Goal: Task Accomplishment & Management: Use online tool/utility

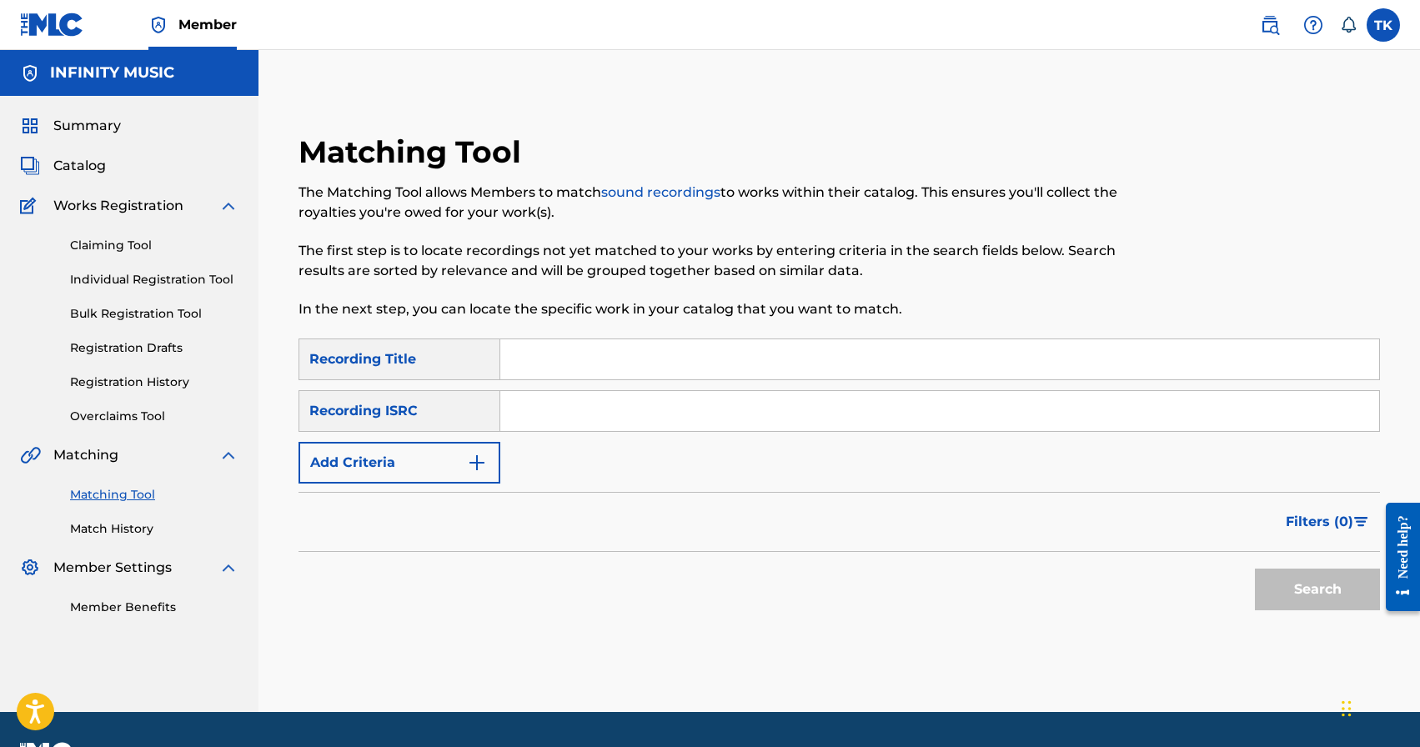
click at [572, 362] on input "Search Form" at bounding box center [939, 359] width 879 height 40
type input "bounty"
click at [479, 458] on img "Search Form" at bounding box center [477, 463] width 20 height 20
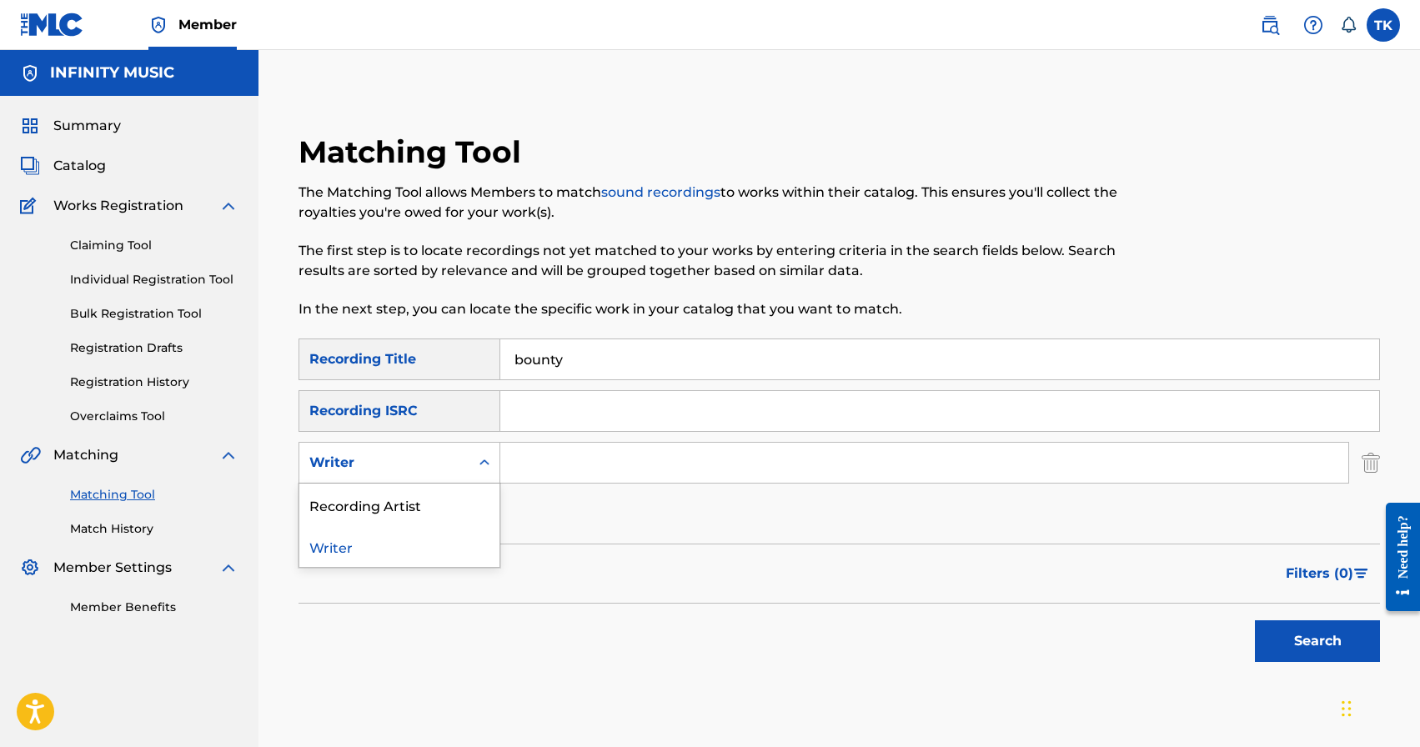
click at [479, 458] on icon "Search Form" at bounding box center [484, 462] width 17 height 17
click at [476, 498] on div "Recording Artist" at bounding box center [399, 504] width 200 height 42
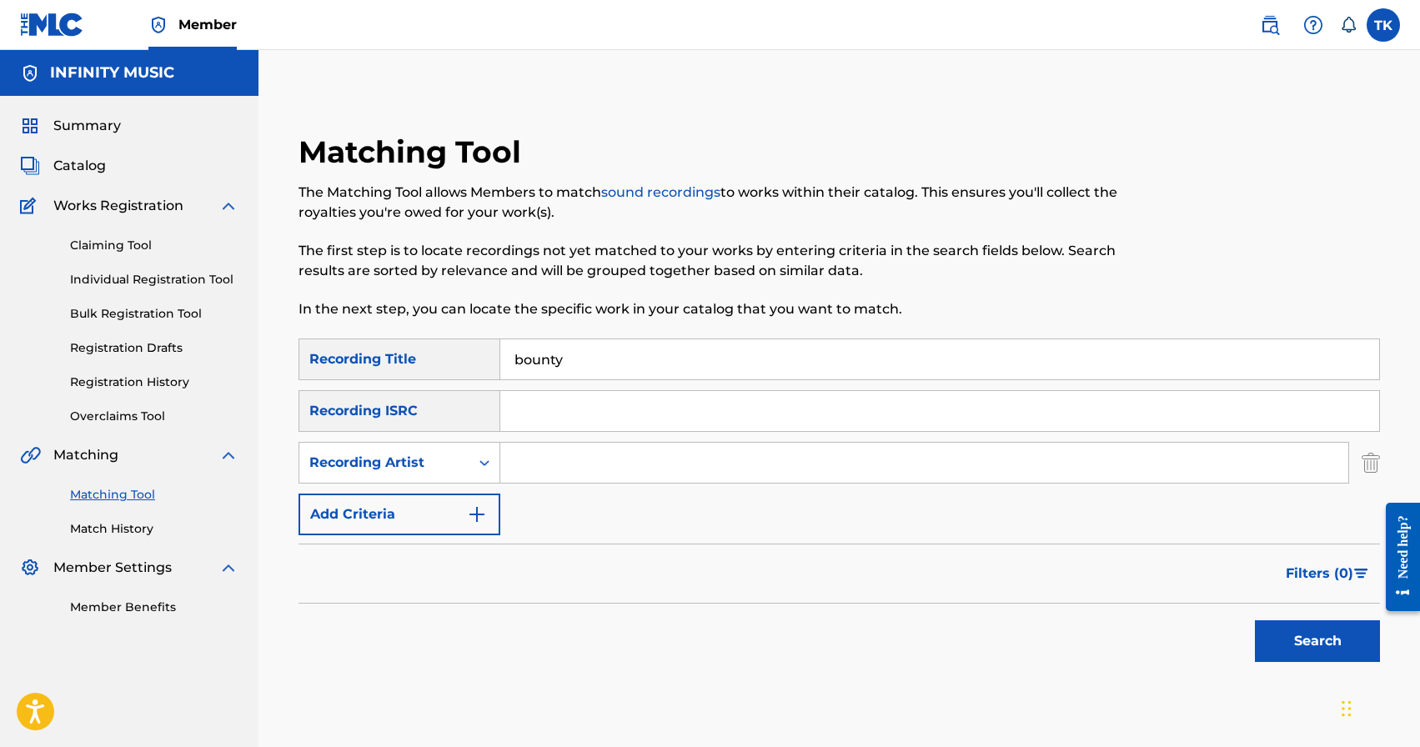
click at [547, 465] on input "Search Form" at bounding box center [924, 463] width 848 height 40
type input "[PERSON_NAME]"
click at [1285, 647] on button "Search" at bounding box center [1317, 641] width 125 height 42
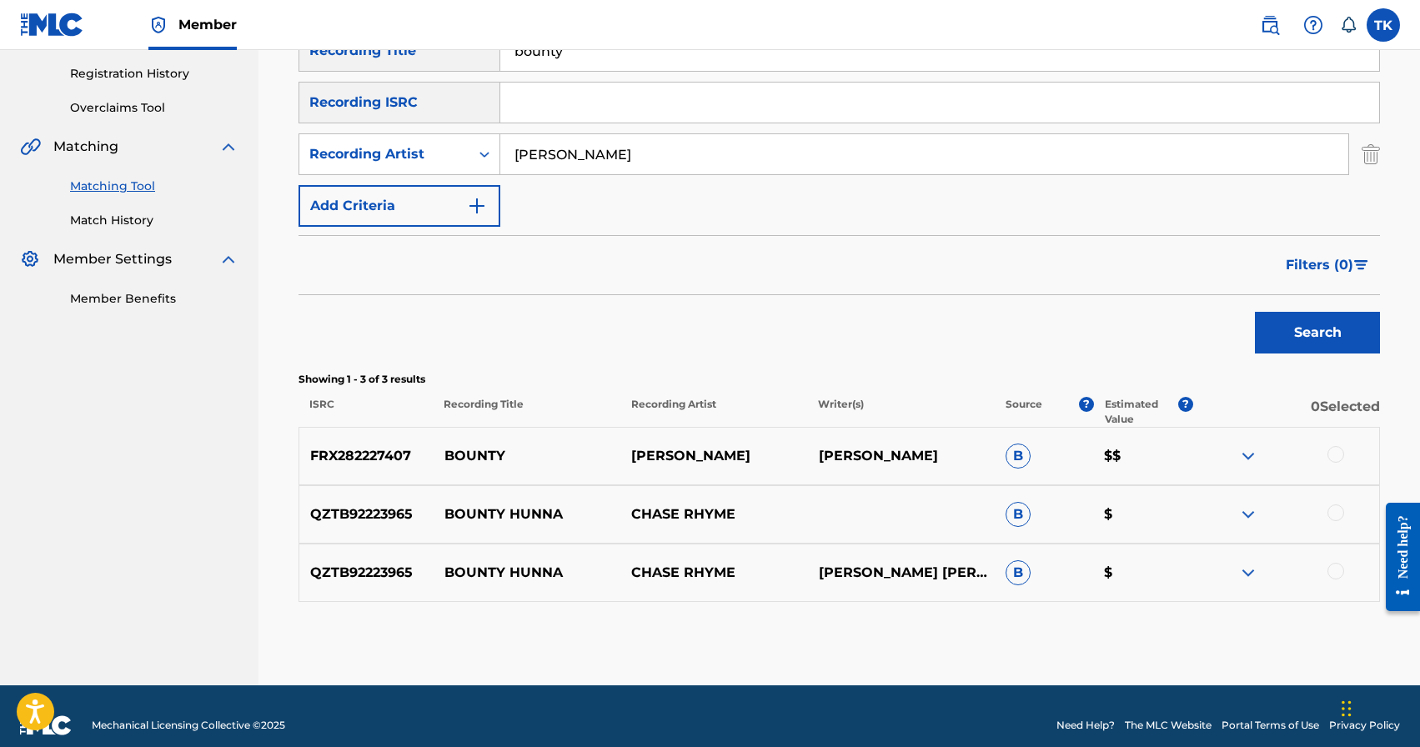
scroll to position [313, 0]
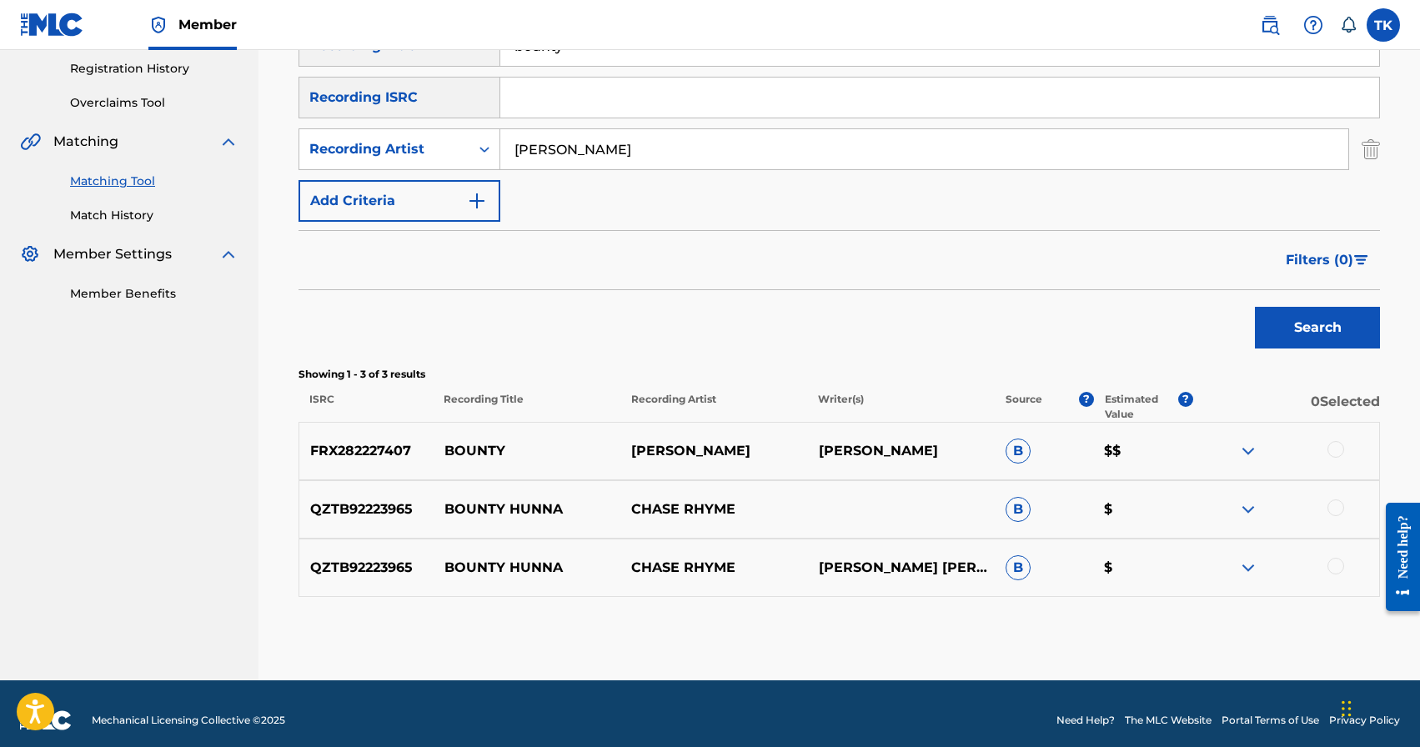
click at [1333, 444] on div at bounding box center [1335, 449] width 17 height 17
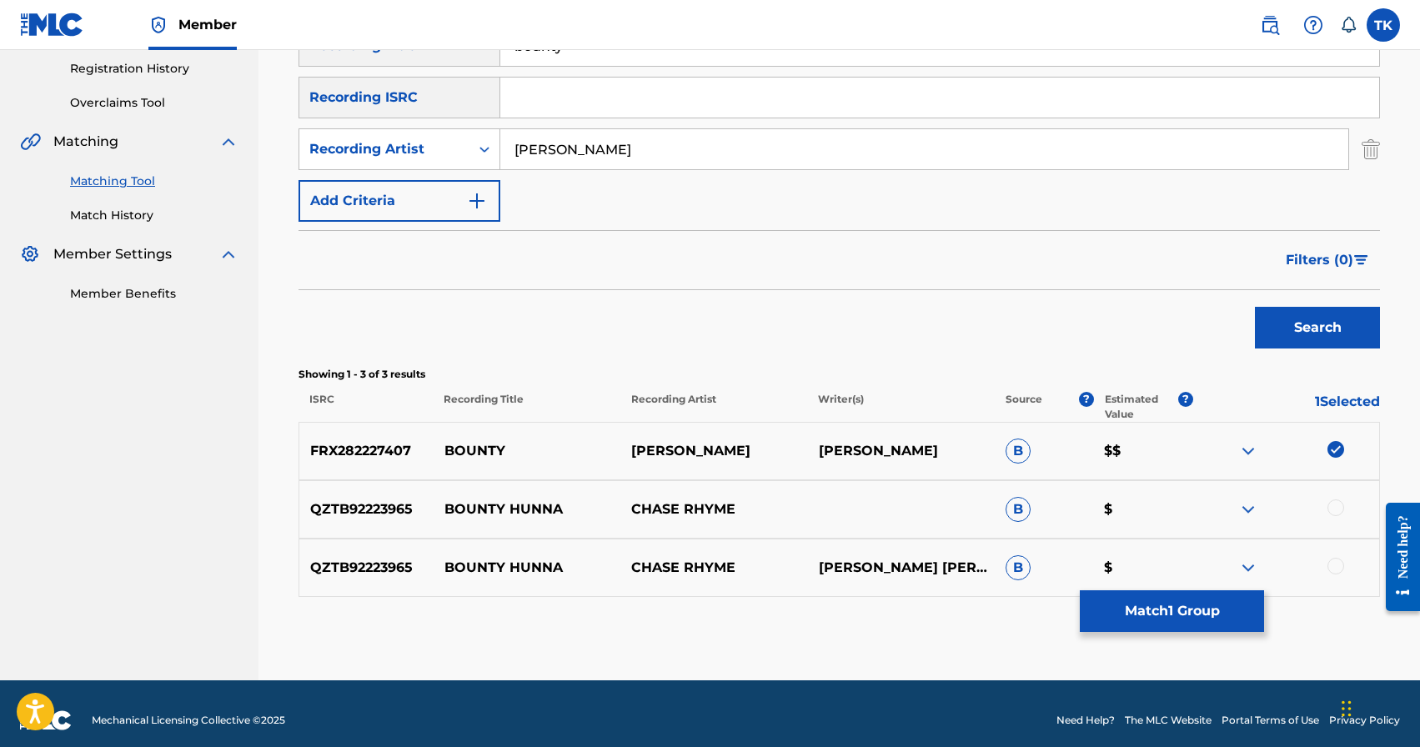
click at [1181, 594] on button "Match 1 Group" at bounding box center [1172, 611] width 184 height 42
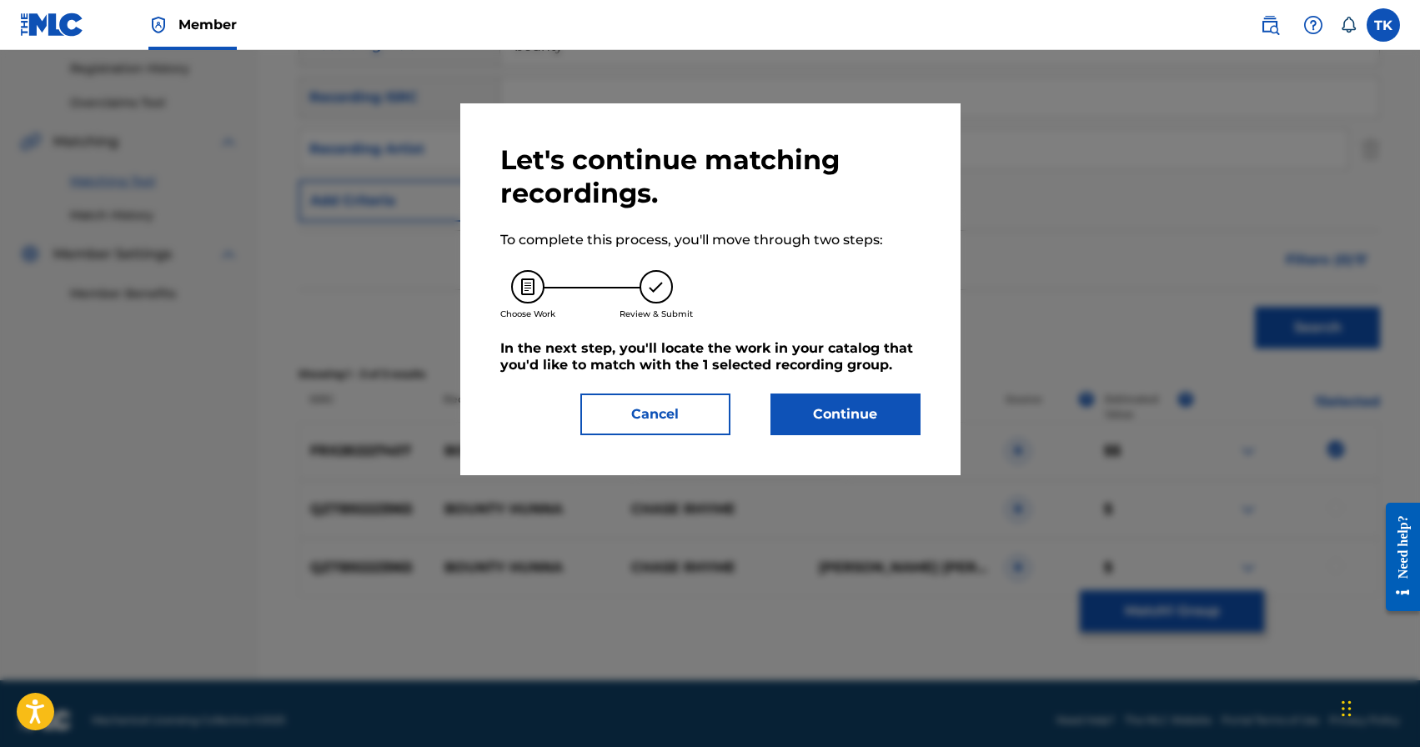
click at [919, 422] on div "Let's continue matching recordings. To complete this process, you'll move throu…" at bounding box center [710, 289] width 500 height 372
click at [914, 422] on button "Continue" at bounding box center [845, 414] width 150 height 42
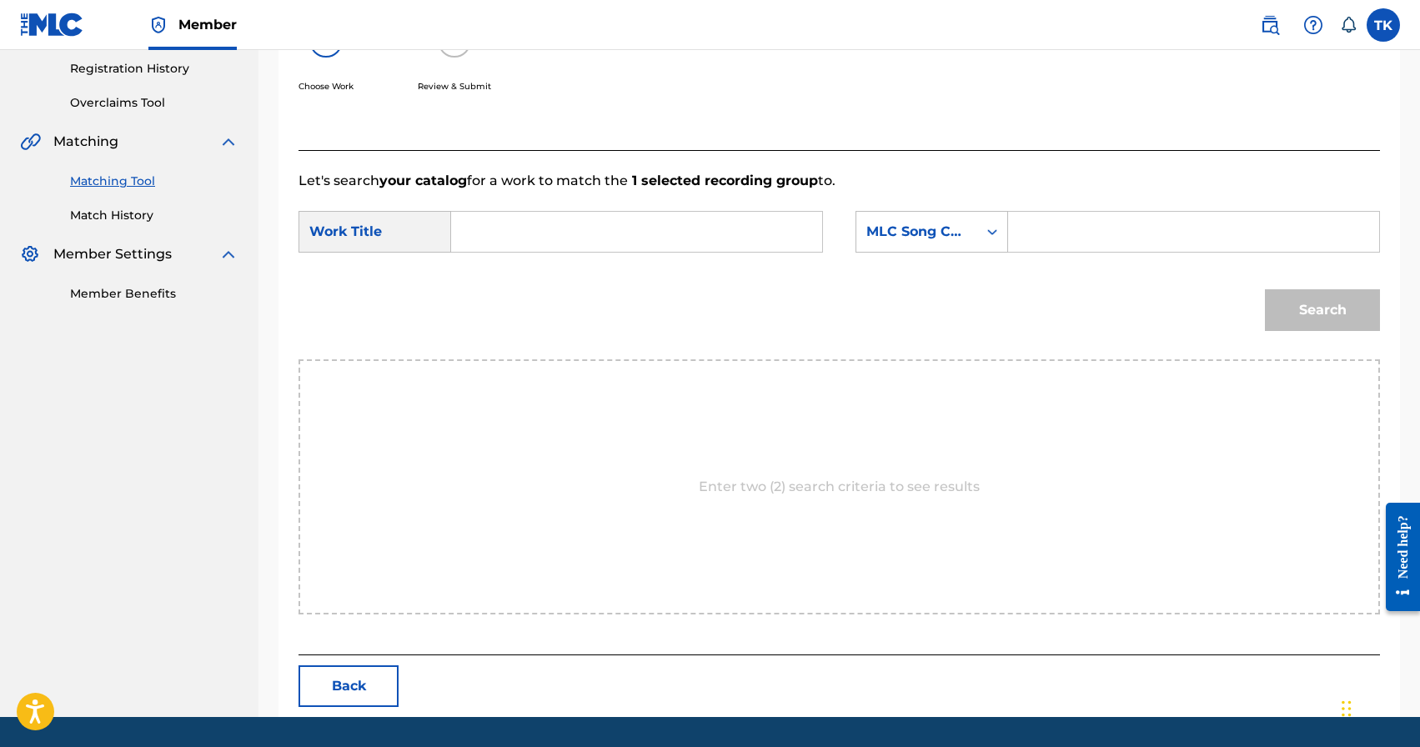
click at [669, 235] on input "Search Form" at bounding box center [636, 232] width 343 height 40
click at [655, 274] on div "bou nty" at bounding box center [635, 269] width 341 height 30
type input "bounty"
click at [977, 228] on div "Search Form" at bounding box center [992, 232] width 30 height 30
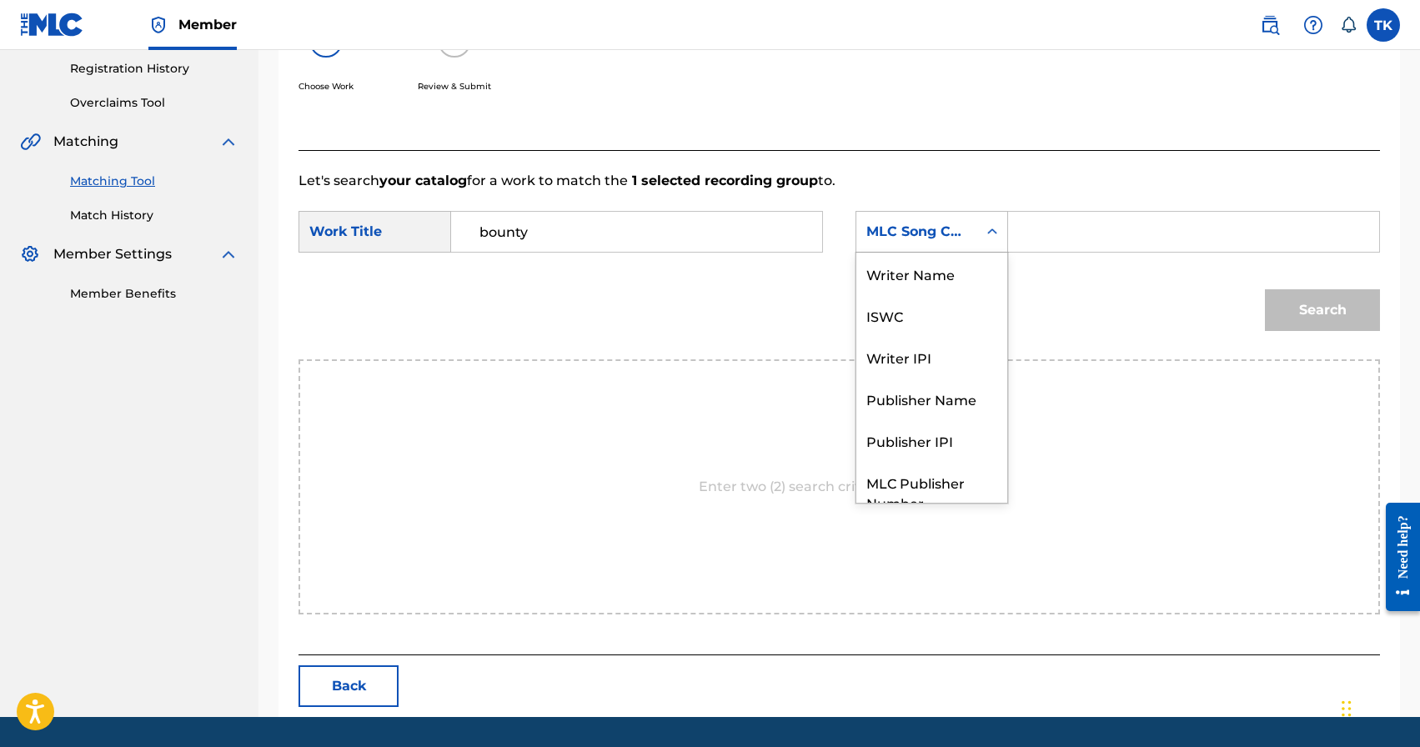
scroll to position [62, 0]
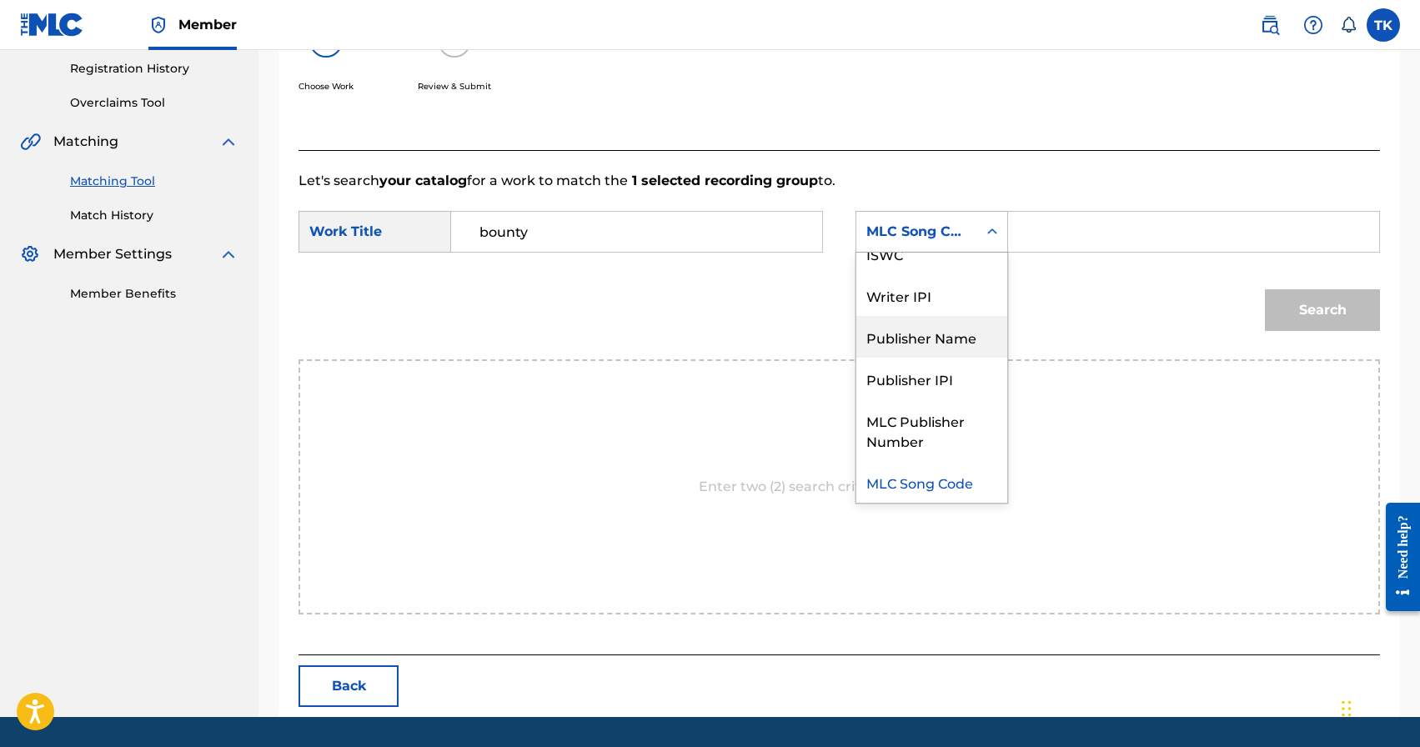
click at [945, 327] on div "Publisher Name" at bounding box center [931, 337] width 151 height 42
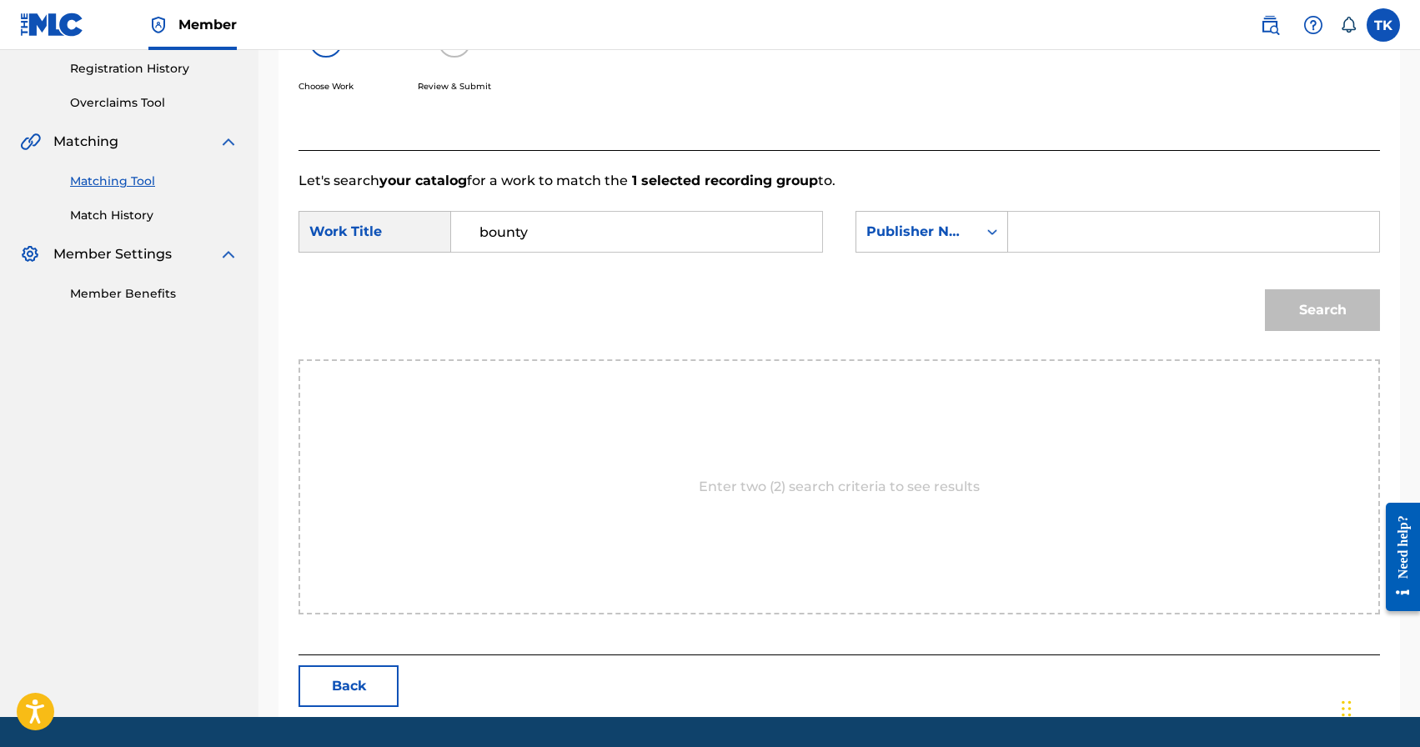
click at [1068, 228] on input "Search Form" at bounding box center [1193, 232] width 343 height 40
type input "INFINITY MUSIC"
click at [1270, 305] on button "Search" at bounding box center [1322, 310] width 115 height 42
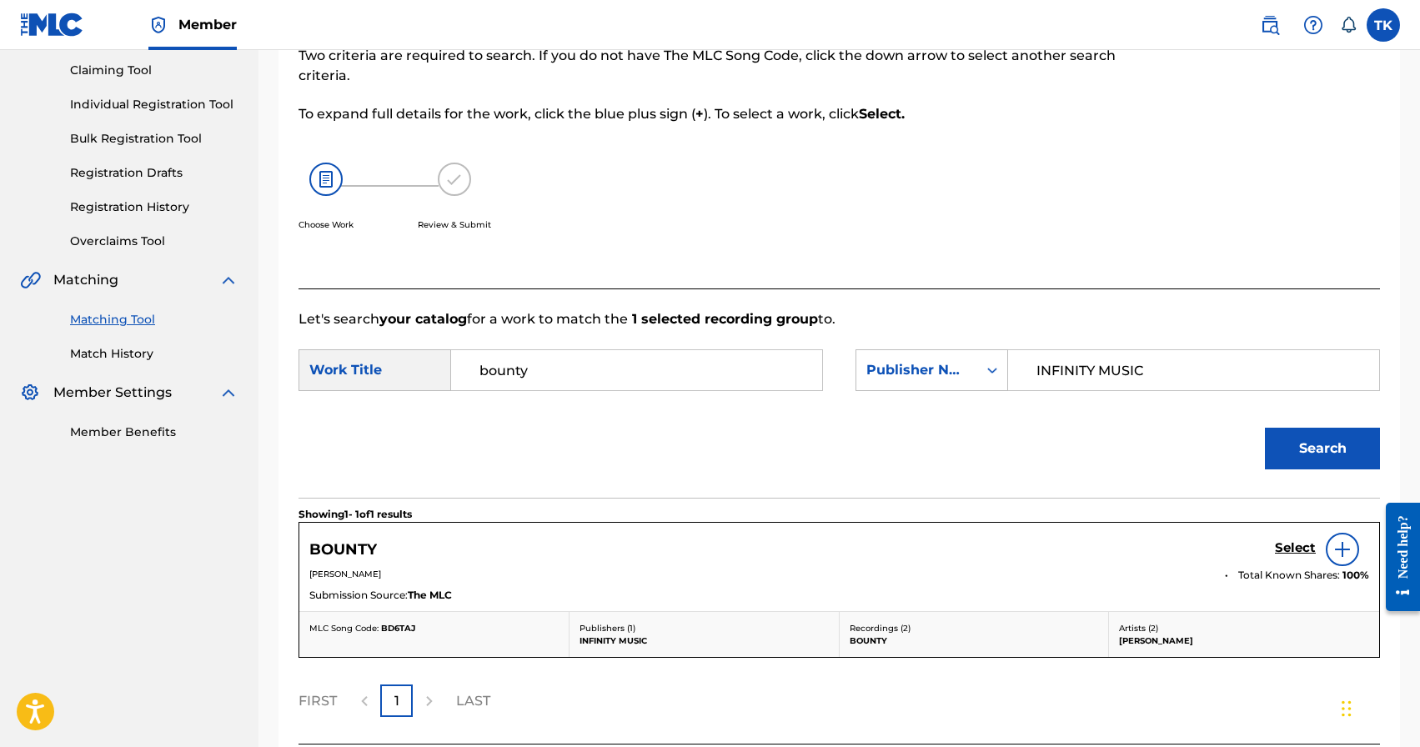
scroll to position [313, 0]
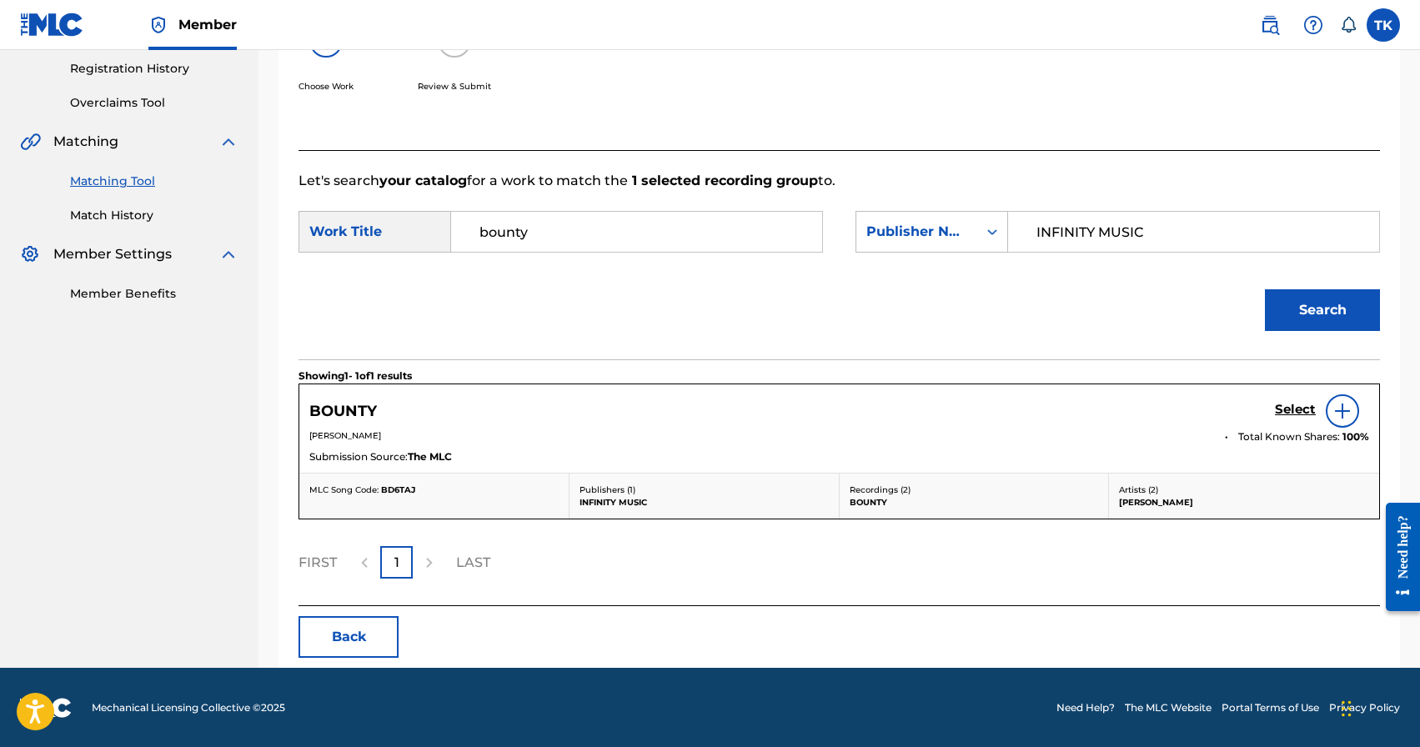
click at [1283, 411] on h5 "Select" at bounding box center [1295, 410] width 41 height 16
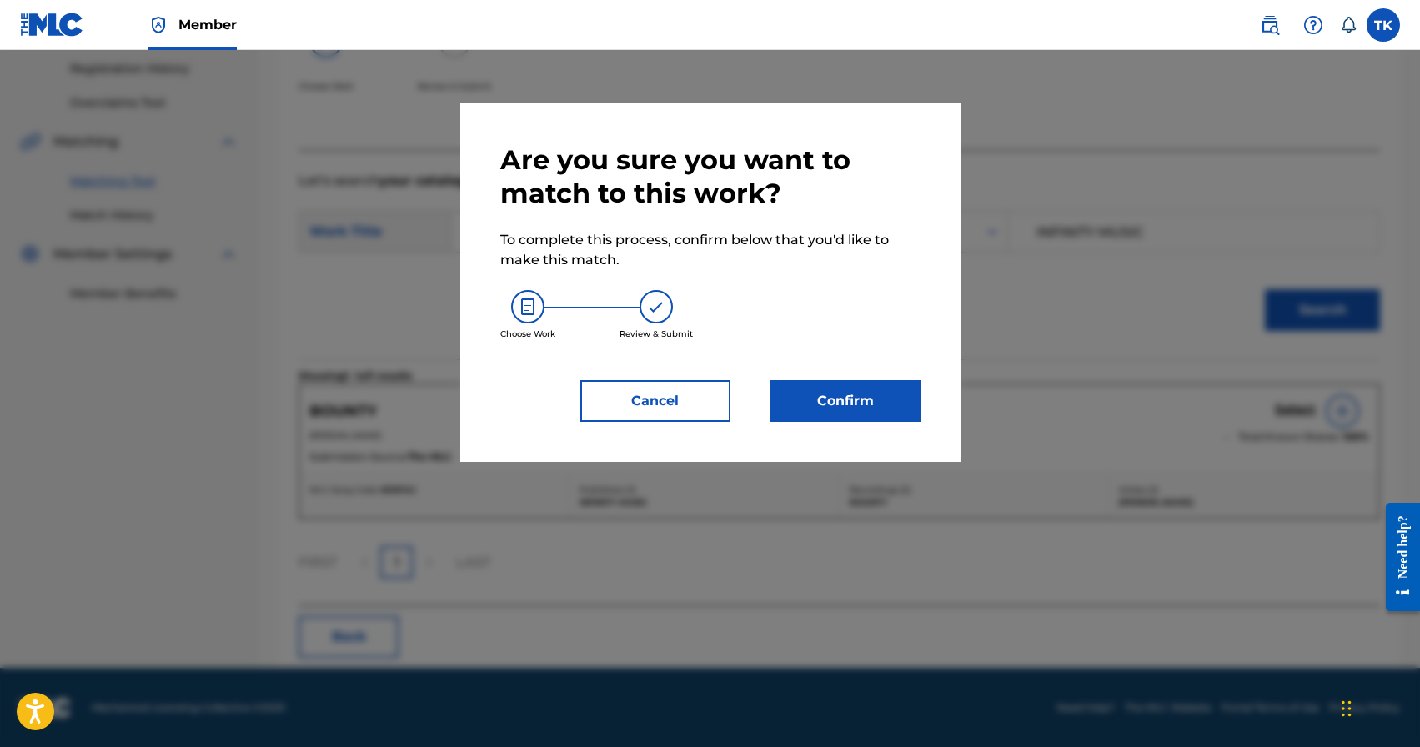
click at [842, 390] on button "Confirm" at bounding box center [845, 401] width 150 height 42
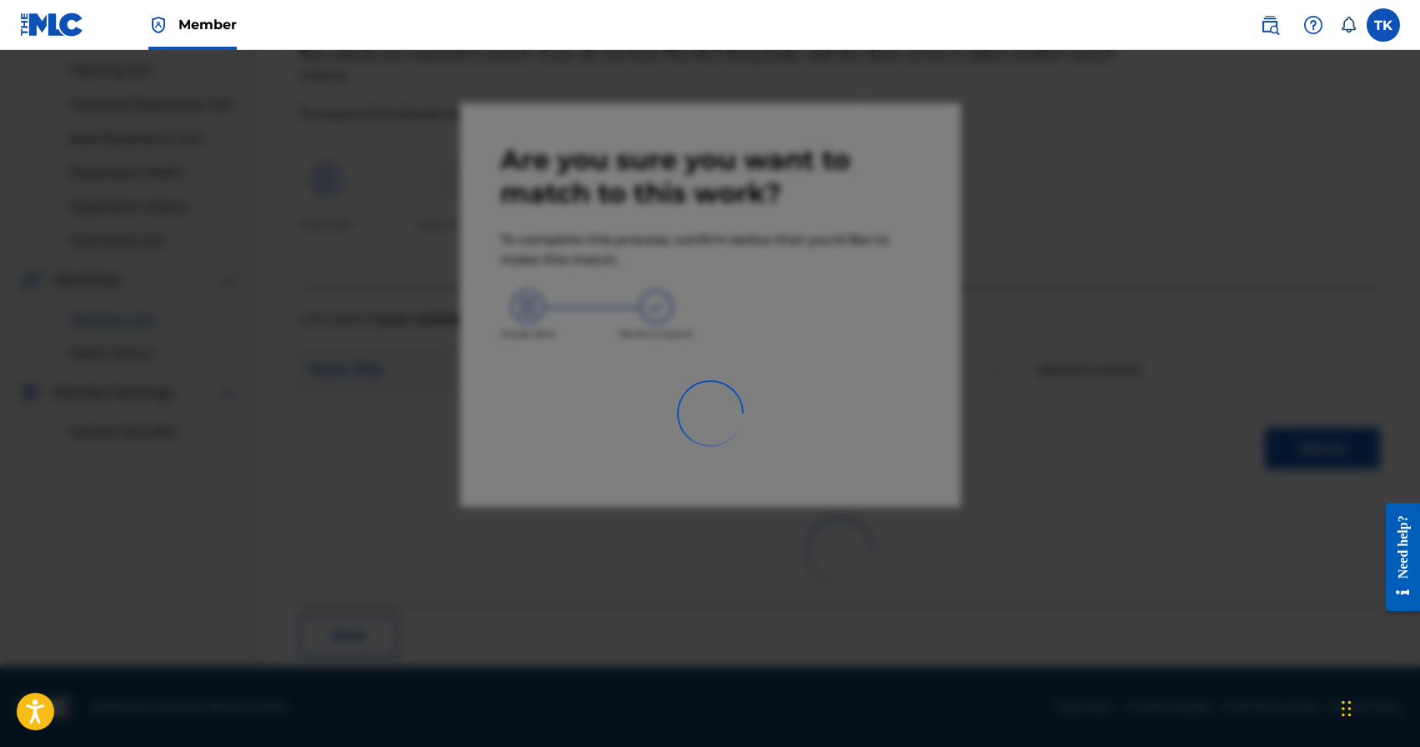
scroll to position [49, 0]
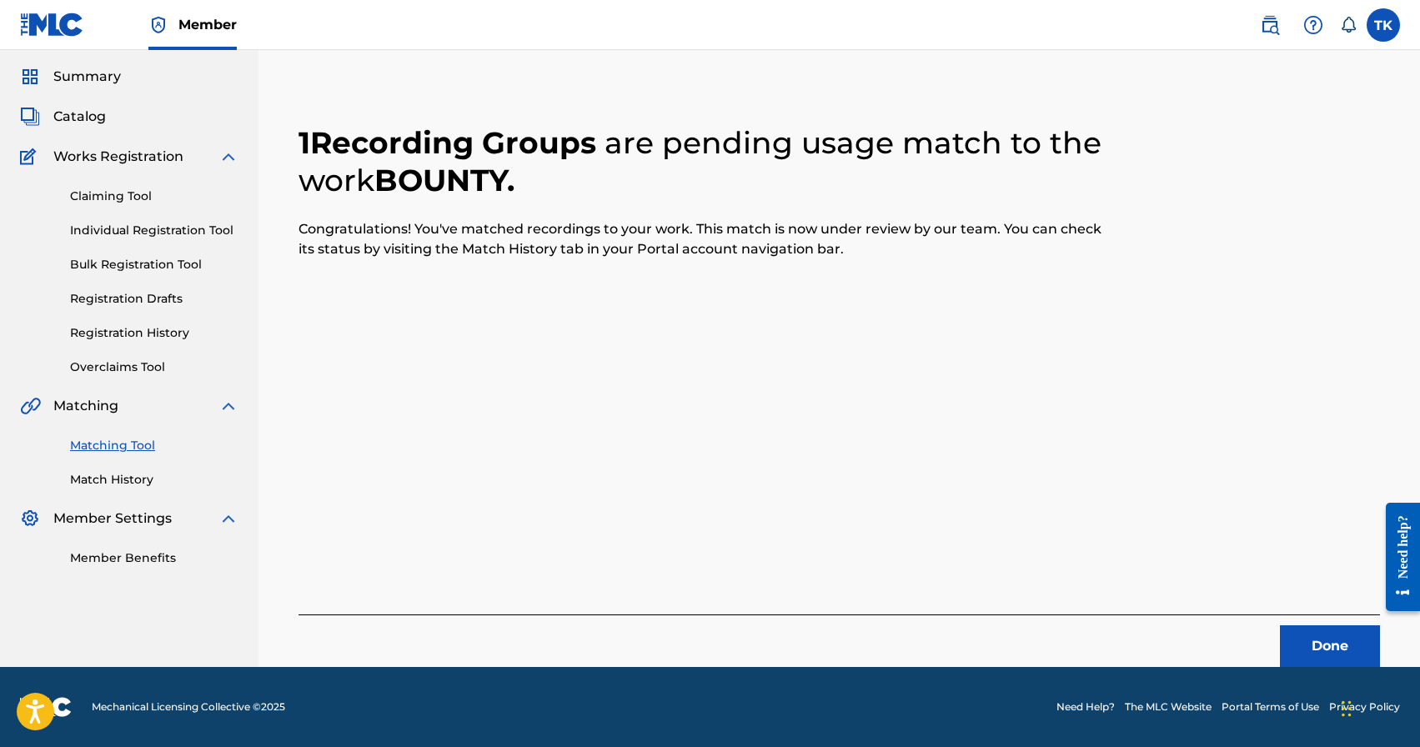
click at [1310, 644] on button "Done" at bounding box center [1330, 646] width 100 height 42
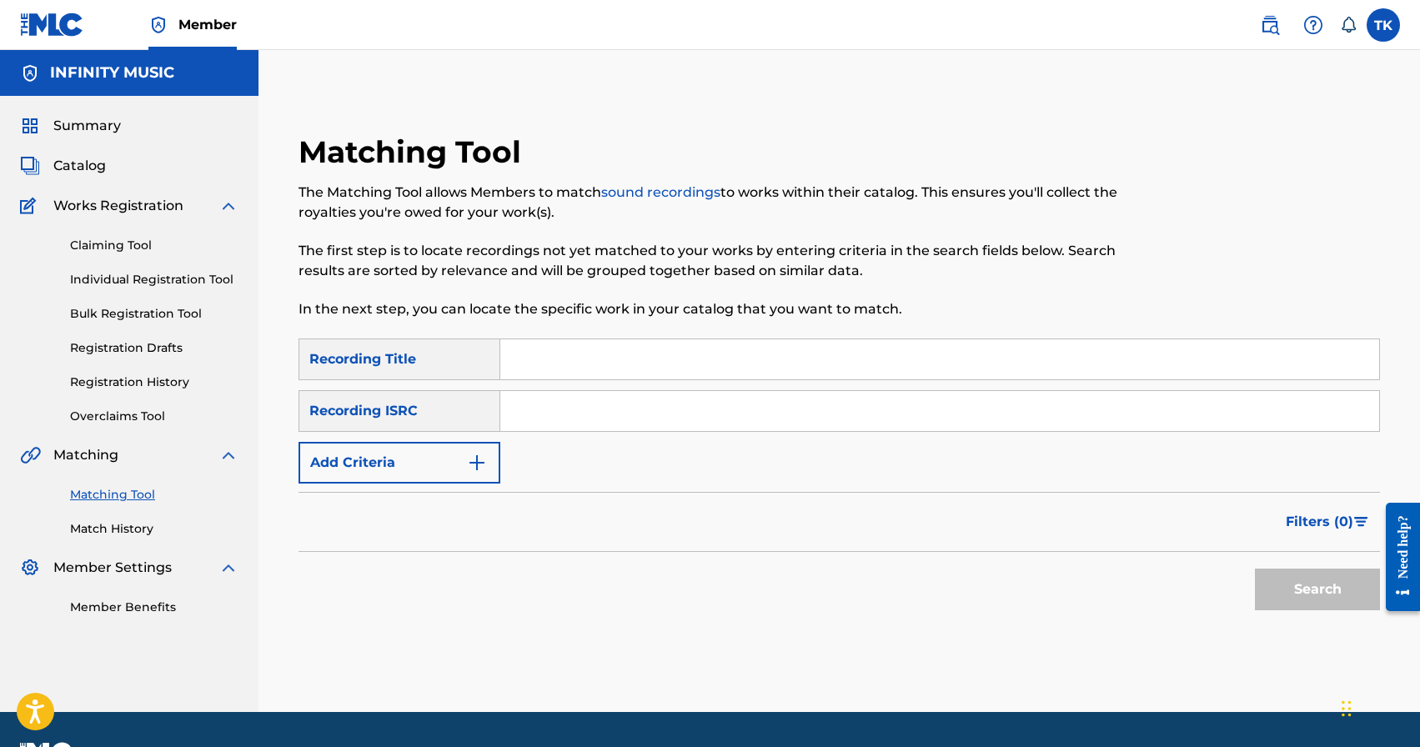
click at [657, 363] on input "Search Form" at bounding box center [939, 359] width 879 height 40
type input "NOLUV"
click at [447, 463] on button "Add Criteria" at bounding box center [399, 463] width 202 height 42
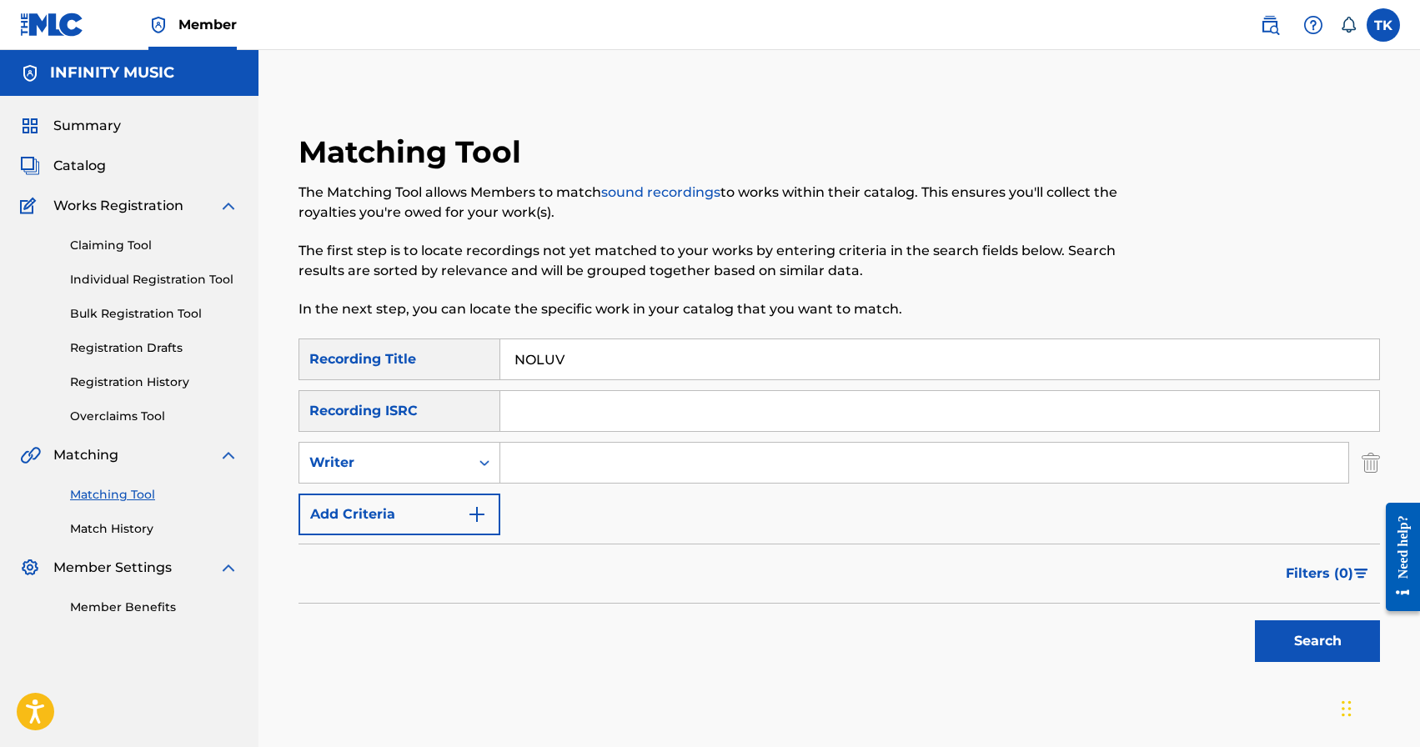
click at [447, 463] on div "Writer" at bounding box center [384, 463] width 150 height 20
click at [438, 503] on div "Recording Artist" at bounding box center [399, 504] width 200 height 42
click at [534, 473] on input "Search Form" at bounding box center [924, 463] width 848 height 40
type input "[PERSON_NAME]"
click at [1301, 655] on button "Search" at bounding box center [1317, 641] width 125 height 42
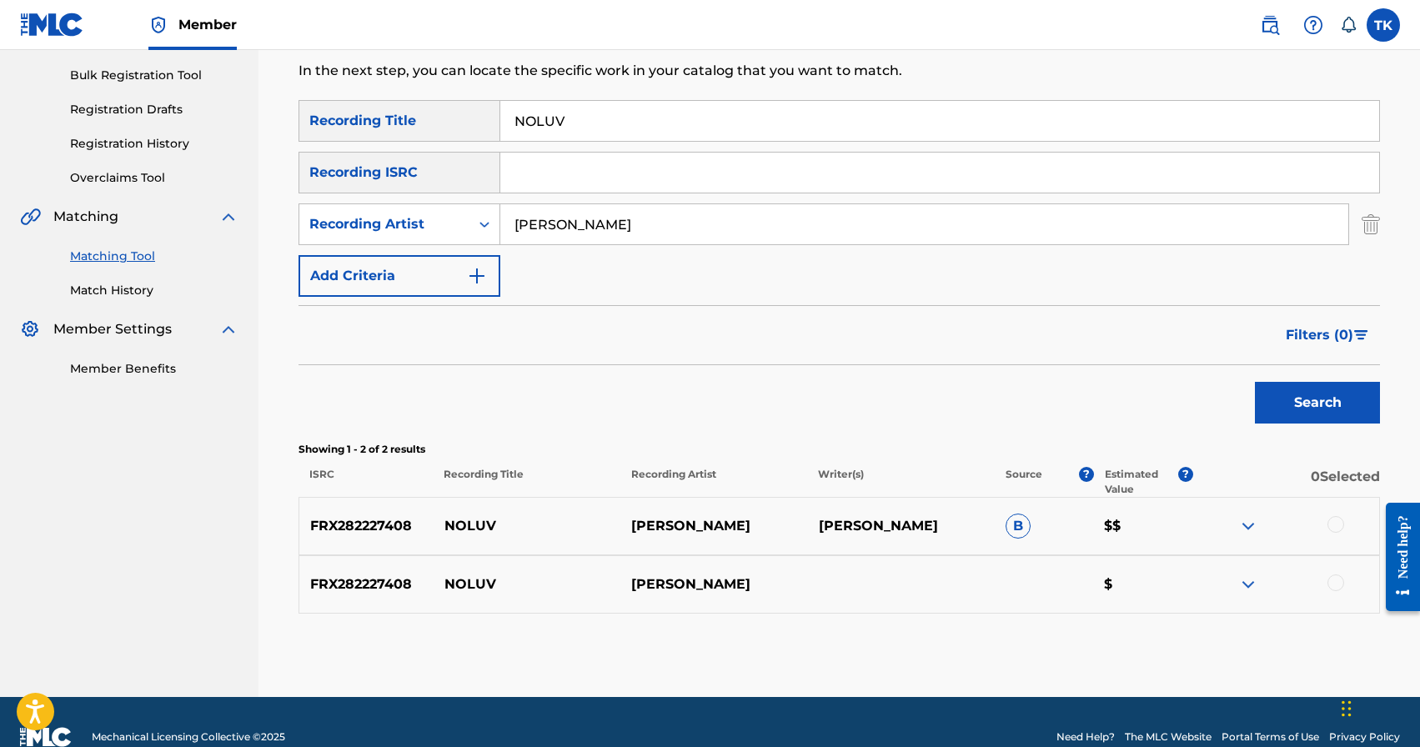
scroll to position [244, 0]
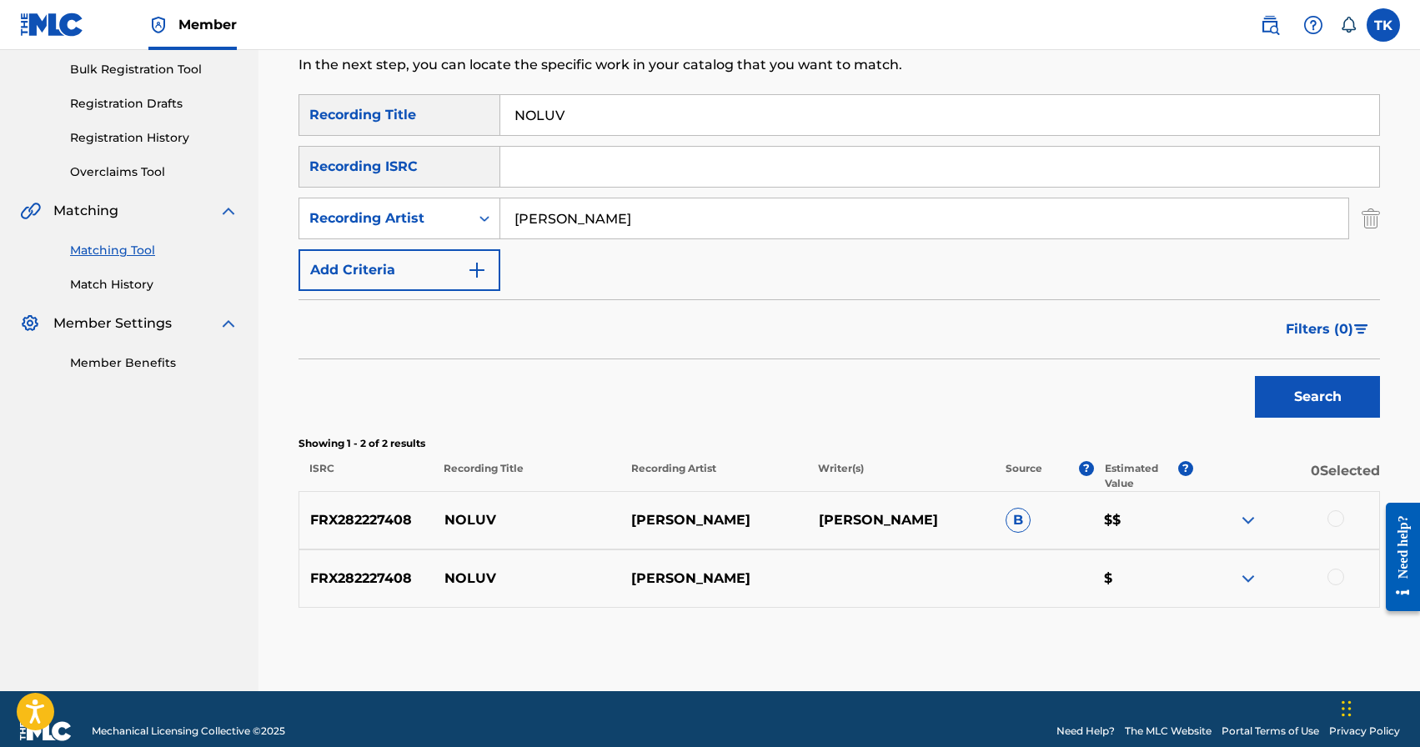
click at [1332, 514] on div at bounding box center [1335, 518] width 17 height 17
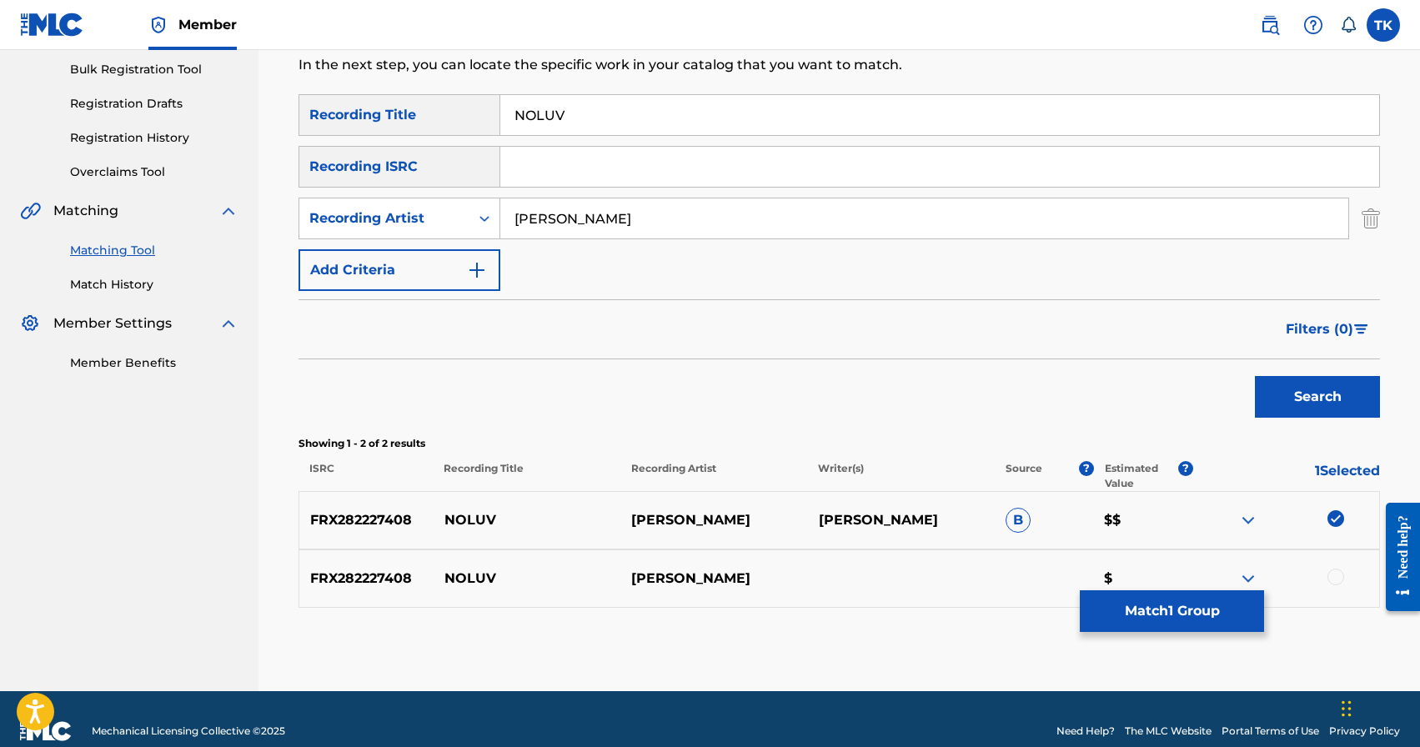
click at [1331, 574] on div at bounding box center [1335, 577] width 17 height 17
click at [1210, 603] on button "Match 2 Groups" at bounding box center [1172, 611] width 184 height 42
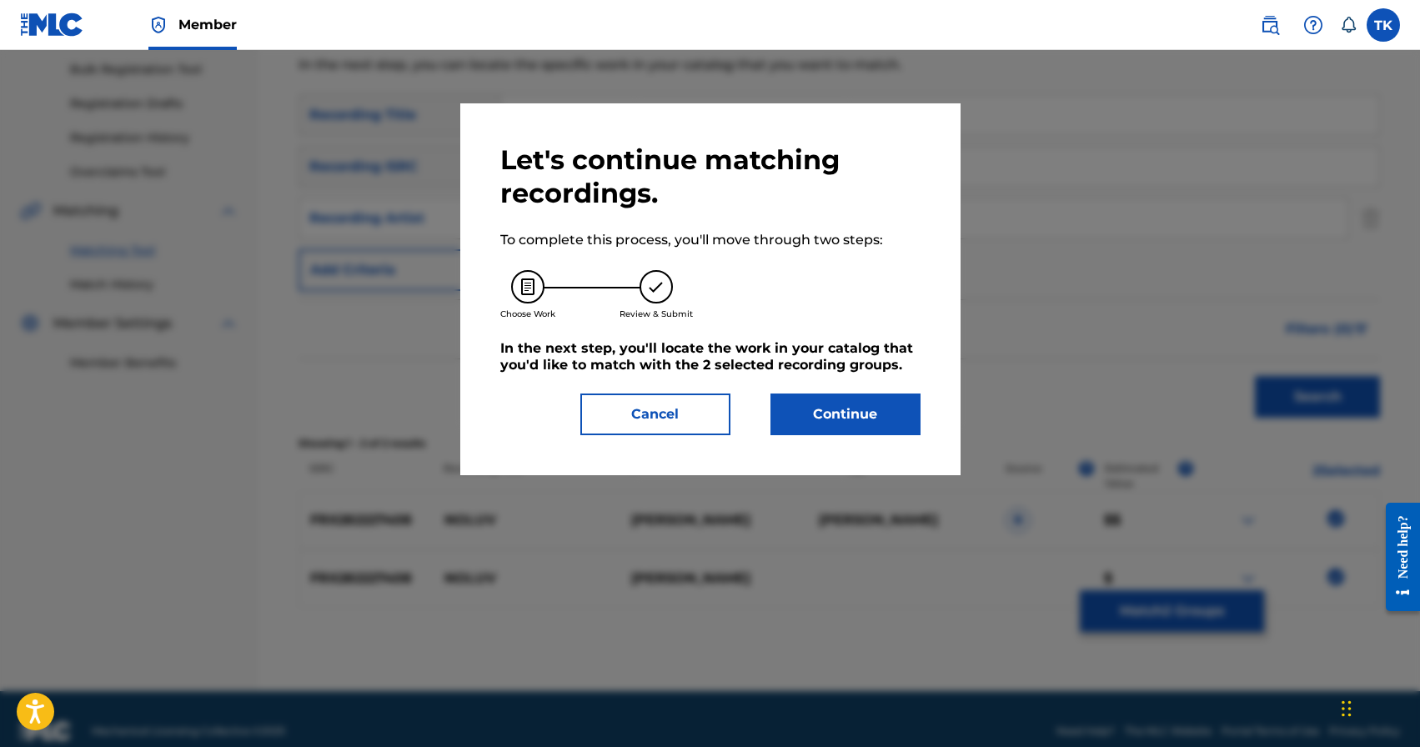
click at [876, 413] on button "Continue" at bounding box center [845, 414] width 150 height 42
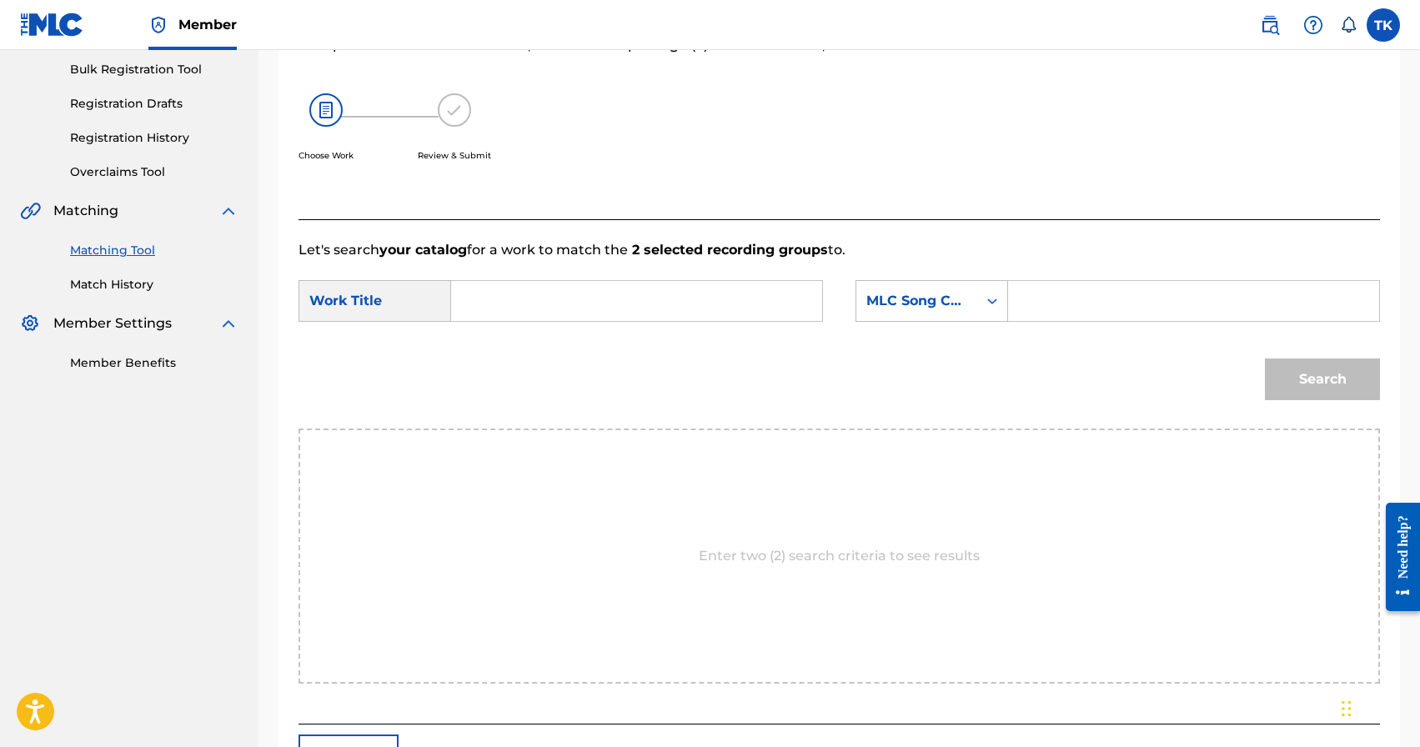
click at [654, 298] on input "Search Form" at bounding box center [636, 301] width 343 height 40
click at [633, 348] on div "nol uv" at bounding box center [635, 338] width 341 height 30
type input "noluv"
click at [949, 104] on div "Choose Work Review & Submit" at bounding box center [714, 136] width 833 height 127
click at [948, 302] on div "MLC Song Code" at bounding box center [916, 301] width 101 height 20
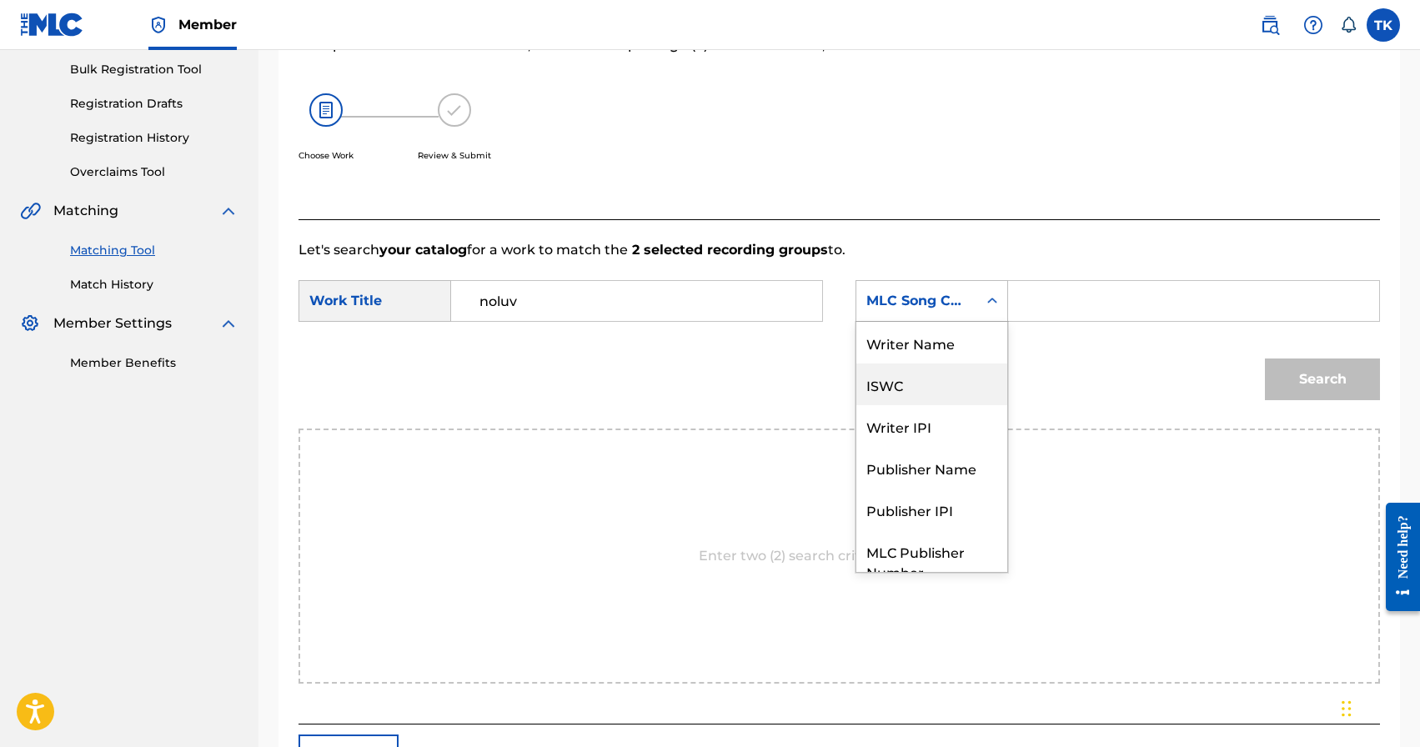
scroll to position [62, 0]
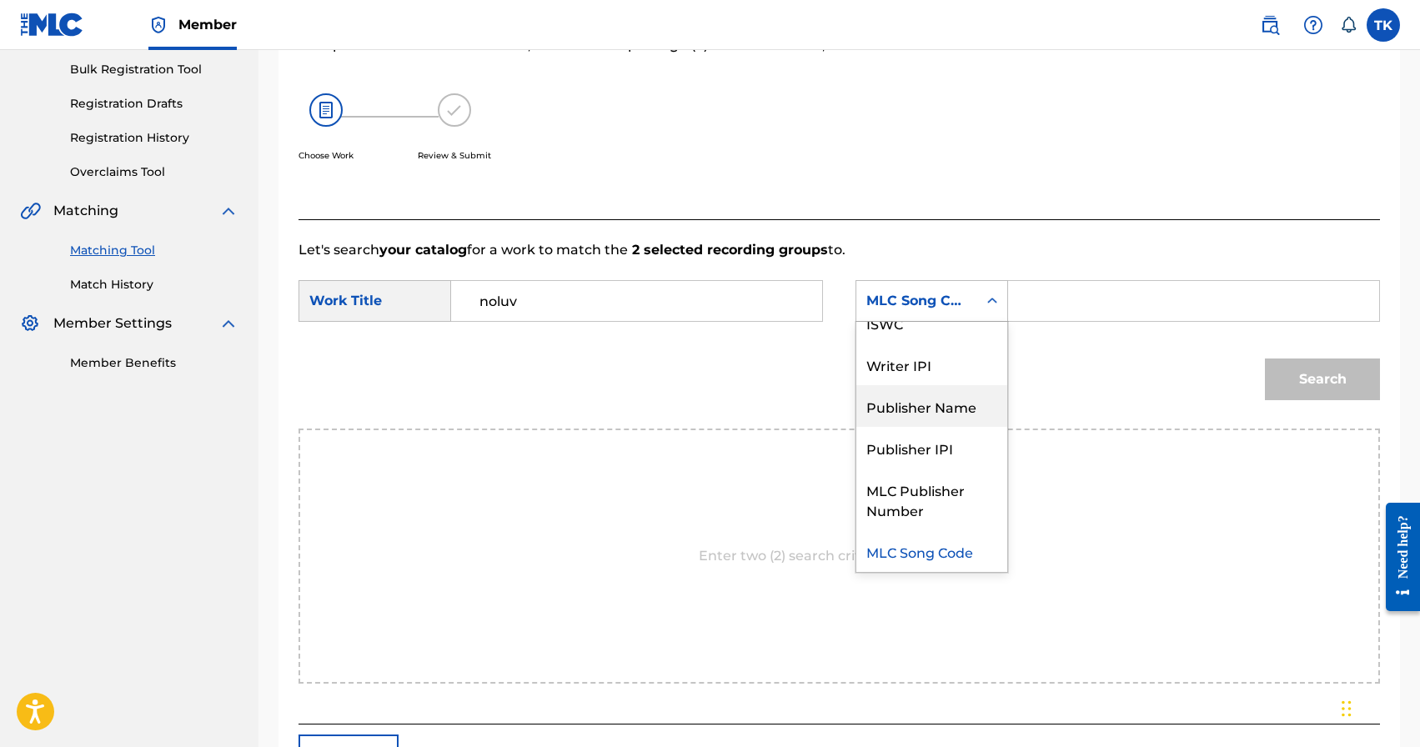
click at [910, 405] on div "Publisher Name" at bounding box center [931, 406] width 151 height 42
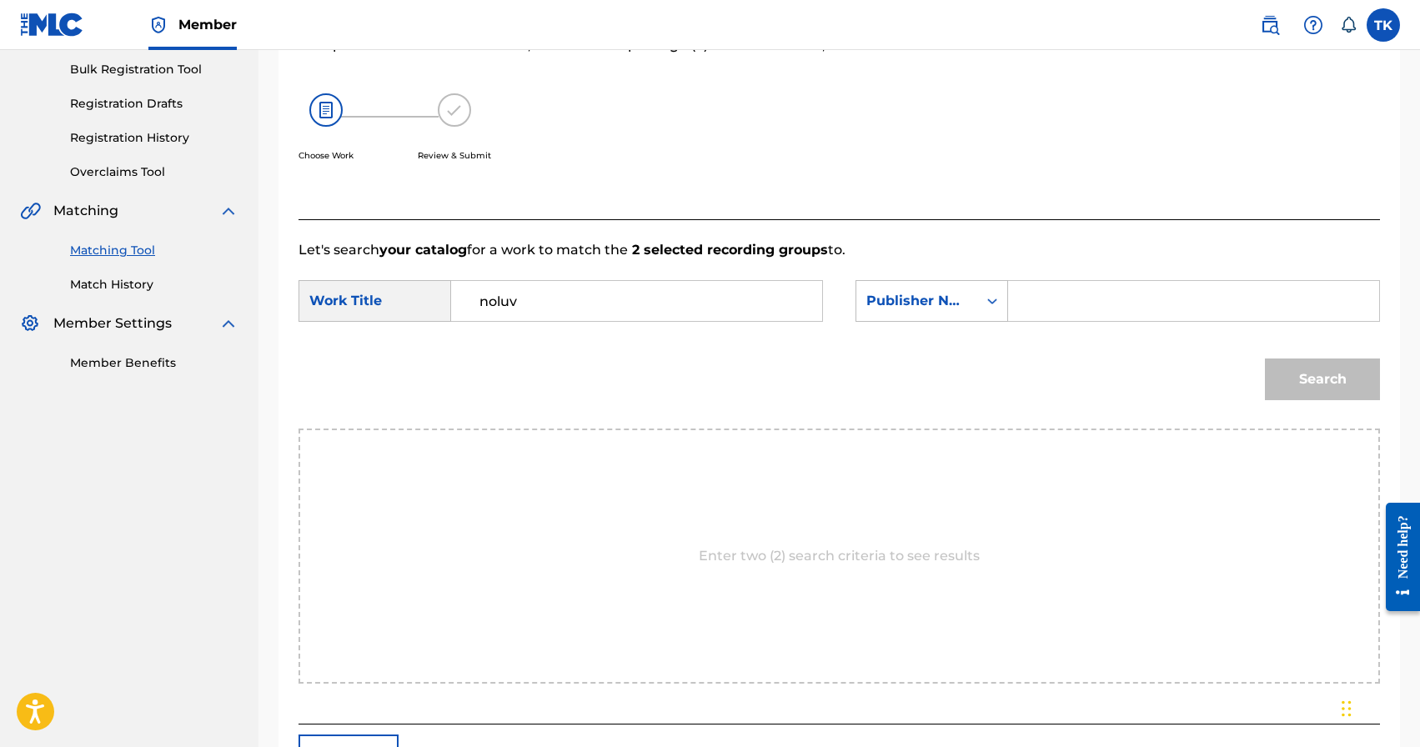
click at [1057, 318] on input "Search Form" at bounding box center [1193, 301] width 343 height 40
type input "INFINITY MUSIC"
click at [1320, 377] on button "Search" at bounding box center [1322, 379] width 115 height 42
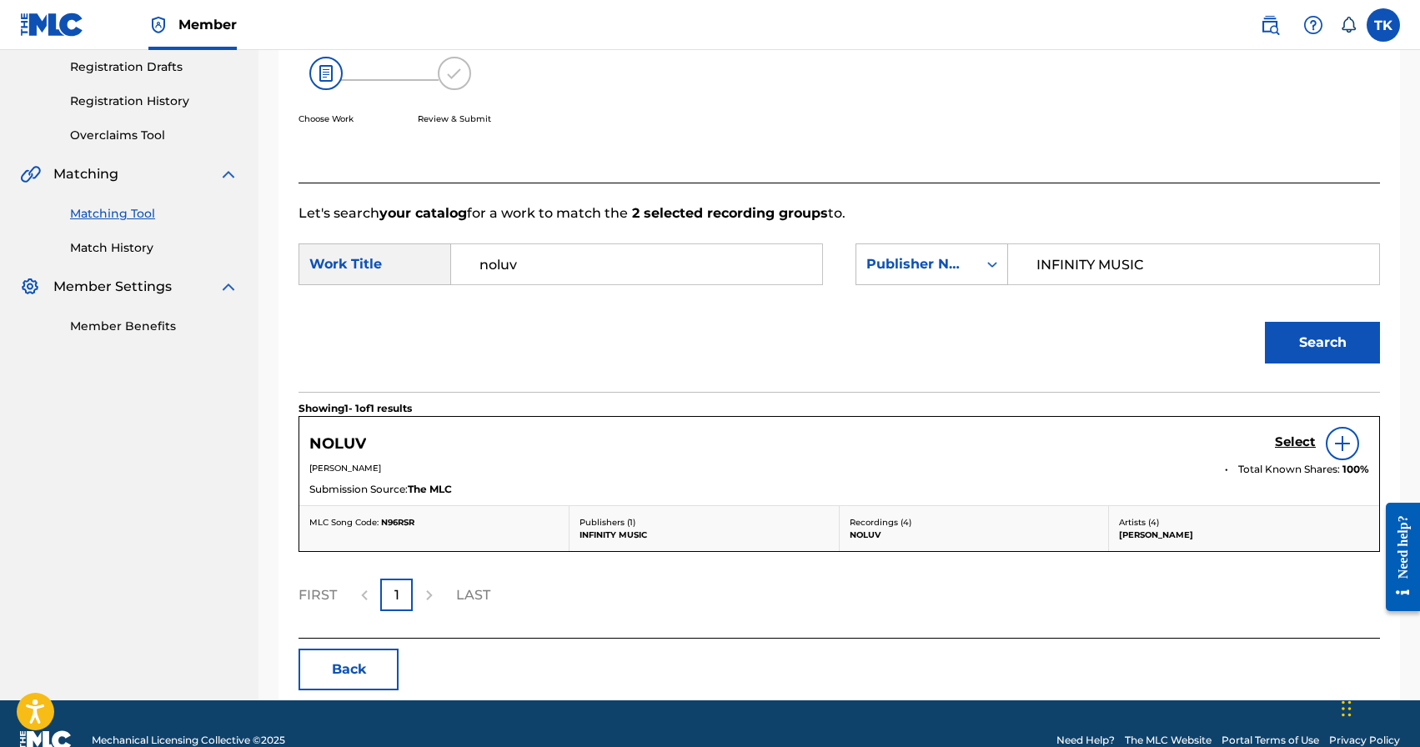
scroll to position [314, 0]
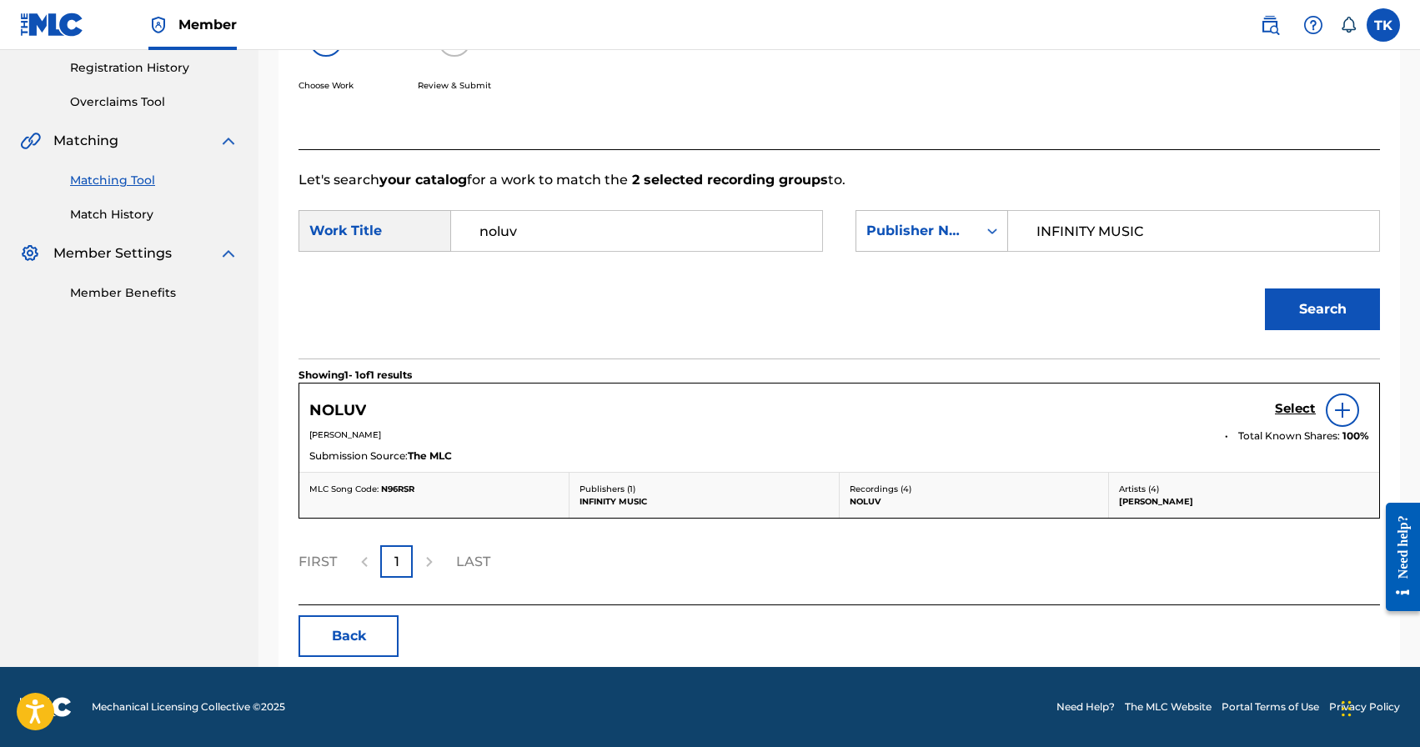
click at [1283, 408] on h5 "Select" at bounding box center [1295, 409] width 41 height 16
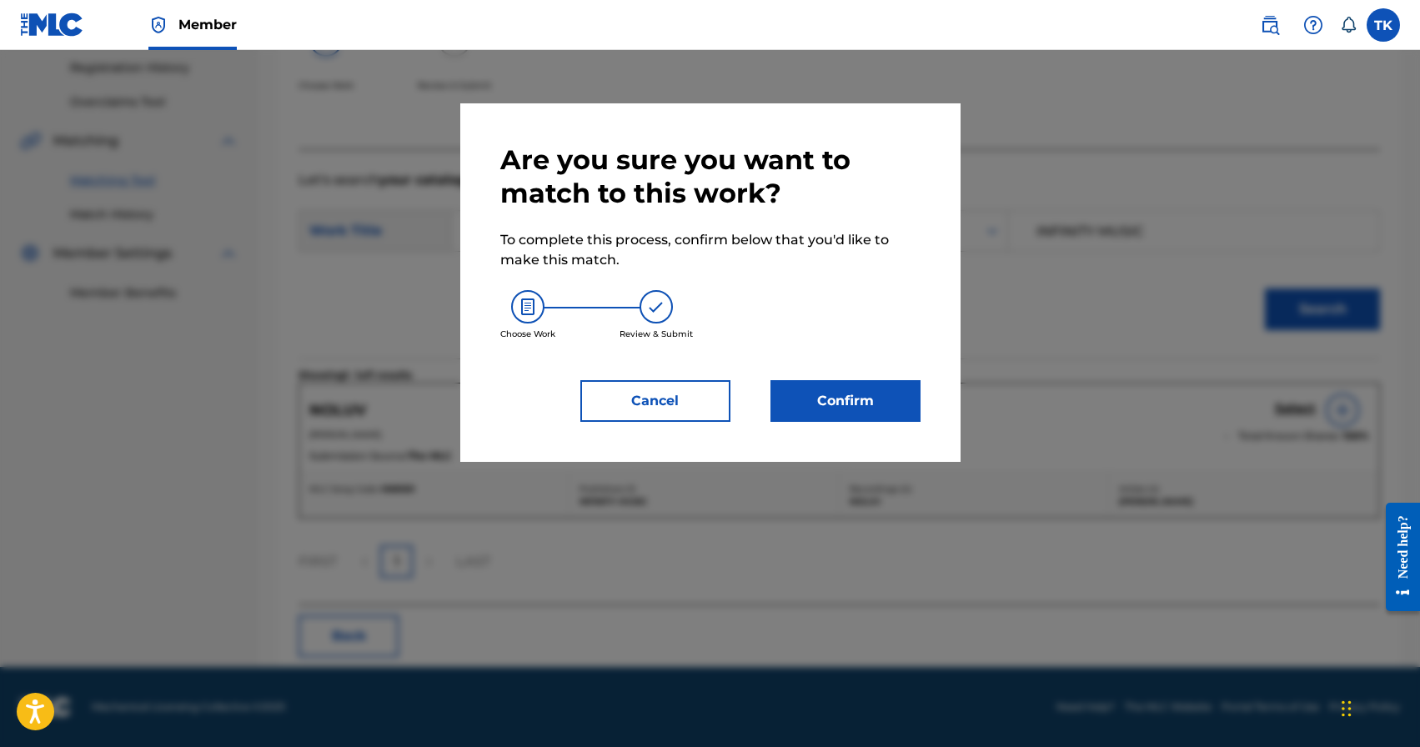
click at [857, 394] on button "Confirm" at bounding box center [845, 401] width 150 height 42
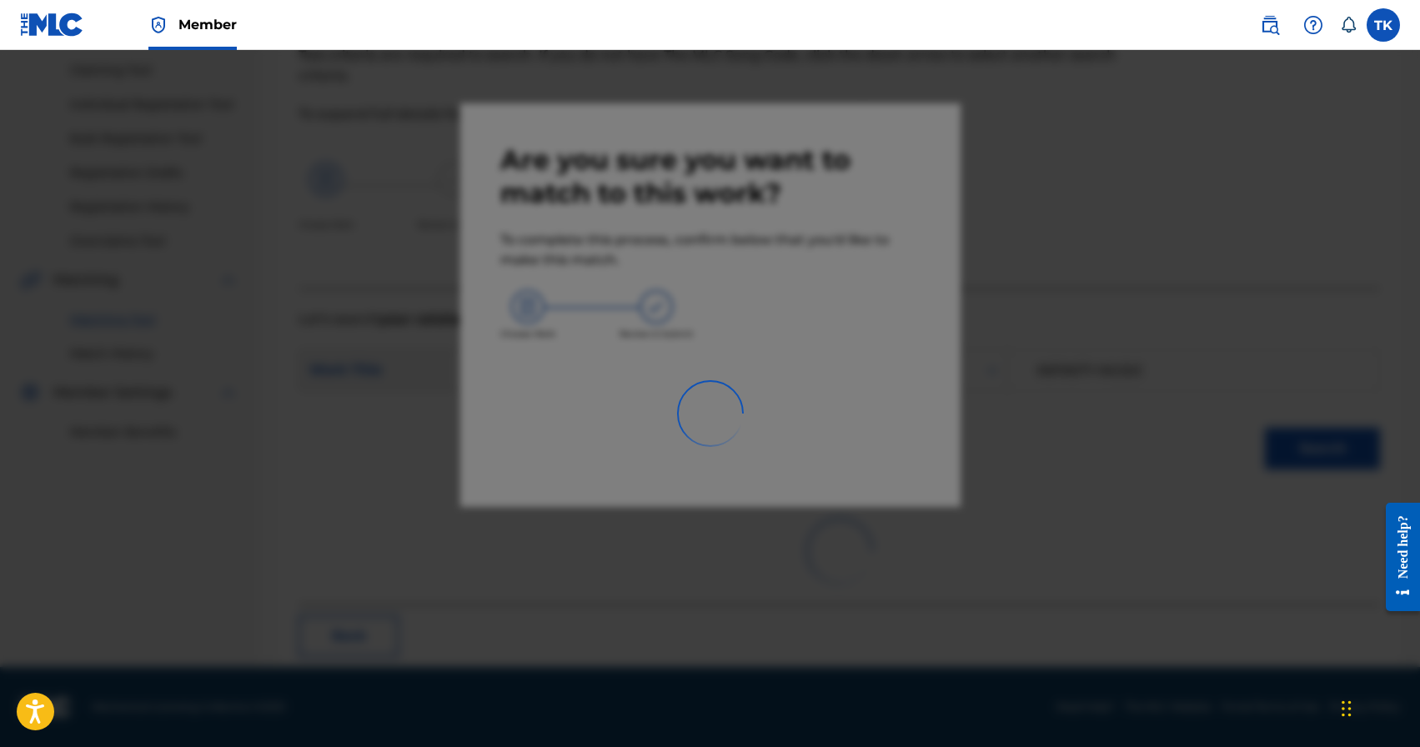
scroll to position [49, 0]
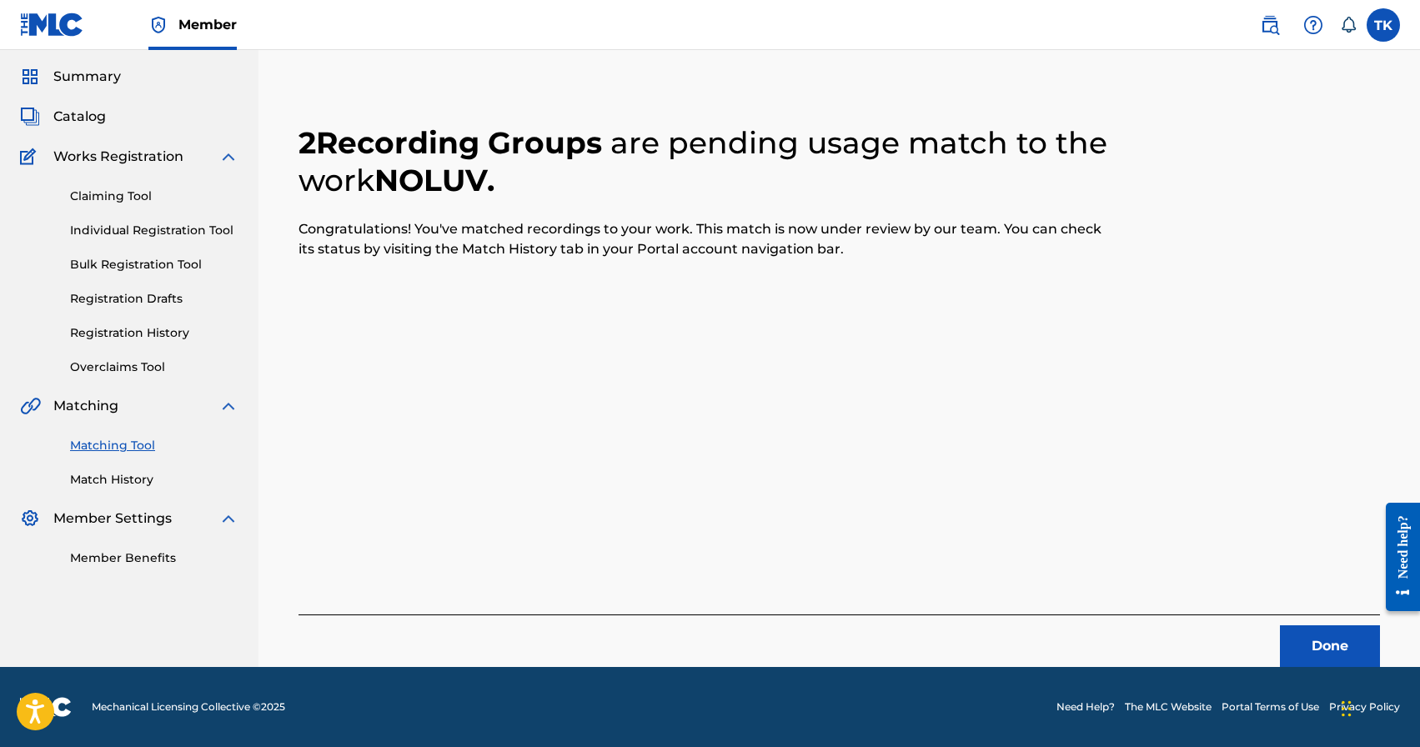
click at [1329, 643] on button "Done" at bounding box center [1330, 646] width 100 height 42
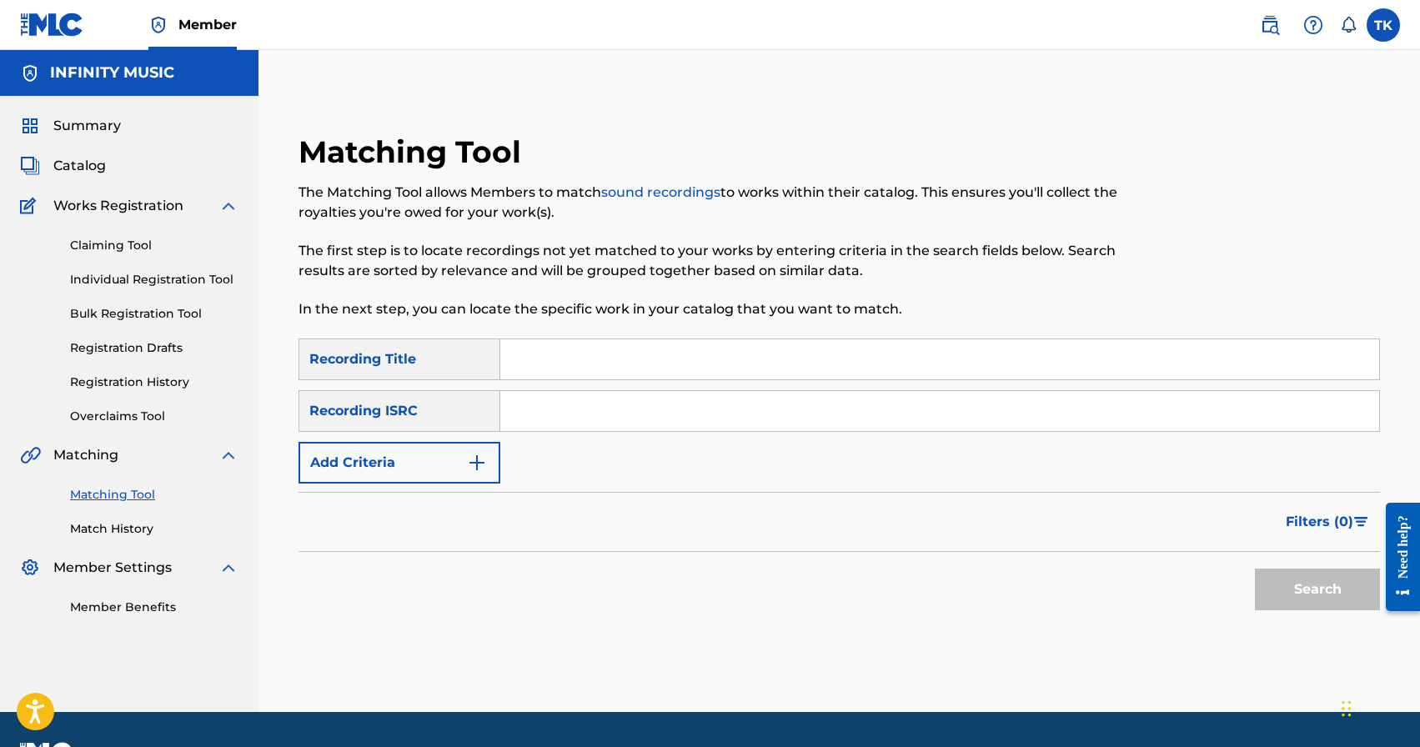
click at [647, 354] on input "Search Form" at bounding box center [939, 359] width 879 height 40
type input "EUPHORIA"
click at [466, 462] on button "Add Criteria" at bounding box center [399, 463] width 202 height 42
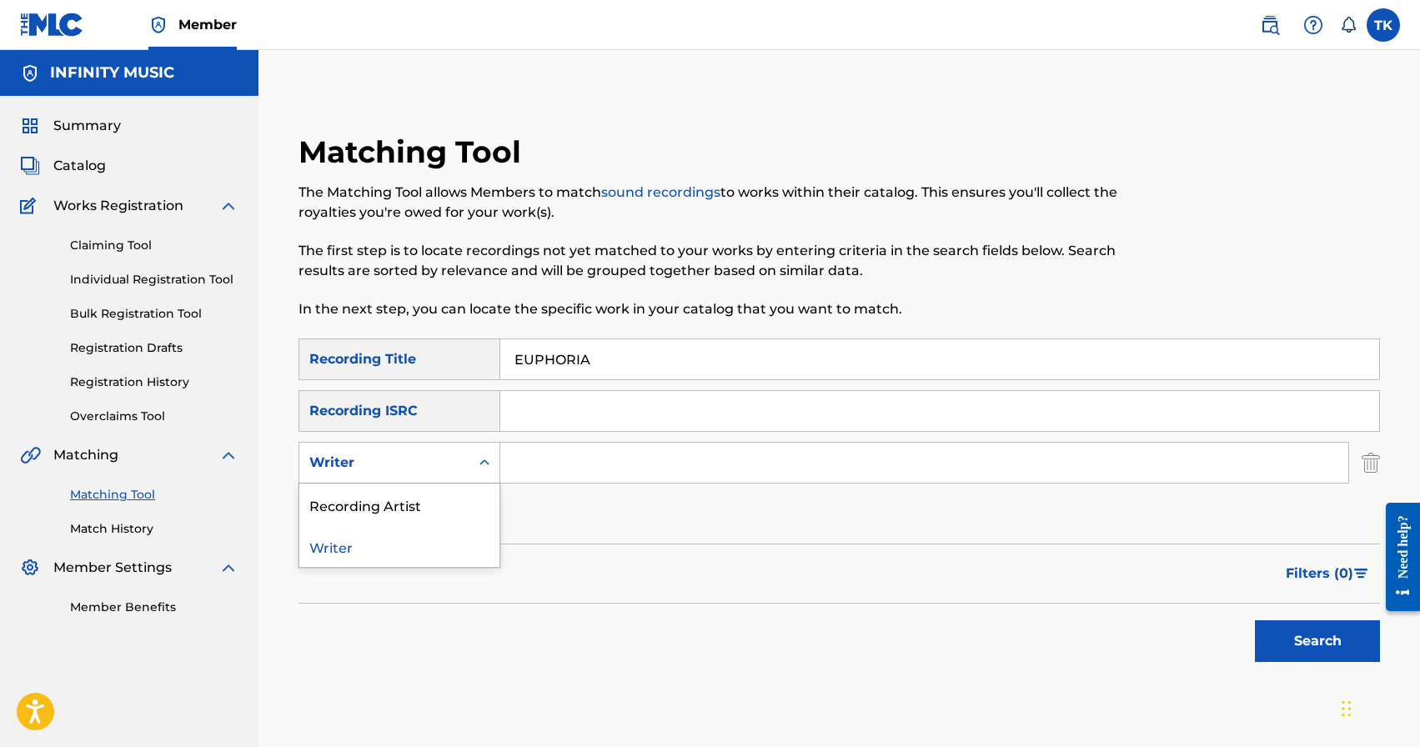
click at [466, 462] on div "Writer" at bounding box center [384, 463] width 170 height 32
click at [459, 493] on div "Recording Artist" at bounding box center [399, 504] width 200 height 42
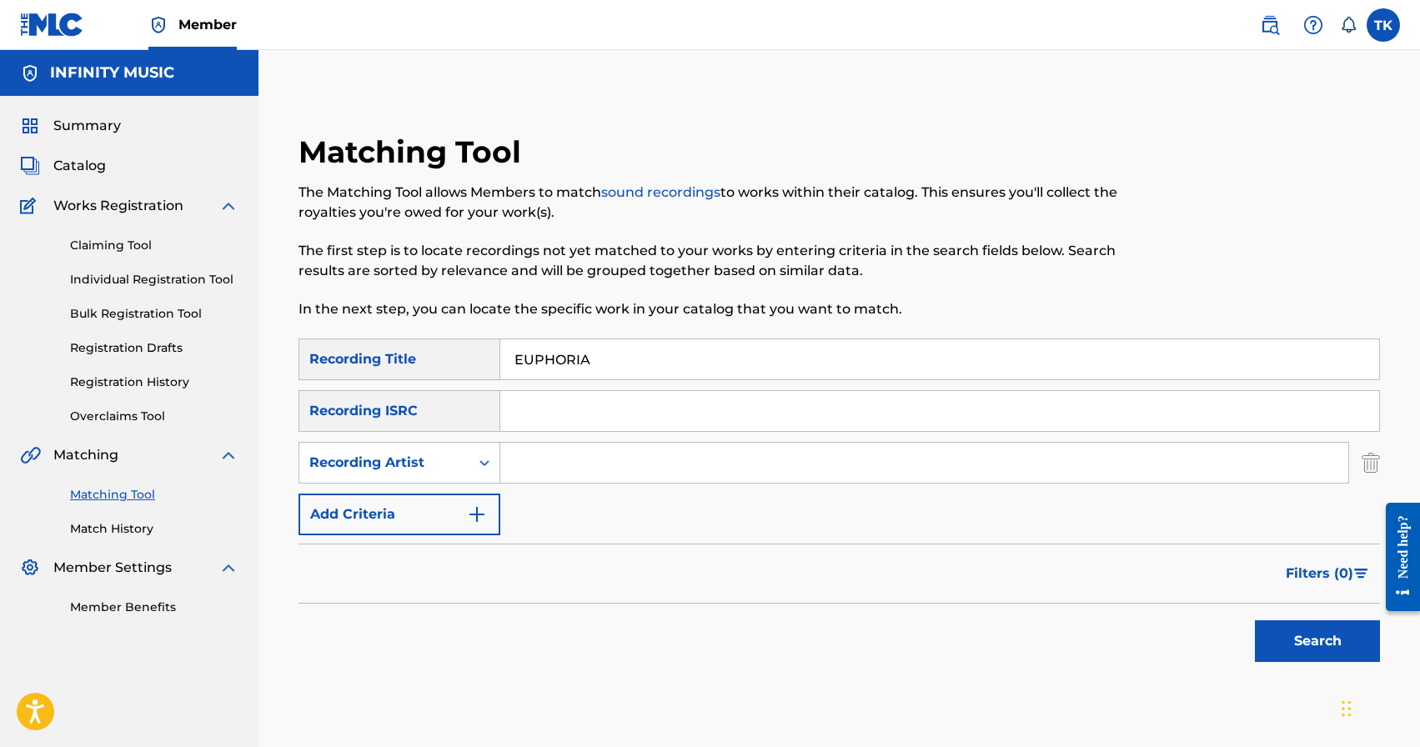
click at [562, 468] on input "Search Form" at bounding box center [924, 463] width 848 height 40
type input "[PERSON_NAME]"
click at [1310, 652] on button "Search" at bounding box center [1317, 641] width 125 height 42
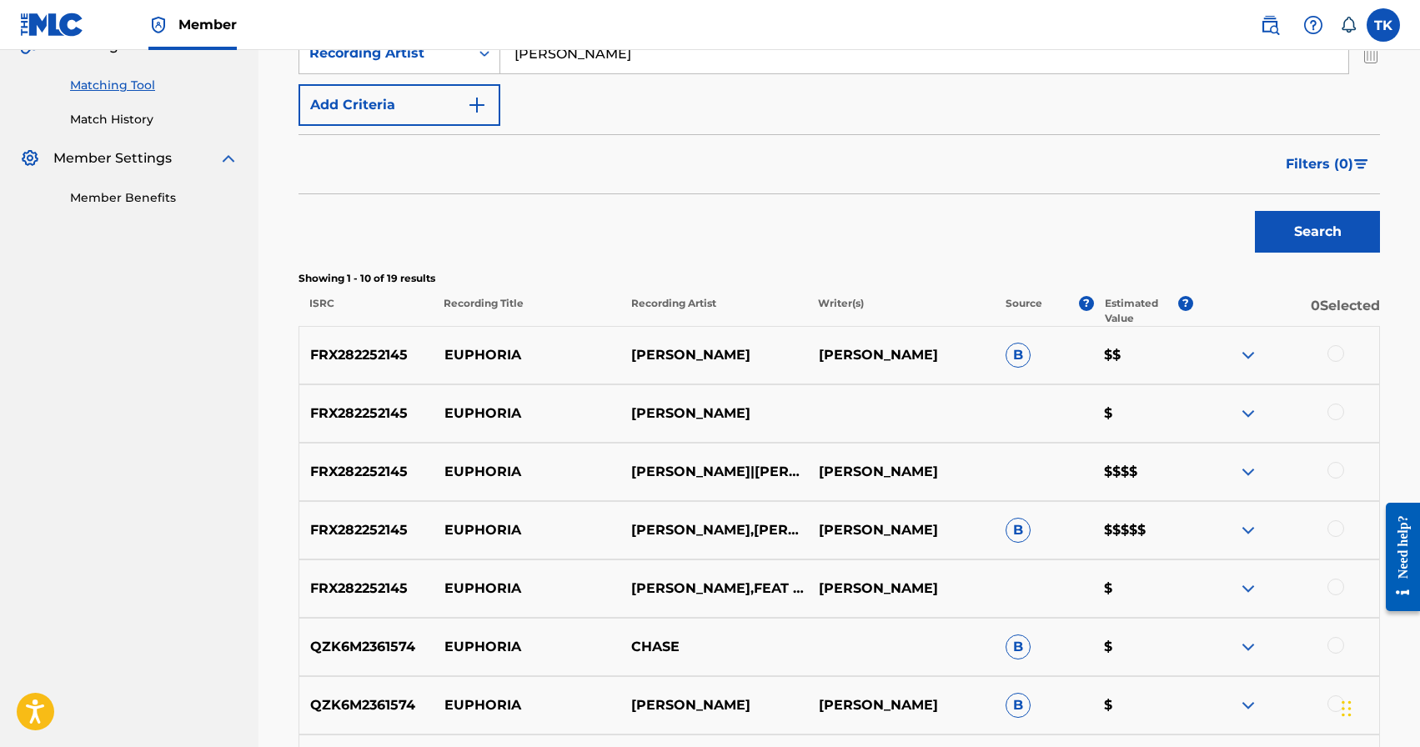
scroll to position [408, 0]
click at [1335, 588] on div at bounding box center [1335, 587] width 17 height 17
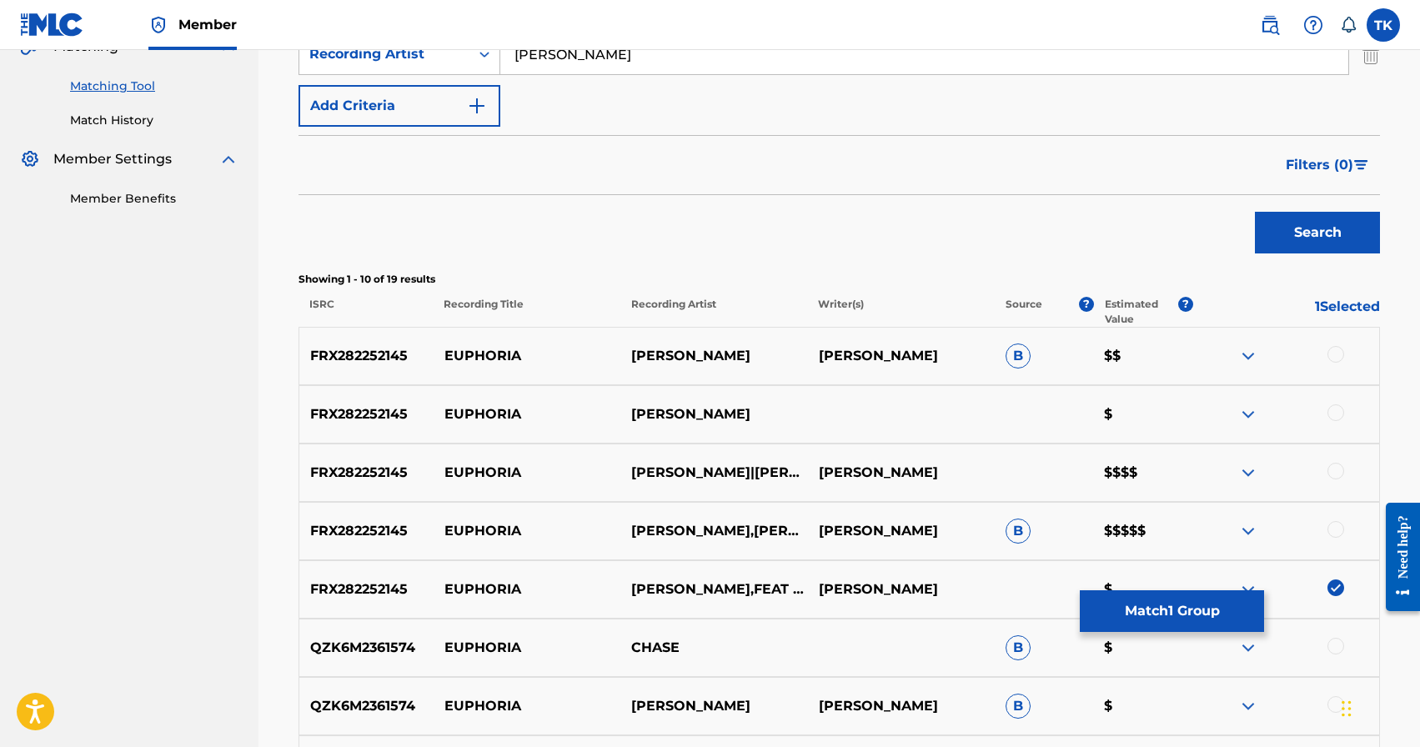
click at [1335, 524] on div at bounding box center [1335, 529] width 17 height 17
click at [1333, 471] on div at bounding box center [1335, 471] width 17 height 17
click at [1335, 417] on div at bounding box center [1335, 412] width 17 height 17
click at [1335, 356] on div at bounding box center [1335, 354] width 17 height 17
click at [1159, 616] on button "Match 5 Groups" at bounding box center [1172, 611] width 184 height 42
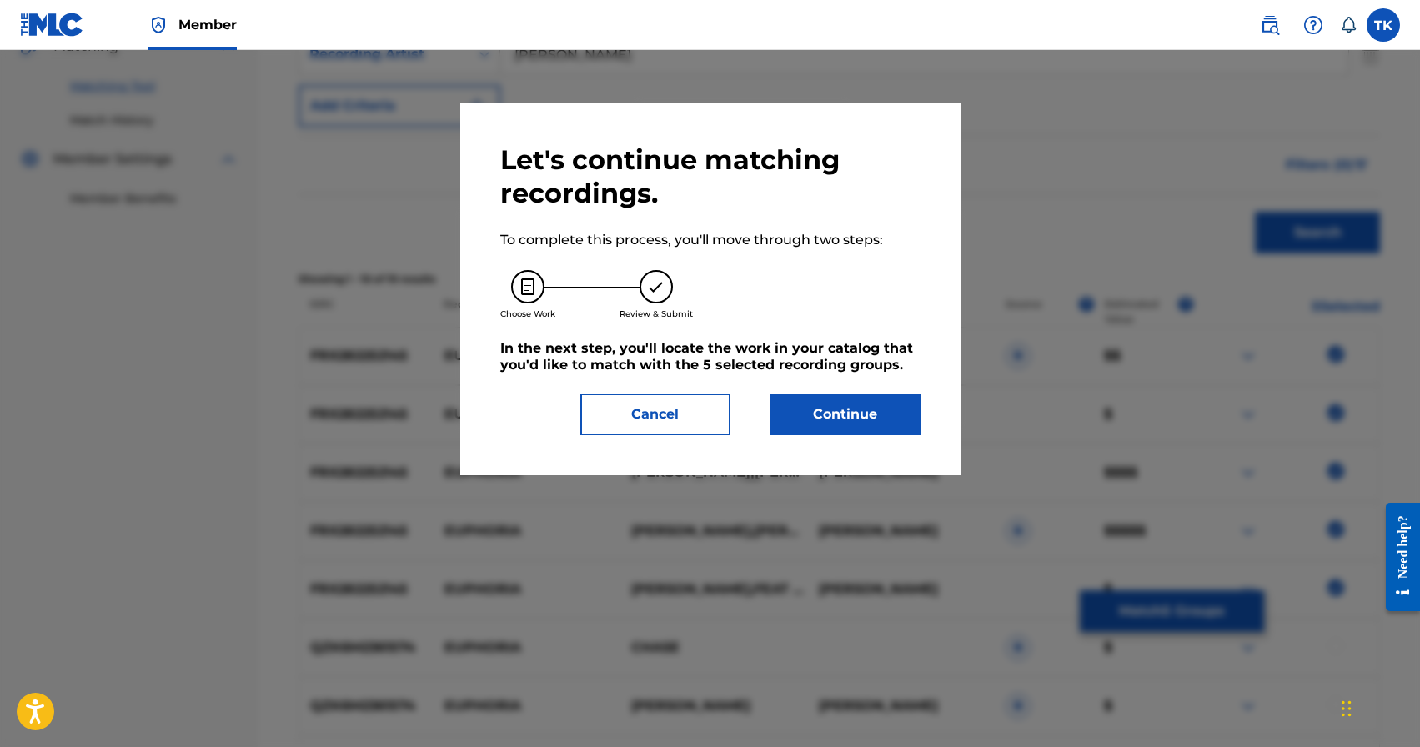
click at [869, 428] on button "Continue" at bounding box center [845, 414] width 150 height 42
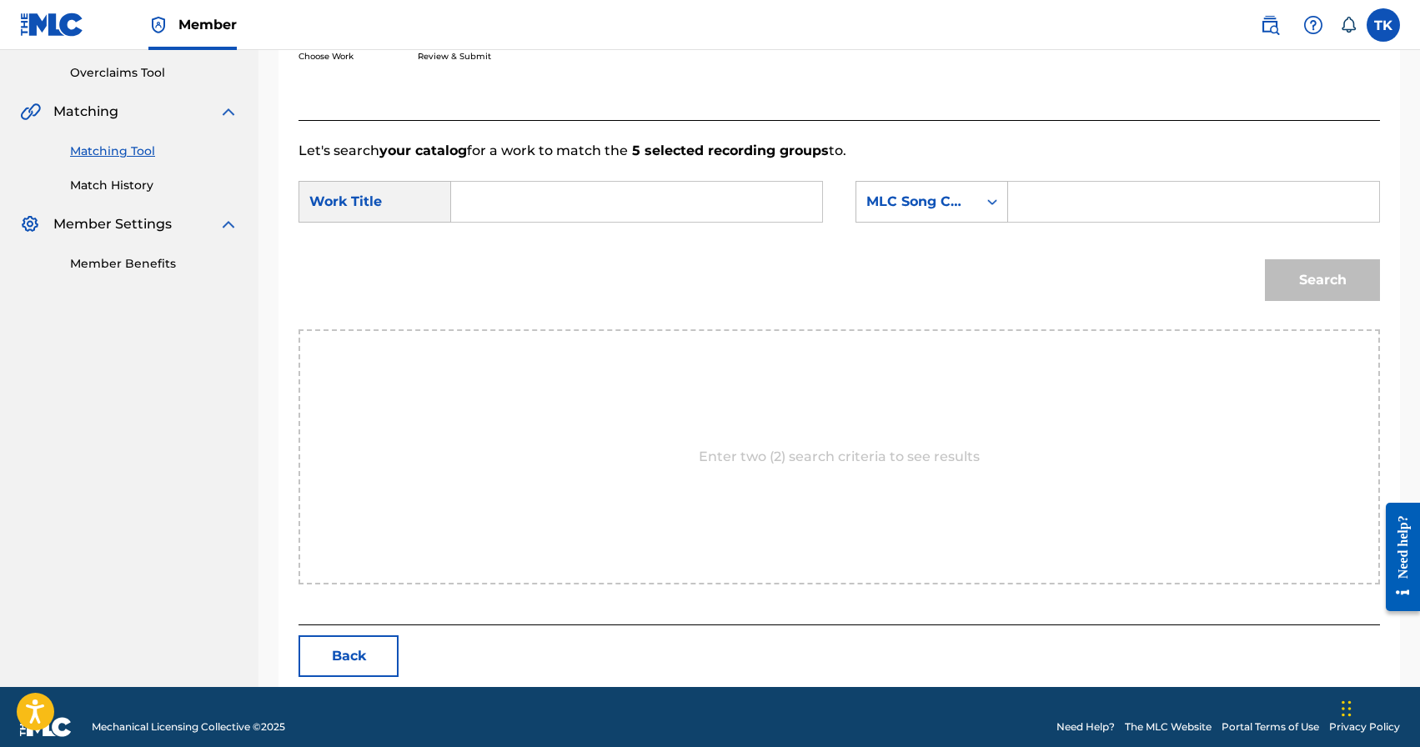
scroll to position [363, 0]
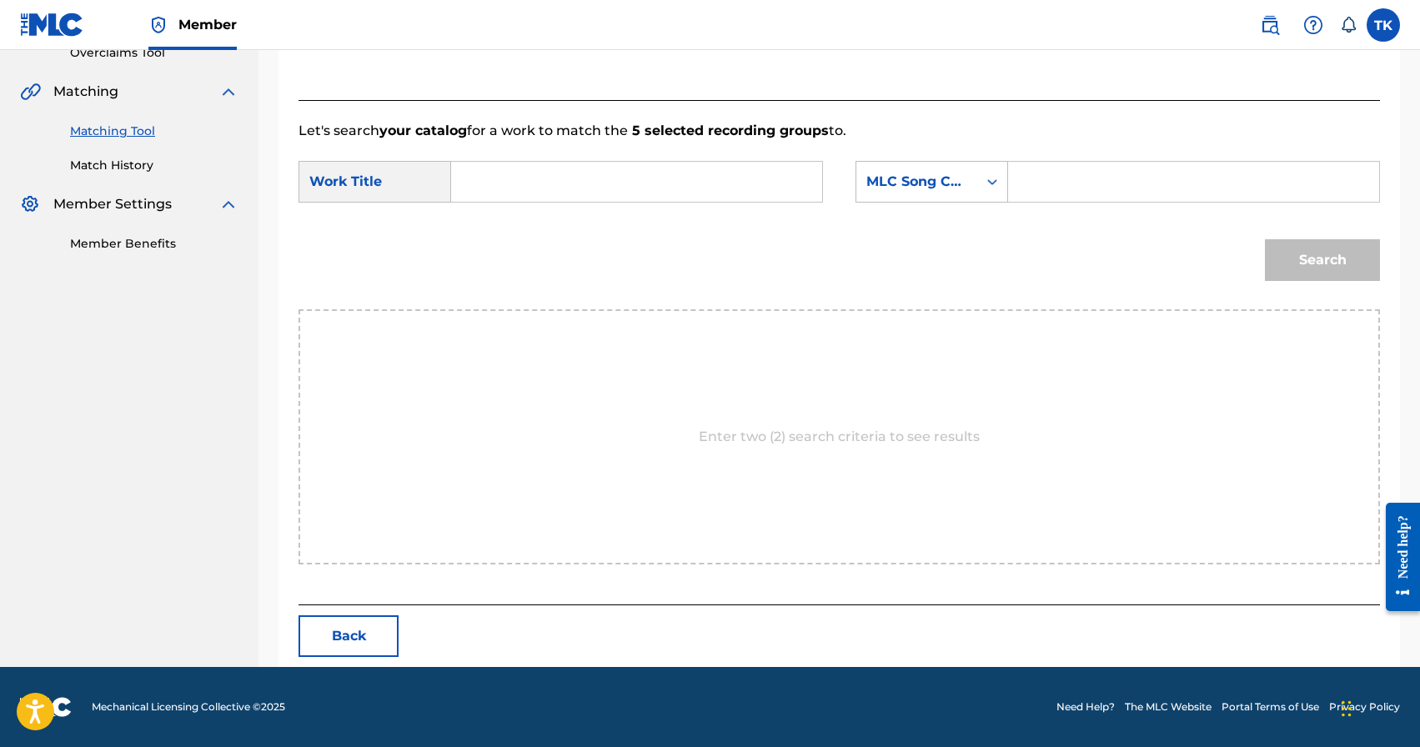
click at [701, 192] on input "Search Form" at bounding box center [636, 182] width 343 height 40
click at [689, 228] on div "[DEMOGRAPHIC_DATA] oria" at bounding box center [635, 219] width 341 height 30
type input "euphoria"
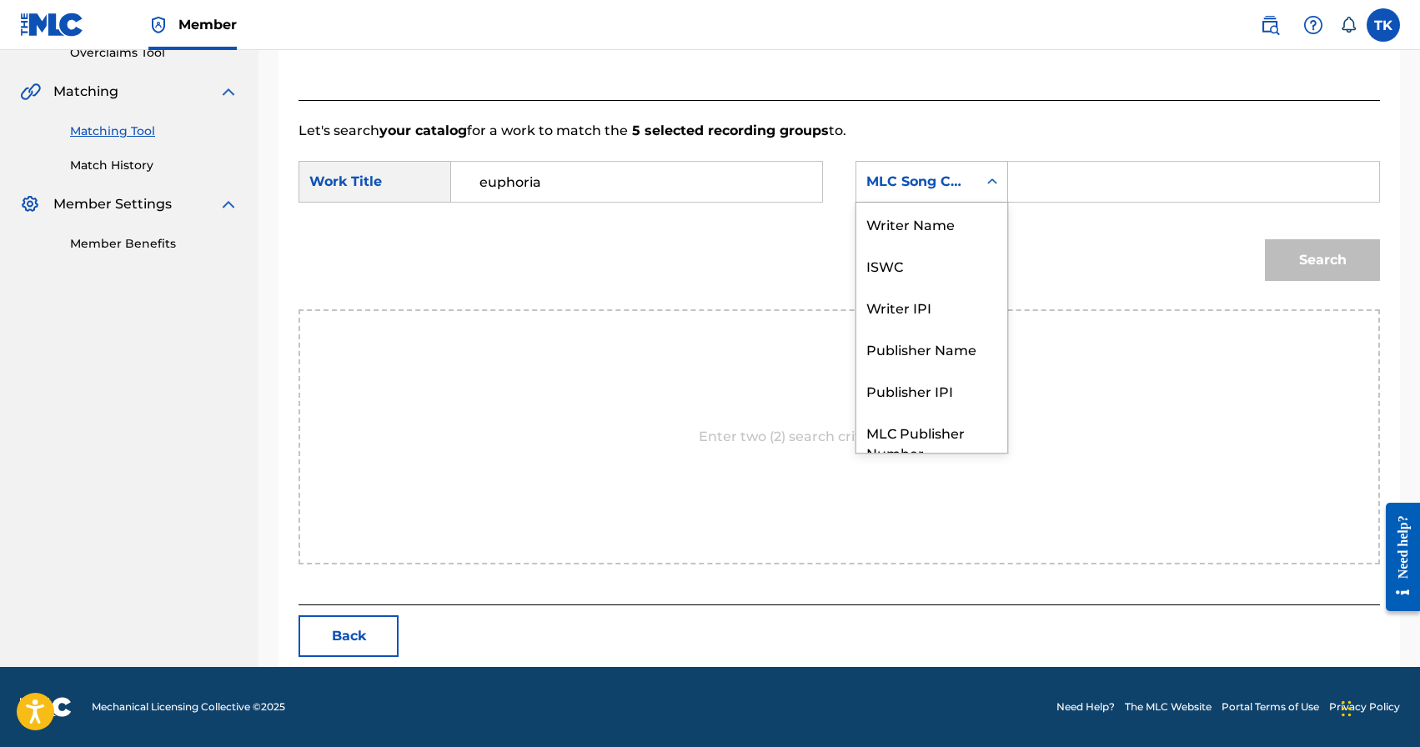
click at [946, 192] on div "MLC Song Code" at bounding box center [916, 182] width 121 height 32
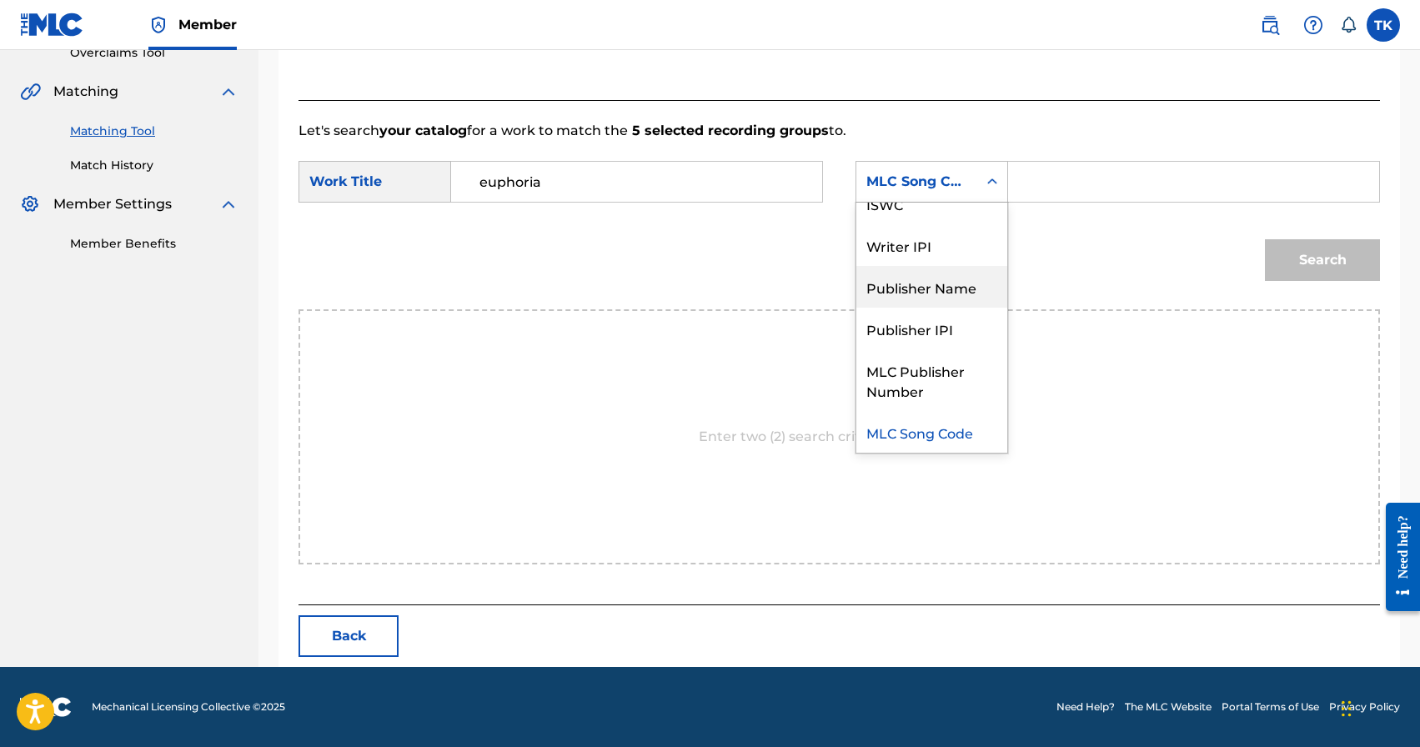
click at [937, 278] on div "Publisher Name" at bounding box center [931, 287] width 151 height 42
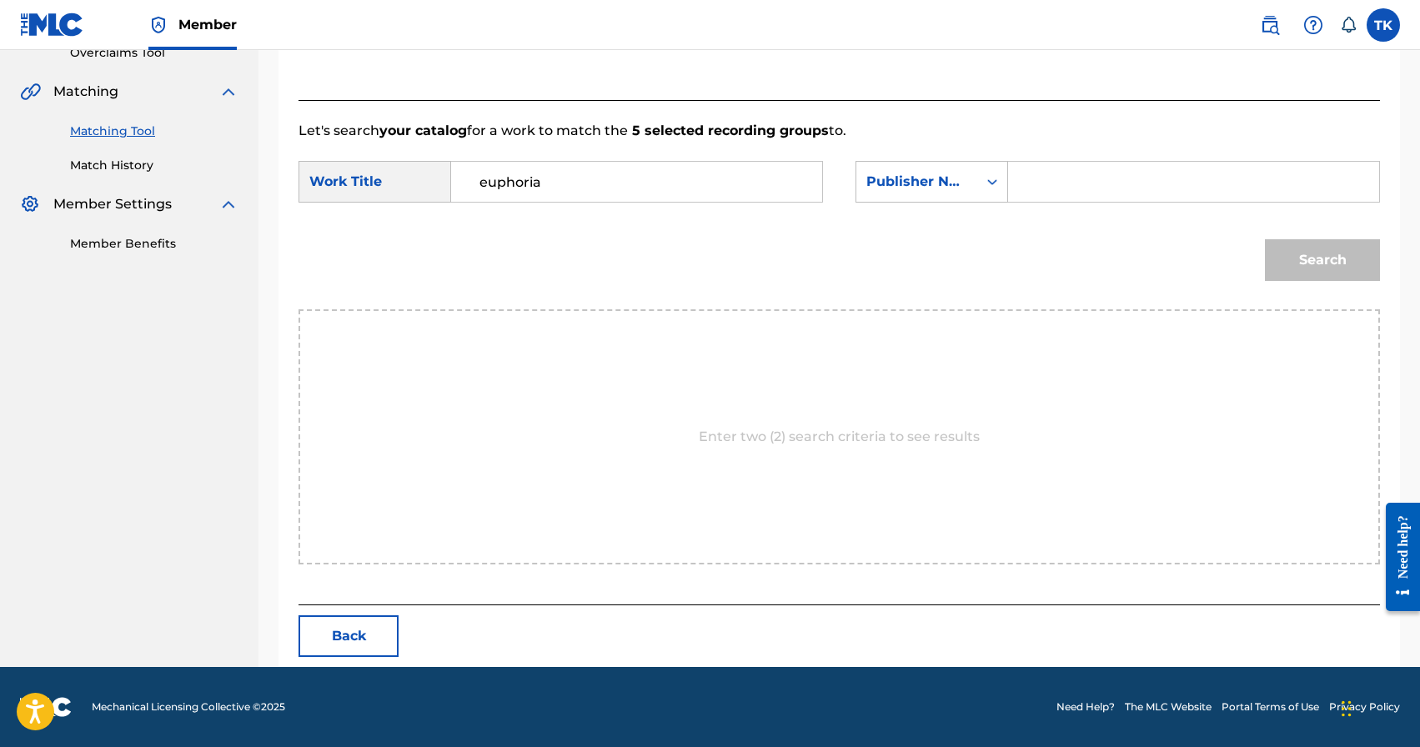
click at [1029, 198] on input "Search Form" at bounding box center [1193, 182] width 343 height 40
type input "INFINITY MUSIC"
click at [1301, 262] on button "Search" at bounding box center [1322, 260] width 115 height 42
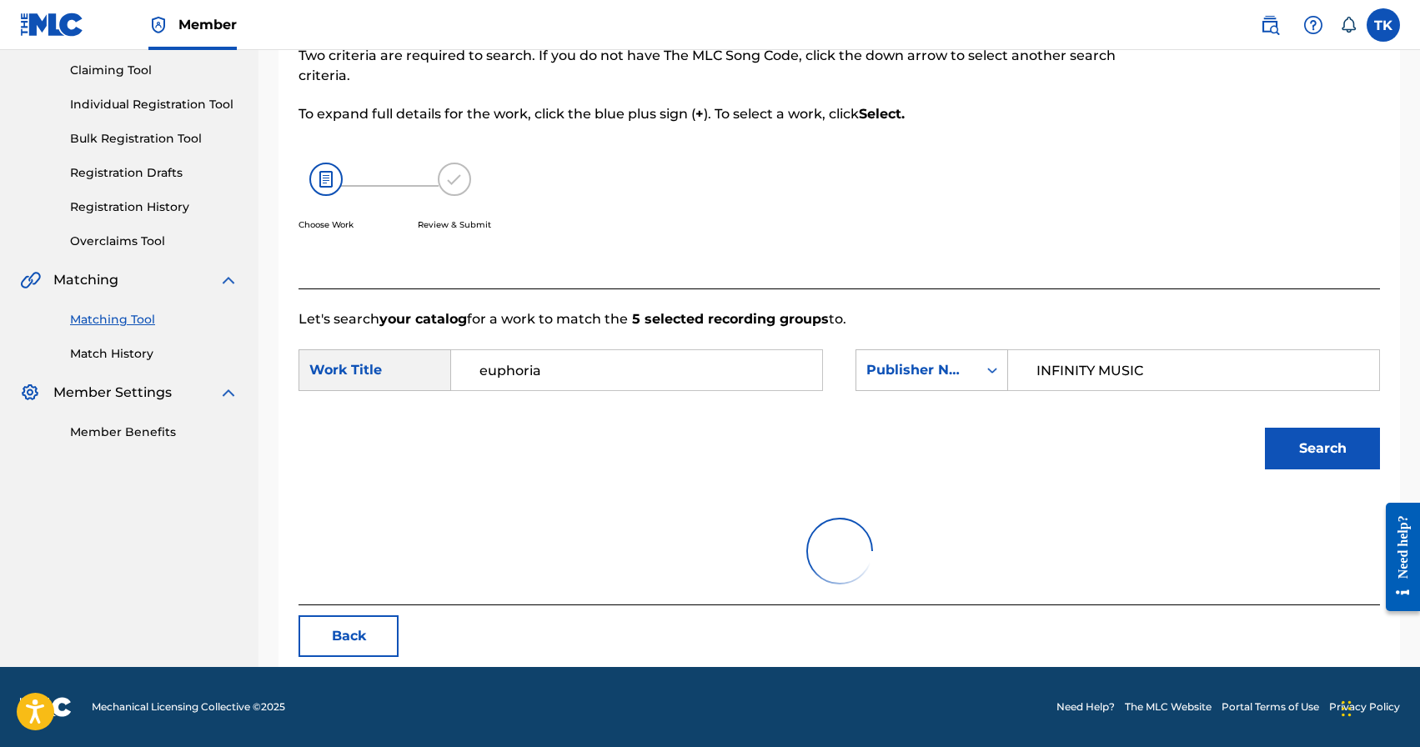
scroll to position [314, 0]
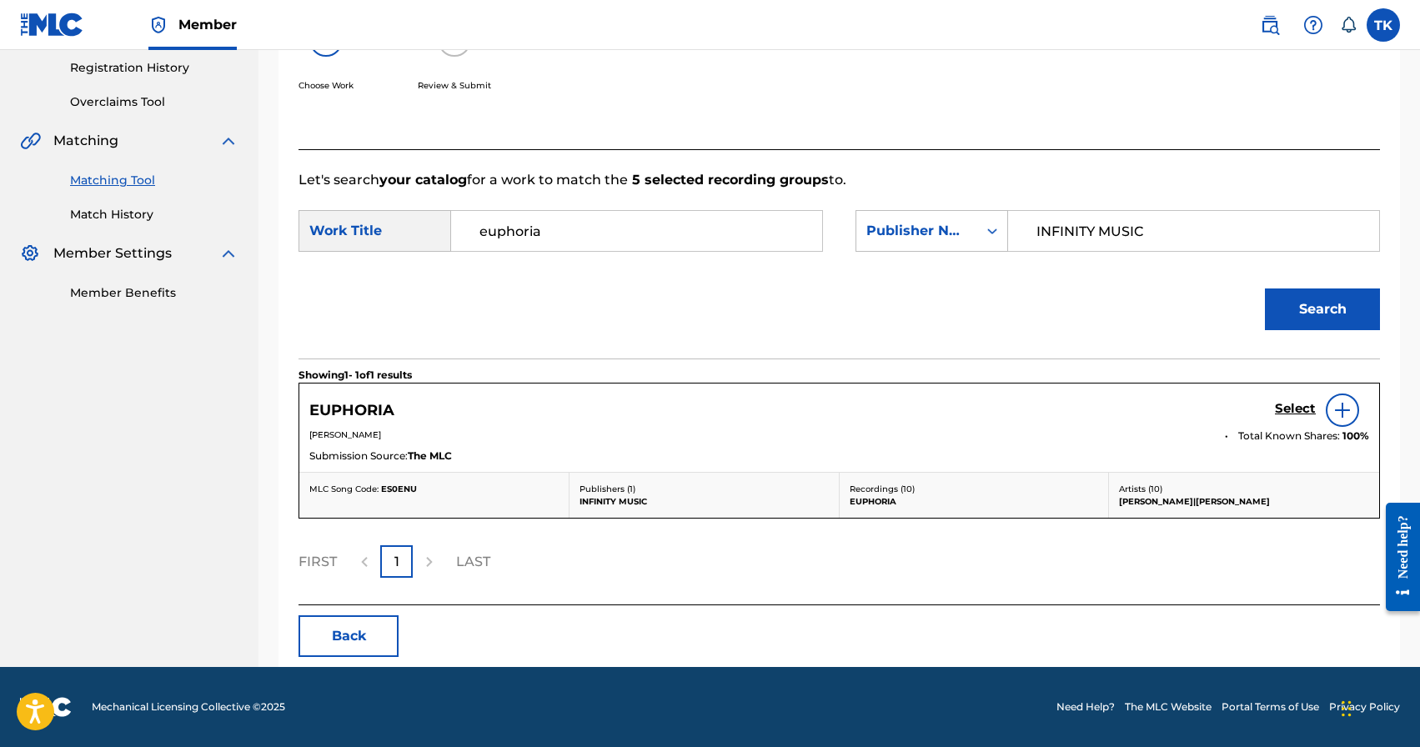
click at [1295, 414] on h5 "Select" at bounding box center [1295, 409] width 41 height 16
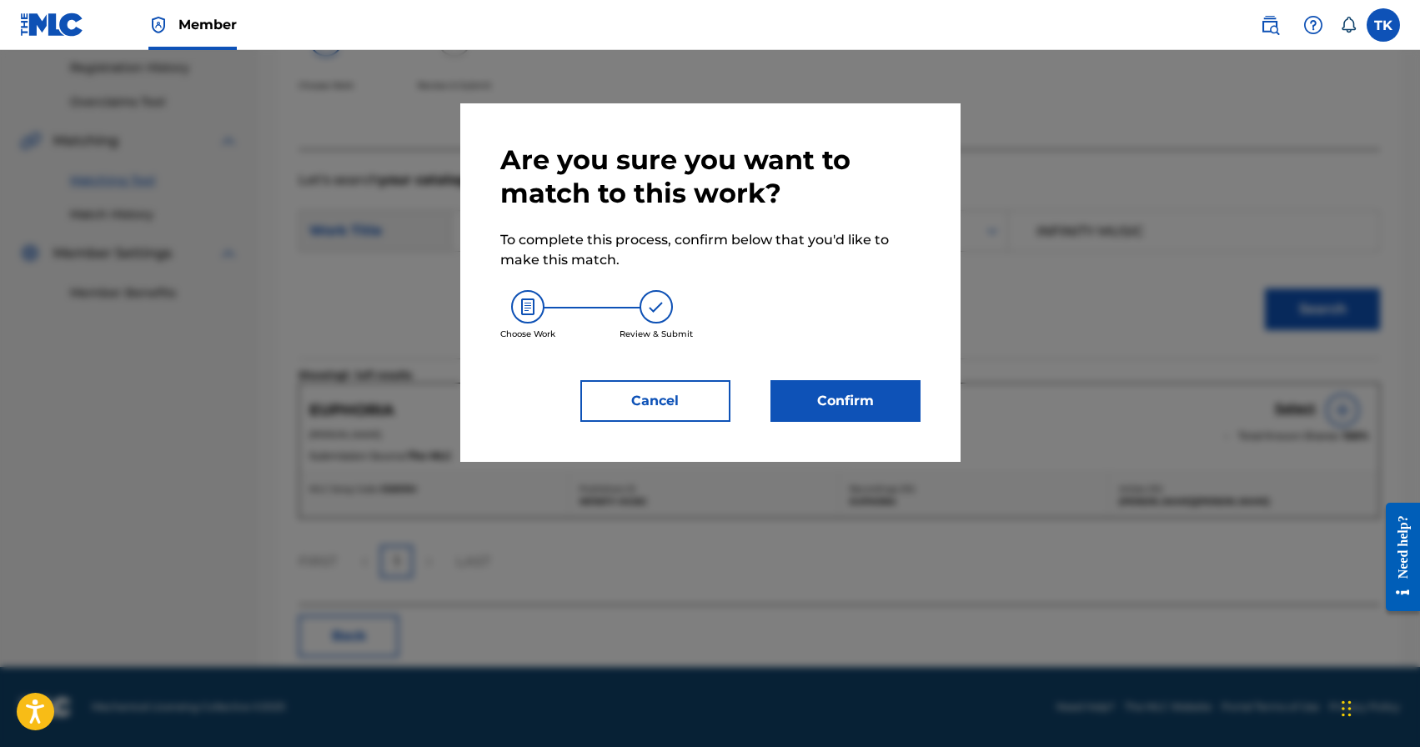
click at [878, 397] on button "Confirm" at bounding box center [845, 401] width 150 height 42
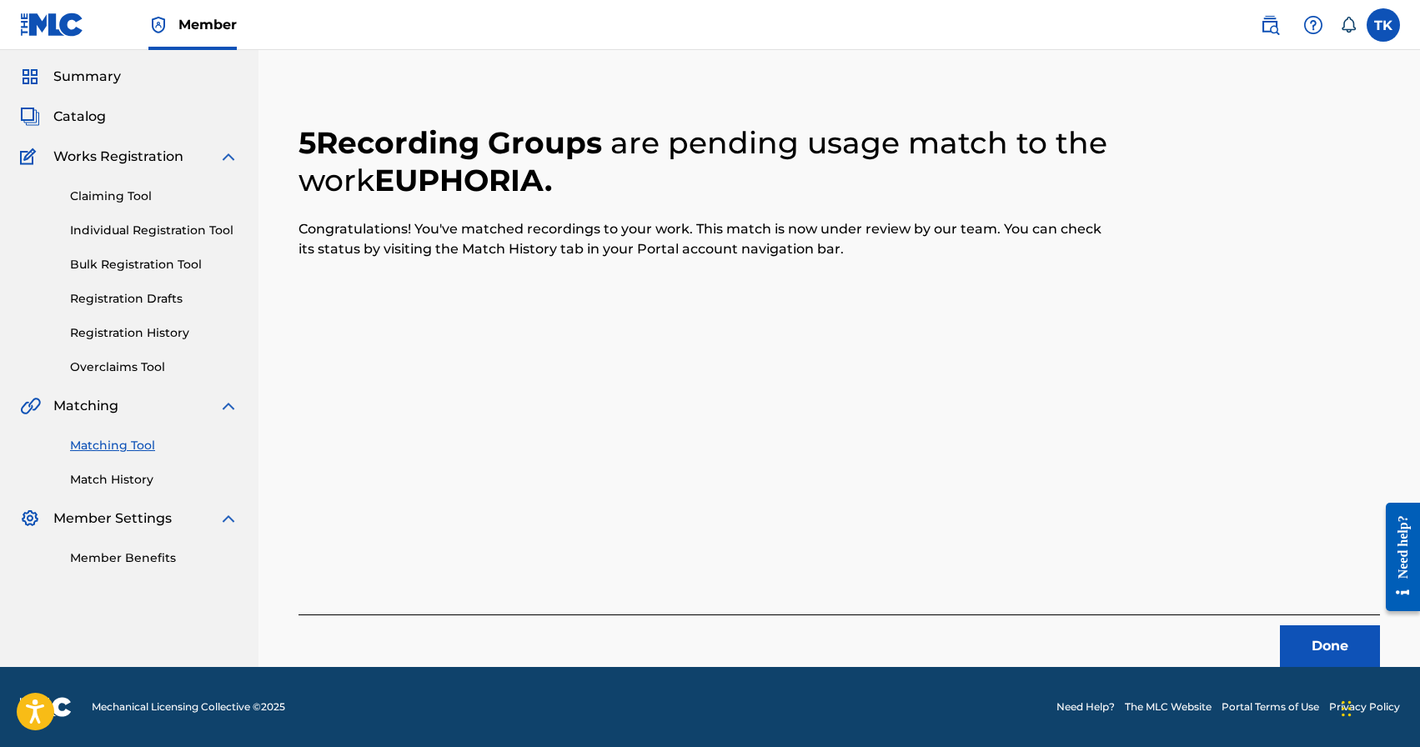
scroll to position [49, 0]
click at [1315, 641] on button "Done" at bounding box center [1330, 646] width 100 height 42
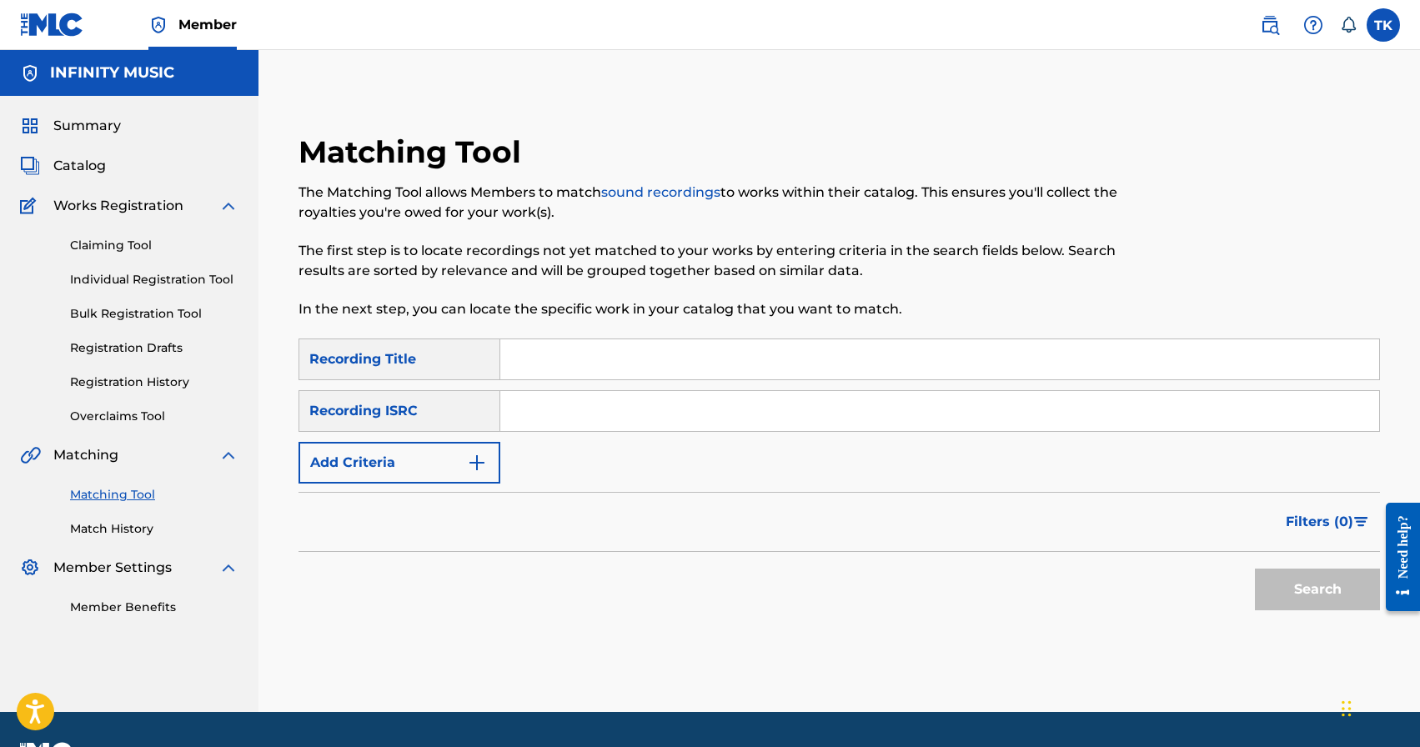
click at [635, 366] on input "Search Form" at bounding box center [939, 359] width 879 height 40
type input "[PERSON_NAME] & [PERSON_NAME]"
click at [443, 471] on button "Add Criteria" at bounding box center [399, 463] width 202 height 42
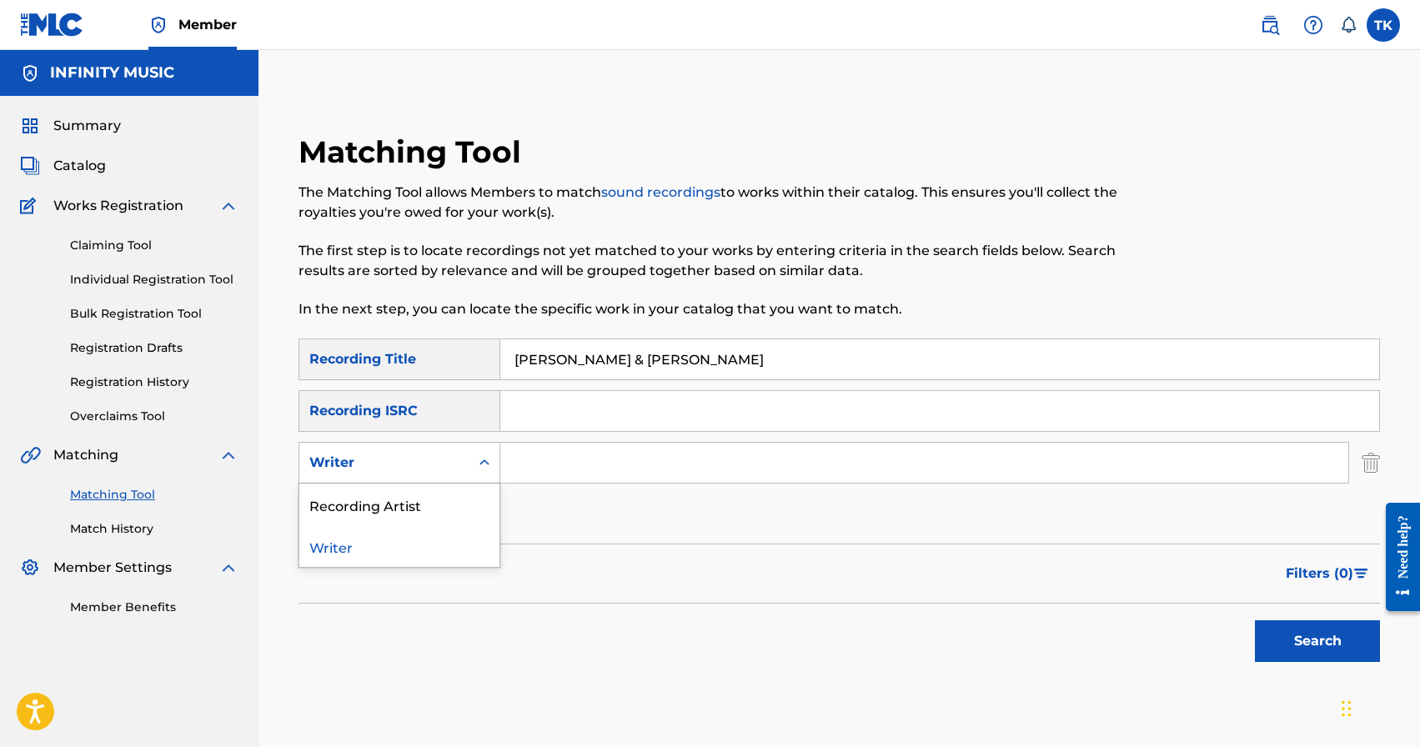
click at [443, 471] on div "Writer" at bounding box center [384, 463] width 150 height 20
click at [438, 509] on div "Recording Artist" at bounding box center [399, 504] width 200 height 42
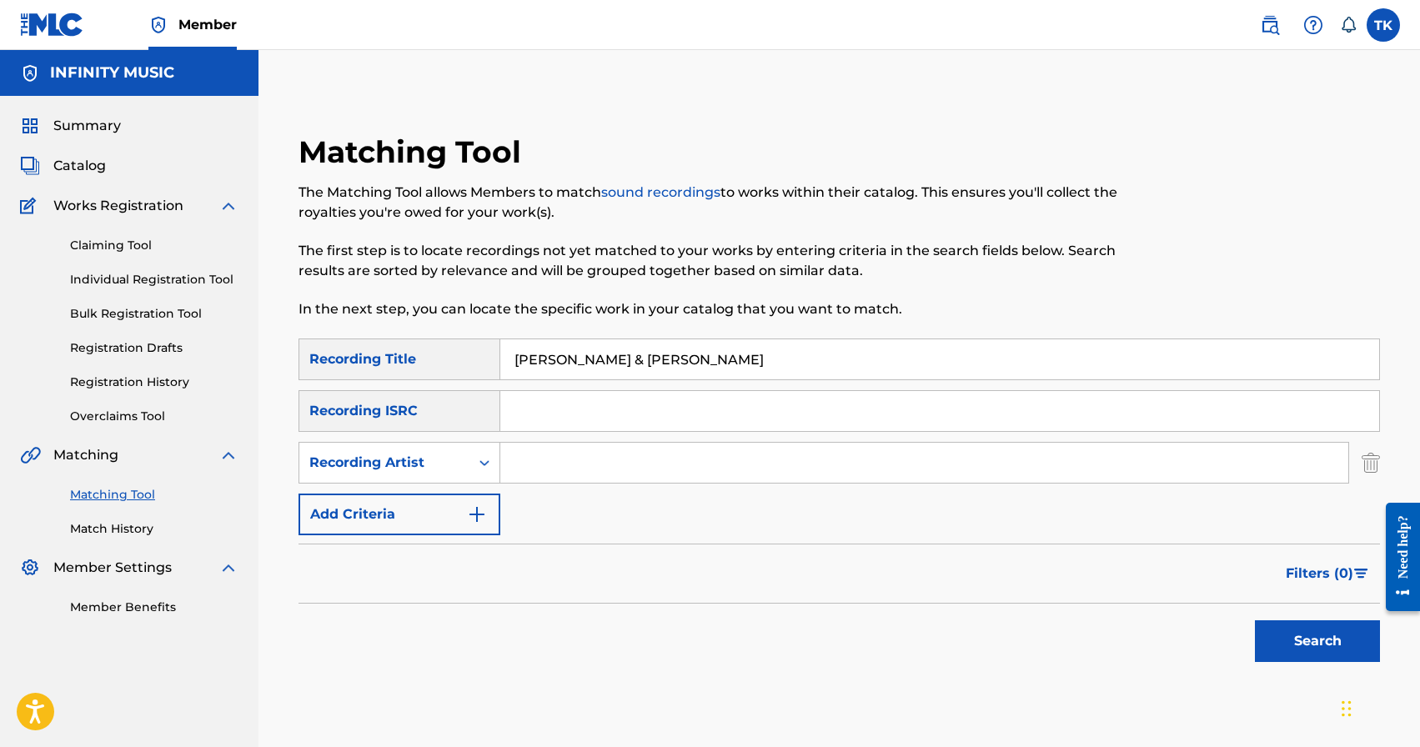
click at [553, 466] on input "Search Form" at bounding box center [924, 463] width 848 height 40
type input "[PERSON_NAME]"
click at [1267, 636] on button "Search" at bounding box center [1317, 641] width 125 height 42
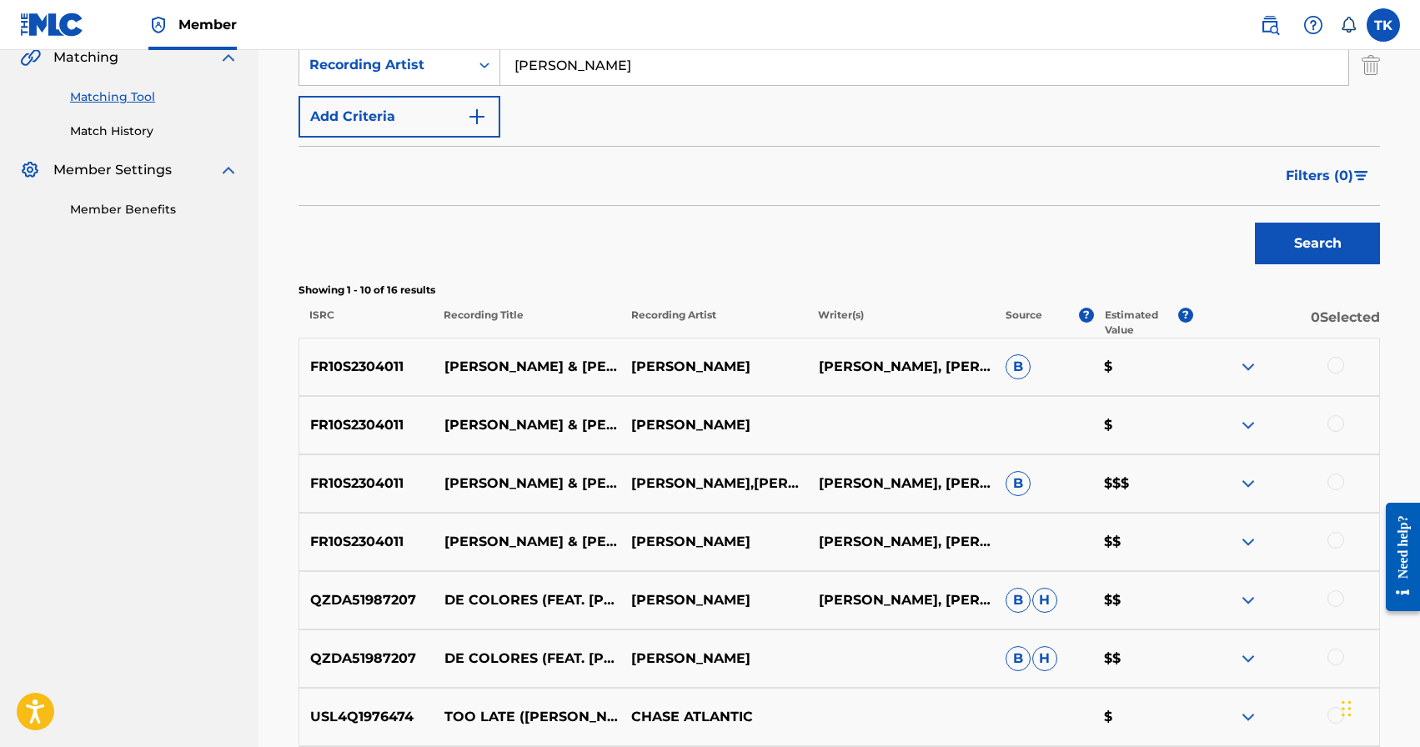
scroll to position [392, 0]
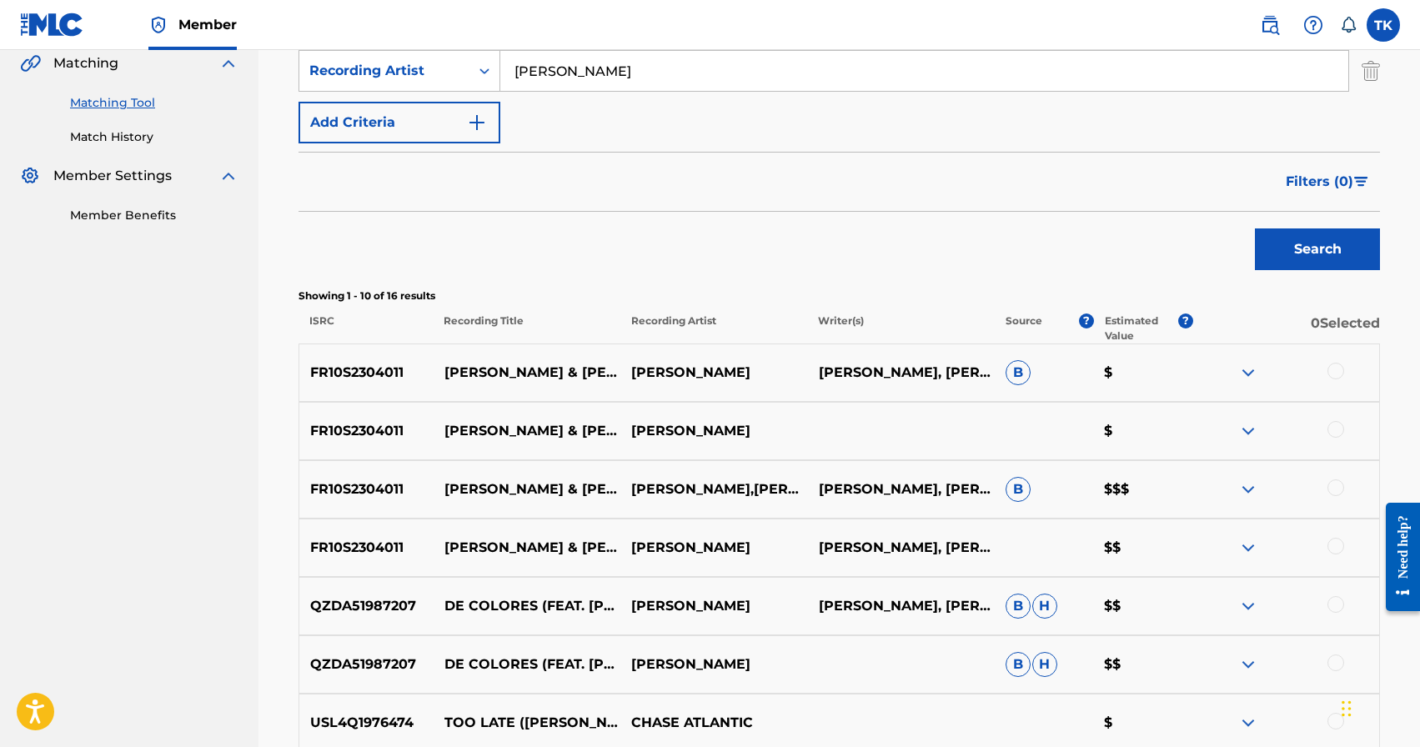
click at [1340, 542] on div at bounding box center [1335, 546] width 17 height 17
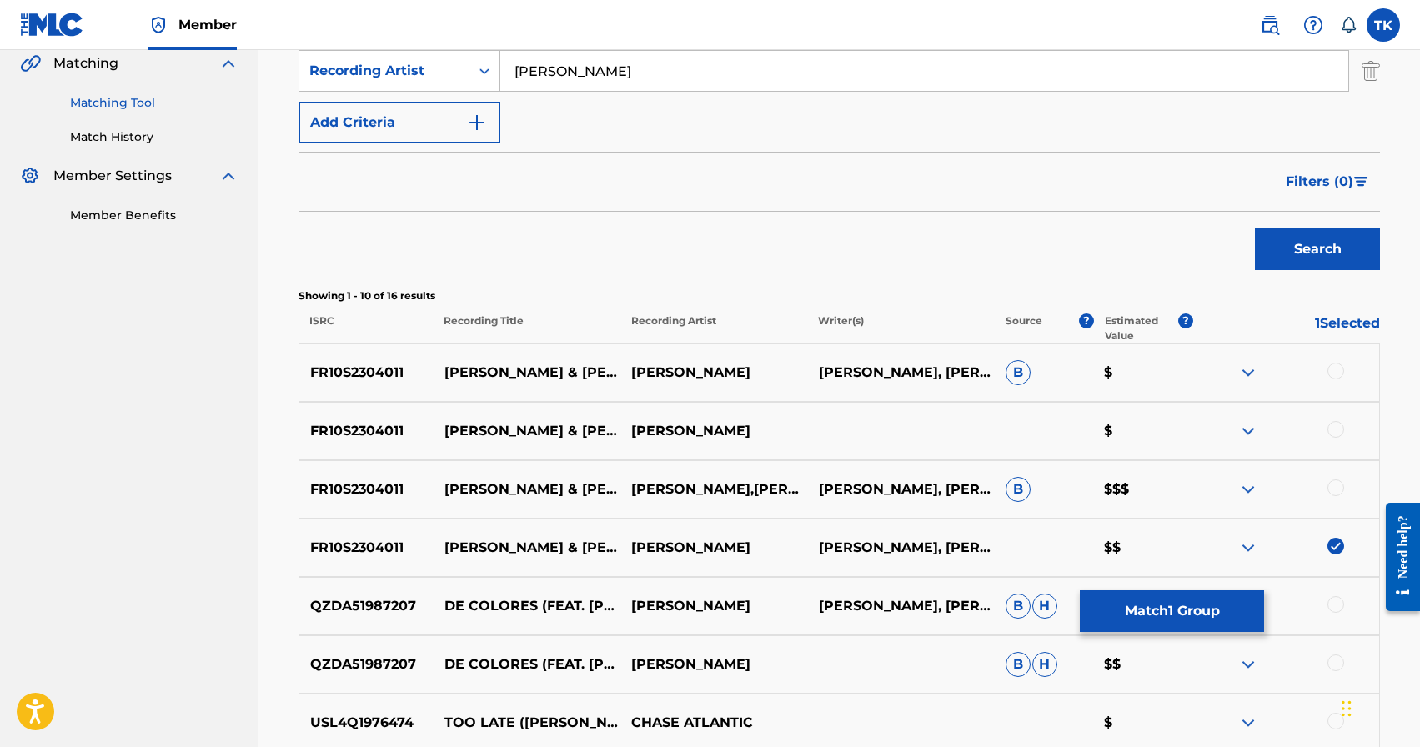
click at [1341, 483] on div at bounding box center [1335, 487] width 17 height 17
click at [1342, 428] on div at bounding box center [1335, 429] width 17 height 17
click at [1334, 369] on div at bounding box center [1335, 371] width 17 height 17
click at [1174, 609] on button "Match 4 Groups" at bounding box center [1172, 611] width 184 height 42
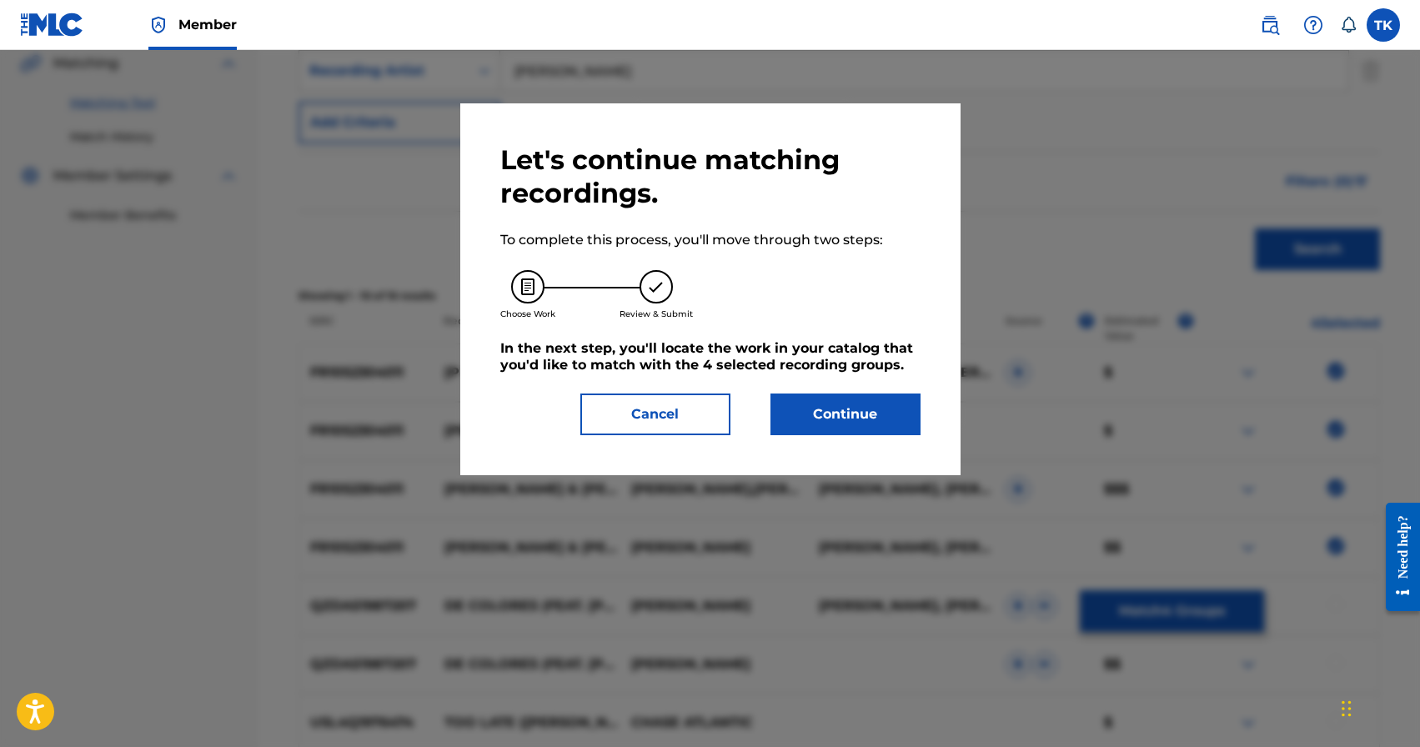
click at [881, 424] on button "Continue" at bounding box center [845, 414] width 150 height 42
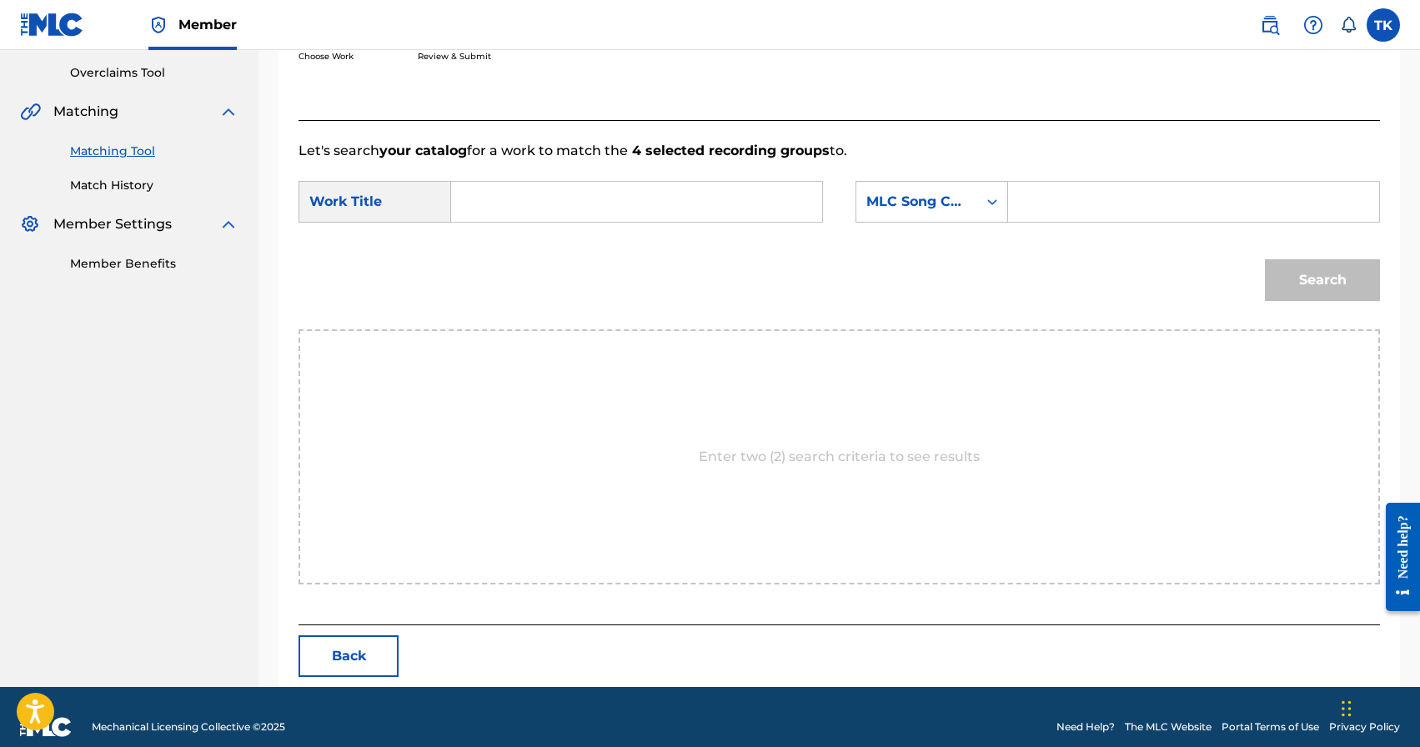
scroll to position [363, 0]
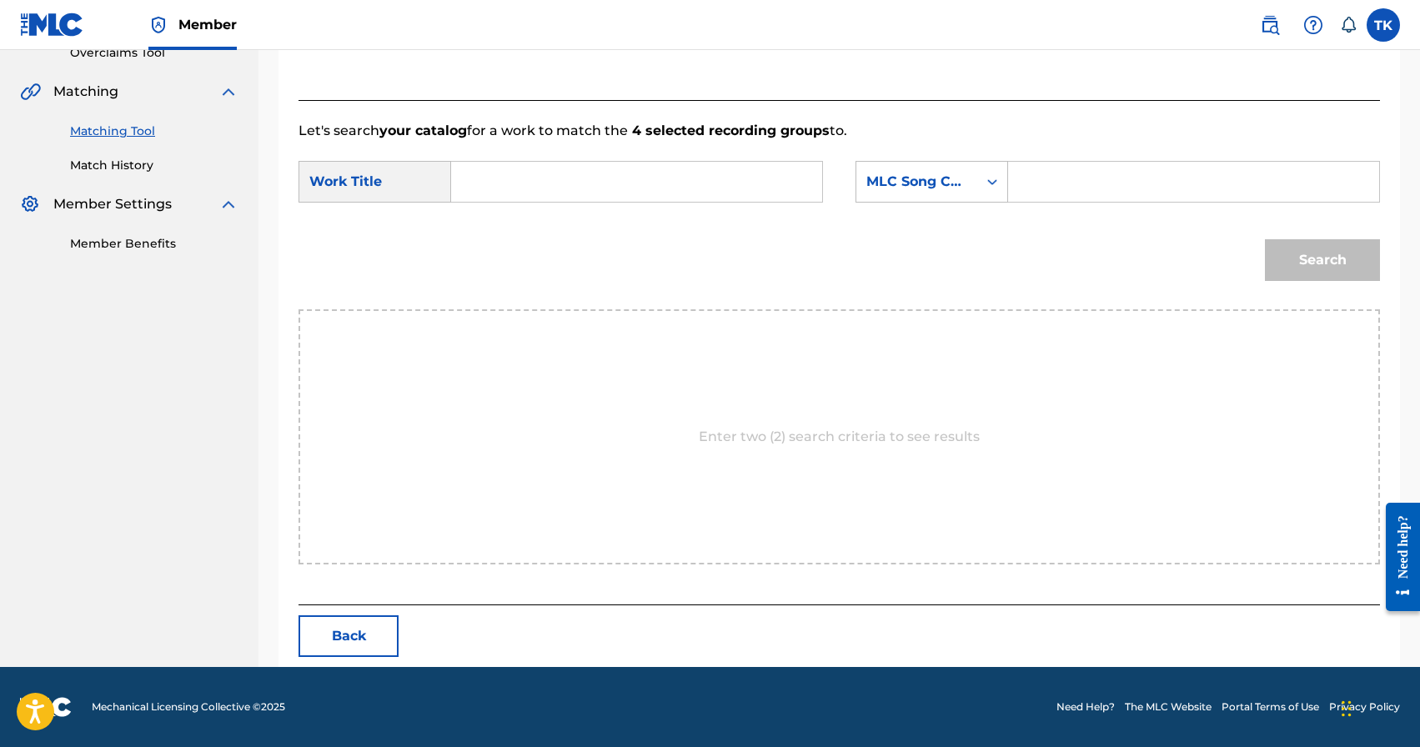
click at [739, 183] on input "Search Form" at bounding box center [636, 182] width 343 height 40
click at [729, 221] on div "[PERSON_NAME] & [PERSON_NAME]" at bounding box center [635, 219] width 341 height 30
type input "[PERSON_NAME] & [PERSON_NAME]"
click at [969, 198] on div "MLC Song Code" at bounding box center [931, 182] width 153 height 42
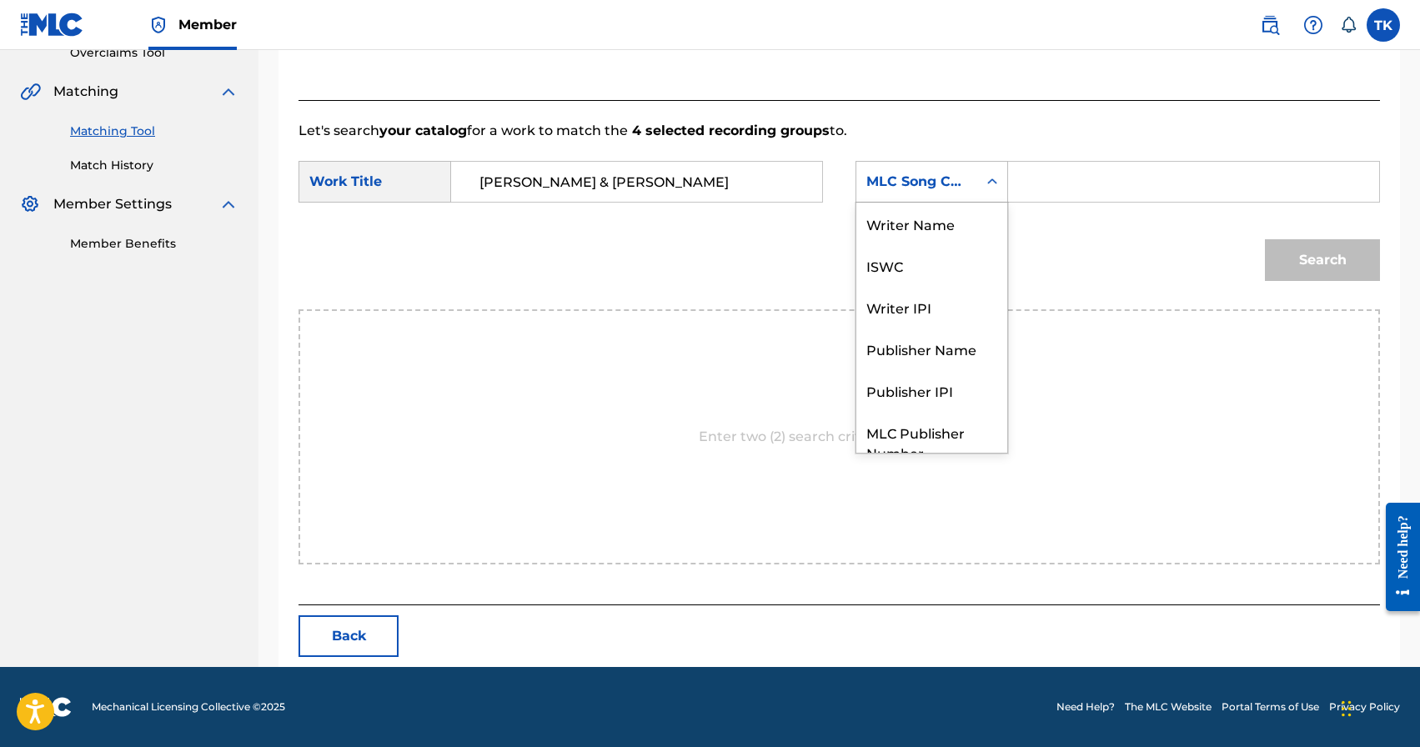
scroll to position [62, 0]
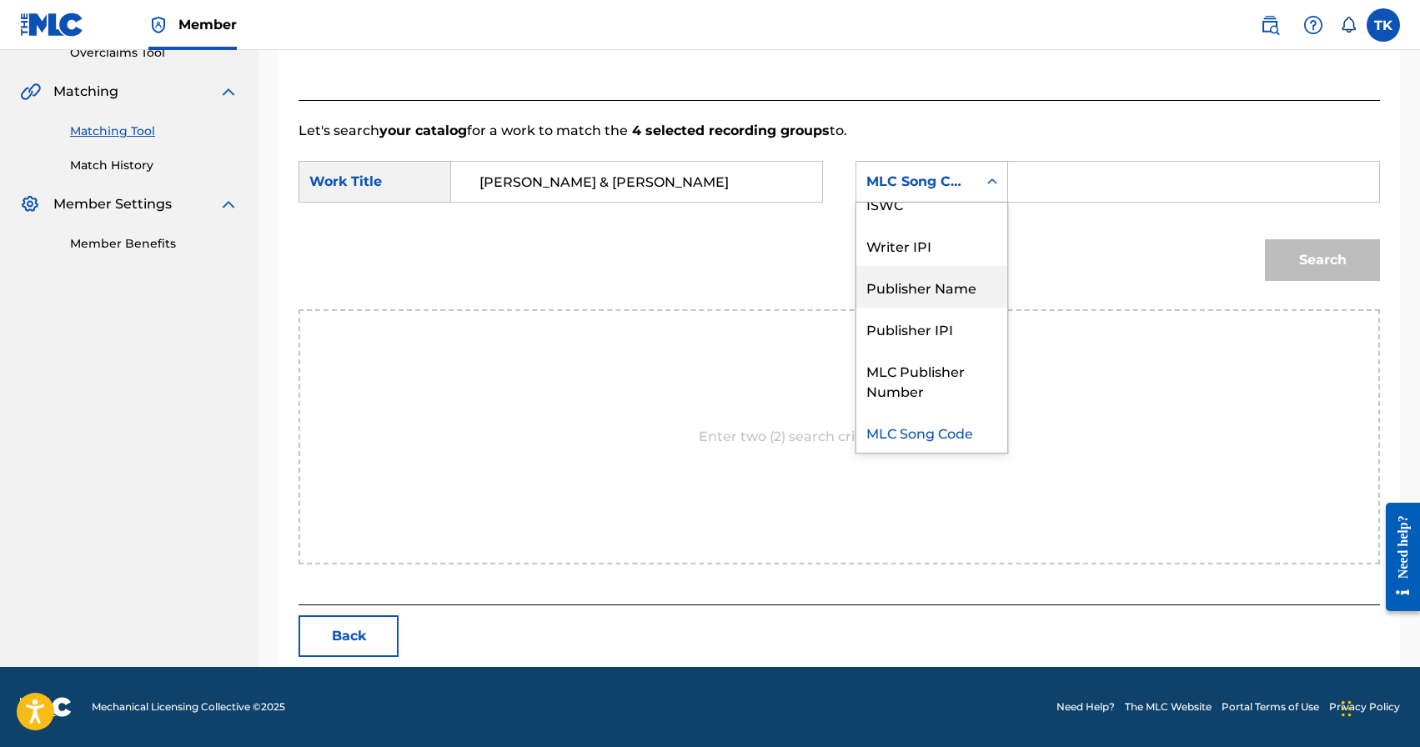
click at [946, 278] on div "Publisher Name" at bounding box center [931, 287] width 151 height 42
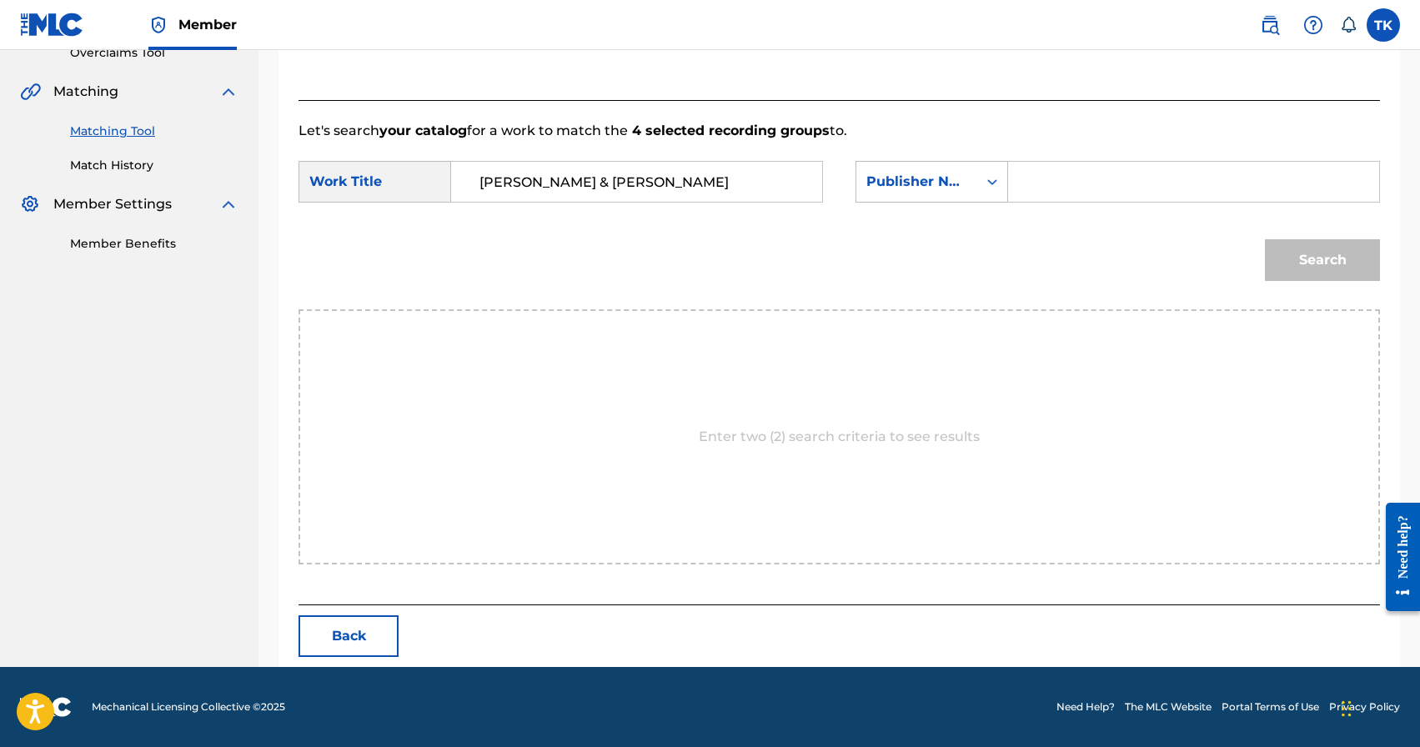
click at [1051, 185] on input "Search Form" at bounding box center [1193, 182] width 343 height 40
type input "INFINITY MUSIC"
click at [1329, 276] on button "Search" at bounding box center [1322, 260] width 115 height 42
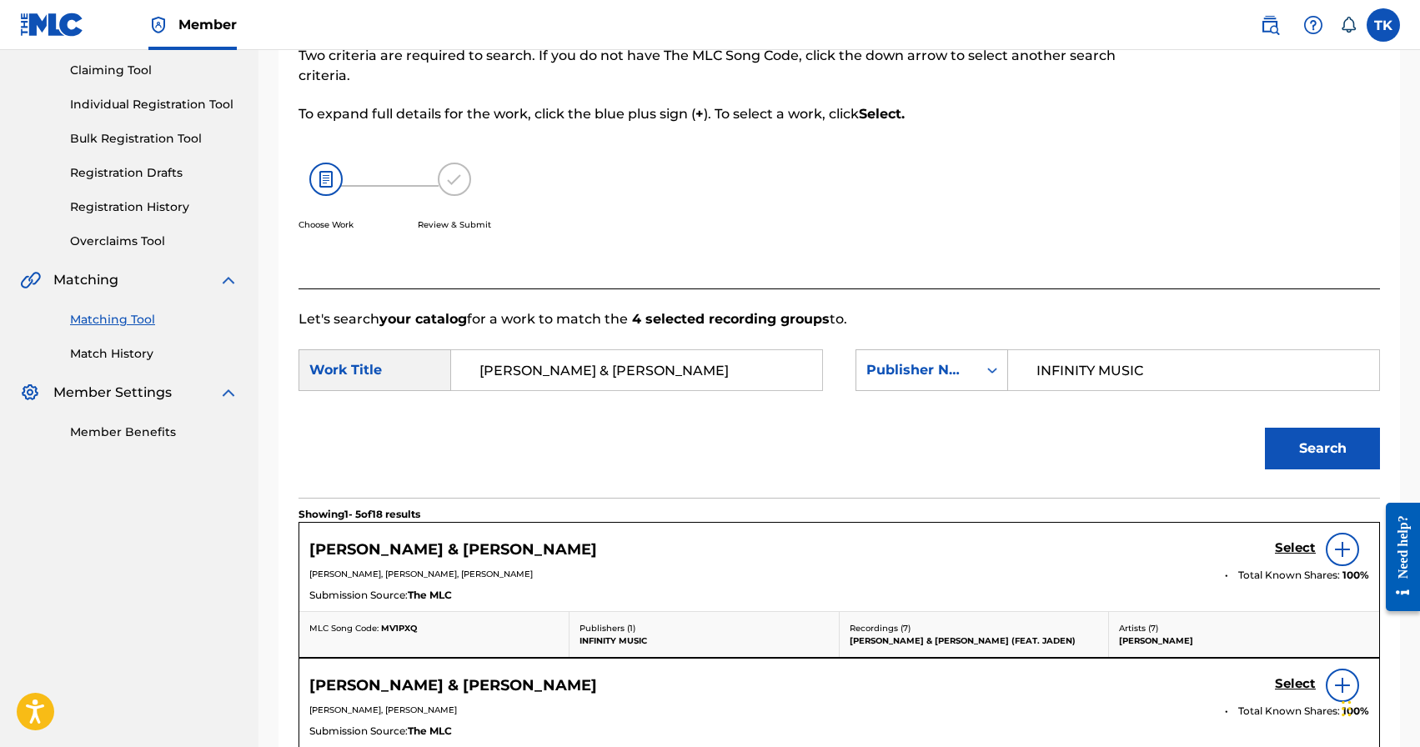
scroll to position [363, 0]
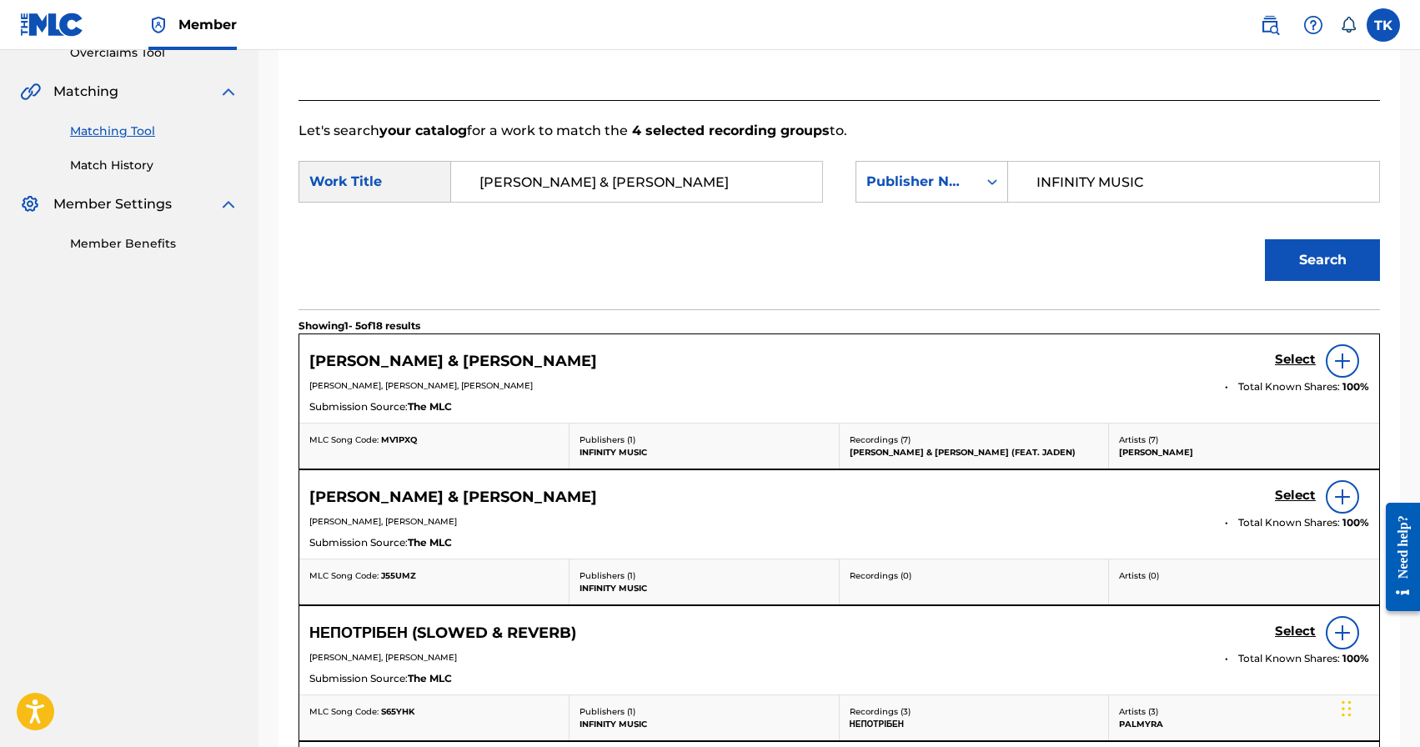
click at [1286, 363] on h5 "Select" at bounding box center [1295, 360] width 41 height 16
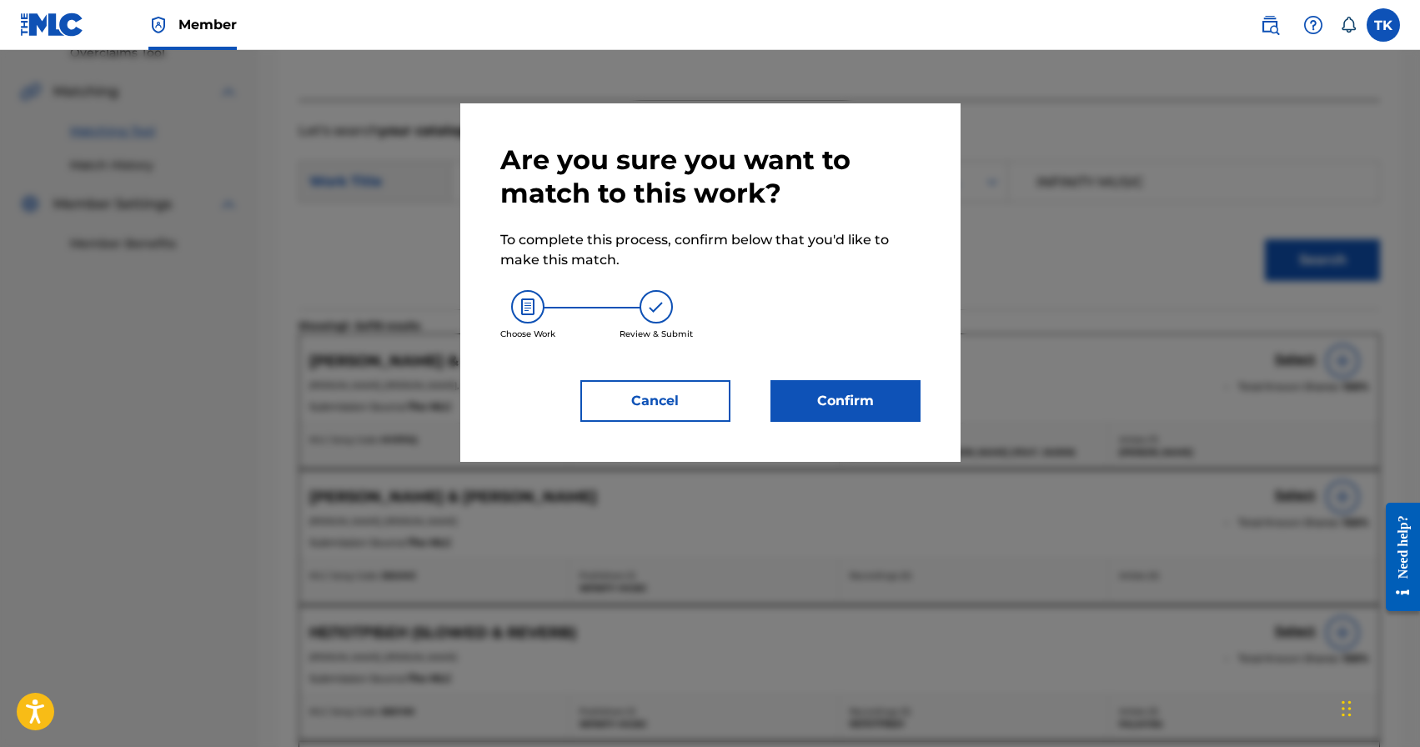
click at [840, 390] on button "Confirm" at bounding box center [845, 401] width 150 height 42
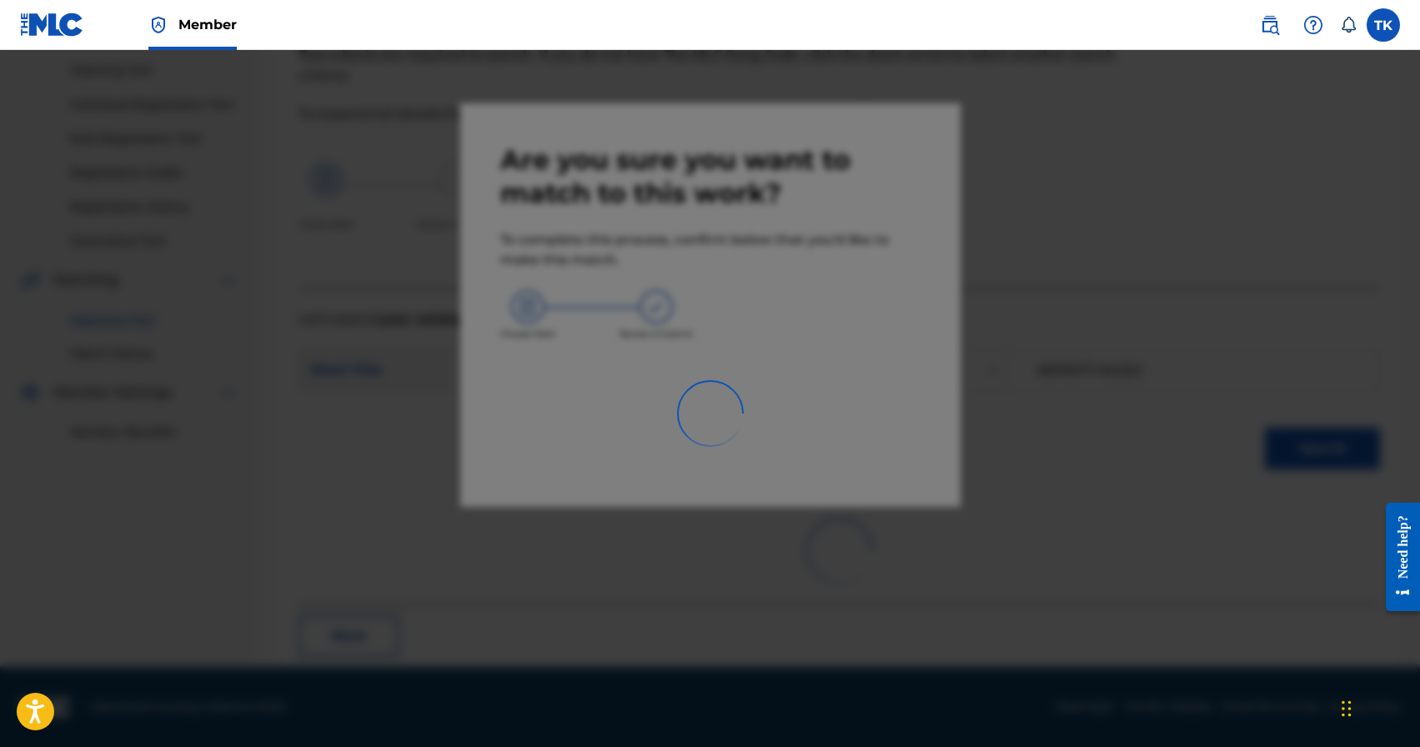
scroll to position [49, 0]
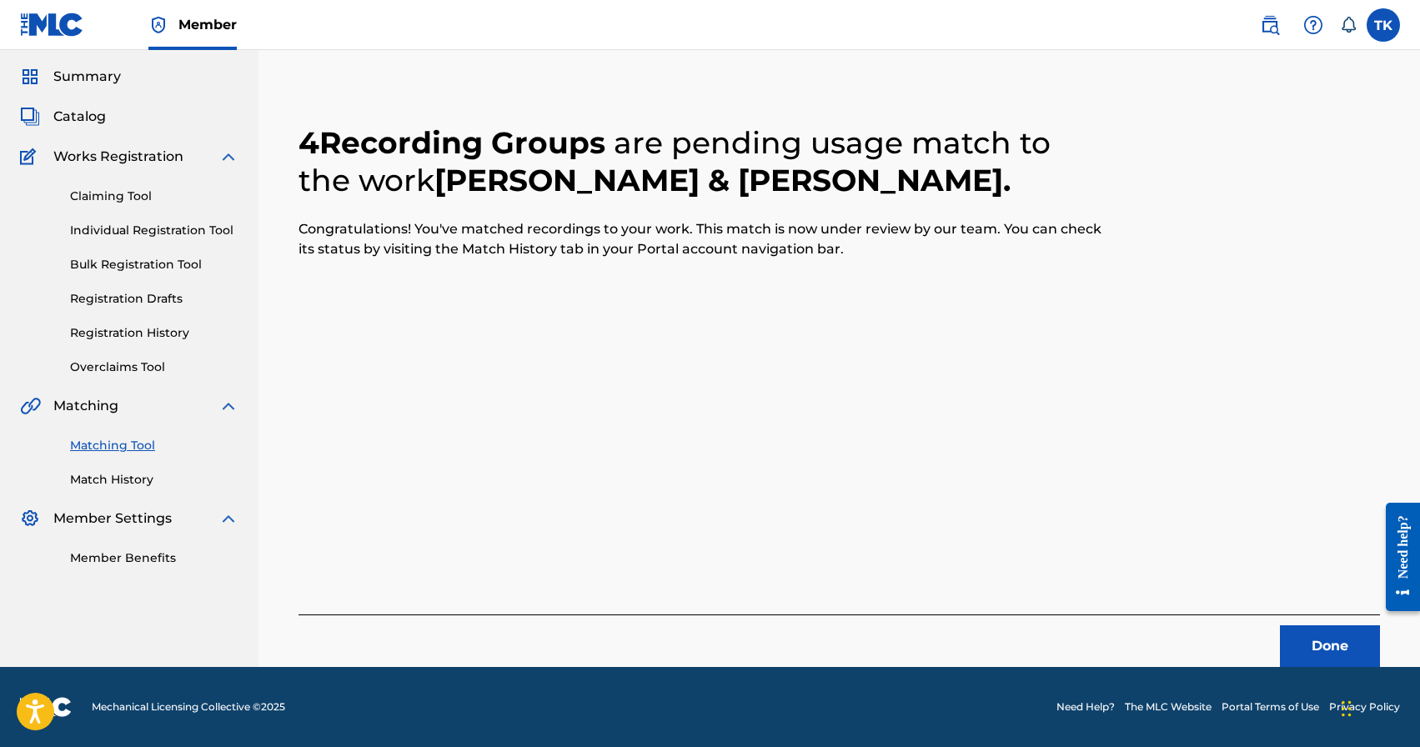
click at [1328, 649] on button "Done" at bounding box center [1330, 646] width 100 height 42
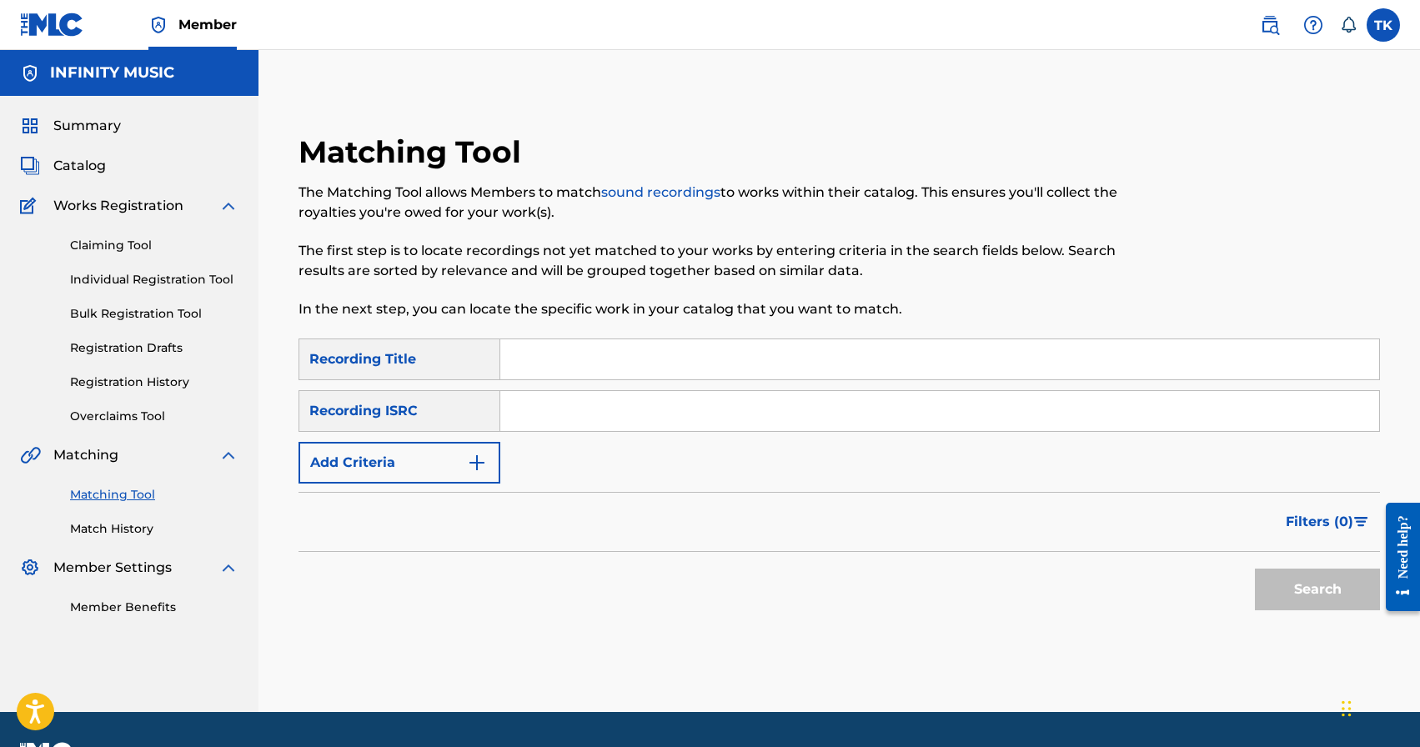
click at [613, 363] on input "Search Form" at bounding box center [939, 359] width 879 height 40
type input "angel"
click at [460, 455] on button "Add Criteria" at bounding box center [399, 463] width 202 height 42
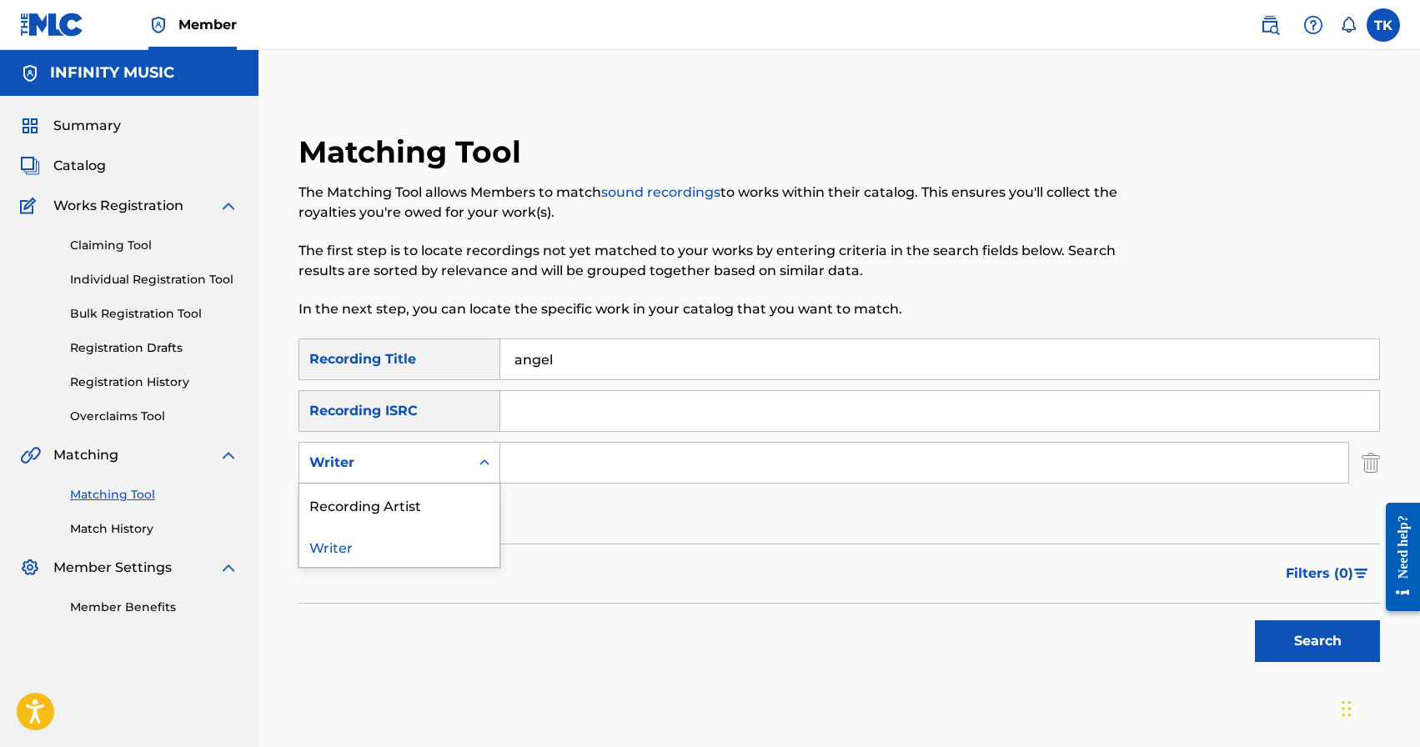
click at [460, 455] on div "Writer" at bounding box center [384, 463] width 170 height 32
click at [458, 495] on div "Recording Artist" at bounding box center [399, 504] width 200 height 42
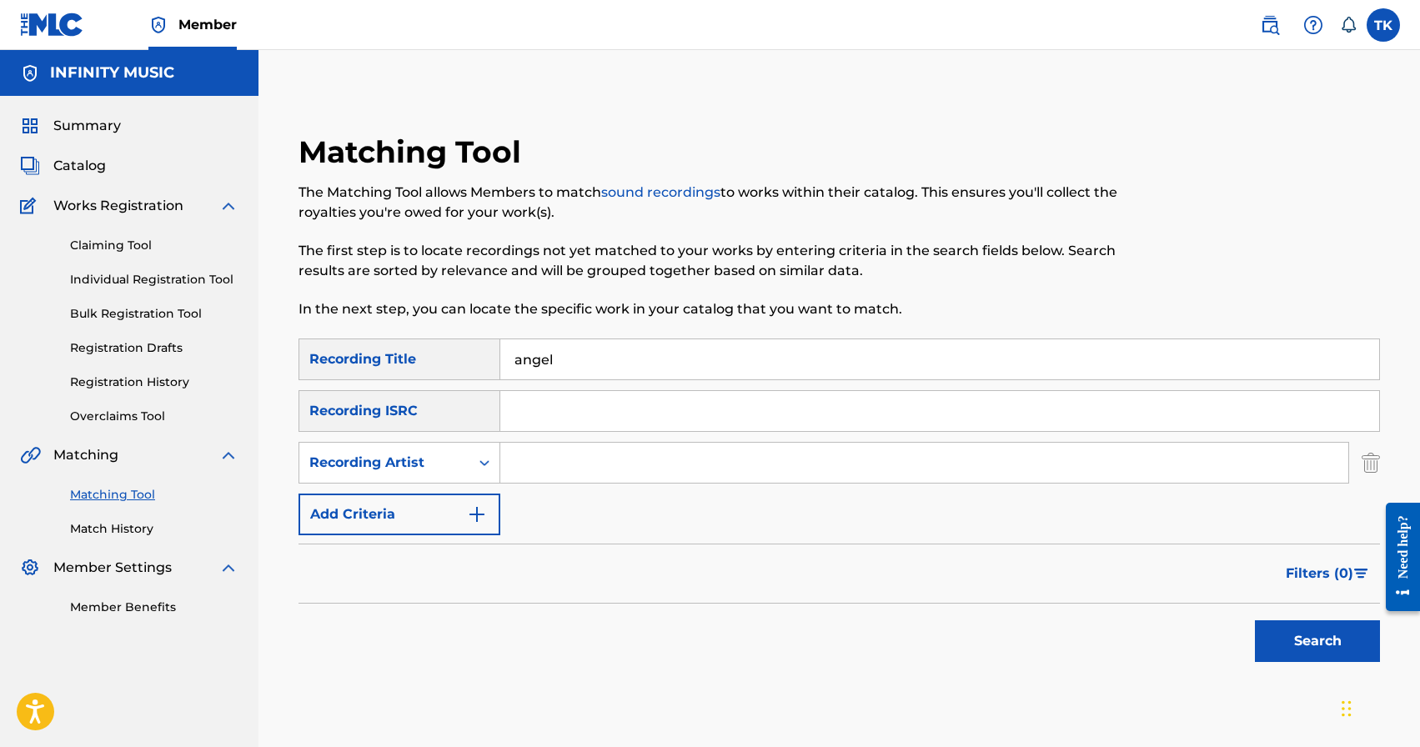
click at [552, 463] on input "Search Form" at bounding box center [924, 463] width 848 height 40
type input "mbreeze"
click at [1283, 645] on button "Search" at bounding box center [1317, 641] width 125 height 42
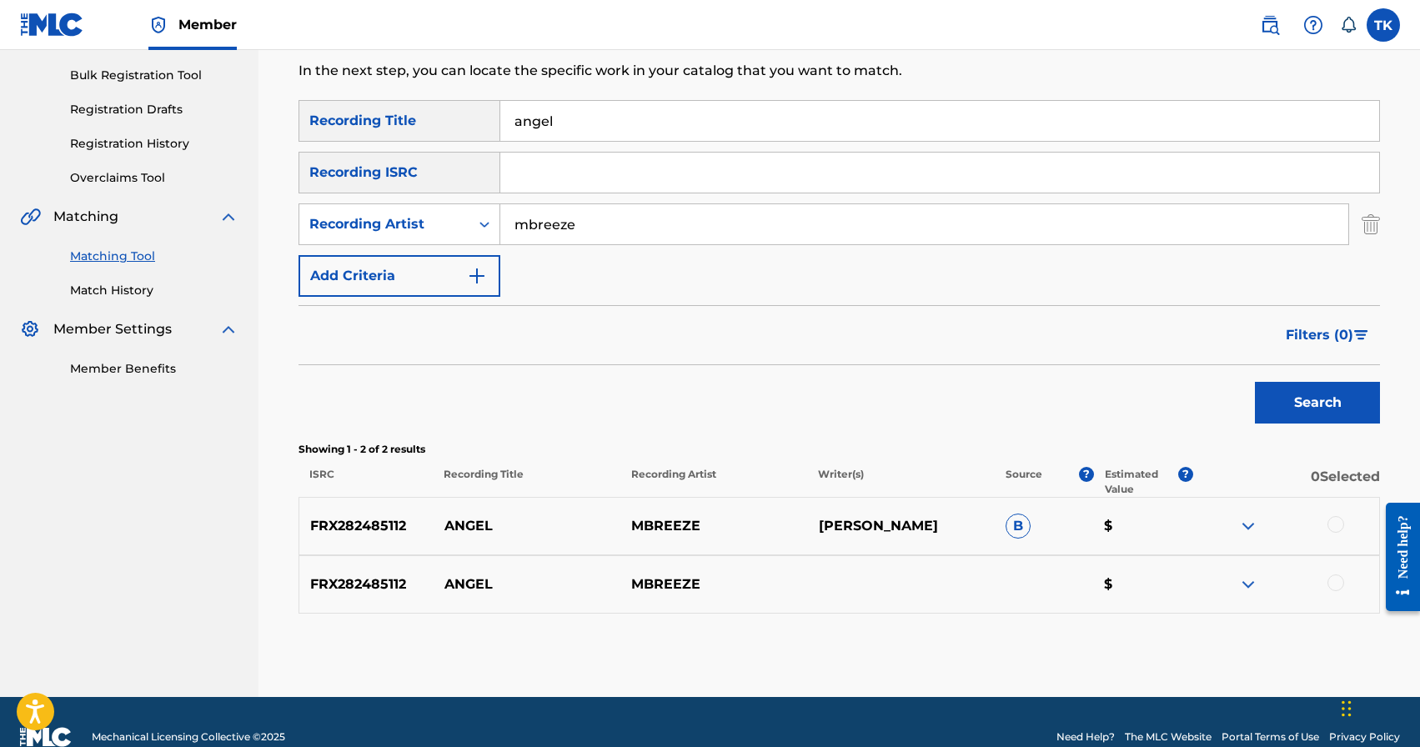
scroll to position [243, 0]
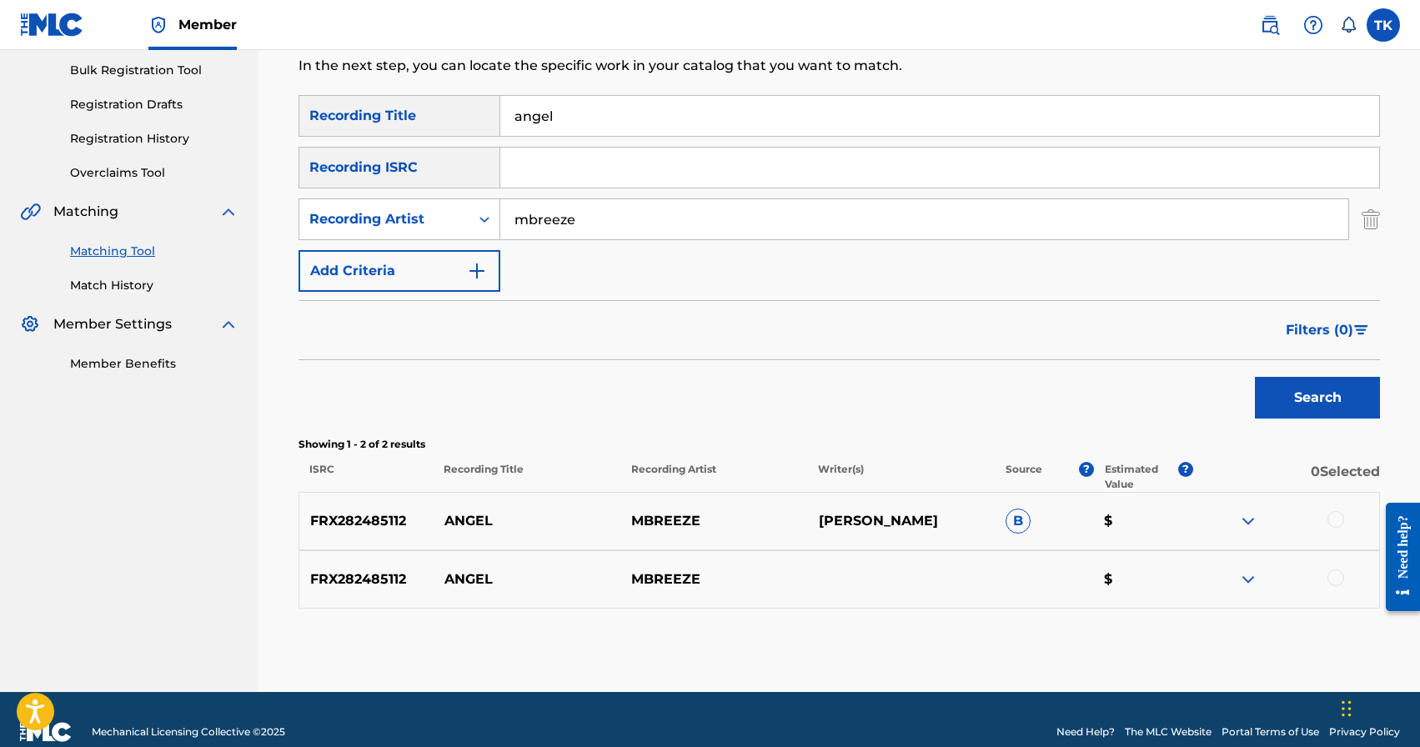
click at [1344, 581] on div at bounding box center [1285, 579] width 187 height 20
click at [1341, 581] on div at bounding box center [1335, 577] width 17 height 17
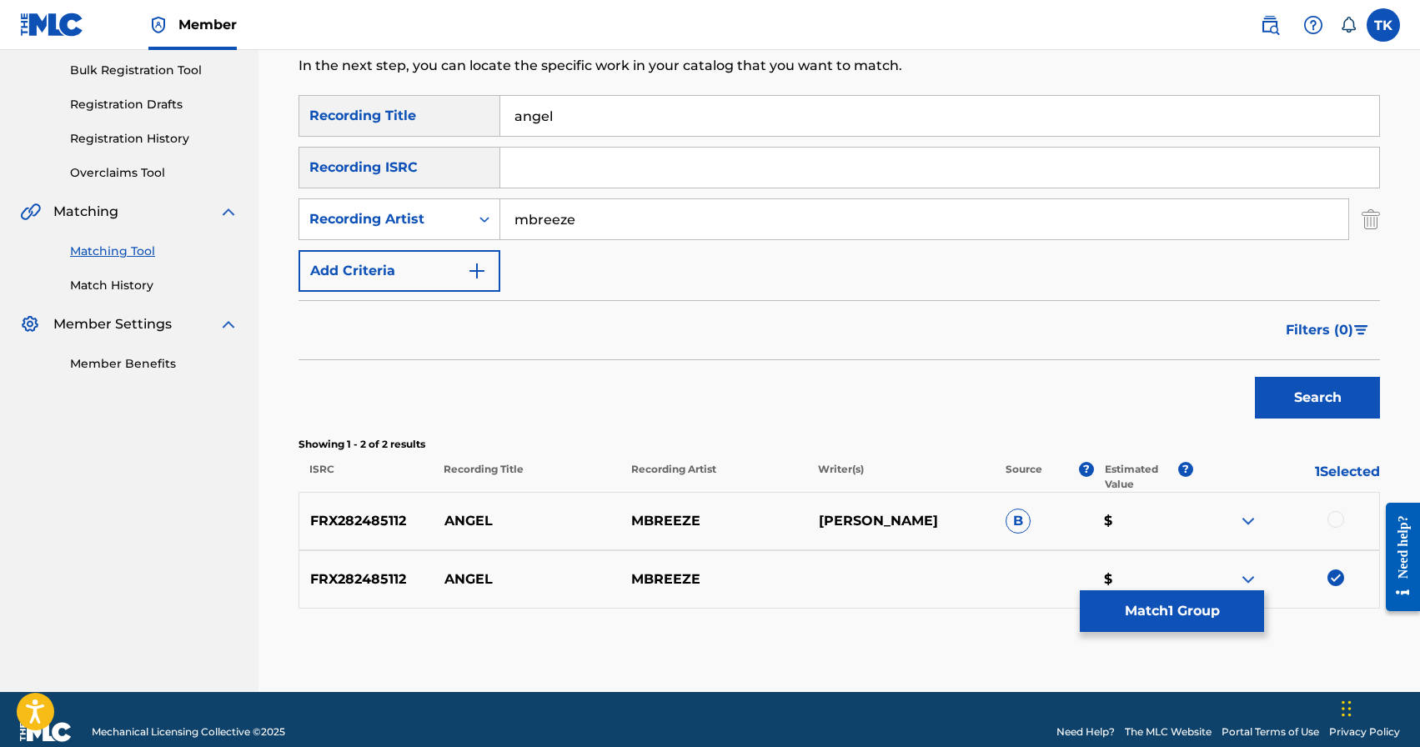
click at [1338, 522] on div at bounding box center [1335, 519] width 17 height 17
click at [1196, 617] on button "Match 2 Groups" at bounding box center [1172, 611] width 184 height 42
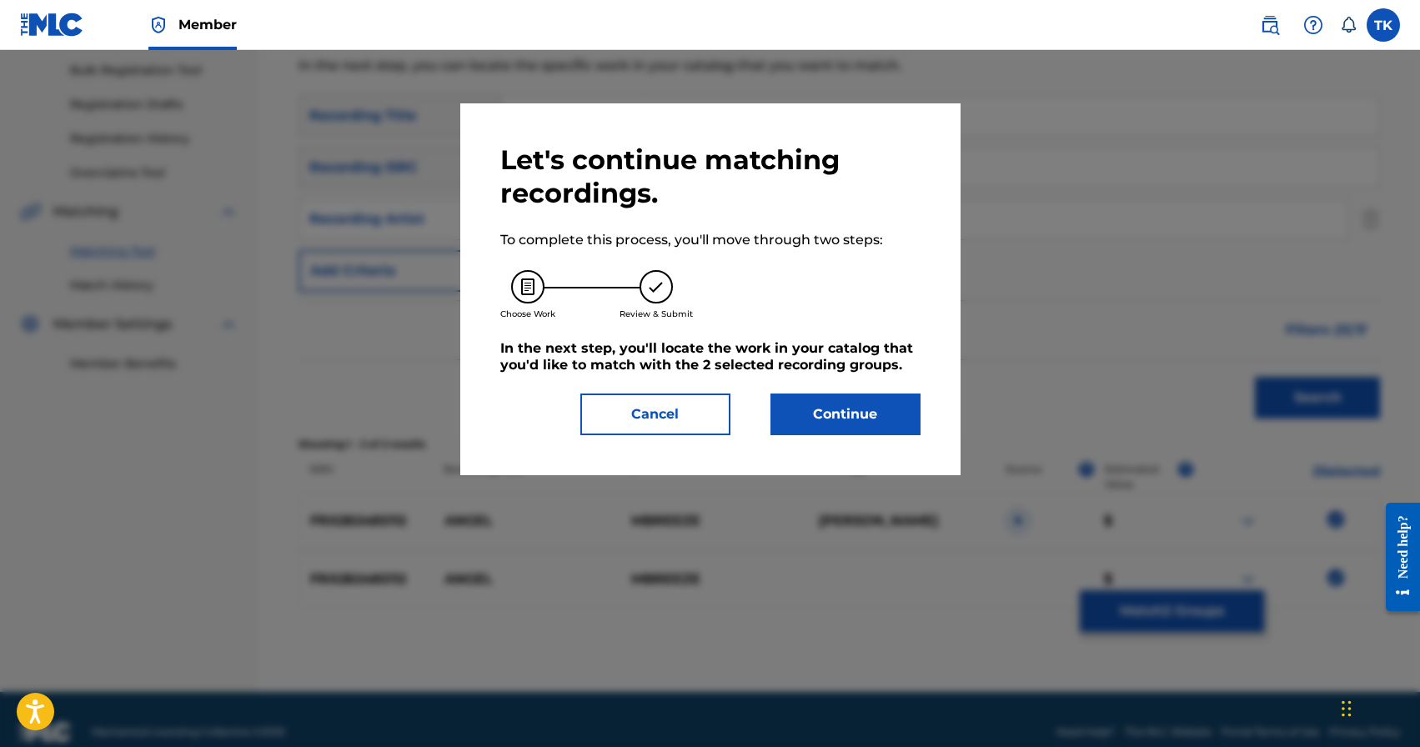
click at [883, 419] on button "Continue" at bounding box center [845, 414] width 150 height 42
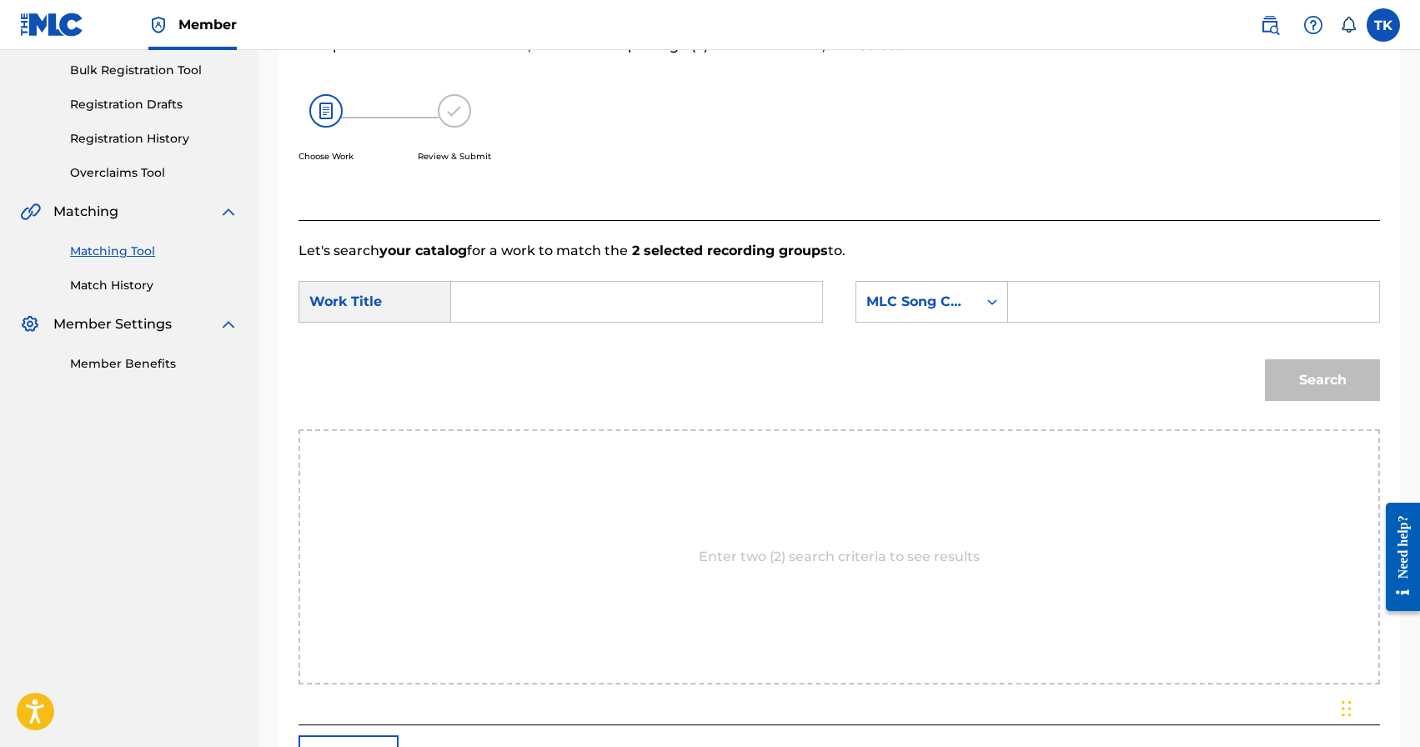
click at [700, 310] on input "Search Form" at bounding box center [636, 302] width 343 height 40
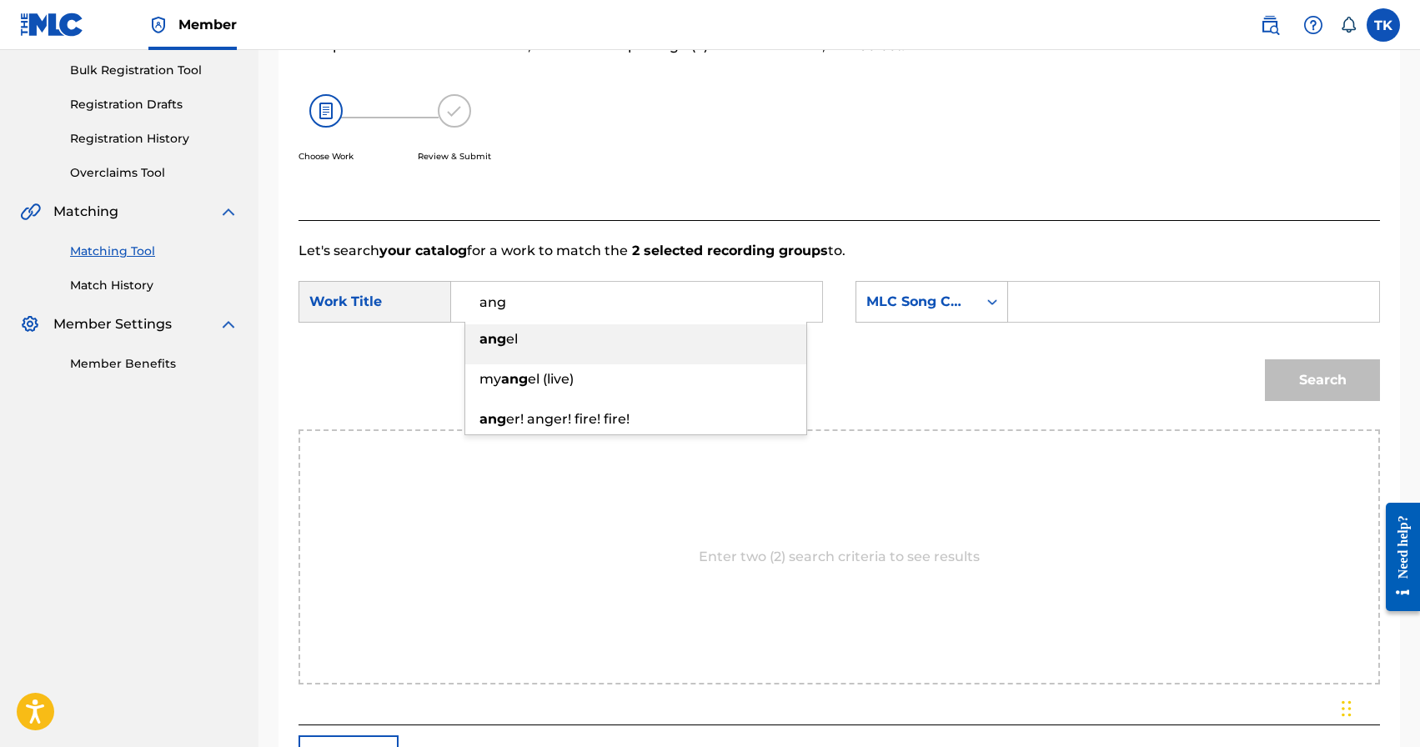
click at [681, 343] on div "ang el" at bounding box center [635, 339] width 341 height 30
type input "angel"
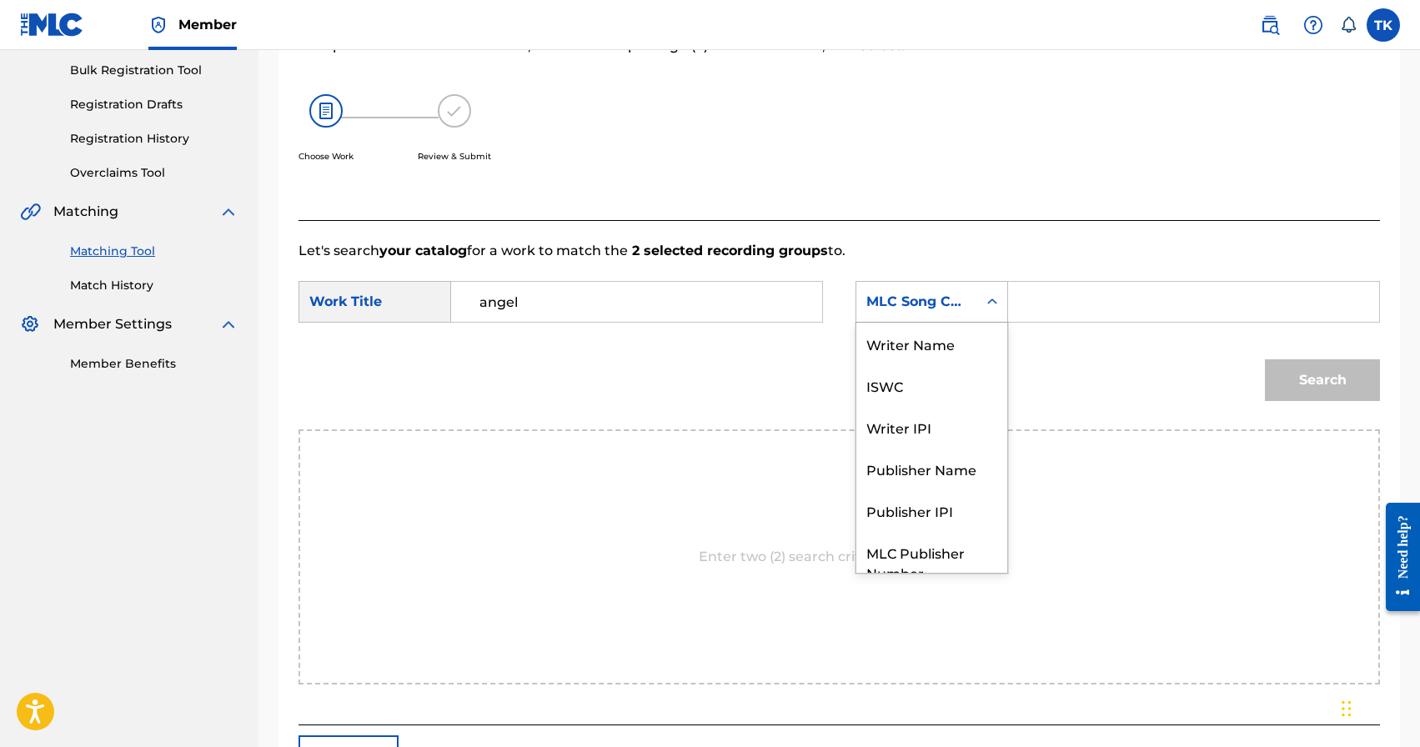
click at [930, 292] on div "MLC Song Code" at bounding box center [916, 302] width 101 height 20
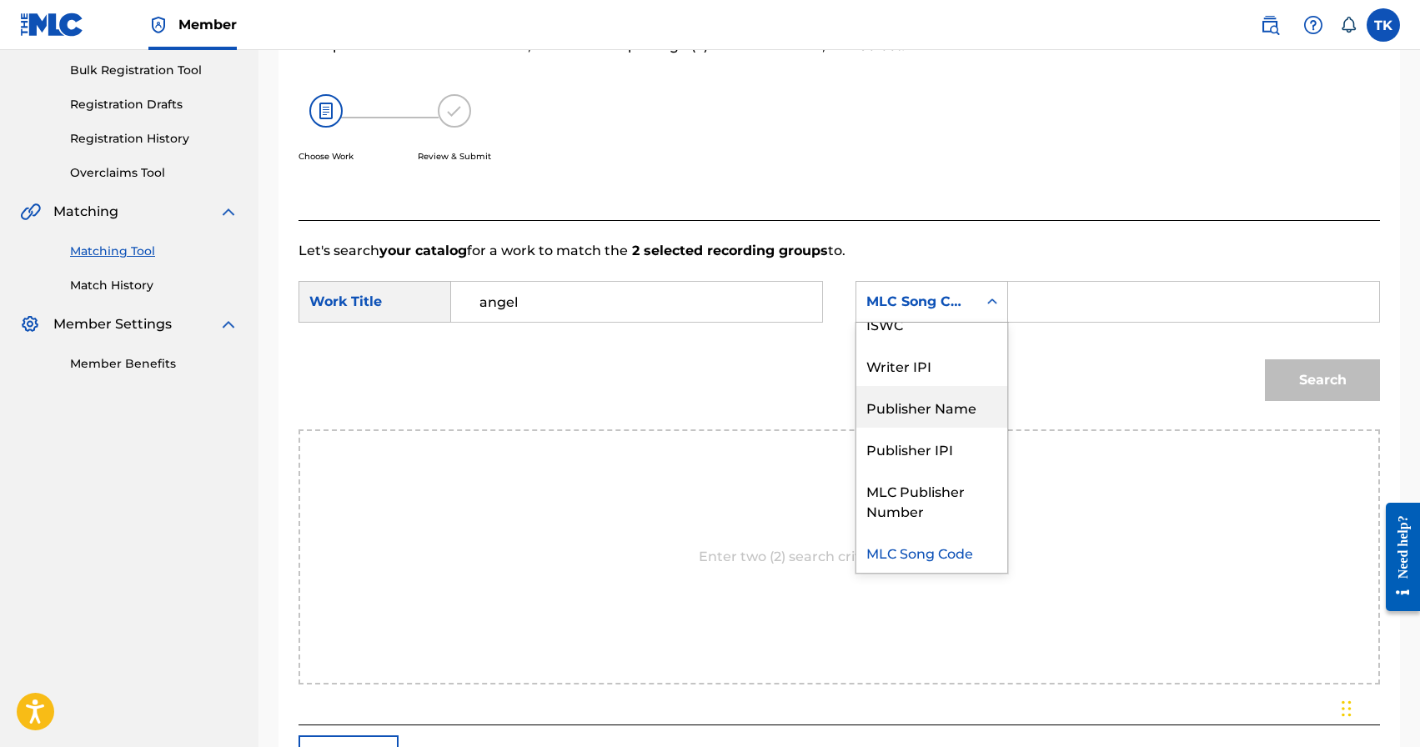
click at [930, 391] on div "Publisher Name" at bounding box center [931, 407] width 151 height 42
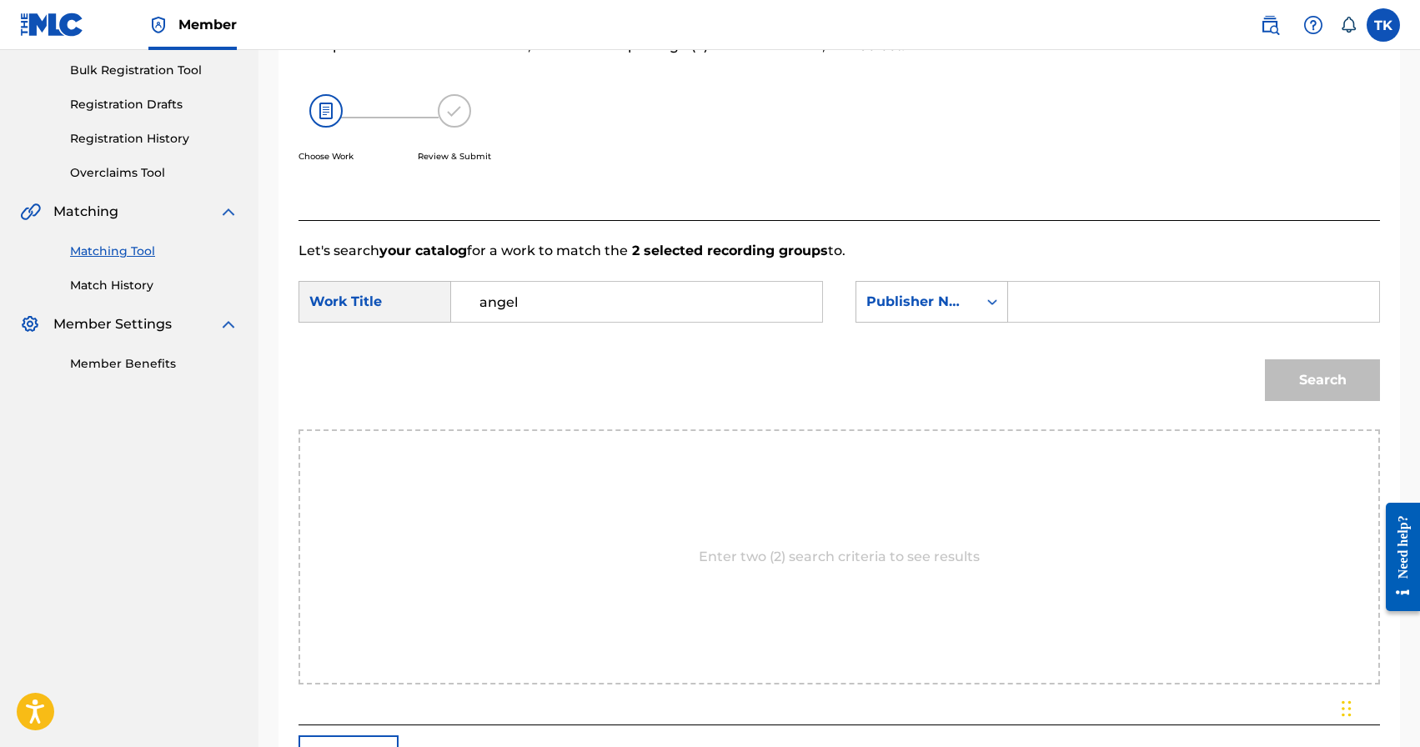
click at [1048, 300] on input "Search Form" at bounding box center [1193, 302] width 343 height 40
type input "INFINITY MUSIC"
click at [1290, 384] on button "Search" at bounding box center [1322, 380] width 115 height 42
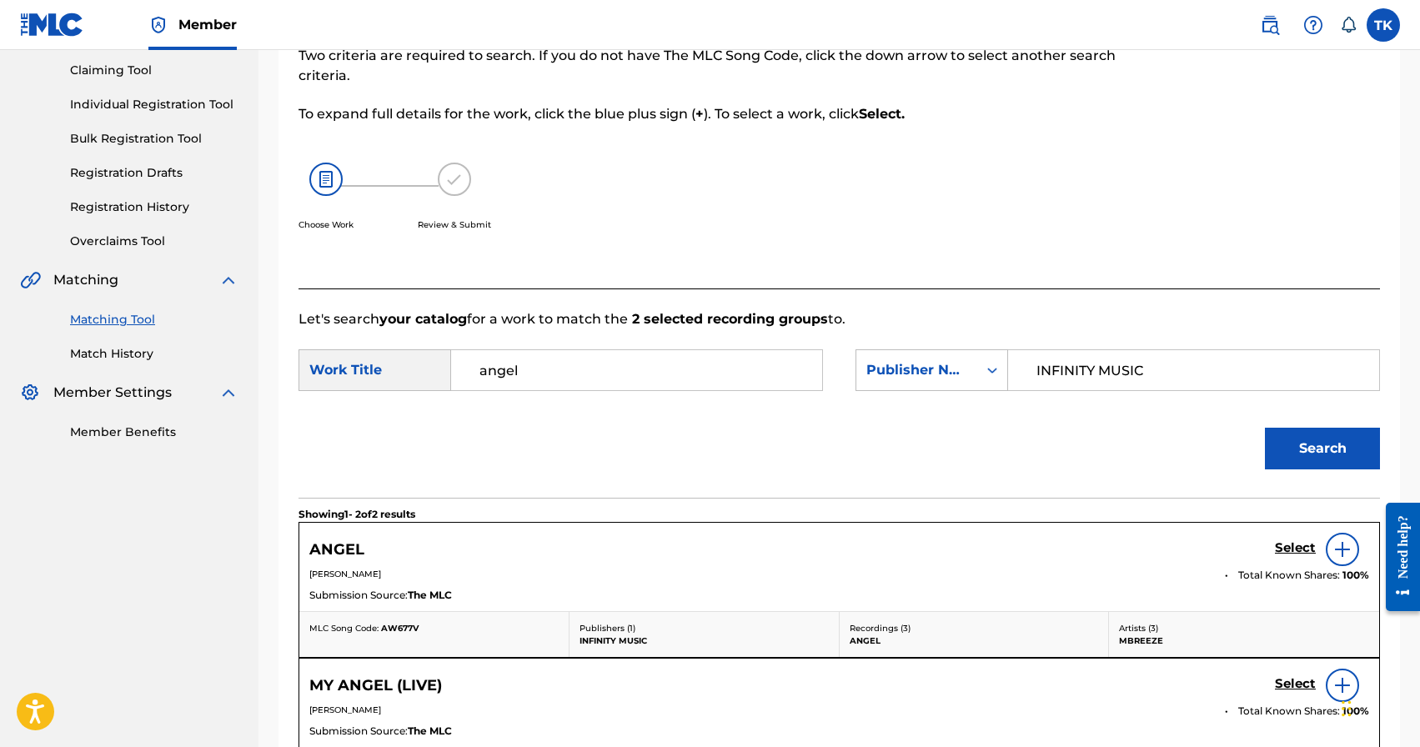
scroll to position [243, 0]
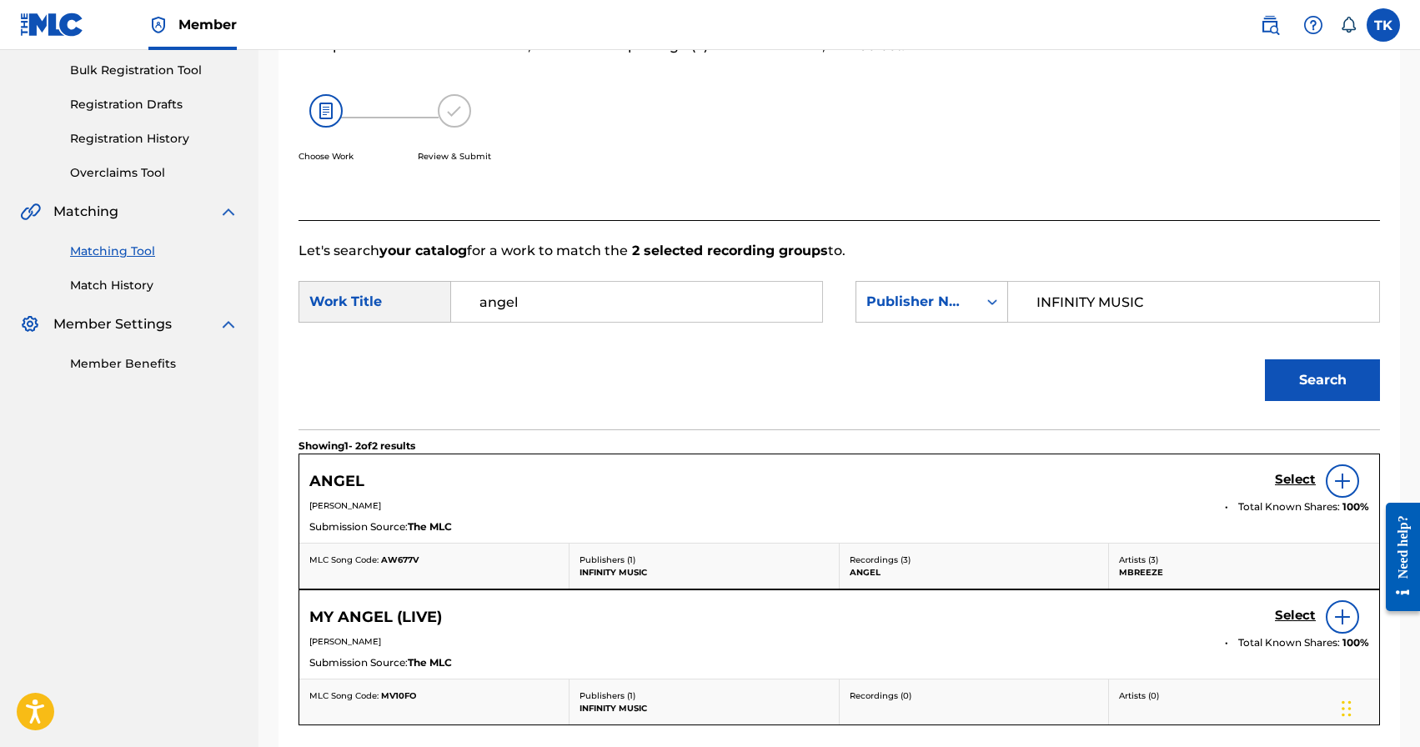
click at [1289, 484] on h5 "Select" at bounding box center [1295, 480] width 41 height 16
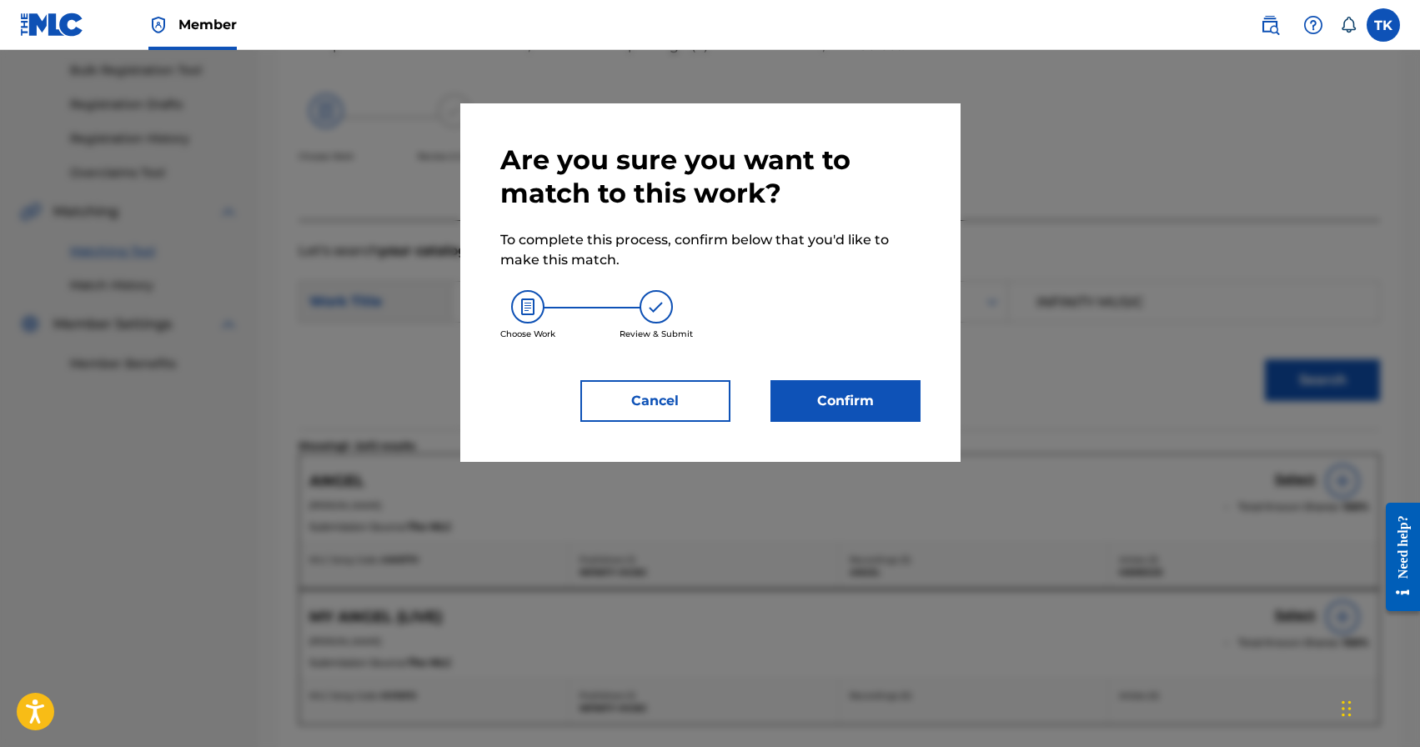
click at [890, 409] on button "Confirm" at bounding box center [845, 401] width 150 height 42
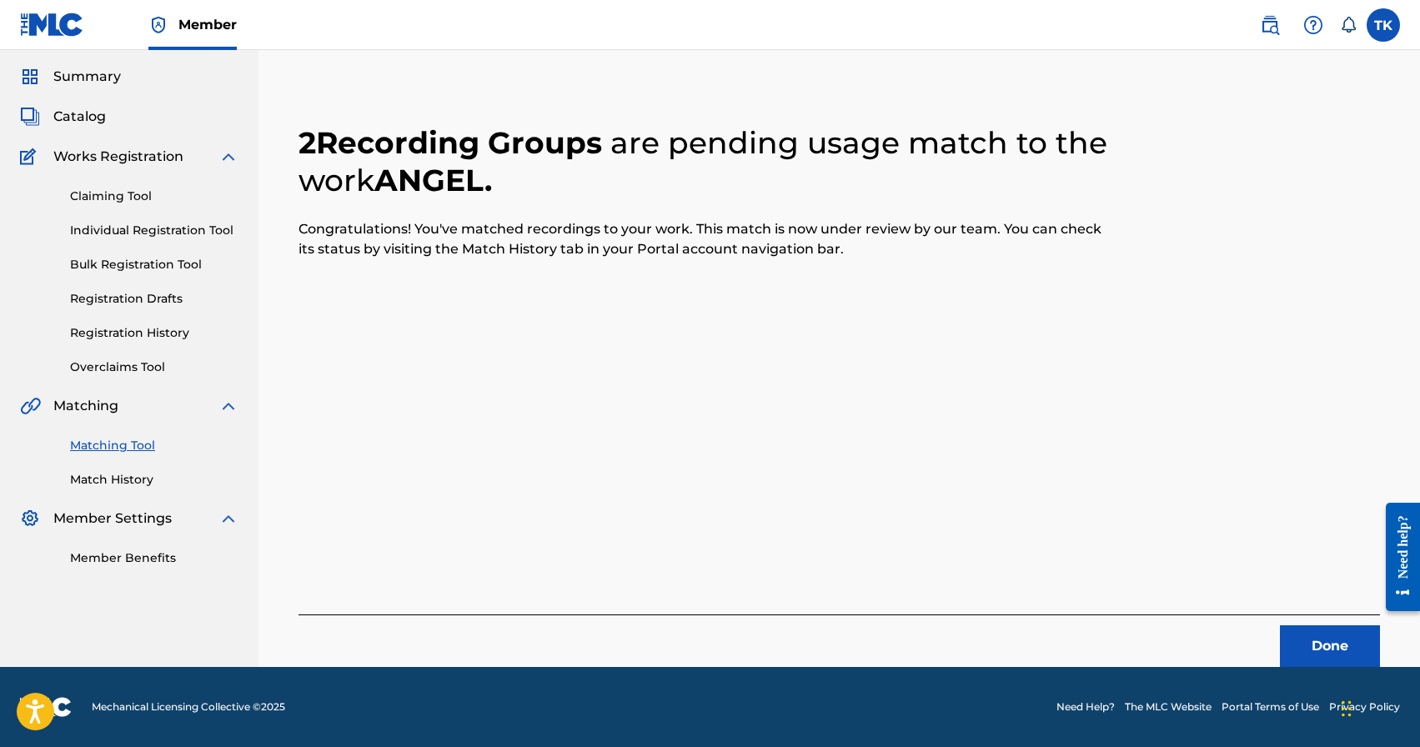
scroll to position [49, 0]
click at [1330, 643] on button "Done" at bounding box center [1330, 646] width 100 height 42
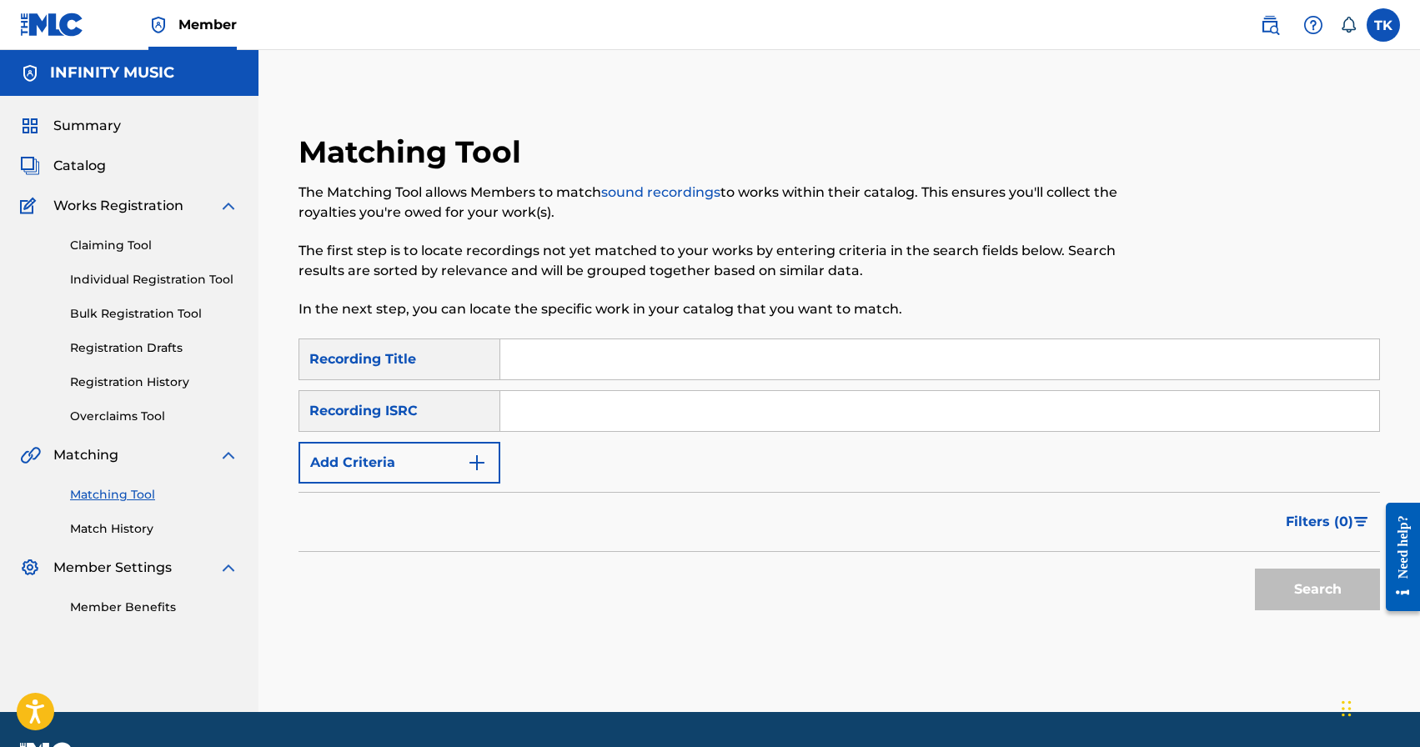
click at [467, 456] on img "Search Form" at bounding box center [477, 463] width 20 height 20
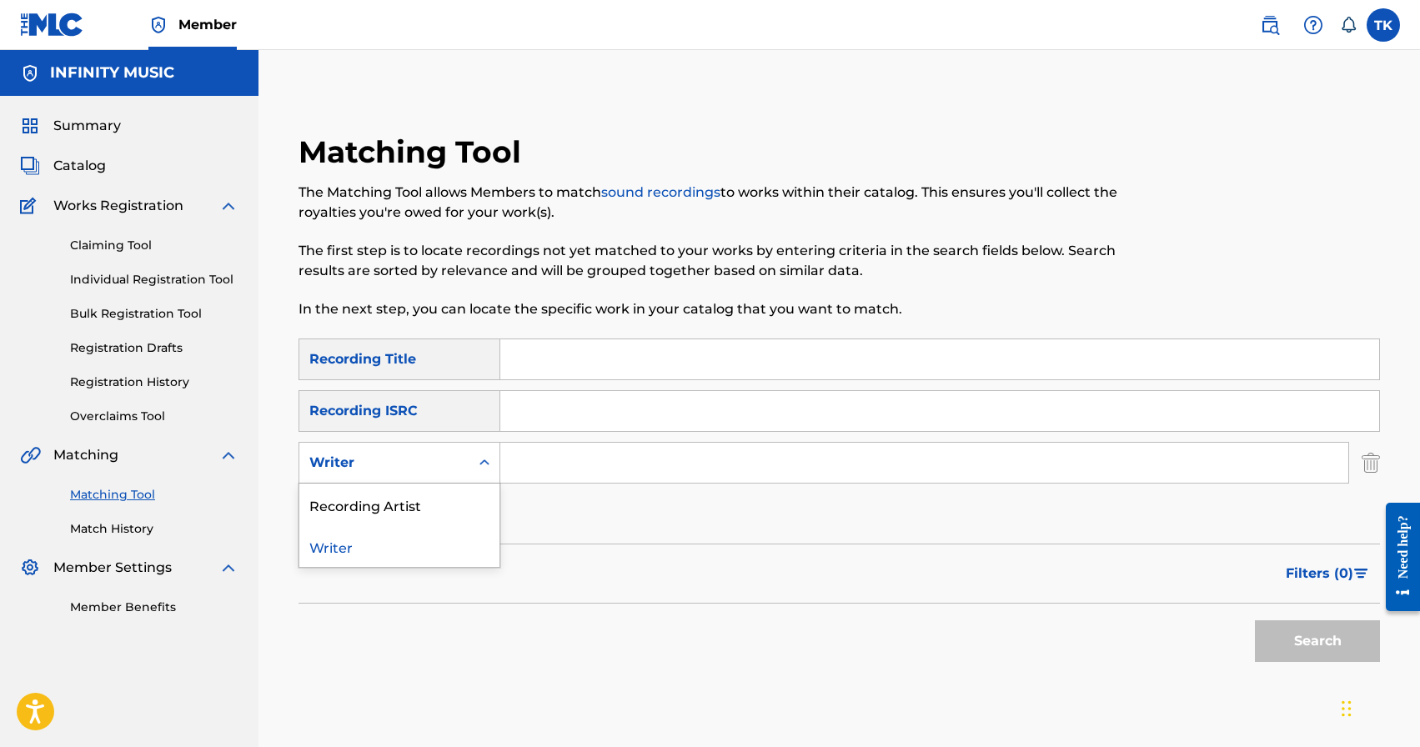
click at [467, 456] on div "Writer" at bounding box center [384, 463] width 170 height 32
click at [460, 494] on div "Recording Artist" at bounding box center [399, 504] width 200 height 42
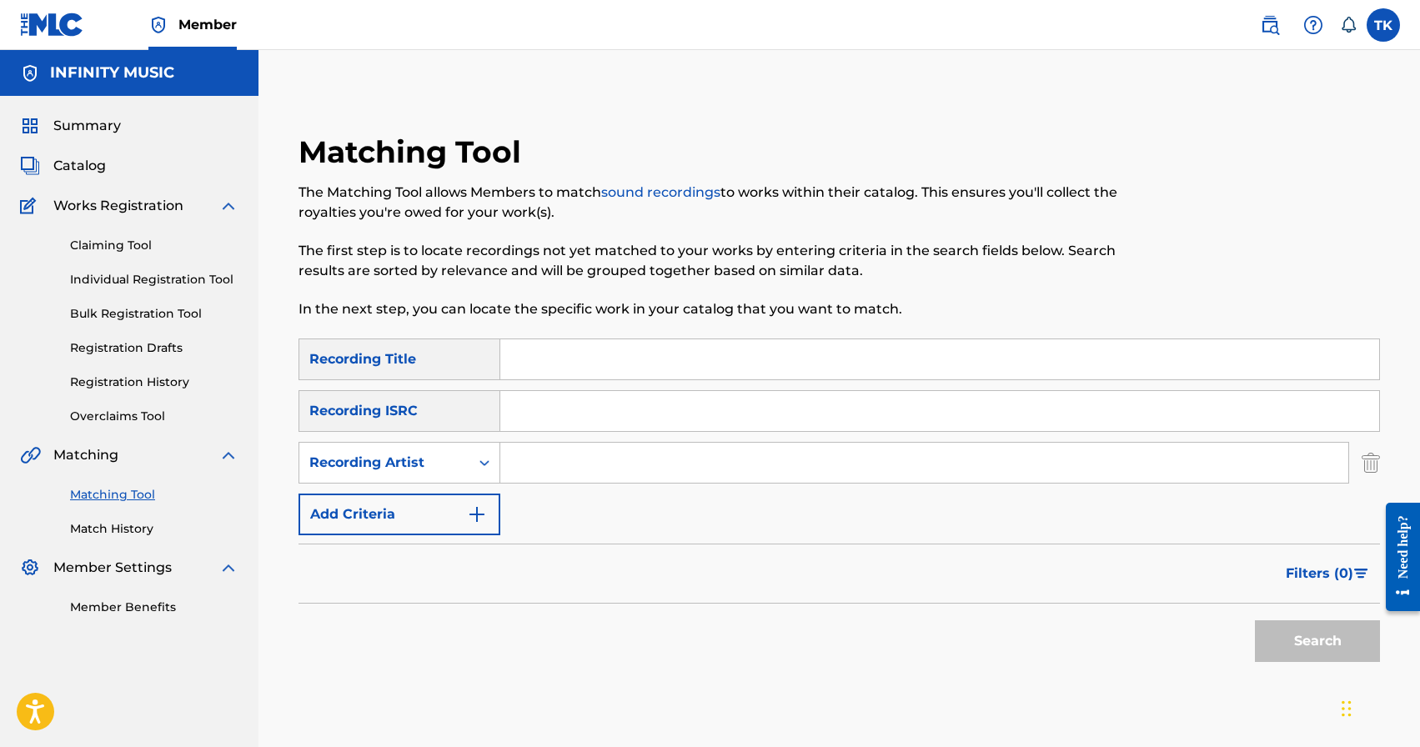
click at [570, 459] on input "Search Form" at bounding box center [924, 463] width 848 height 40
type input "mbreeze"
click at [659, 348] on input "Search Form" at bounding box center [939, 359] width 879 height 40
type input "рюкзачок"
click at [1291, 626] on button "Search" at bounding box center [1317, 641] width 125 height 42
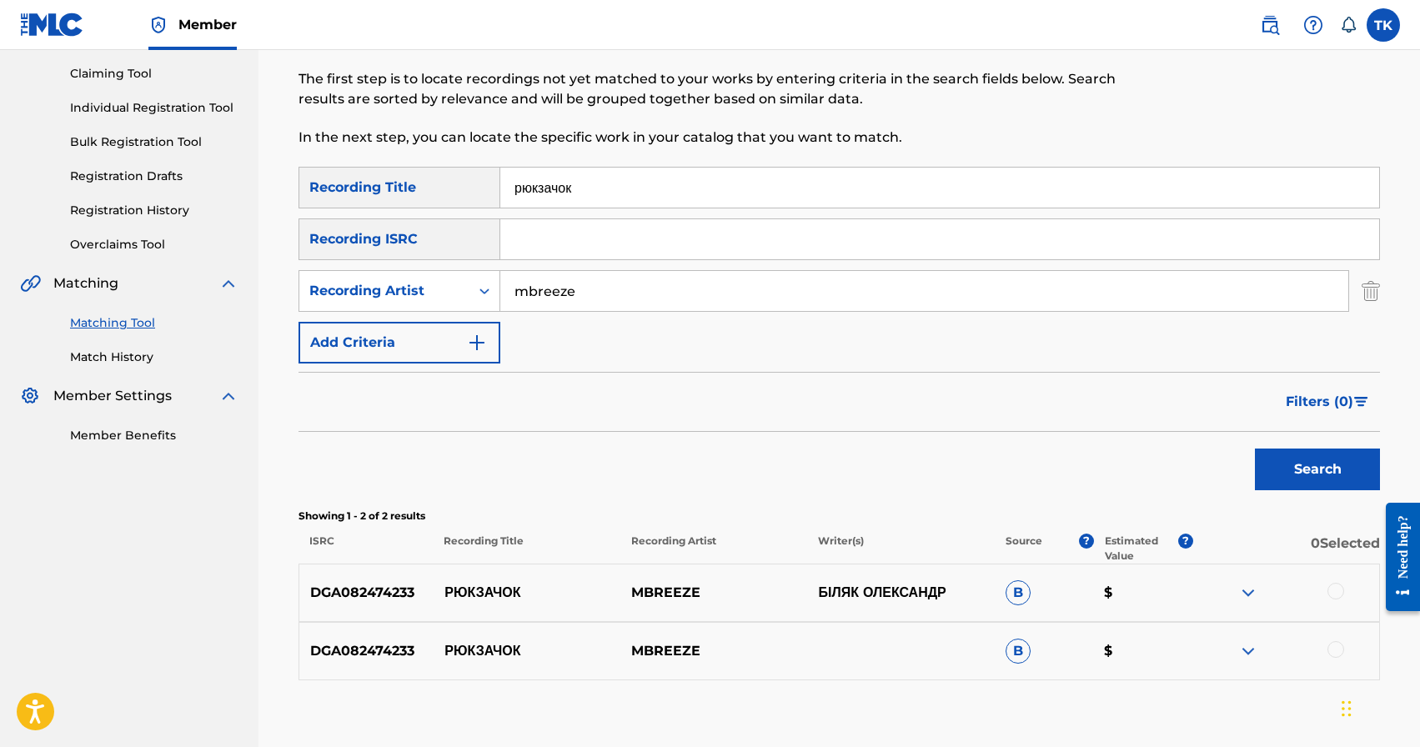
scroll to position [268, 0]
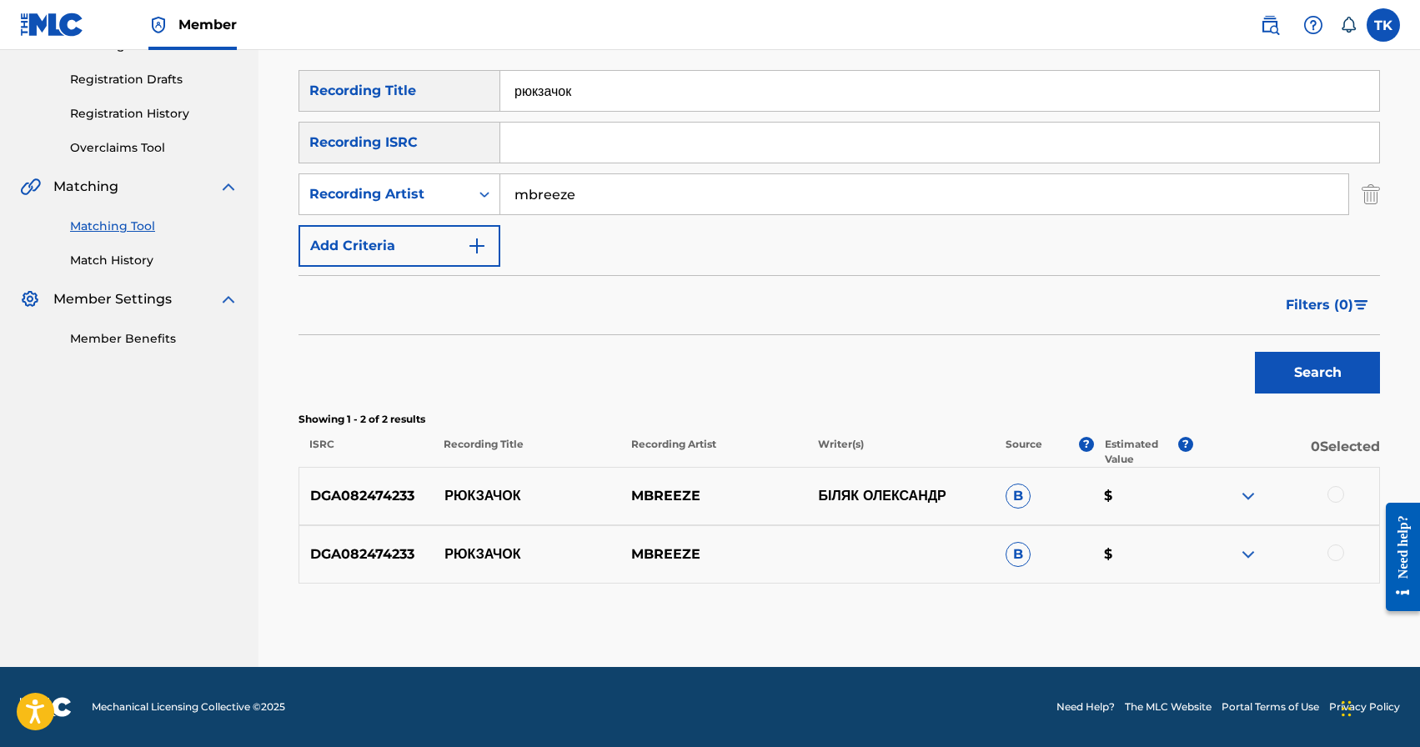
click at [1333, 493] on div at bounding box center [1335, 494] width 17 height 17
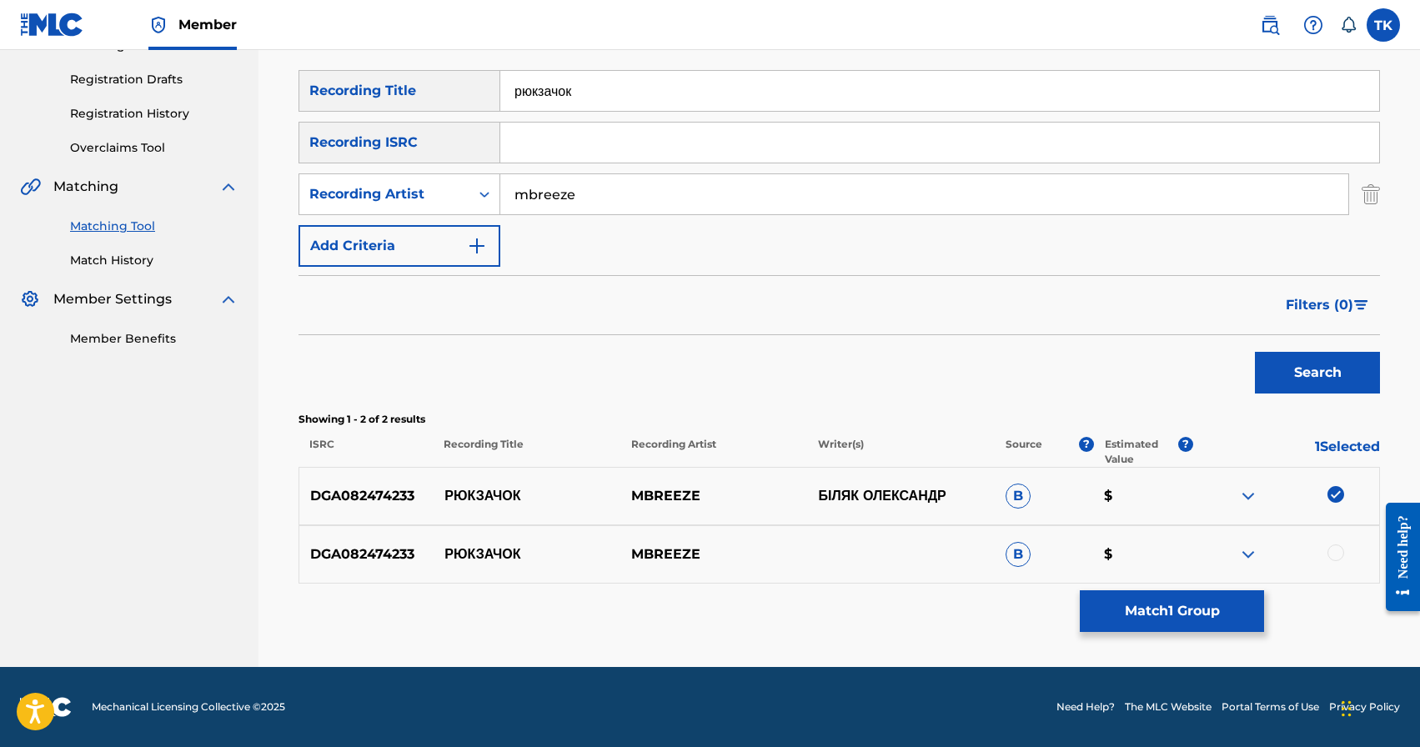
click at [1332, 557] on div at bounding box center [1335, 552] width 17 height 17
click at [1196, 609] on button "Match 2 Groups" at bounding box center [1172, 611] width 184 height 42
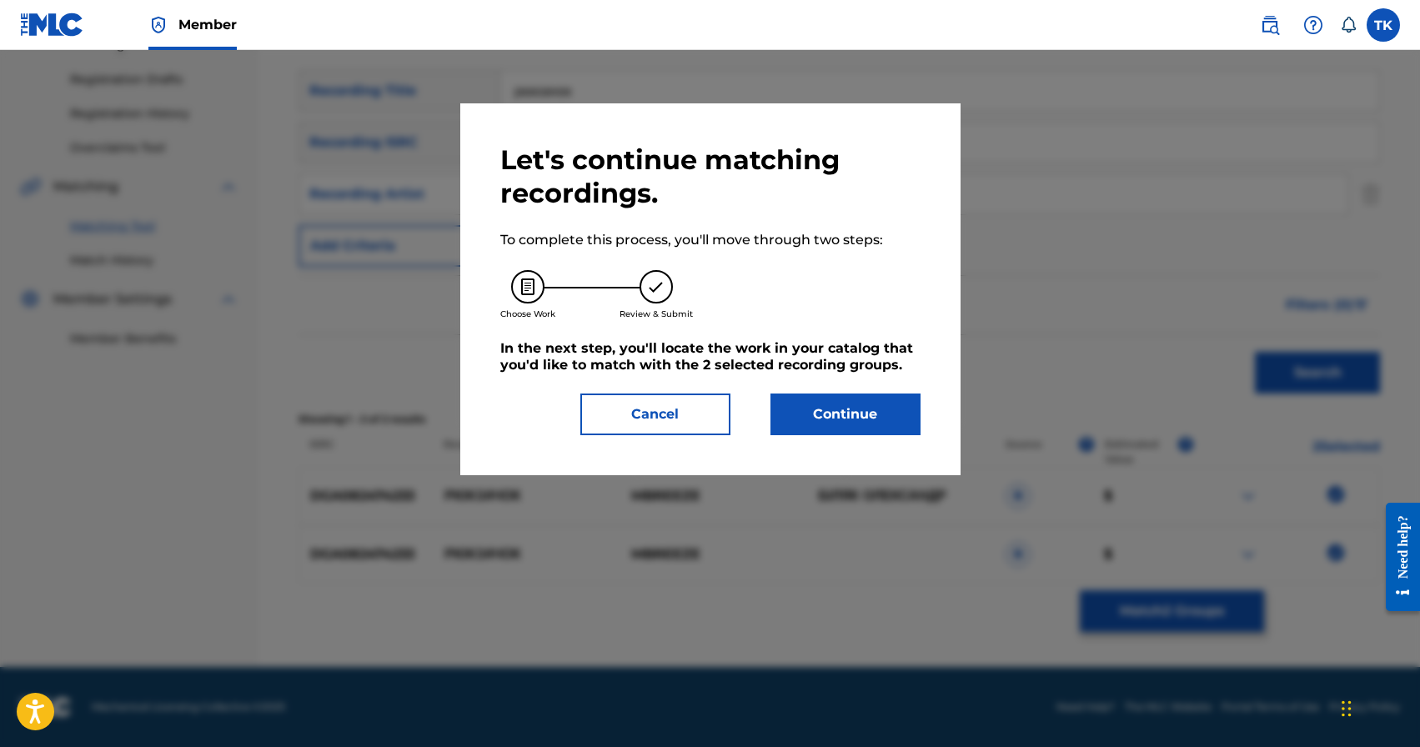
click at [881, 416] on button "Continue" at bounding box center [845, 414] width 150 height 42
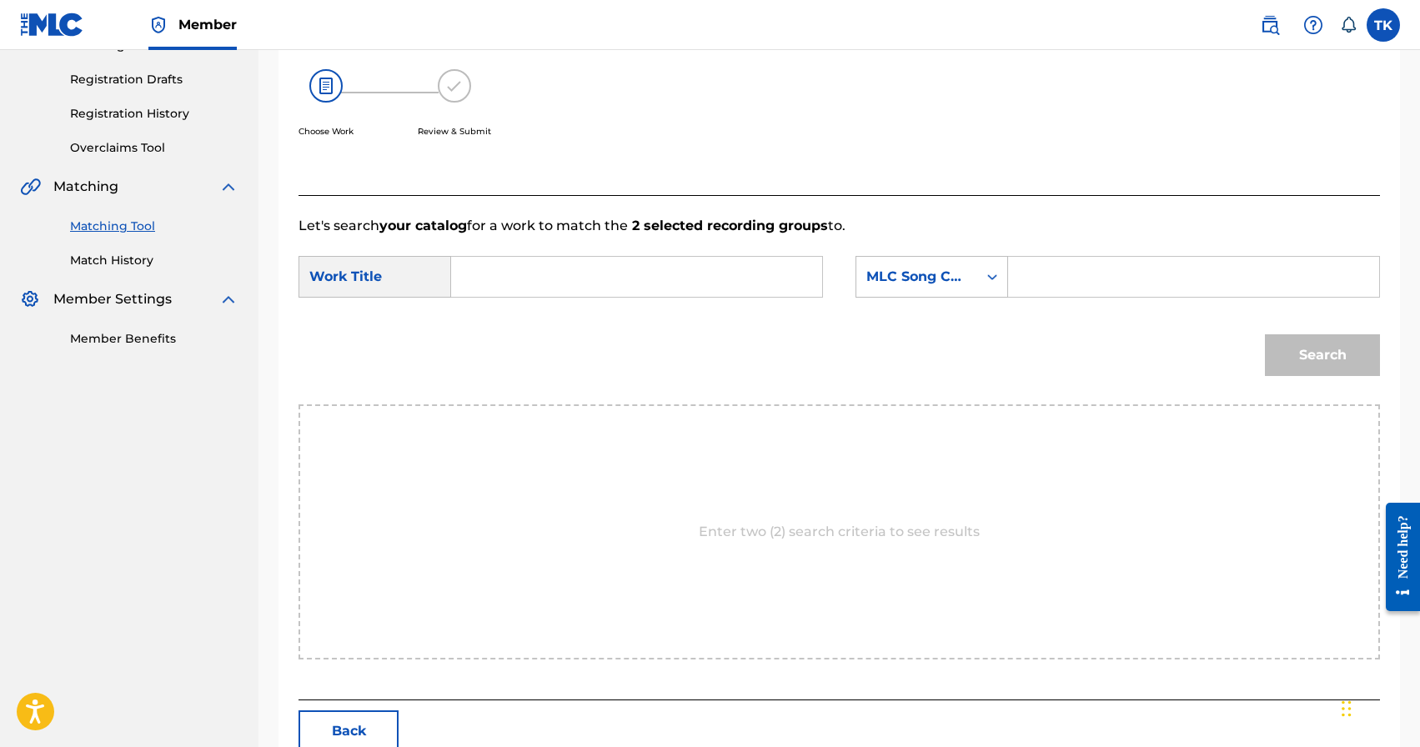
click at [662, 284] on input "Search Form" at bounding box center [636, 277] width 343 height 40
click at [586, 326] on div "рюк зачок" at bounding box center [635, 314] width 341 height 30
type input "рюкзачок"
click at [951, 289] on div "MLC Song Code" at bounding box center [916, 277] width 121 height 32
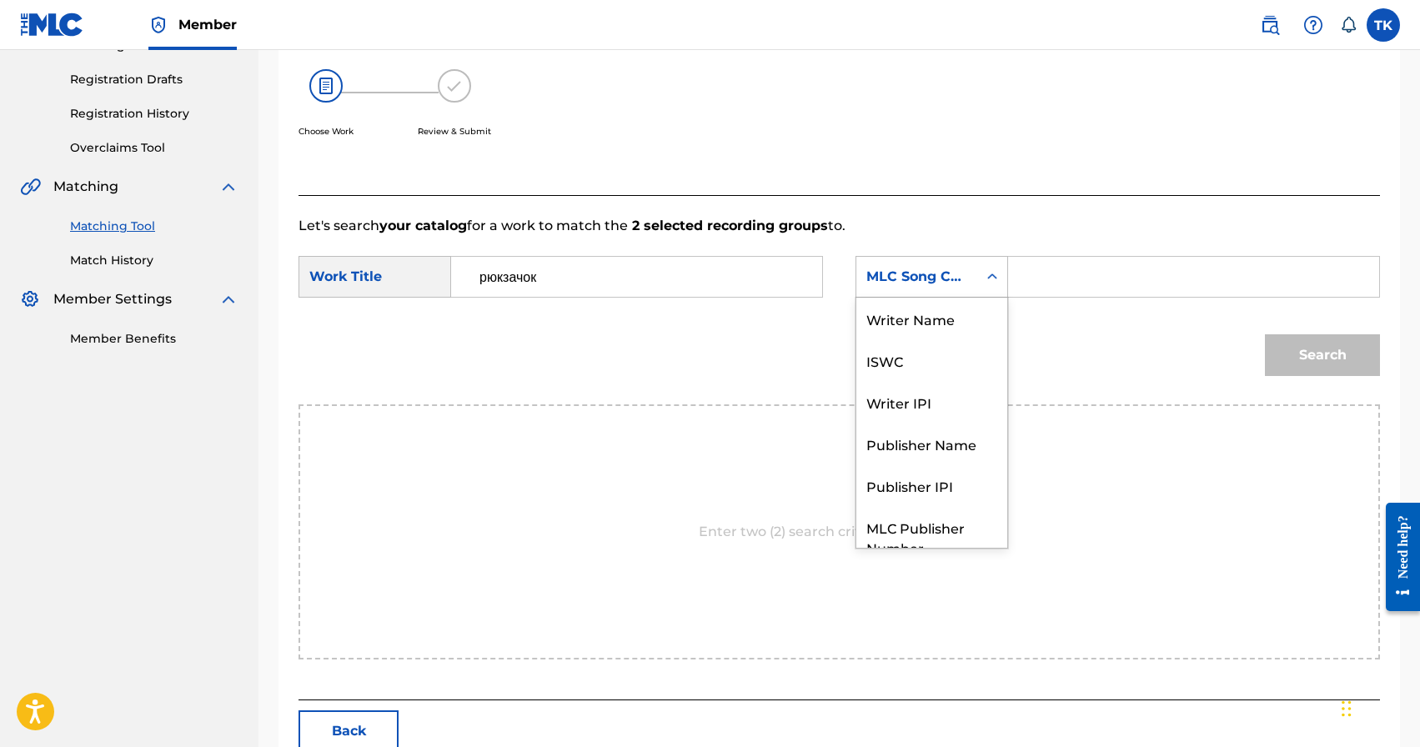
scroll to position [62, 0]
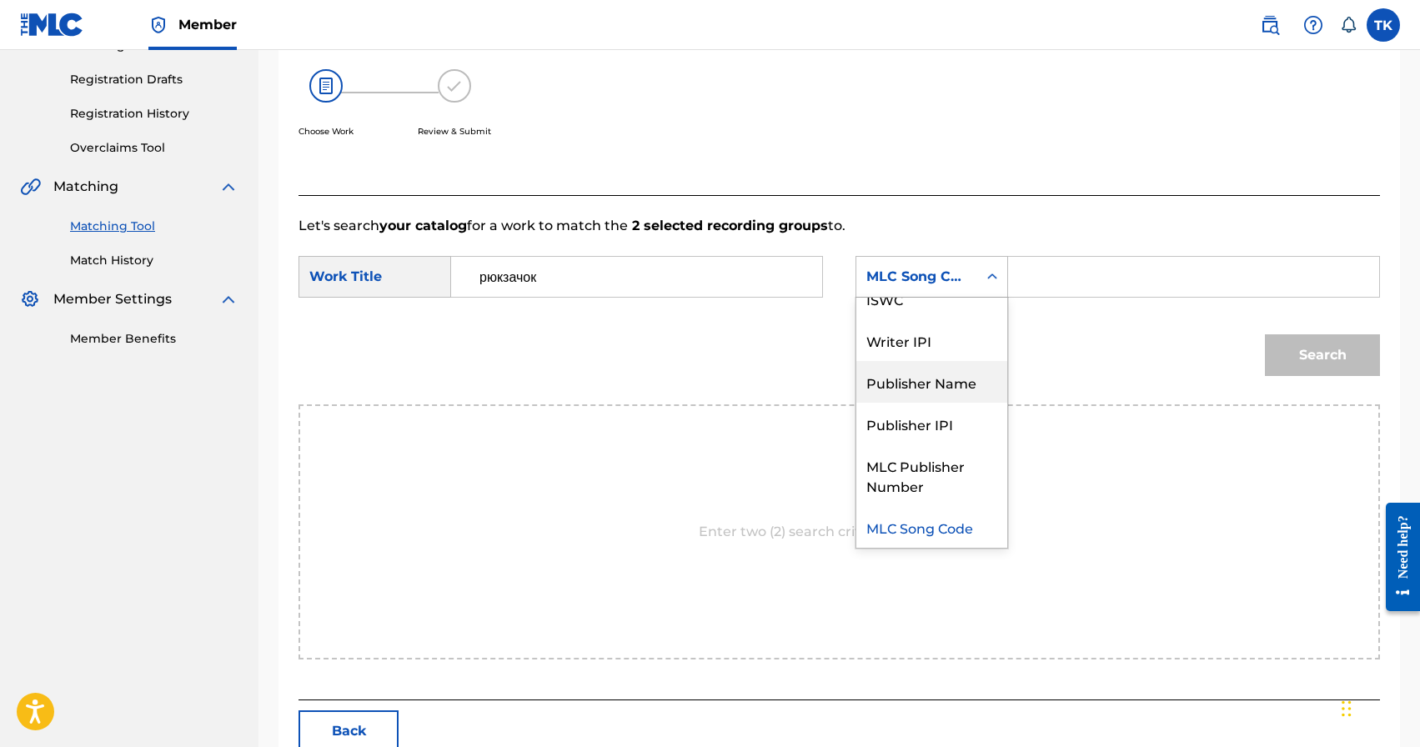
click at [943, 377] on div "Publisher Name" at bounding box center [931, 382] width 151 height 42
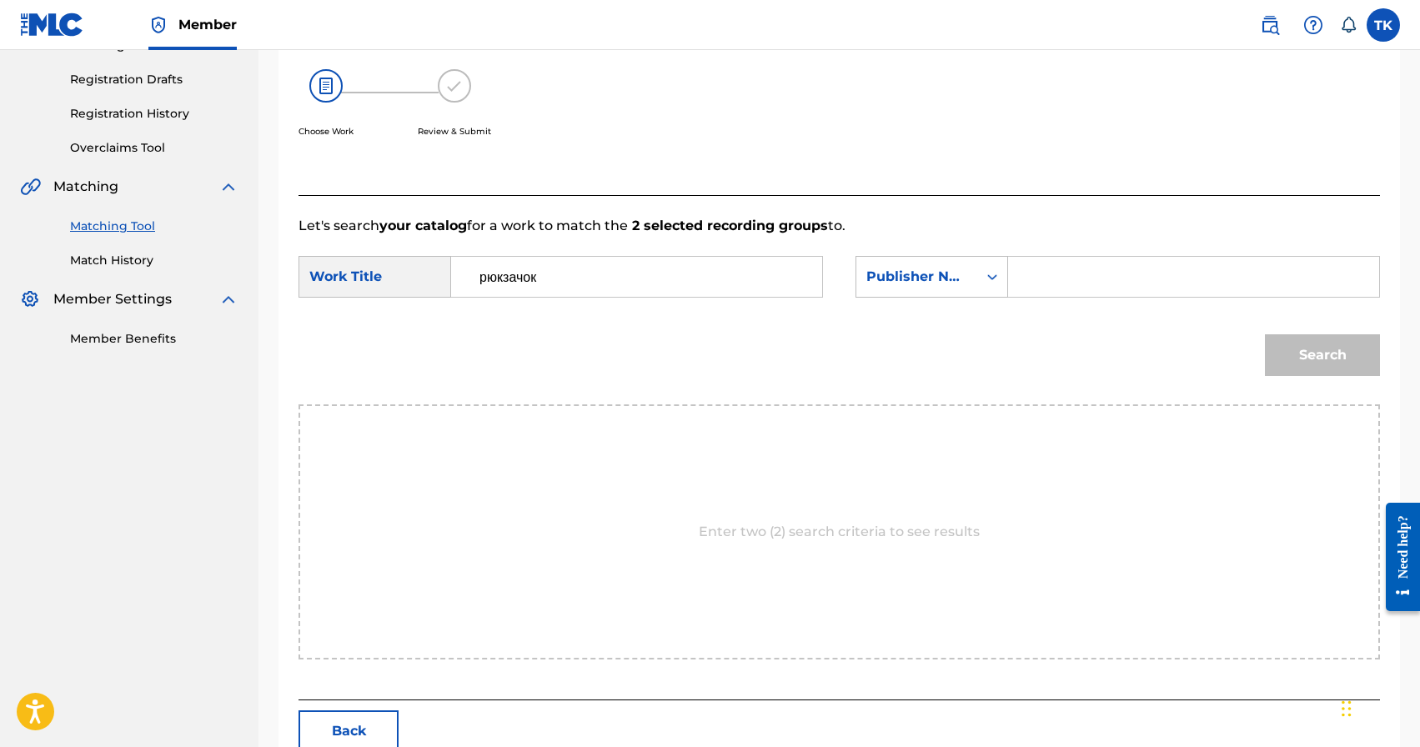
click at [1049, 276] on input "Search Form" at bounding box center [1193, 277] width 343 height 40
type input "INFINITY MUSIC"
click at [1275, 351] on button "Search" at bounding box center [1322, 355] width 115 height 42
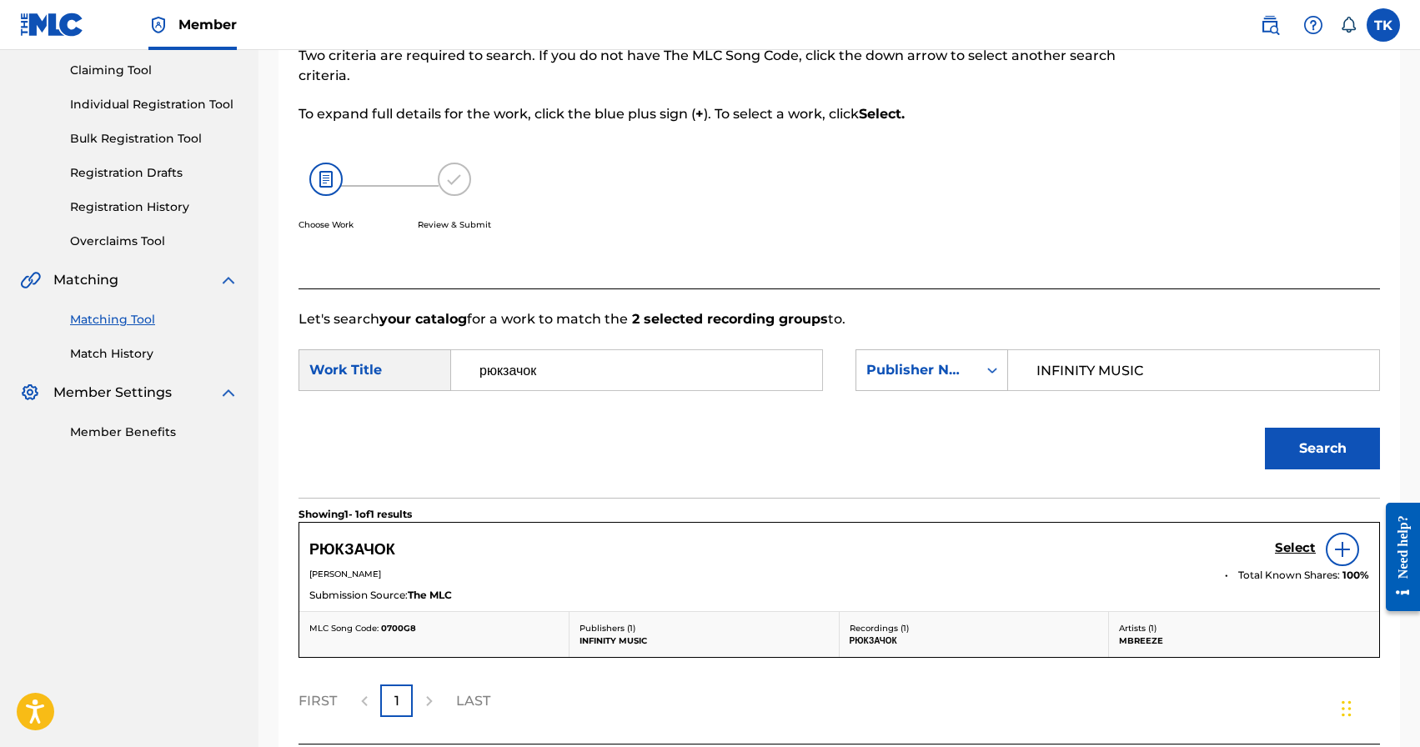
scroll to position [268, 0]
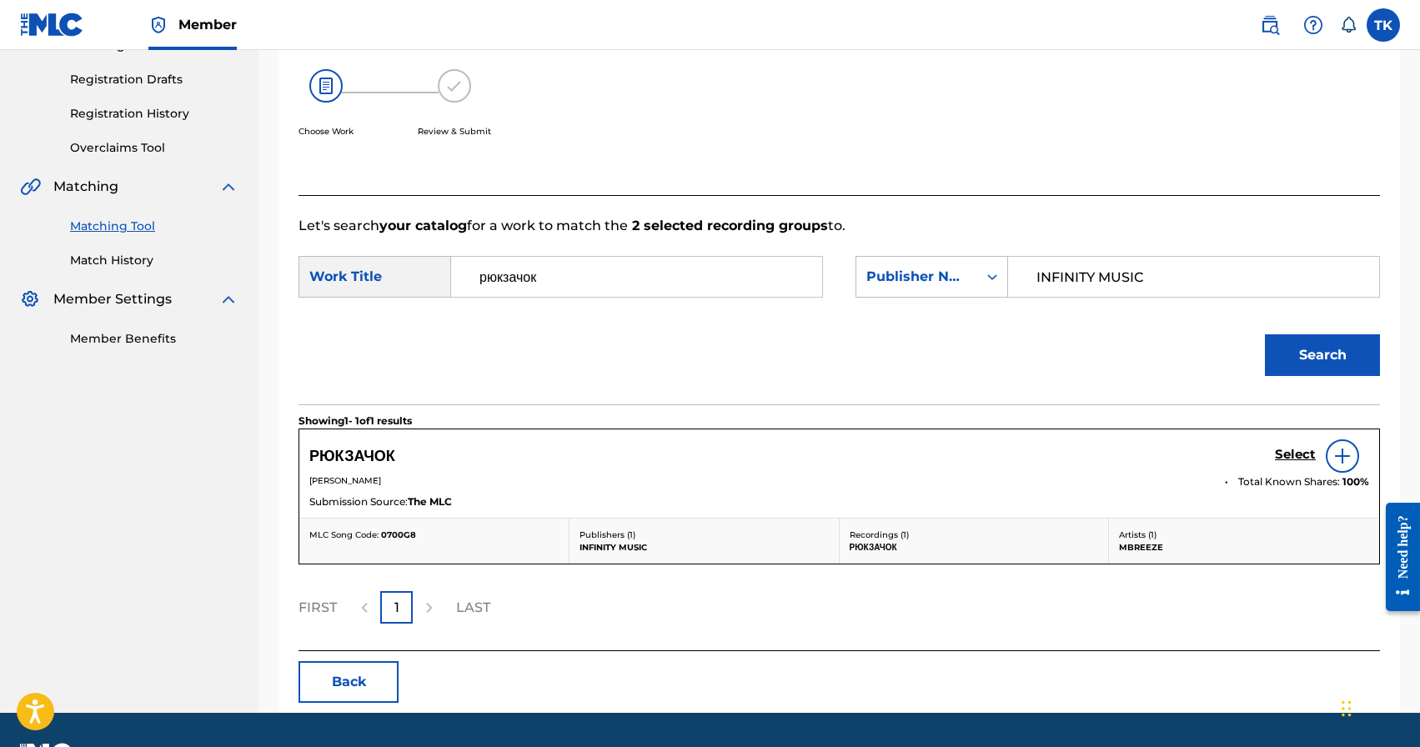
click at [1281, 457] on h5 "Select" at bounding box center [1295, 455] width 41 height 16
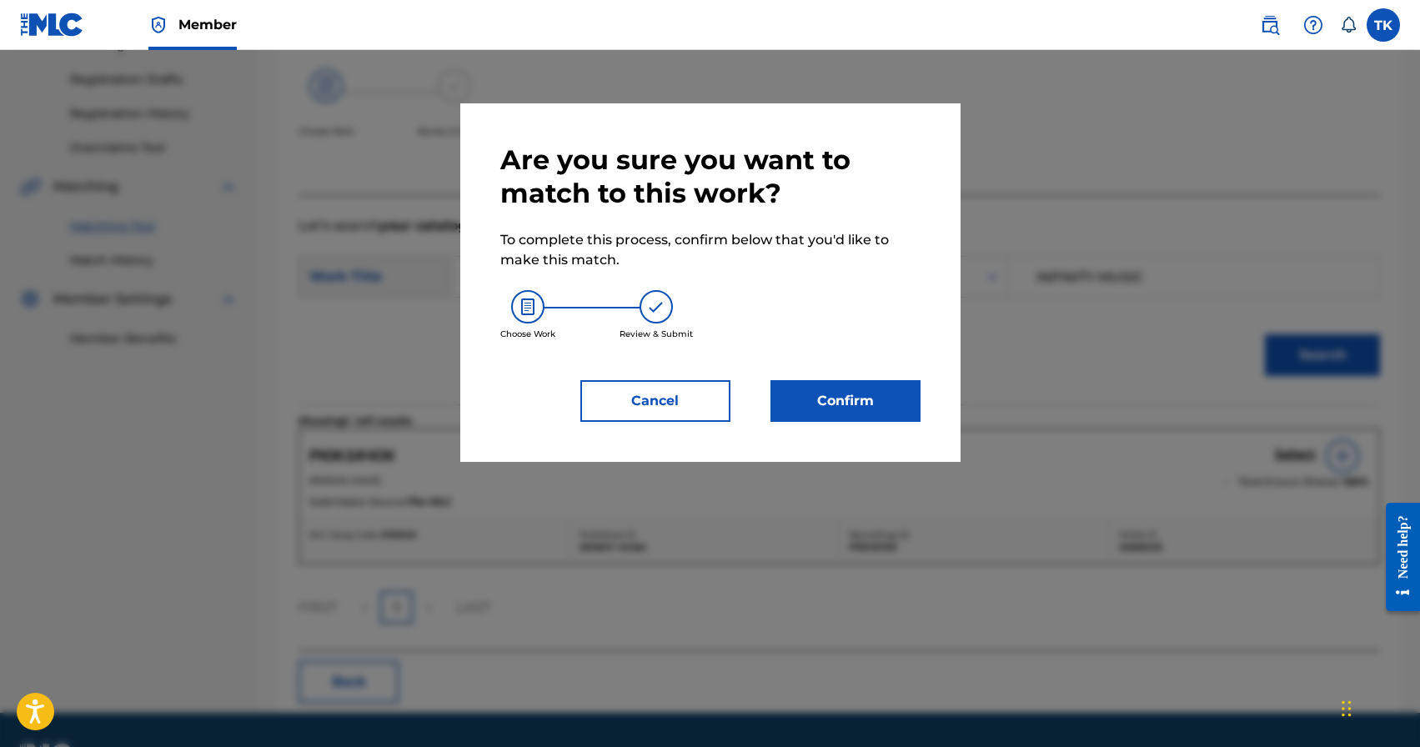
click at [876, 399] on button "Confirm" at bounding box center [845, 401] width 150 height 42
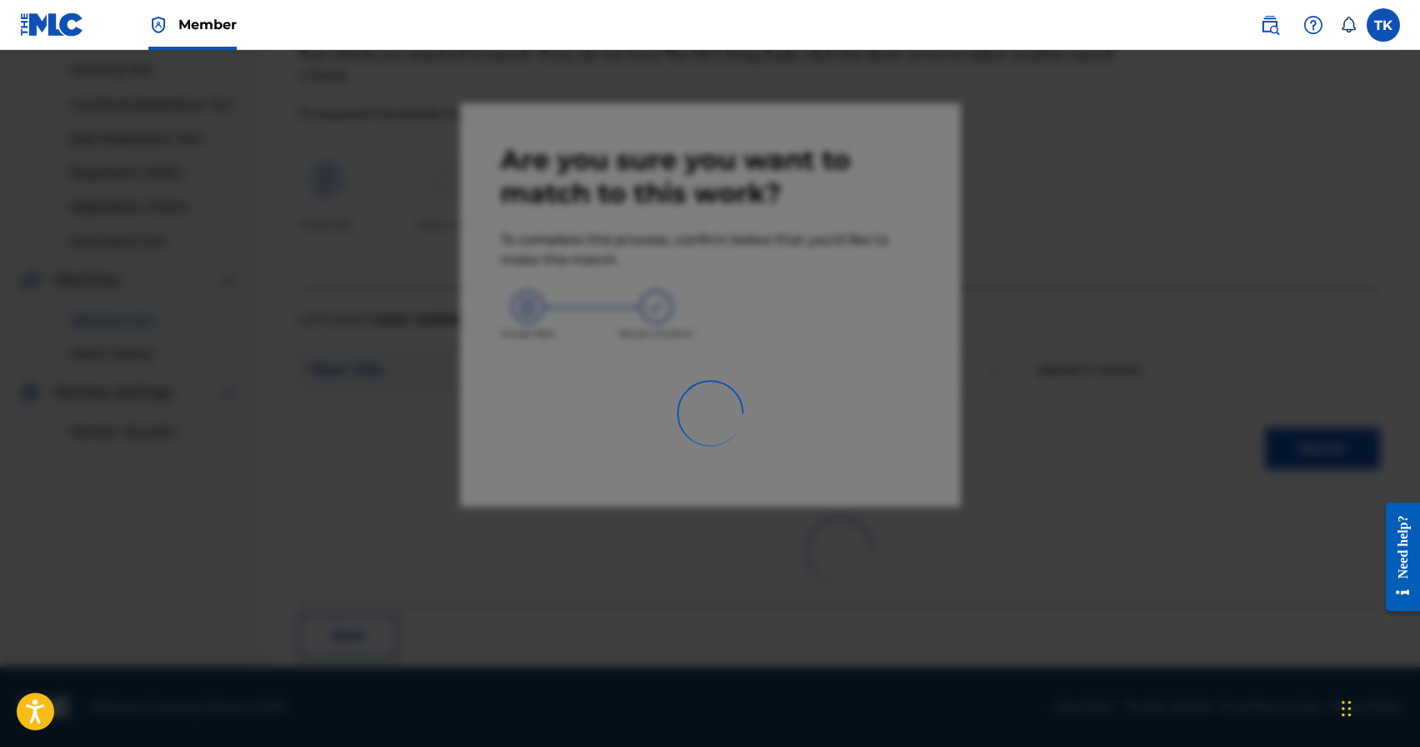
scroll to position [49, 0]
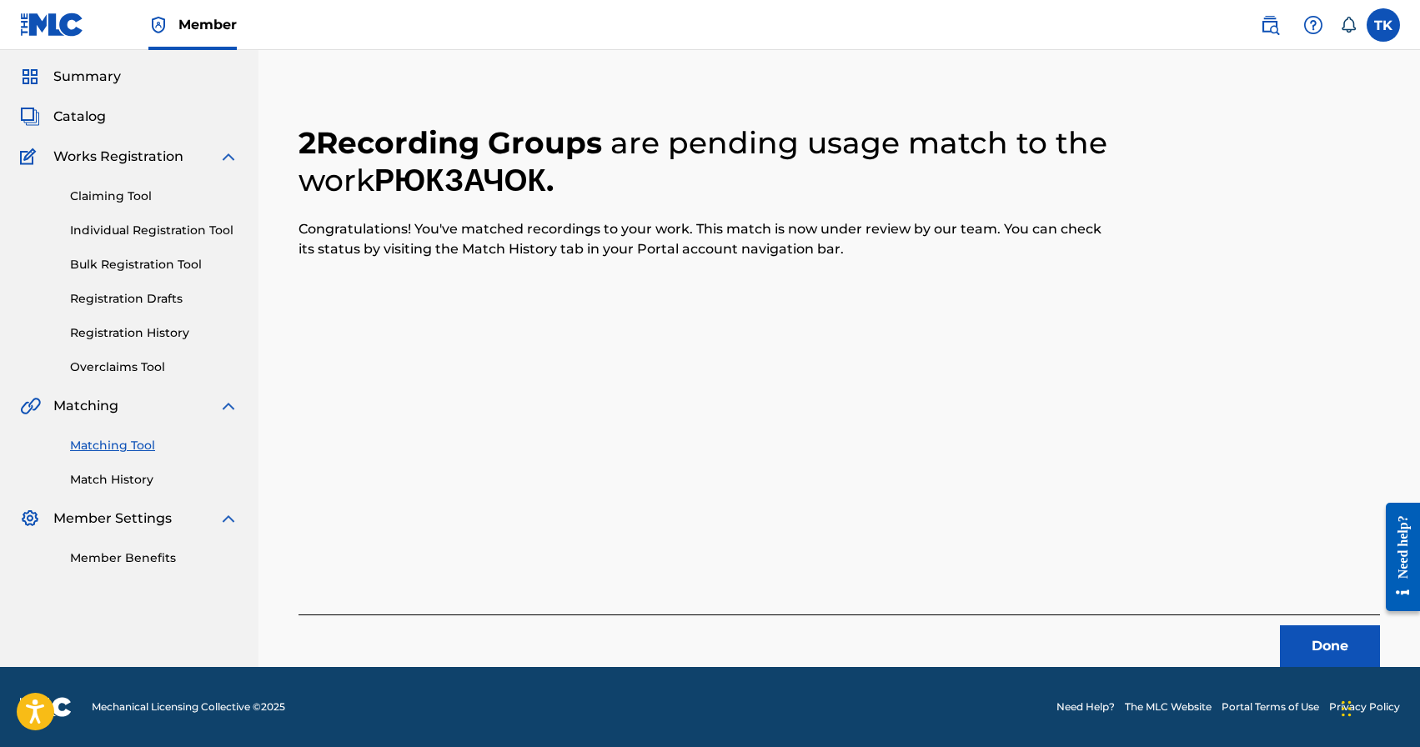
click at [1306, 638] on button "Done" at bounding box center [1330, 646] width 100 height 42
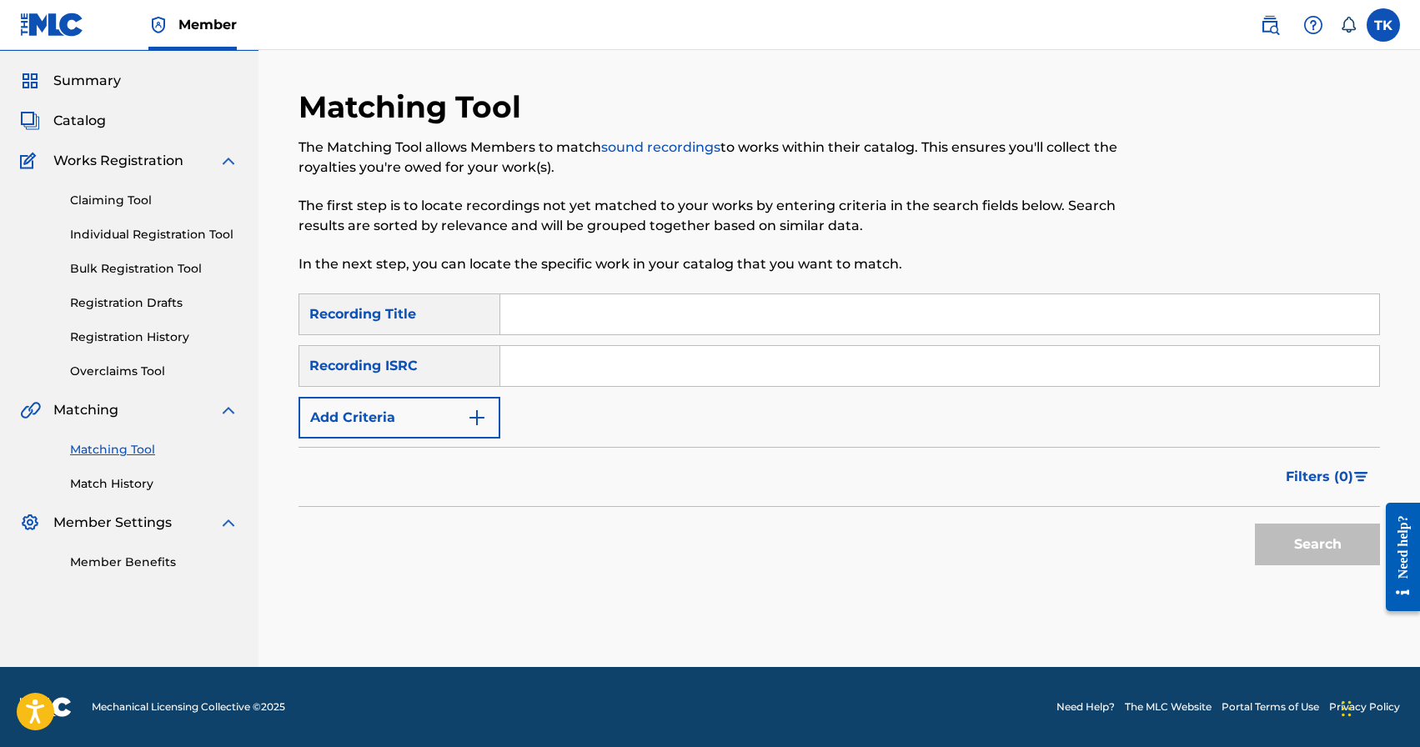
scroll to position [0, 0]
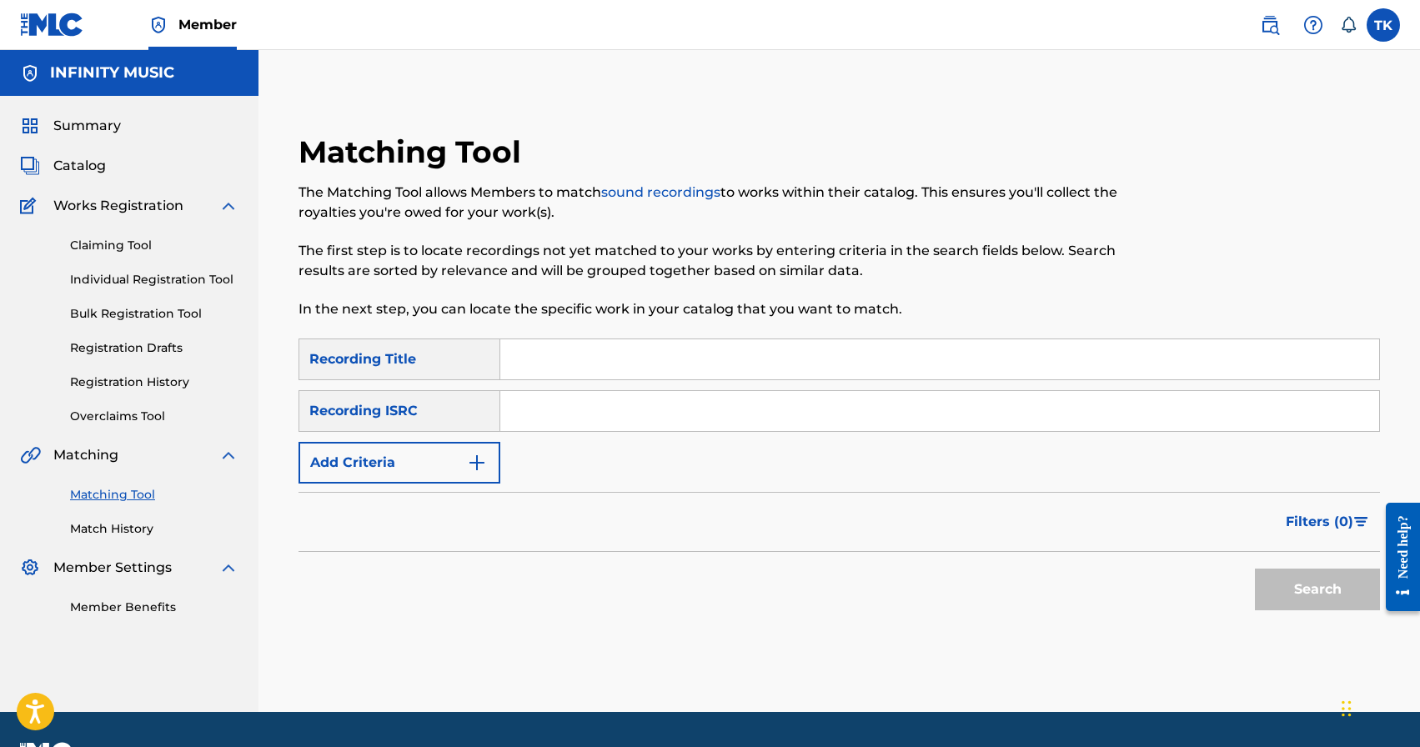
click at [600, 372] on input "Search Form" at bounding box center [939, 359] width 879 height 40
paste input "Українцю"
type input "Українцю"
click at [464, 467] on button "Add Criteria" at bounding box center [399, 463] width 202 height 42
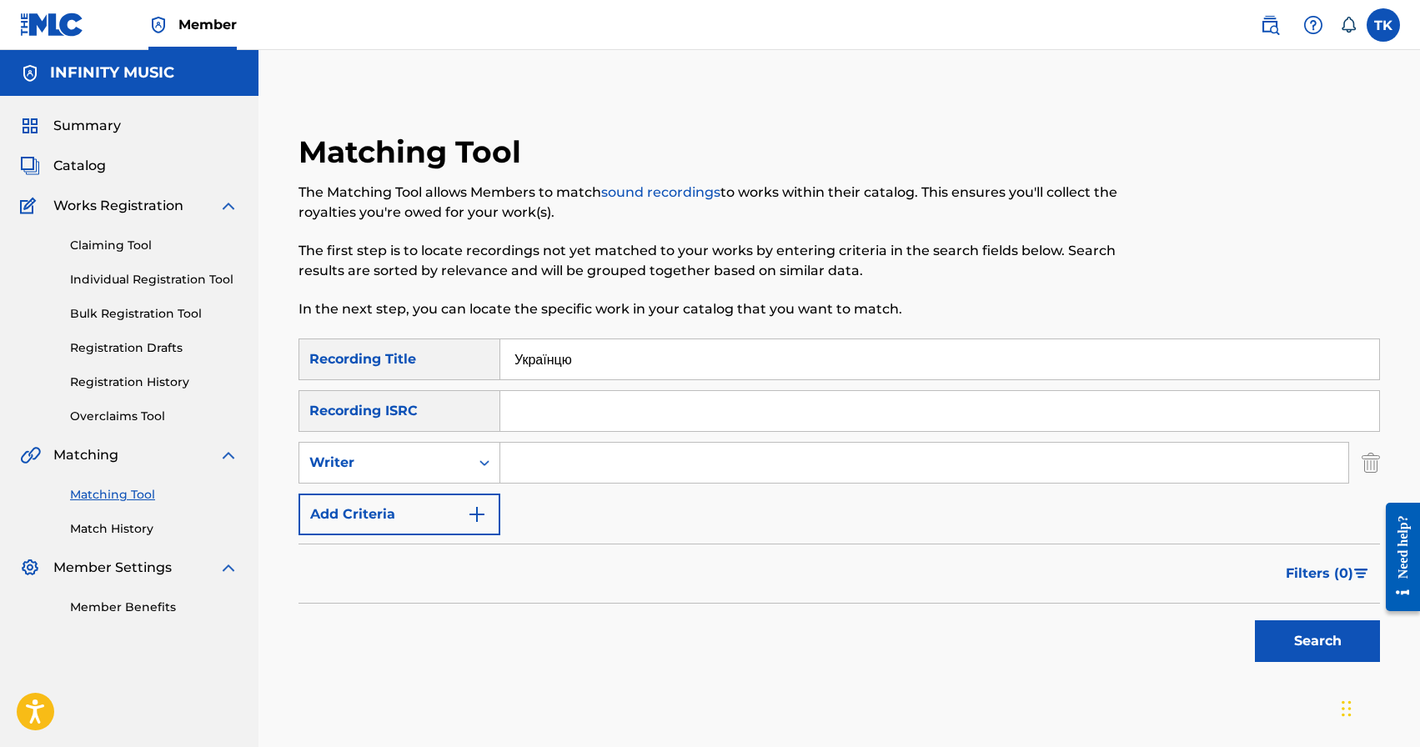
click at [464, 467] on div "Writer" at bounding box center [384, 463] width 170 height 32
click at [459, 498] on div "Recording Artist" at bounding box center [399, 504] width 200 height 42
click at [563, 470] on input "Search Form" at bounding box center [924, 463] width 848 height 40
type input "mbreeze"
click at [1321, 630] on button "Search" at bounding box center [1317, 641] width 125 height 42
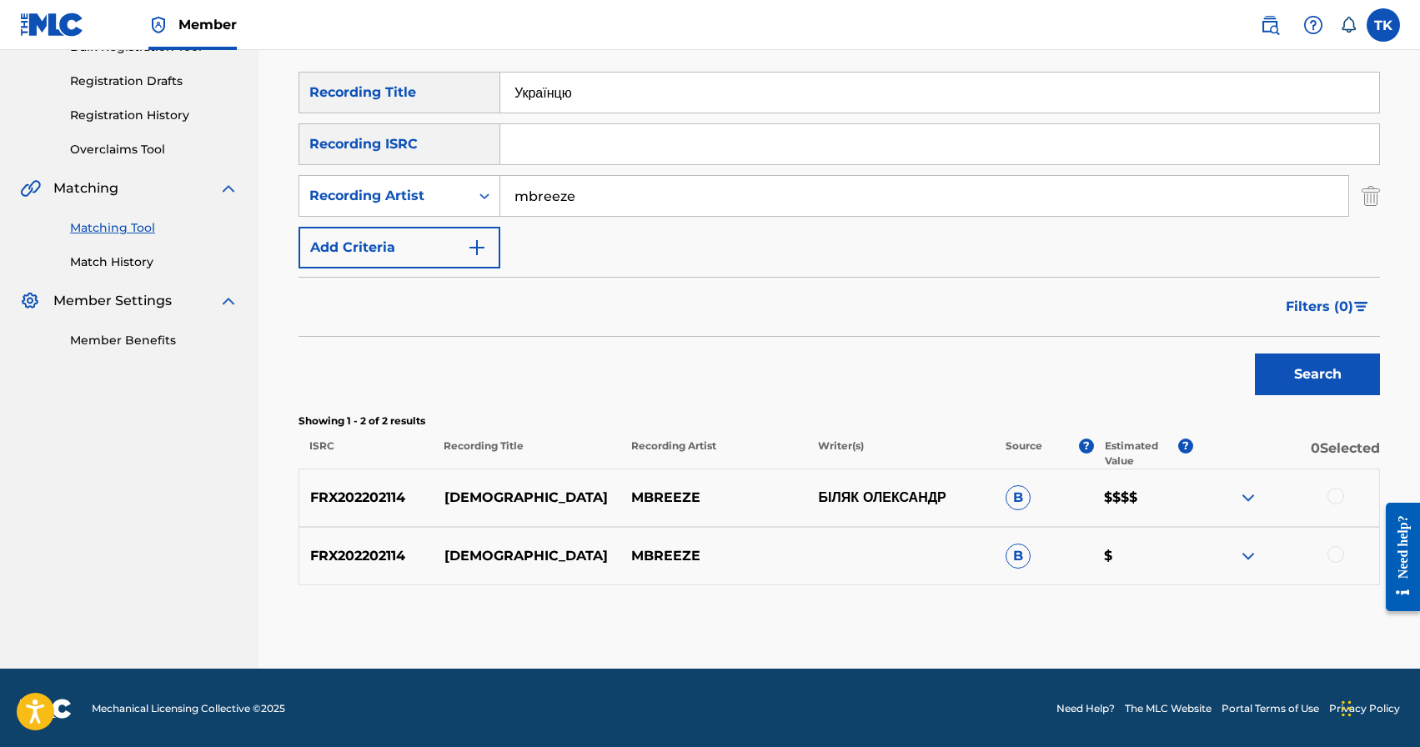
scroll to position [268, 0]
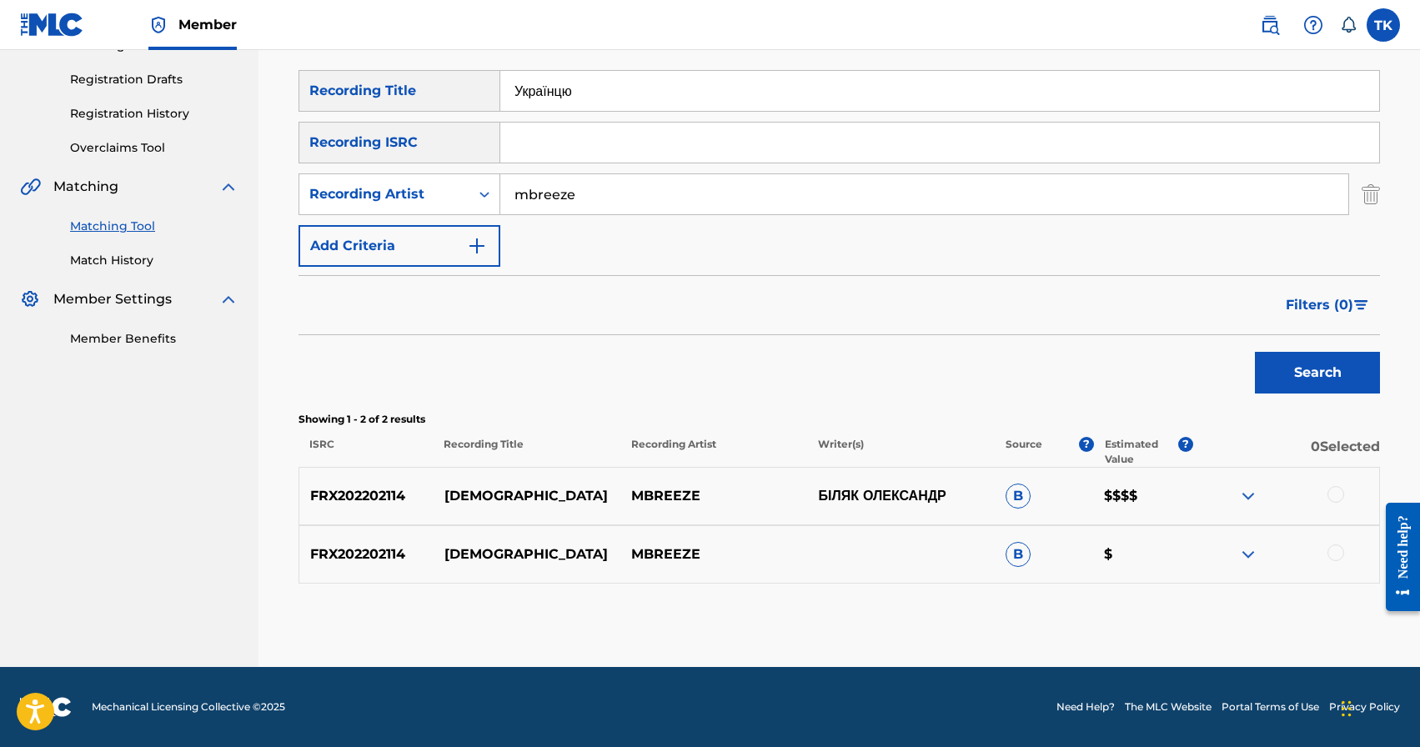
click at [1335, 489] on div at bounding box center [1335, 494] width 17 height 17
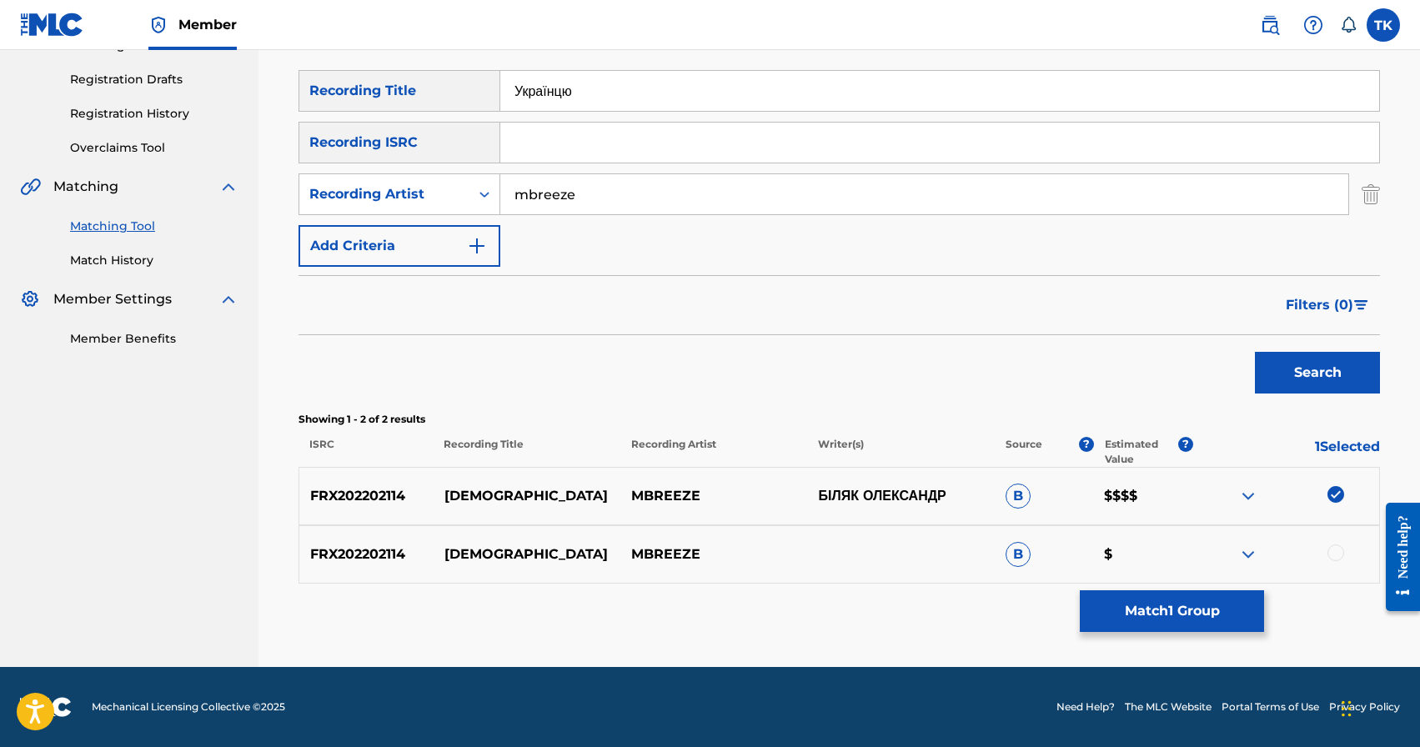
click at [1335, 549] on div at bounding box center [1335, 552] width 17 height 17
click at [1205, 611] on button "Match 2 Groups" at bounding box center [1172, 611] width 184 height 42
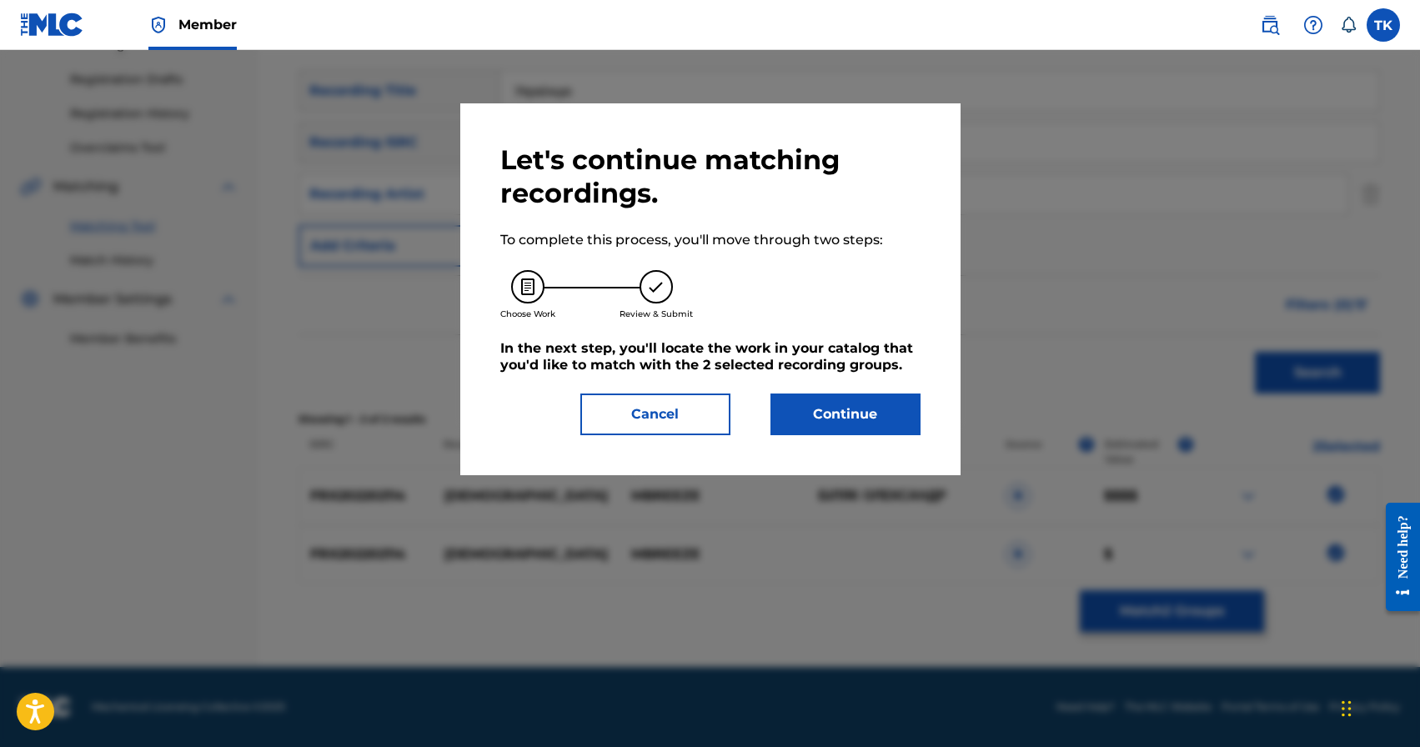
click at [854, 426] on button "Continue" at bounding box center [845, 414] width 150 height 42
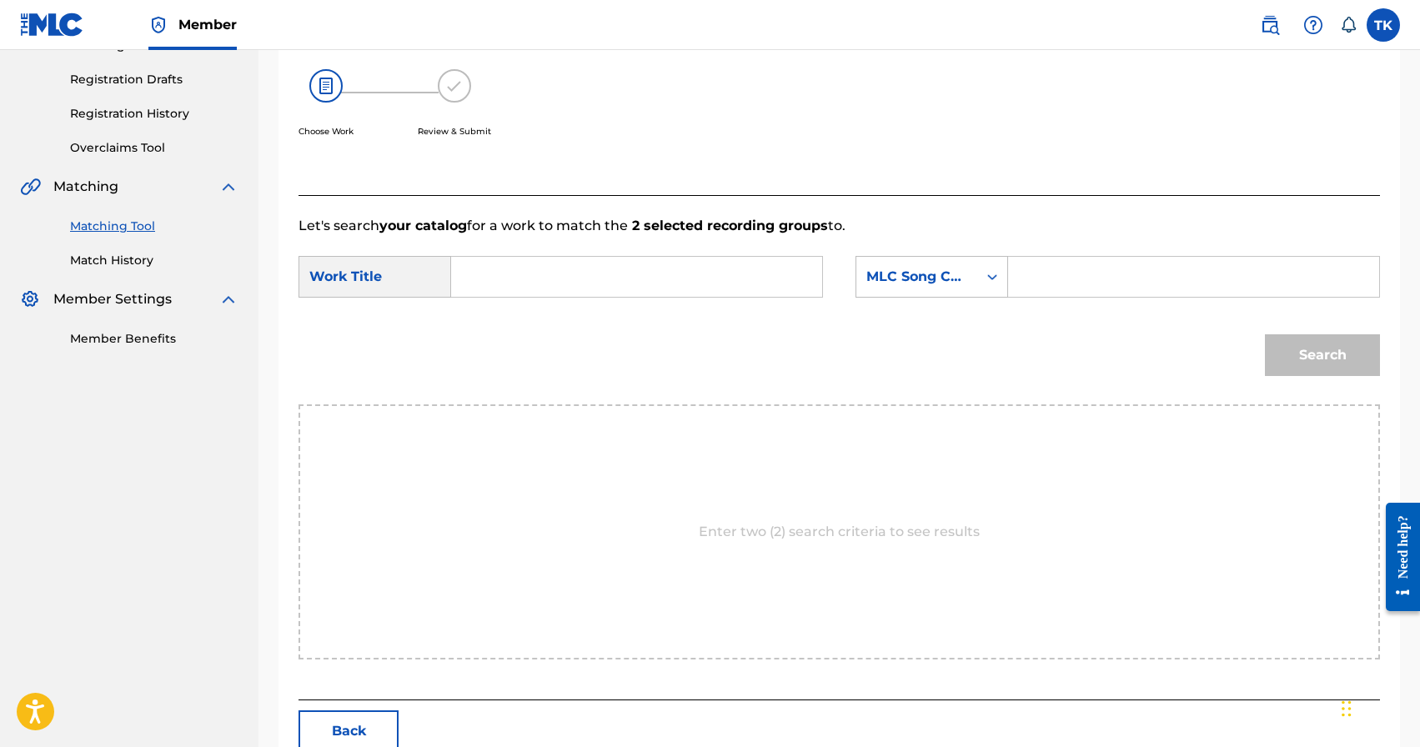
click at [638, 275] on input "Search Form" at bounding box center [636, 277] width 343 height 40
paste input "Українцю"
type input "Українцю"
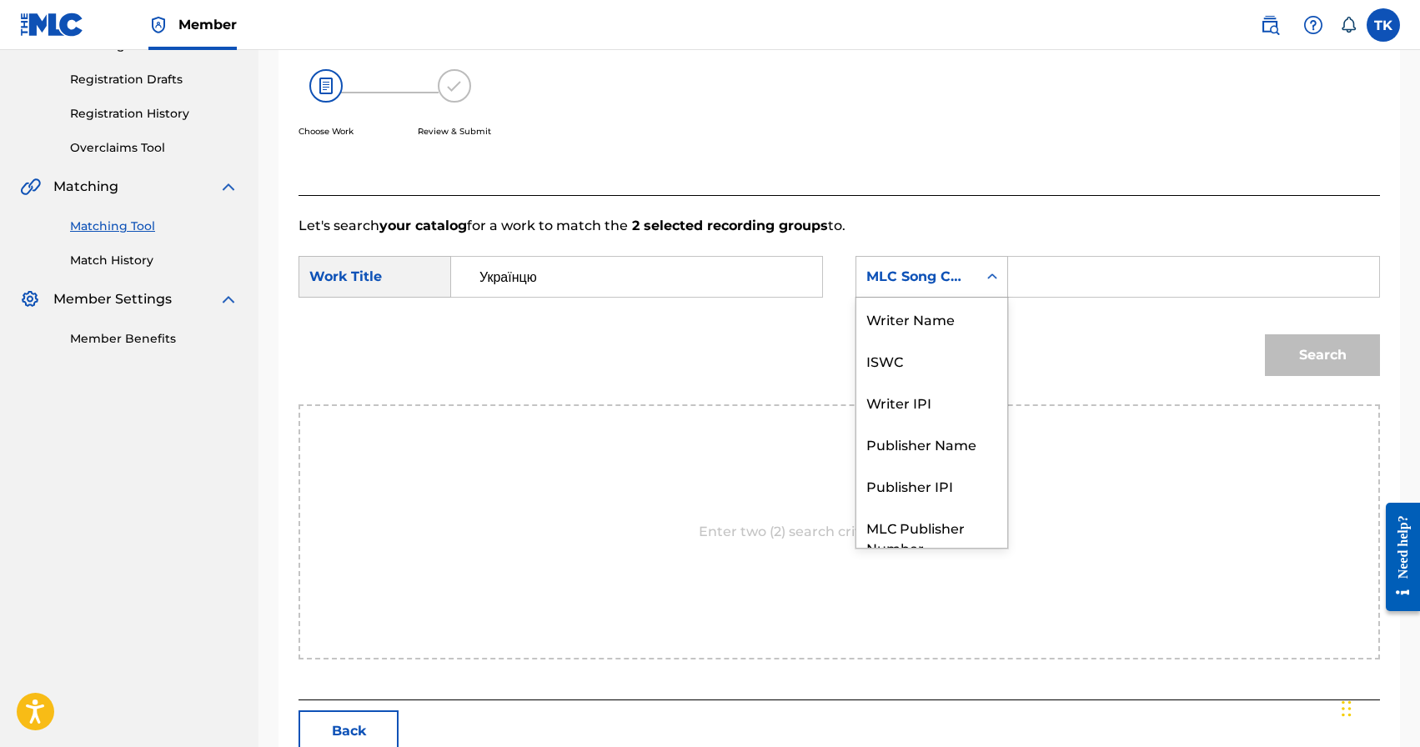
click at [932, 278] on div "MLC Song Code" at bounding box center [916, 277] width 101 height 20
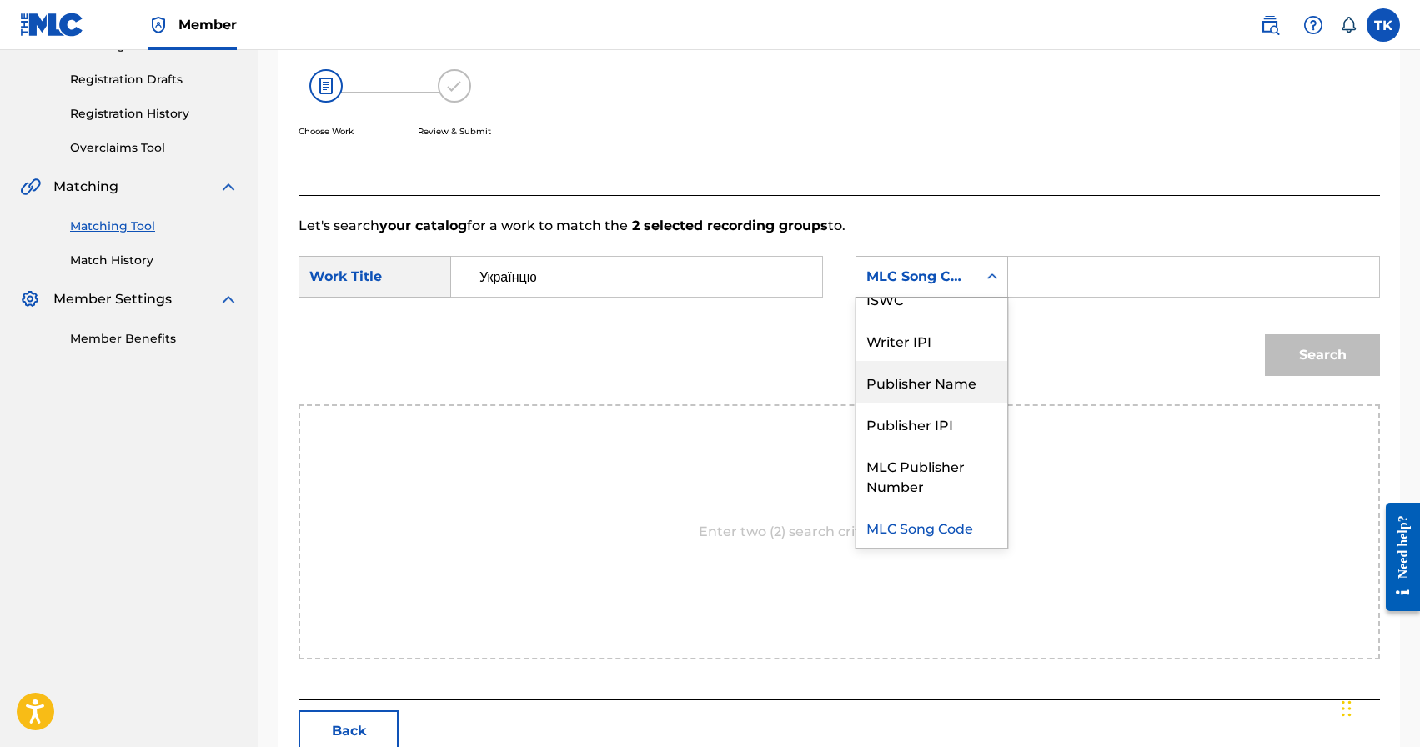
click at [939, 373] on div "Publisher Name" at bounding box center [931, 382] width 151 height 42
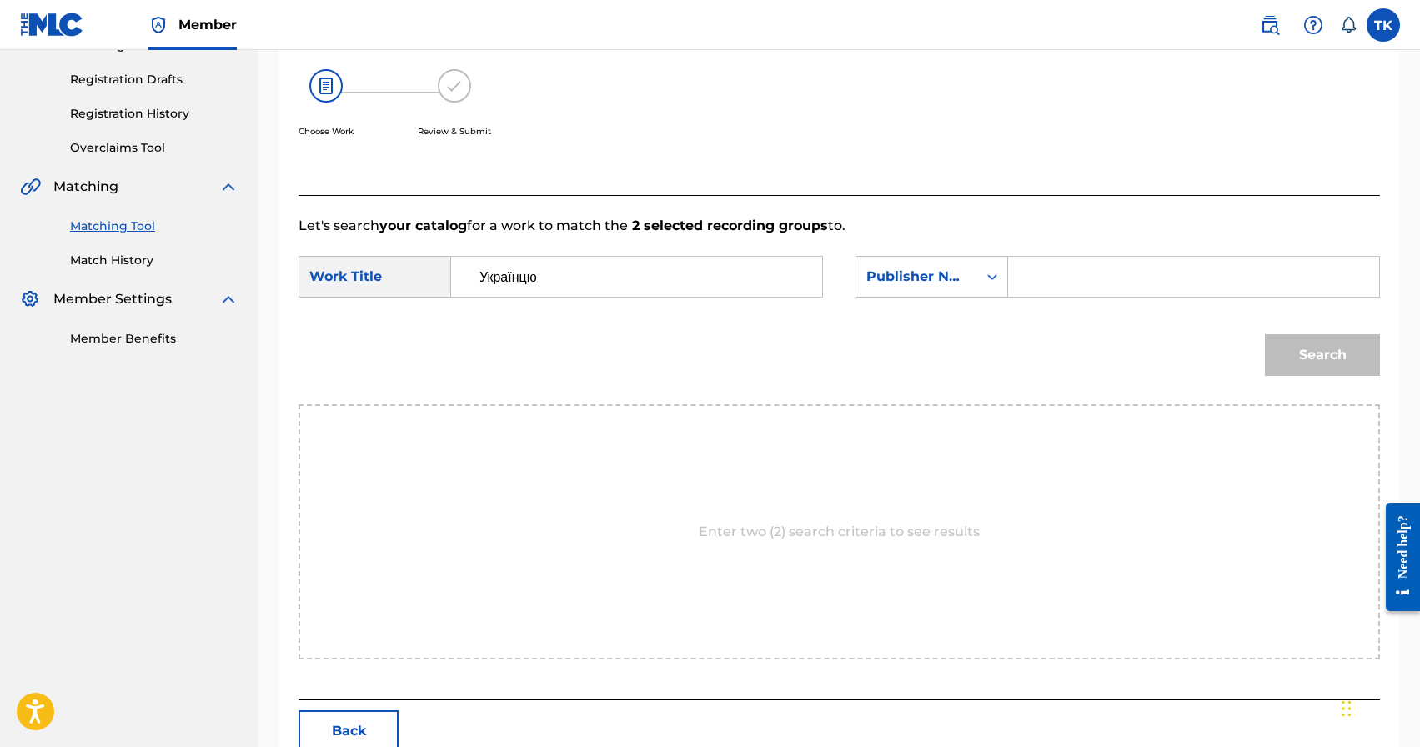
click at [1074, 290] on input "Search Form" at bounding box center [1193, 277] width 343 height 40
type input "INFINITY MUSIC"
click at [1297, 363] on button "Search" at bounding box center [1322, 355] width 115 height 42
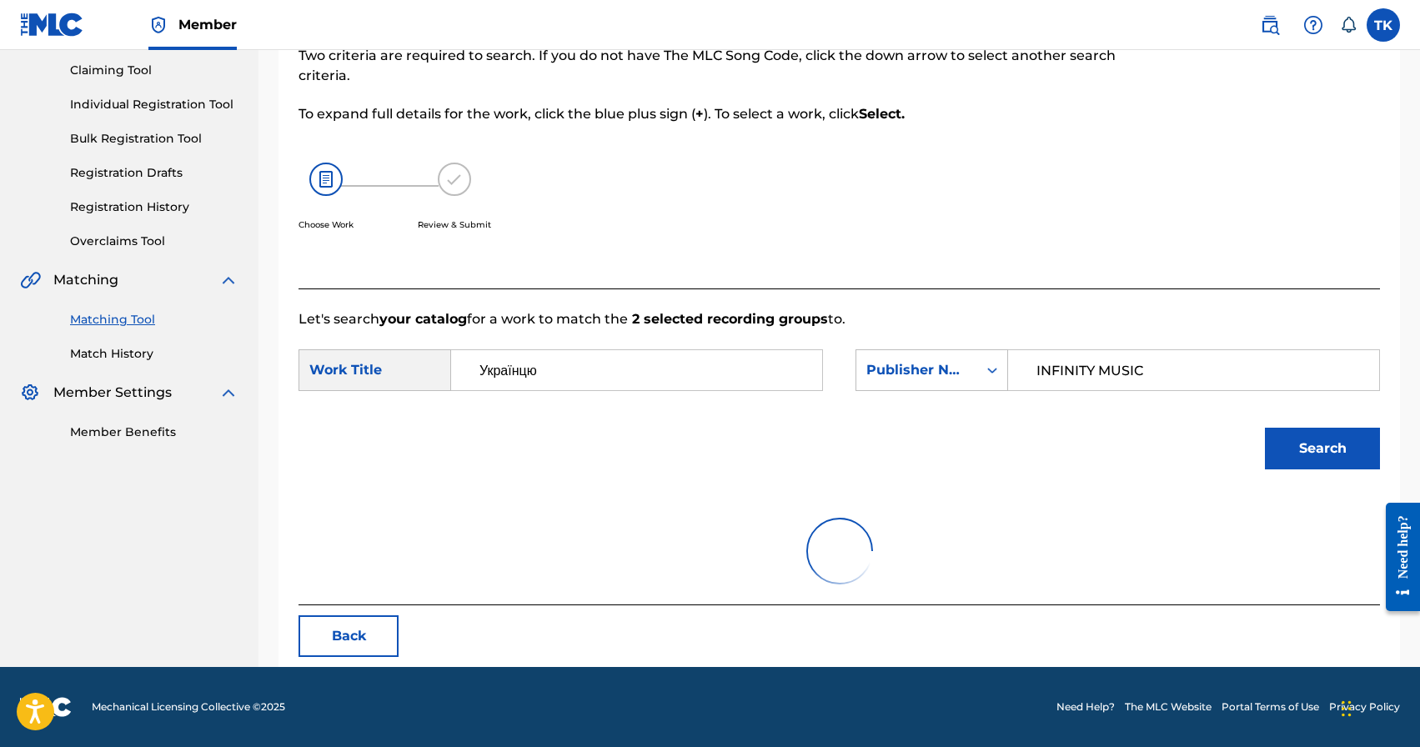
scroll to position [268, 0]
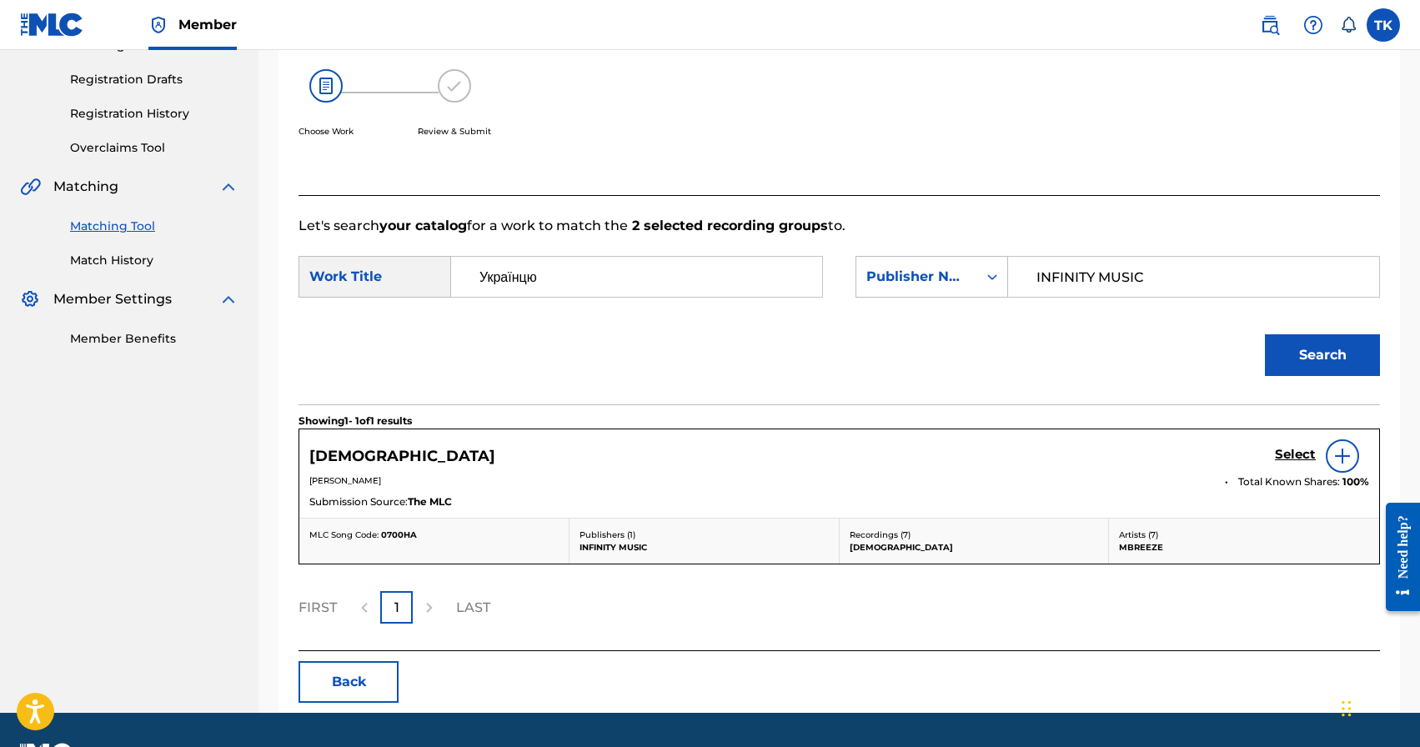
click at [1290, 442] on div "Select" at bounding box center [1322, 455] width 94 height 33
click at [1290, 453] on h5 "Select" at bounding box center [1295, 455] width 41 height 16
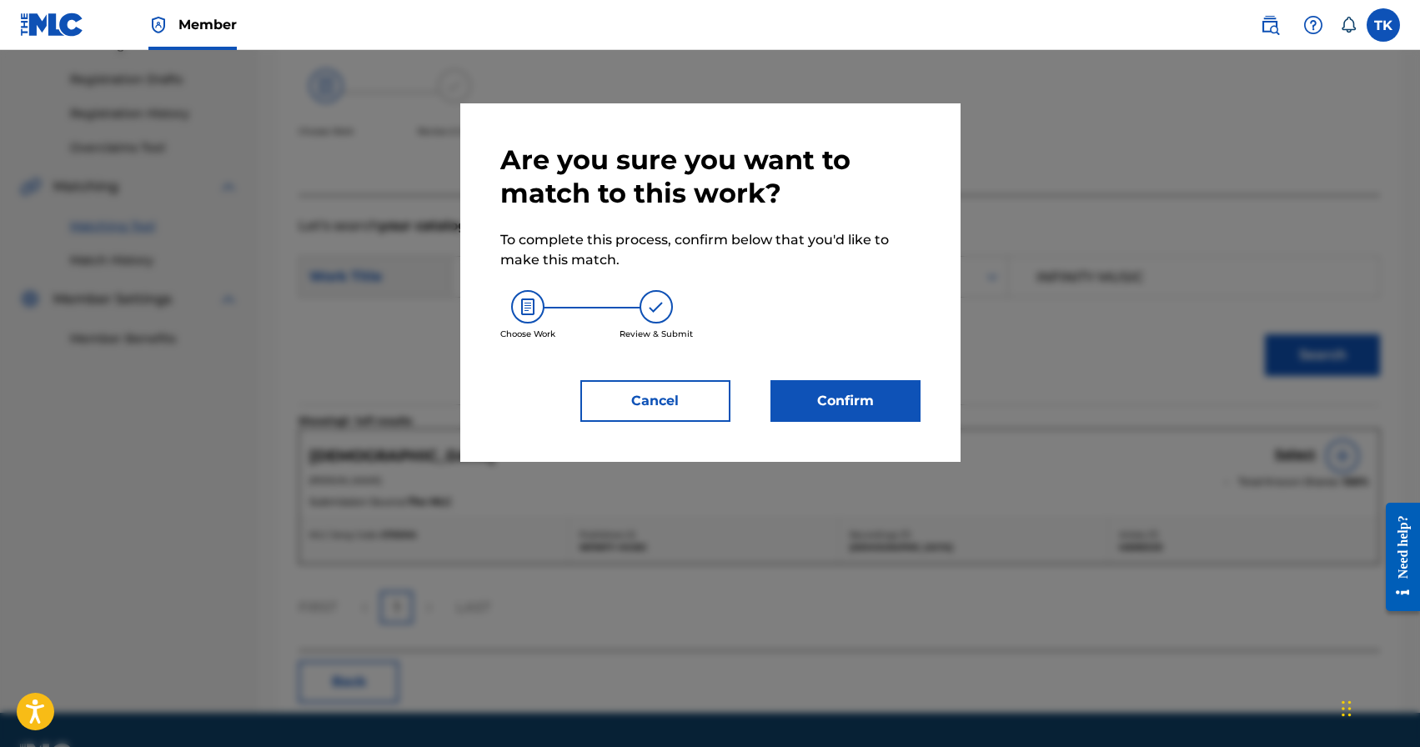
click at [860, 390] on button "Confirm" at bounding box center [845, 401] width 150 height 42
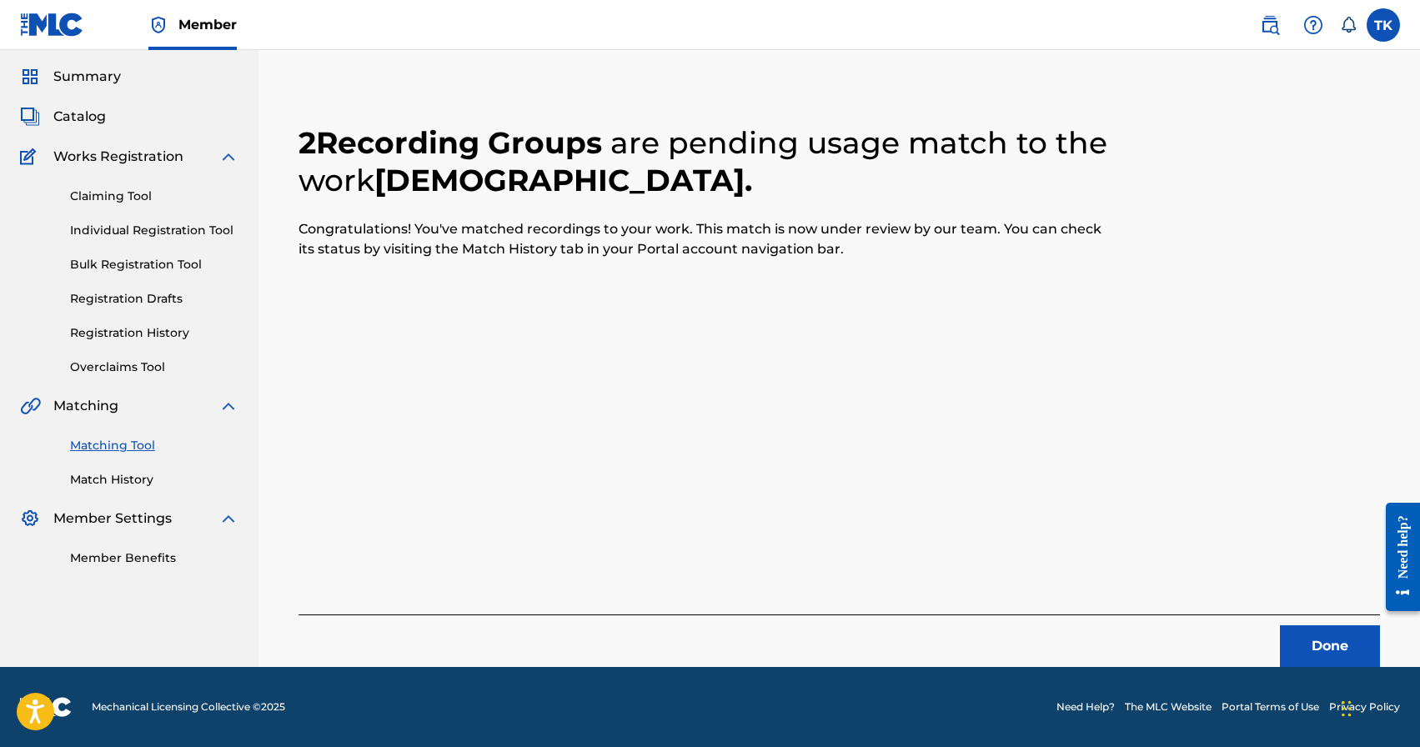
scroll to position [49, 0]
click at [1301, 629] on button "Done" at bounding box center [1330, 646] width 100 height 42
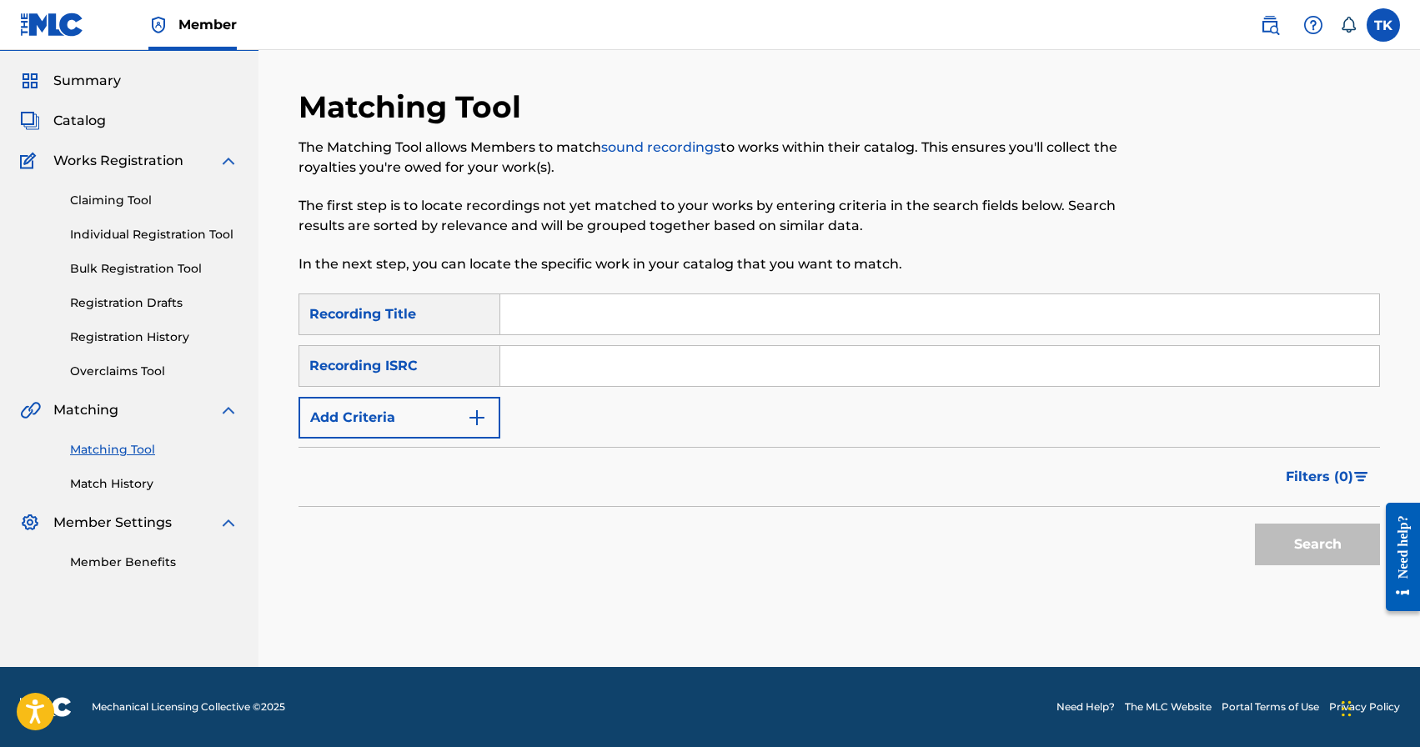
scroll to position [0, 0]
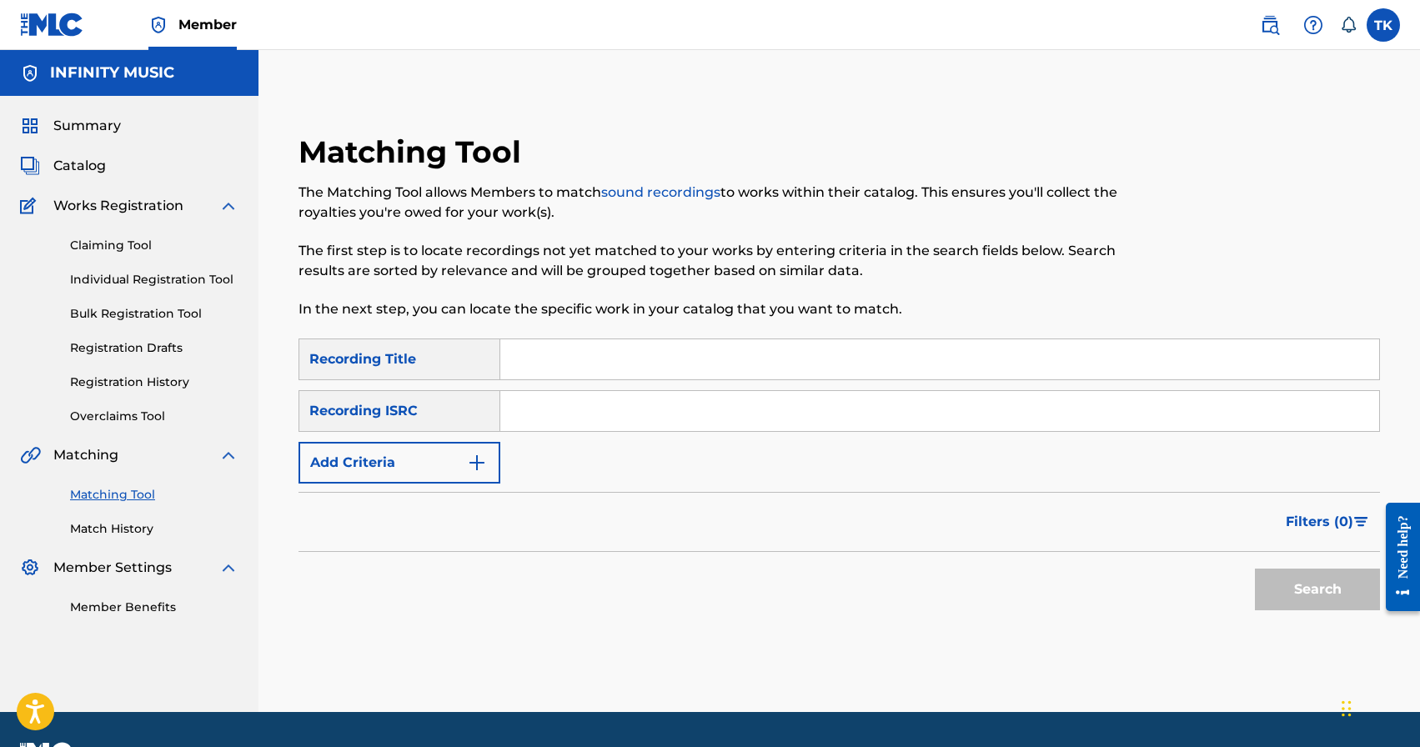
click at [673, 374] on input "Search Form" at bounding box center [939, 359] width 879 height 40
type input "j"
click at [479, 460] on img "Search Form" at bounding box center [477, 463] width 20 height 20
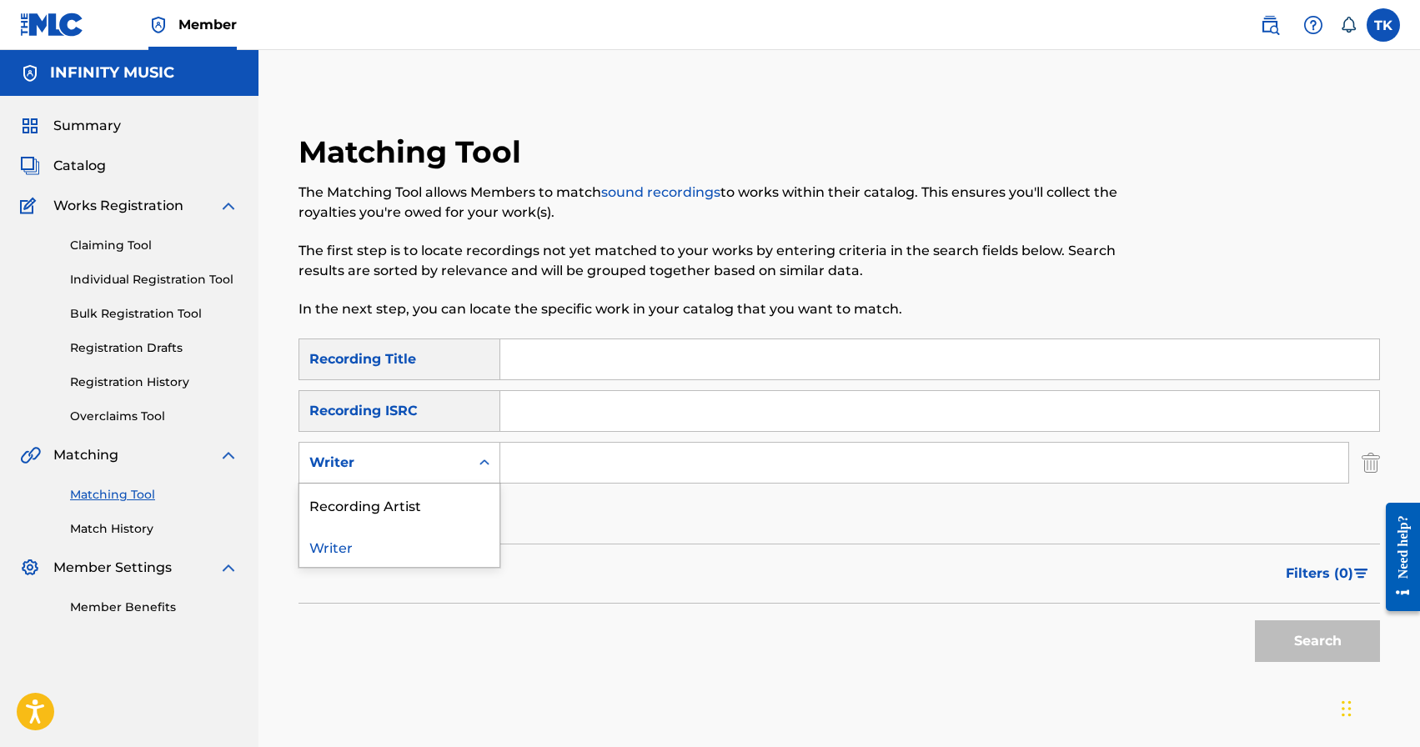
click at [479, 460] on icon "Search Form" at bounding box center [484, 462] width 17 height 17
click at [476, 493] on div "Recording Artist" at bounding box center [399, 504] width 200 height 42
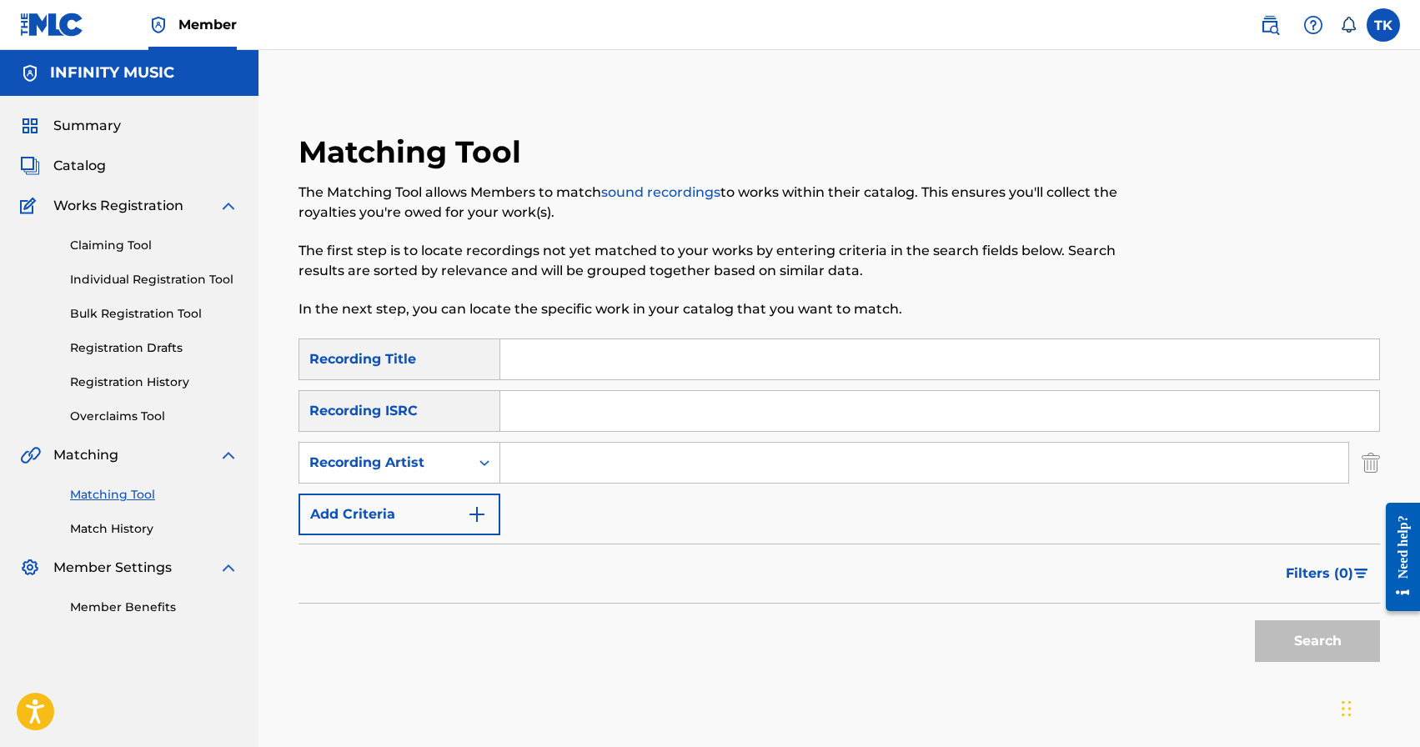
click at [595, 470] on input "Search Form" at bounding box center [924, 463] width 848 height 40
type input "mbreeze"
click at [635, 354] on input "Search Form" at bounding box center [939, 359] width 879 height 40
type input "окупанту"
click at [1276, 641] on button "Search" at bounding box center [1317, 641] width 125 height 42
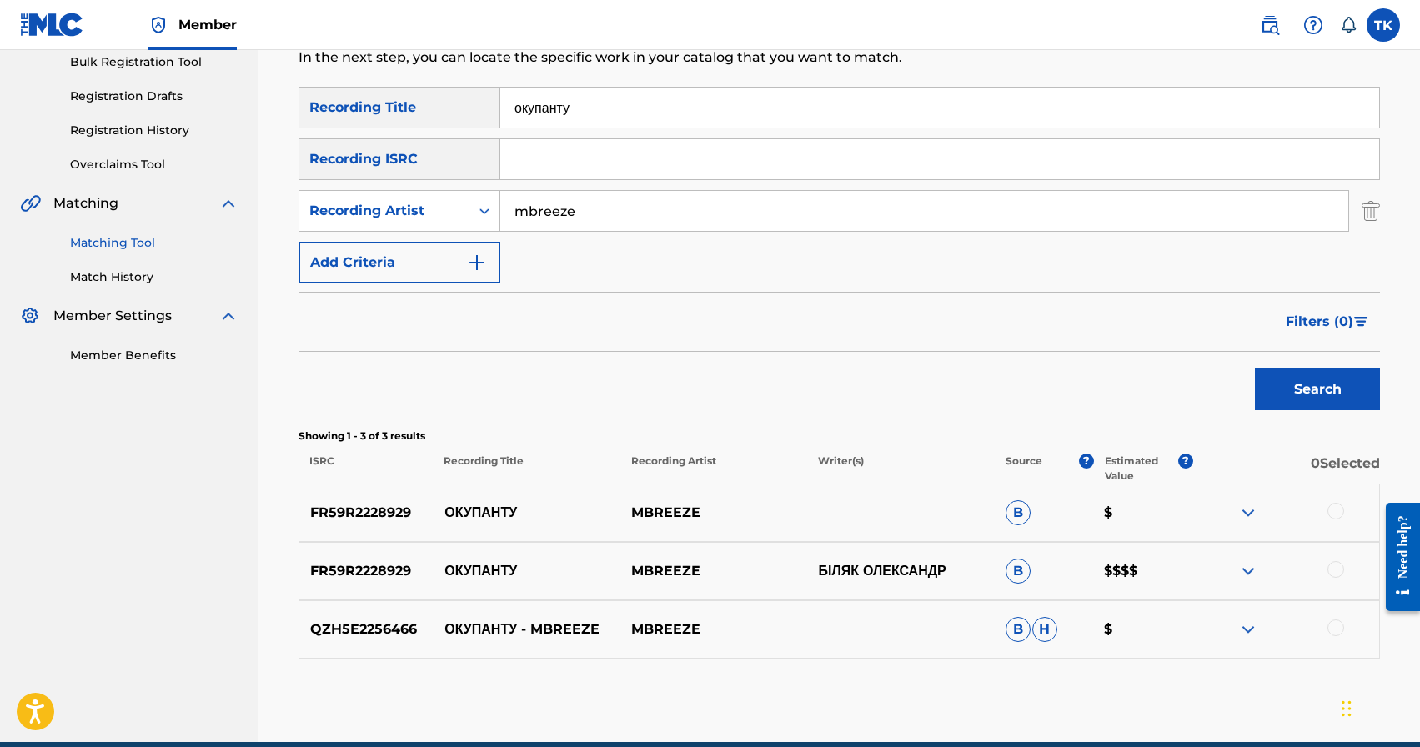
scroll to position [248, 0]
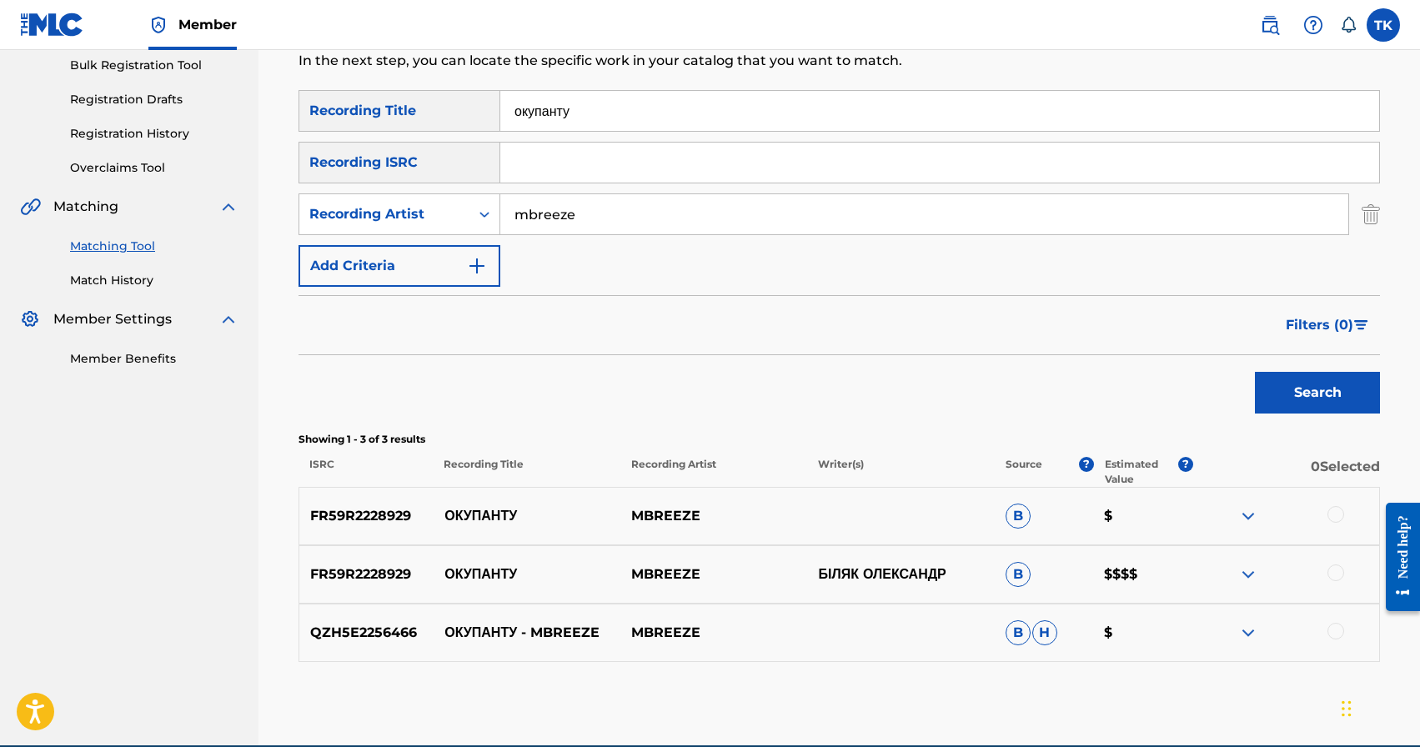
click at [1334, 517] on div at bounding box center [1335, 514] width 17 height 17
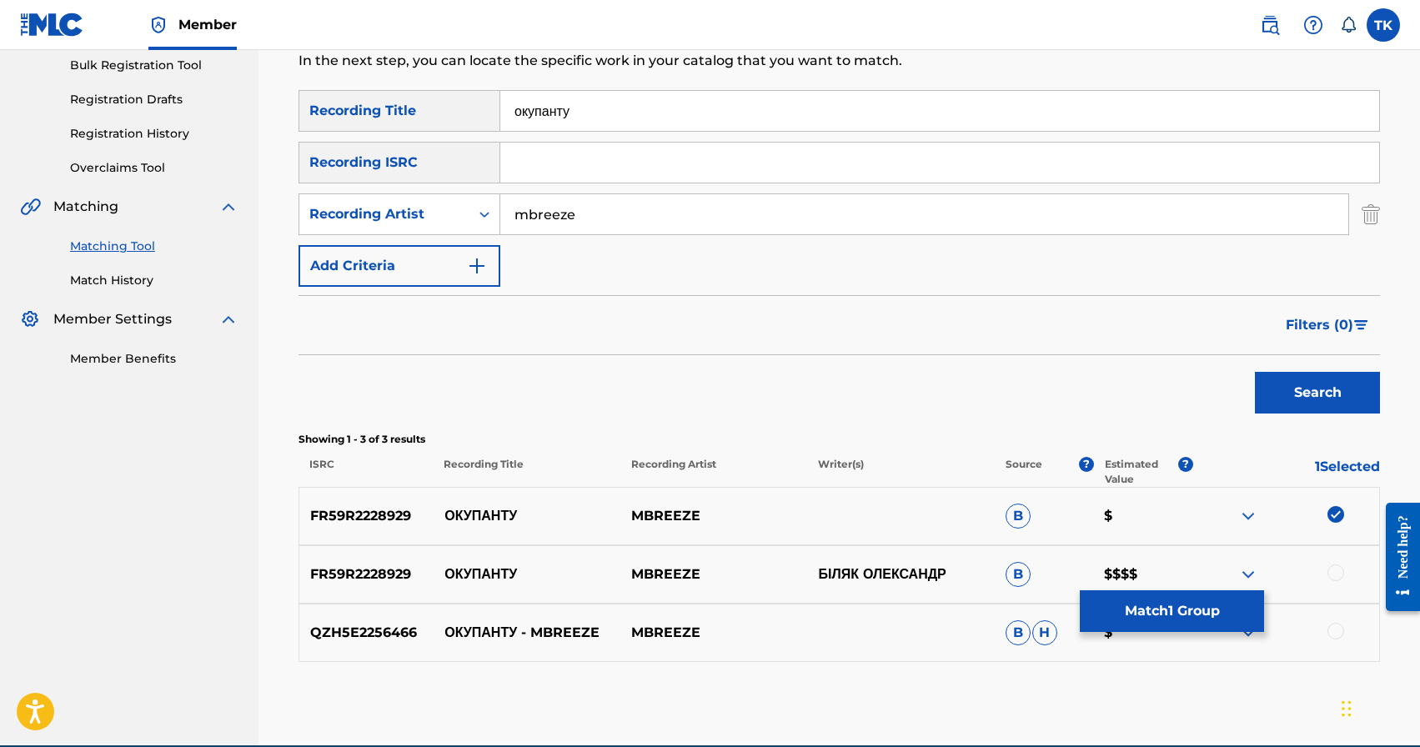
click at [1336, 574] on div at bounding box center [1335, 572] width 17 height 17
click at [1336, 631] on div at bounding box center [1335, 631] width 17 height 17
click at [1202, 599] on button "Match 3 Groups" at bounding box center [1172, 611] width 184 height 42
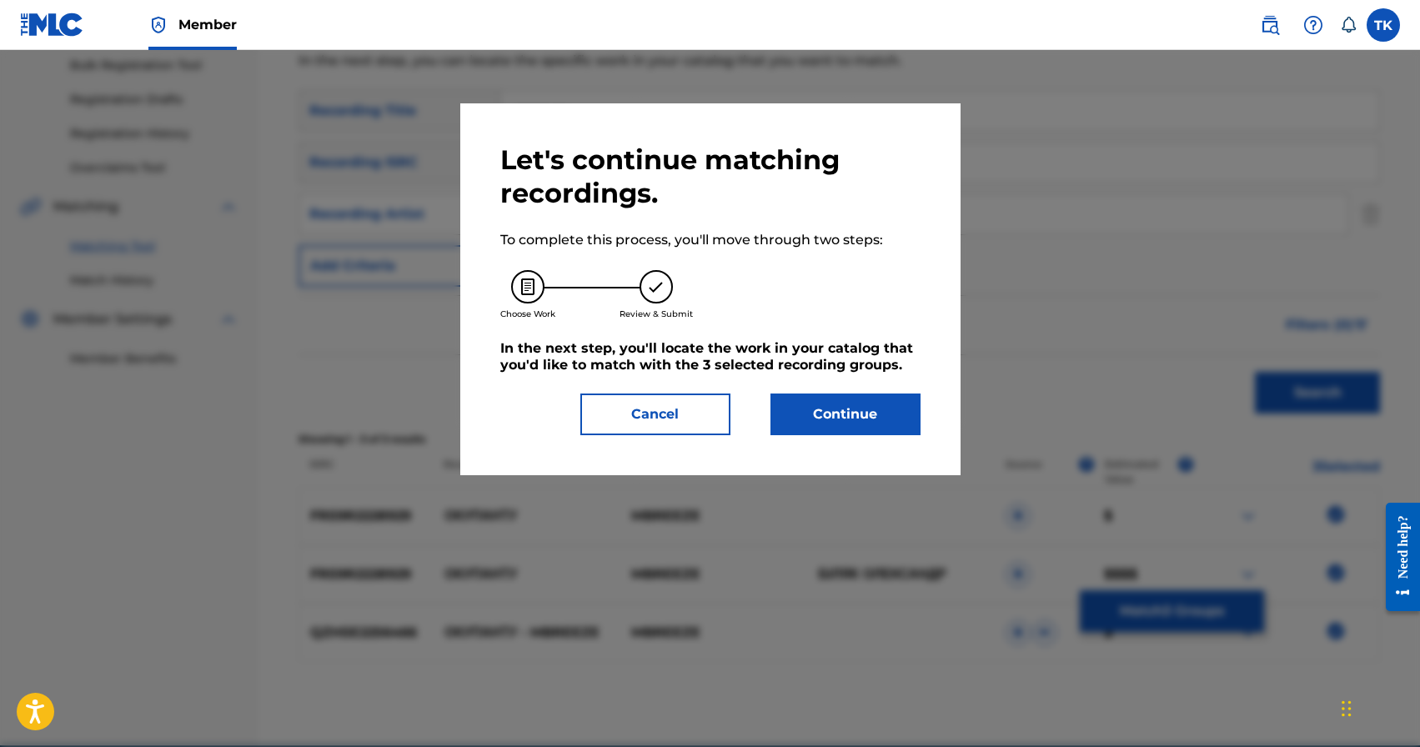
click at [862, 423] on button "Continue" at bounding box center [845, 414] width 150 height 42
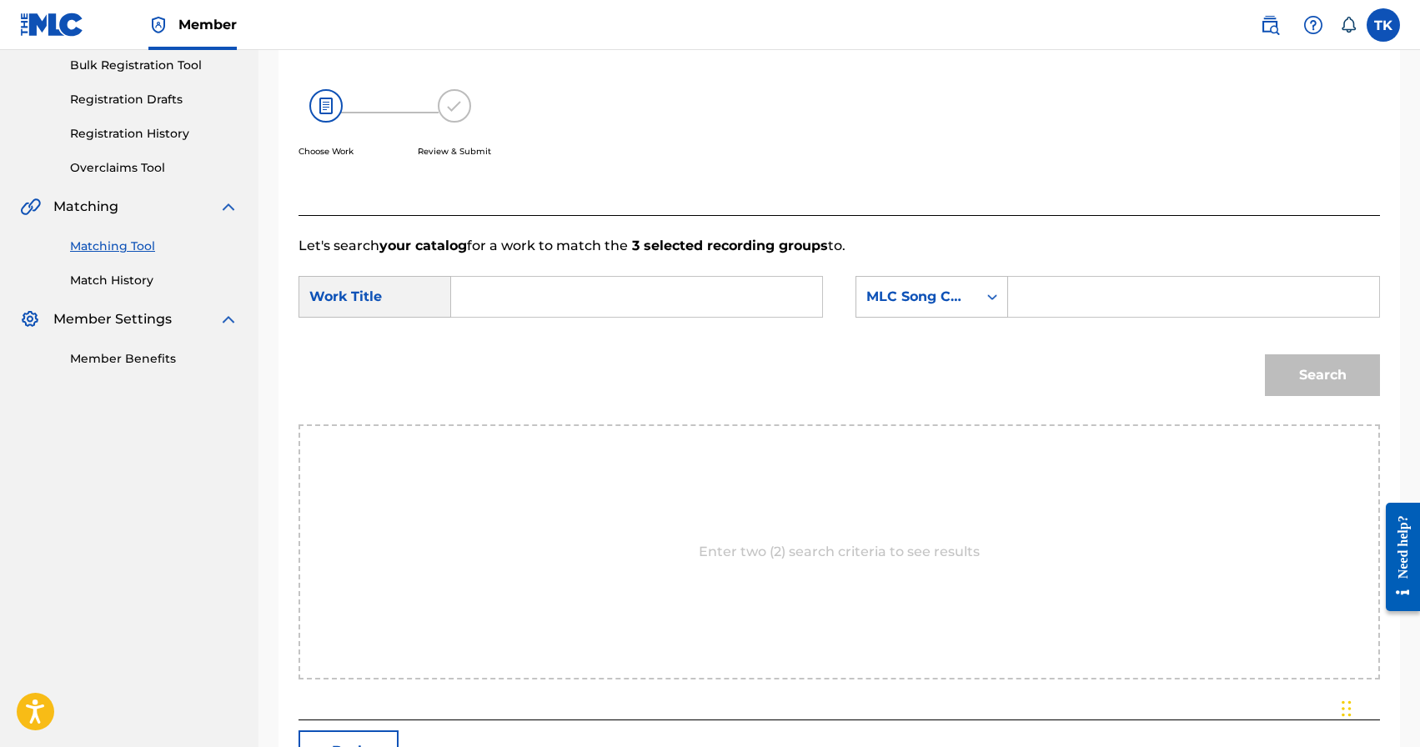
click at [654, 273] on form "SearchWithCriteria45365f24-5322-41dc-a72c-54d35ca57a82 Work Title SearchWithCri…" at bounding box center [838, 340] width 1081 height 168
click at [655, 278] on input "Search Form" at bounding box center [636, 297] width 343 height 40
click at [622, 334] on div "оку панту" at bounding box center [635, 334] width 341 height 30
type input "окупанту"
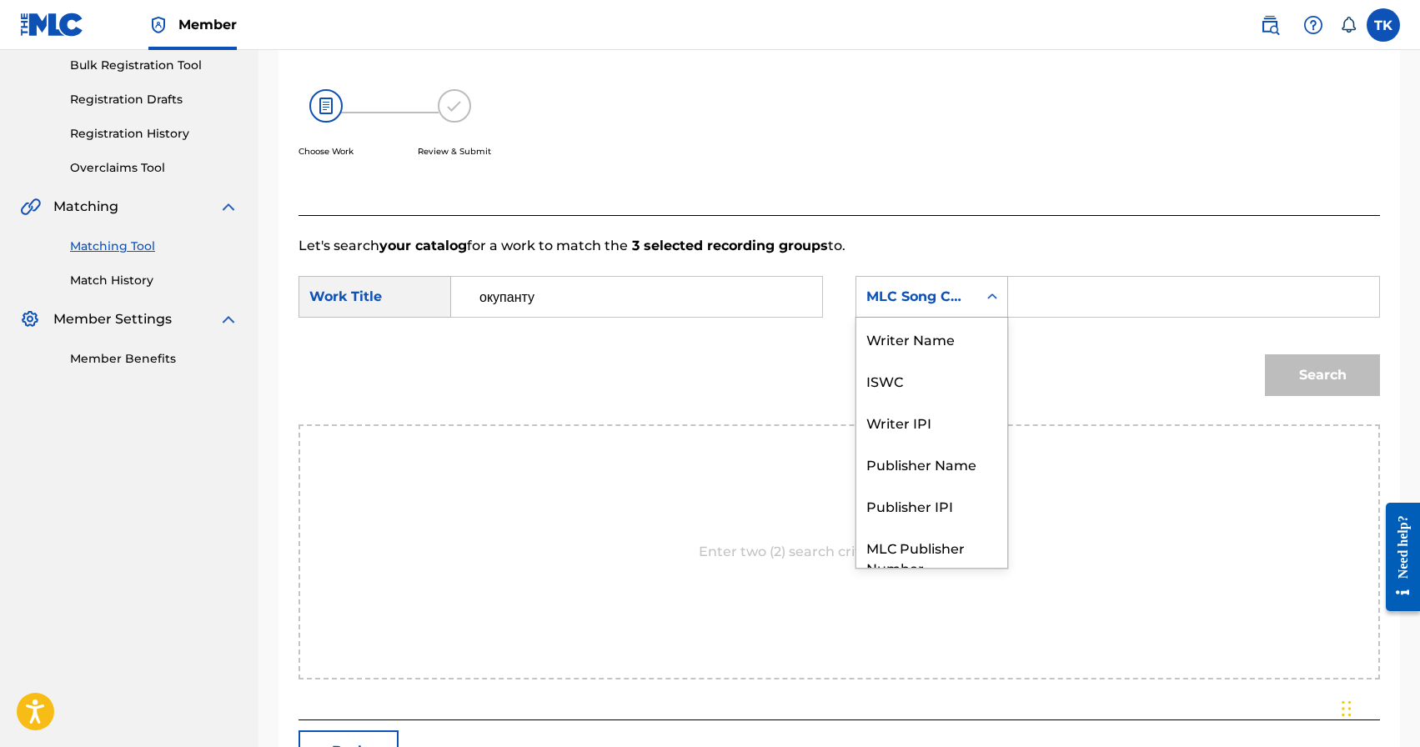
click at [975, 298] on div "MLC Song Code" at bounding box center [916, 297] width 121 height 32
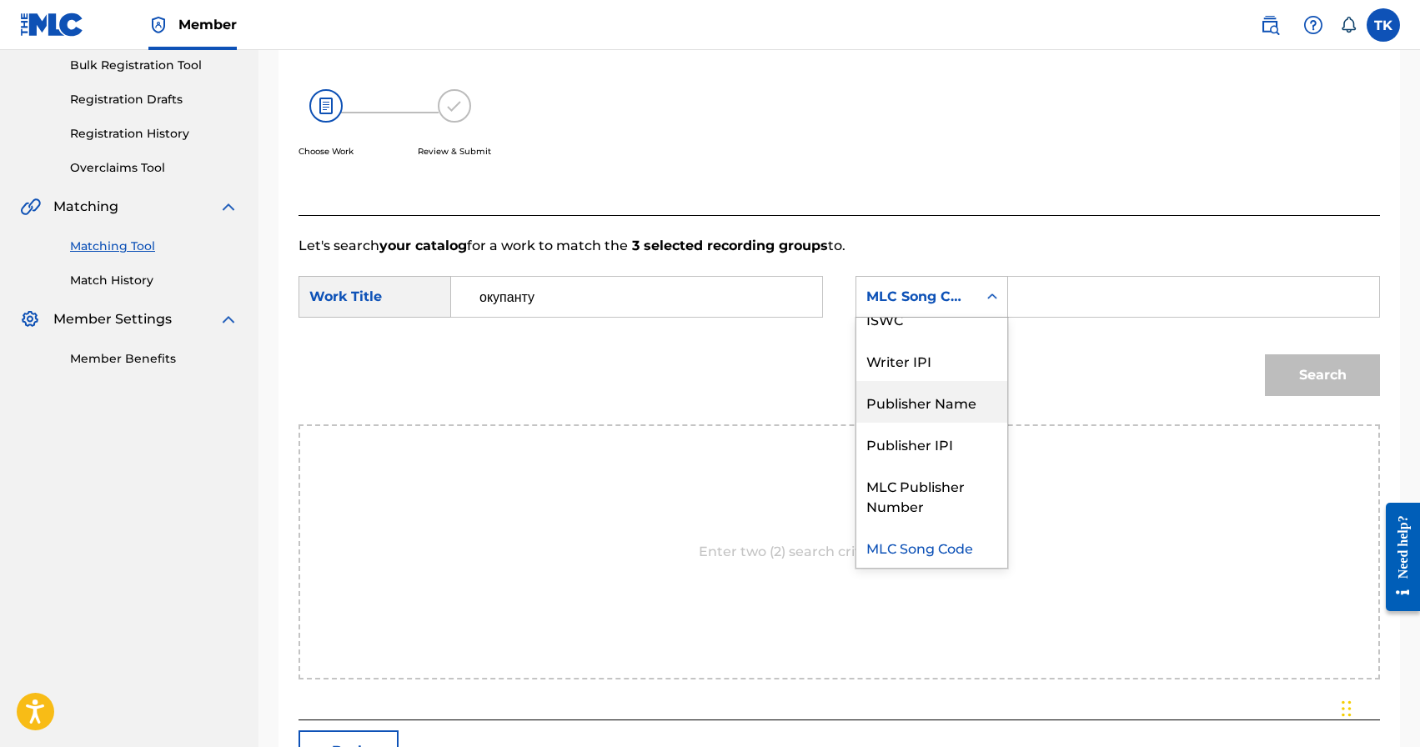
click at [947, 399] on div "Publisher Name" at bounding box center [931, 402] width 151 height 42
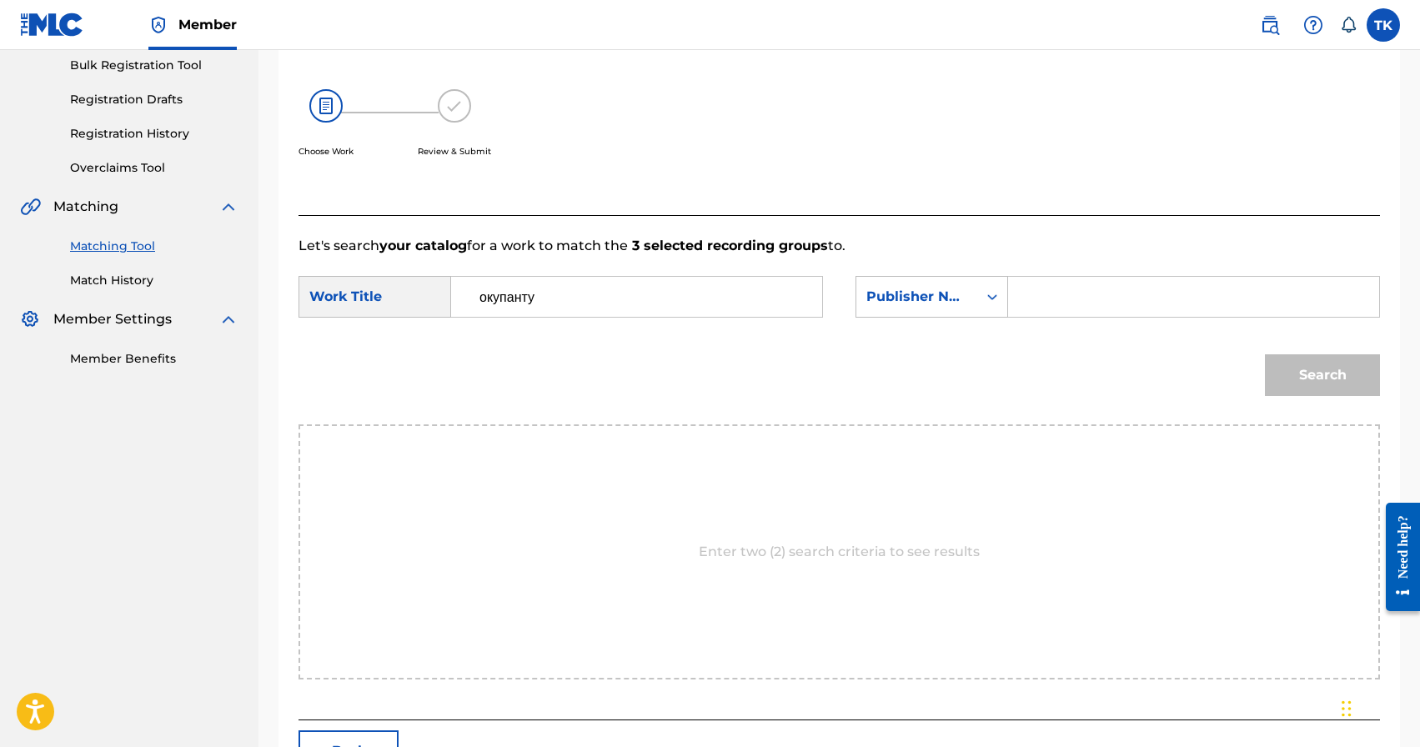
click at [1046, 302] on input "Search Form" at bounding box center [1193, 297] width 343 height 40
type input "INFINITY MUSIC"
click at [1266, 365] on button "Search" at bounding box center [1322, 375] width 115 height 42
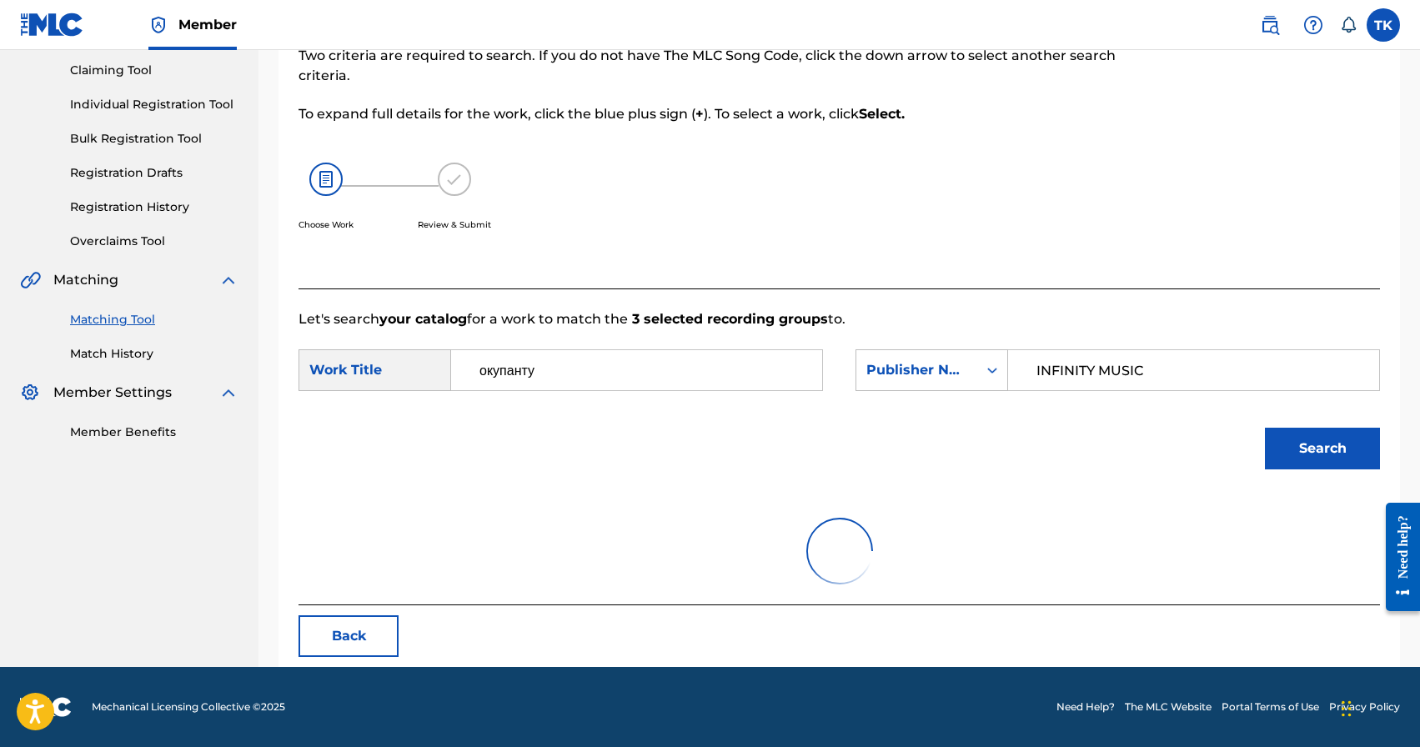
scroll to position [248, 0]
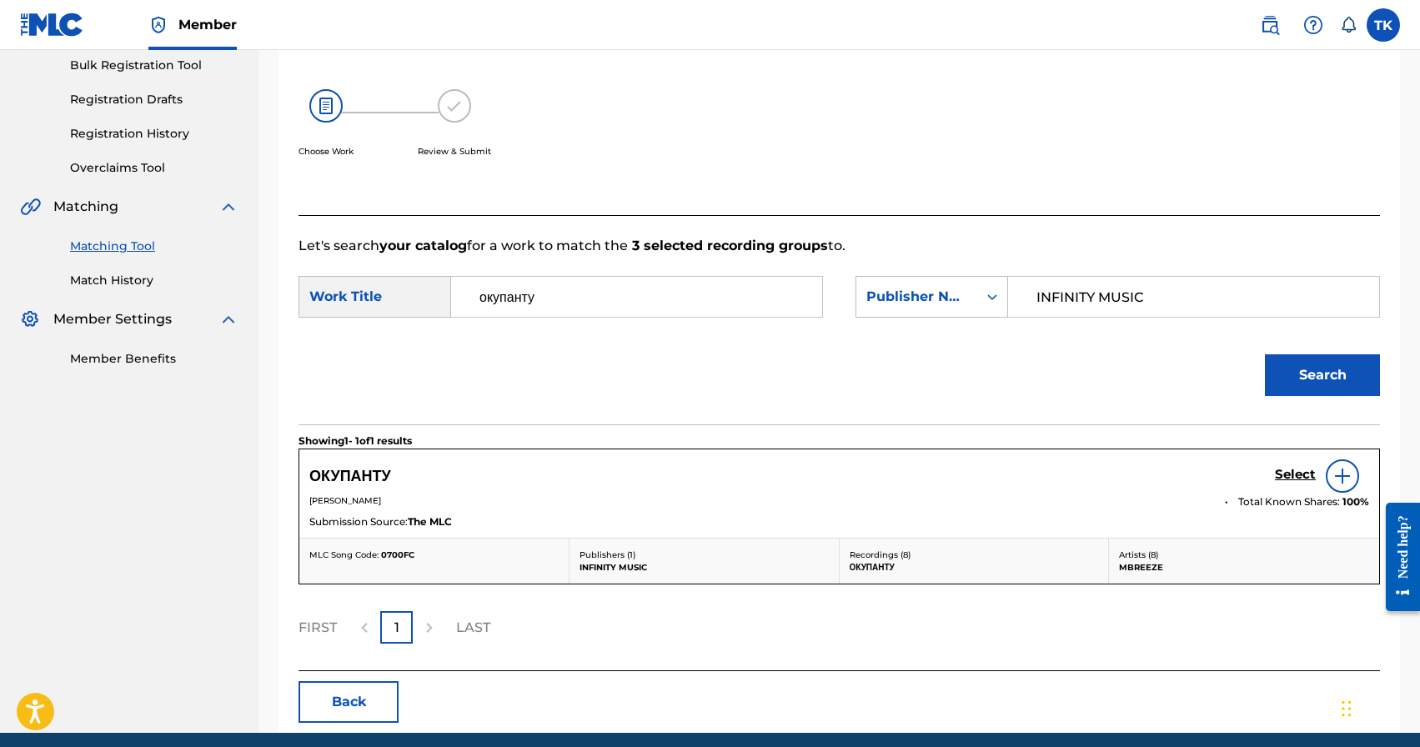
click at [1291, 478] on h5 "Select" at bounding box center [1295, 475] width 41 height 16
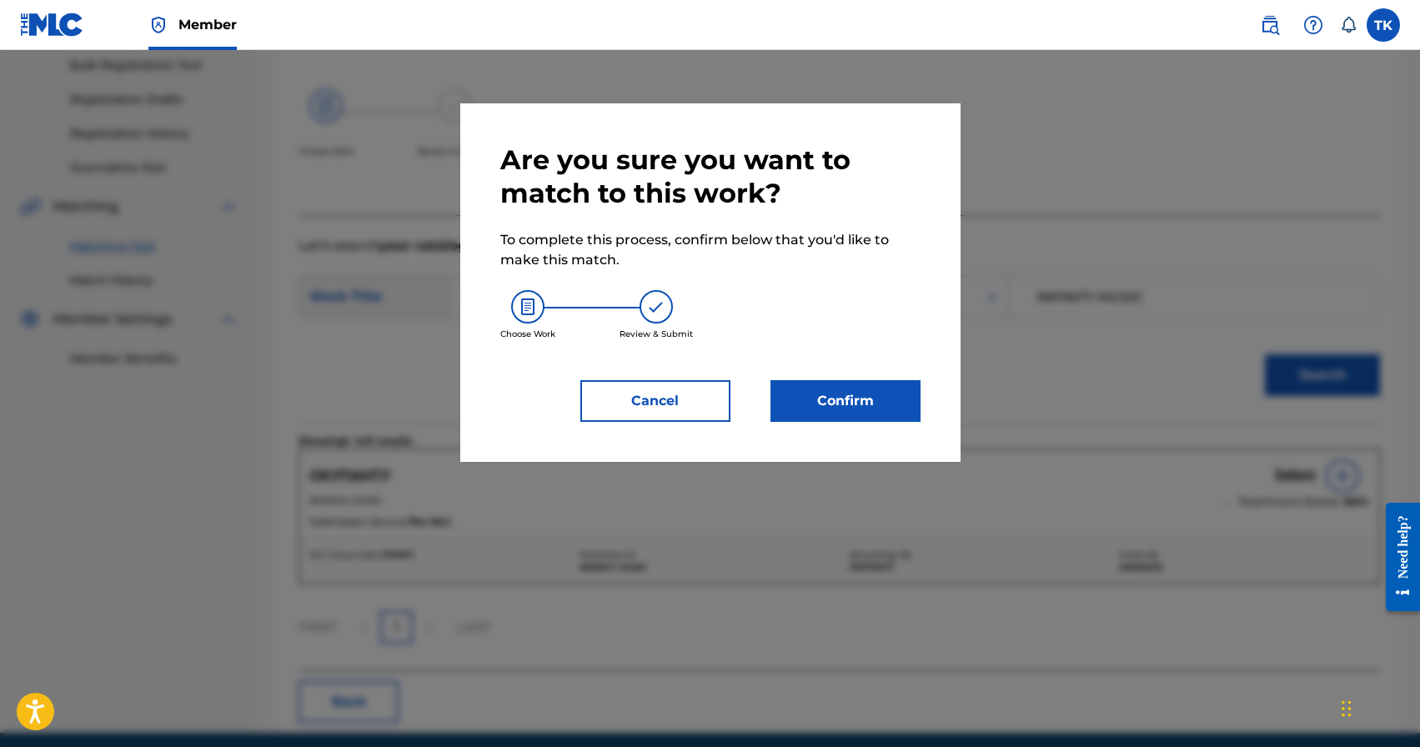
click at [868, 405] on button "Confirm" at bounding box center [845, 401] width 150 height 42
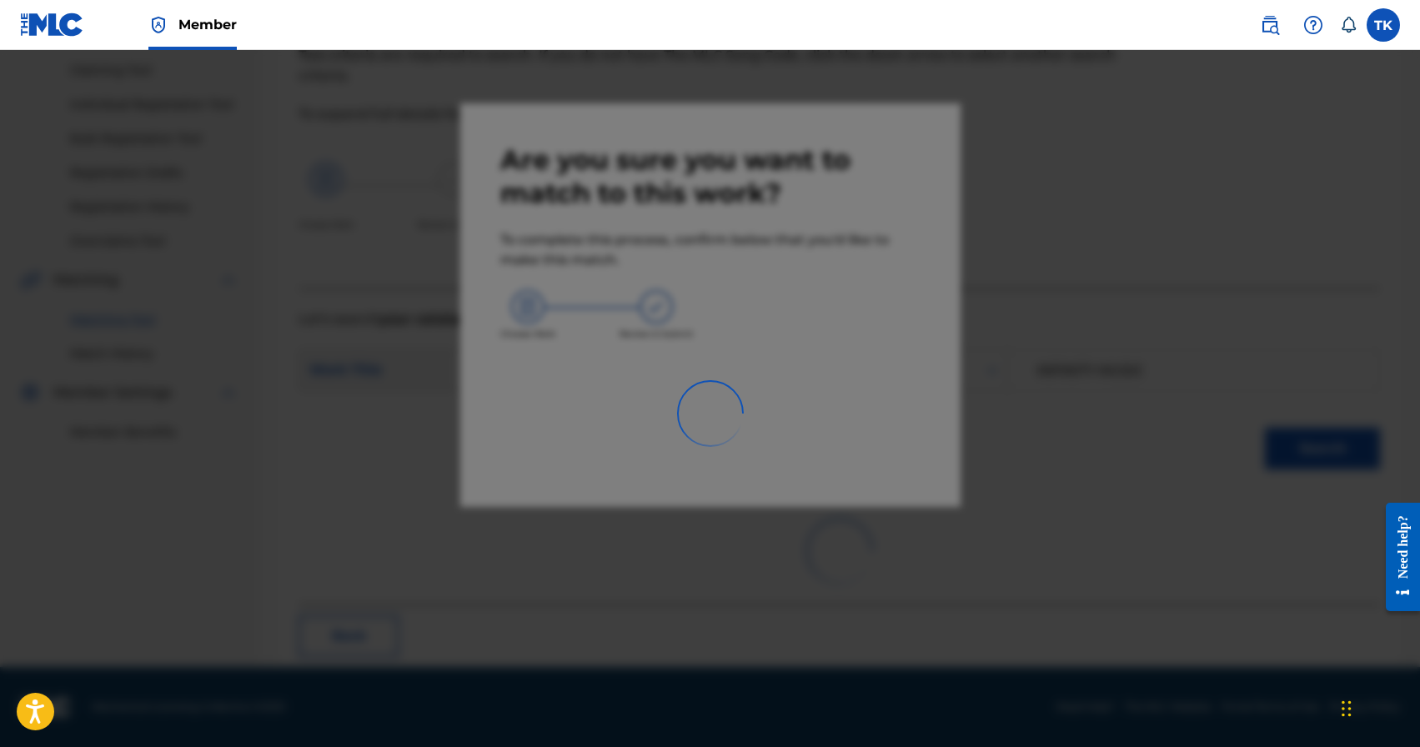
scroll to position [49, 0]
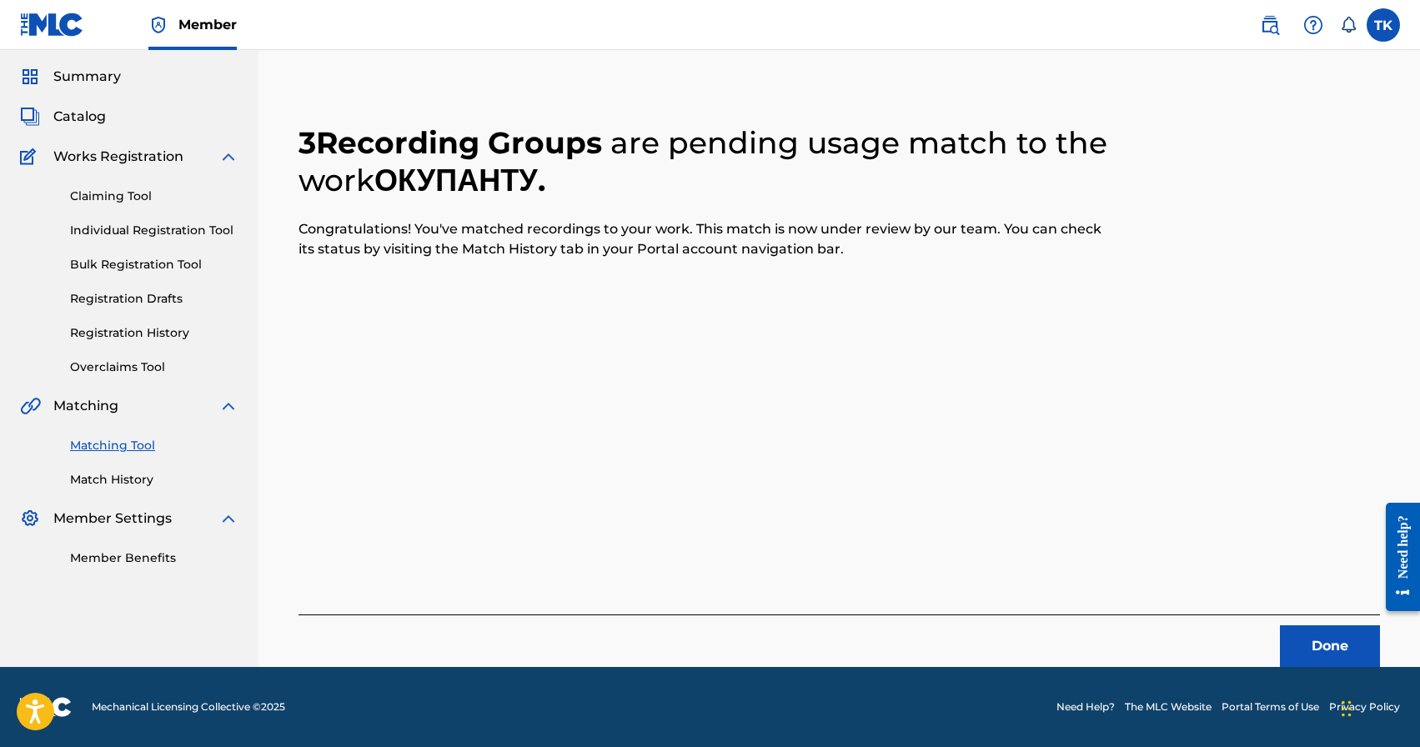
click at [1320, 654] on button "Done" at bounding box center [1330, 646] width 100 height 42
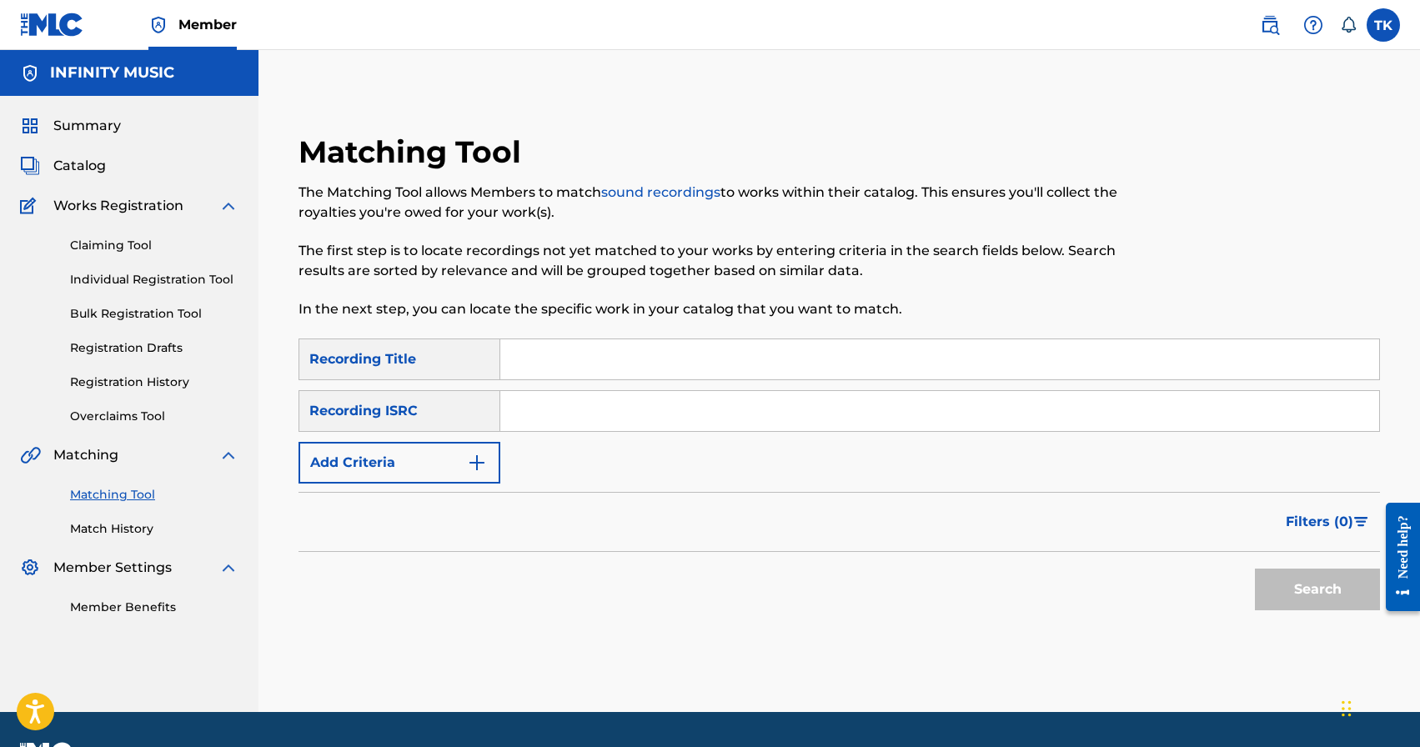
click at [648, 358] on input "Search Form" at bounding box center [939, 359] width 879 height 40
paste input "Доні"
type input "Доні"
click at [457, 458] on button "Add Criteria" at bounding box center [399, 463] width 202 height 42
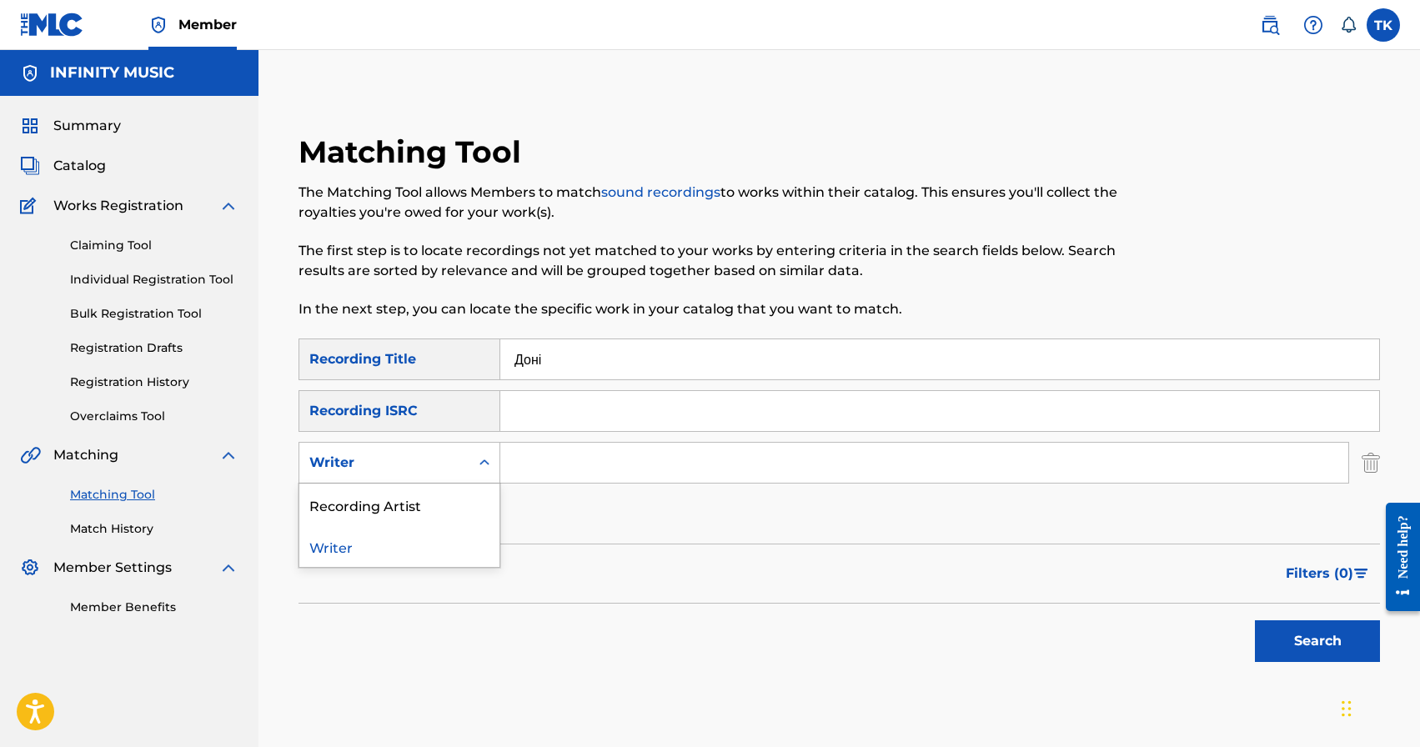
click at [457, 458] on div "Writer" at bounding box center [384, 463] width 150 height 20
click at [453, 500] on div "Recording Artist" at bounding box center [399, 504] width 200 height 42
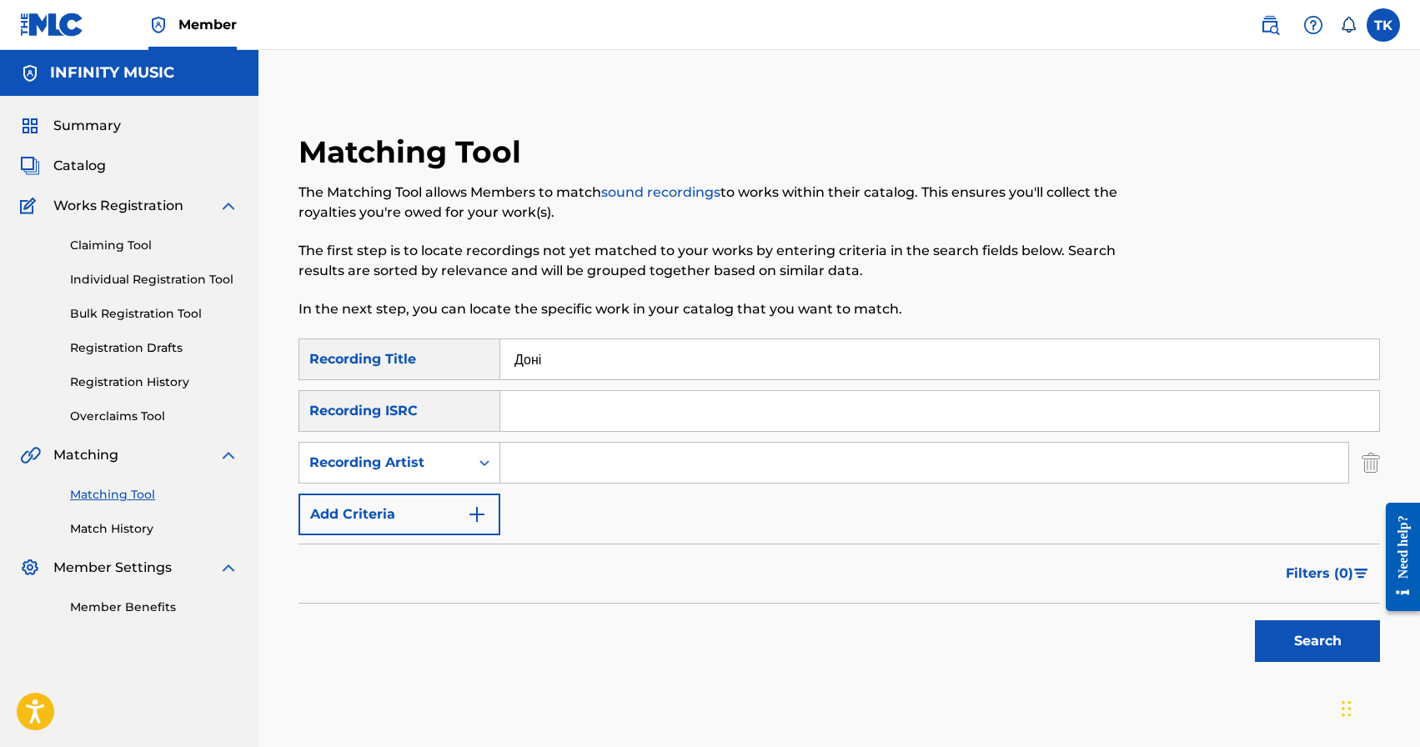
click at [579, 459] on input "Search Form" at bounding box center [924, 463] width 848 height 40
type input "mbreeze"
click at [1303, 637] on button "Search" at bounding box center [1317, 641] width 125 height 42
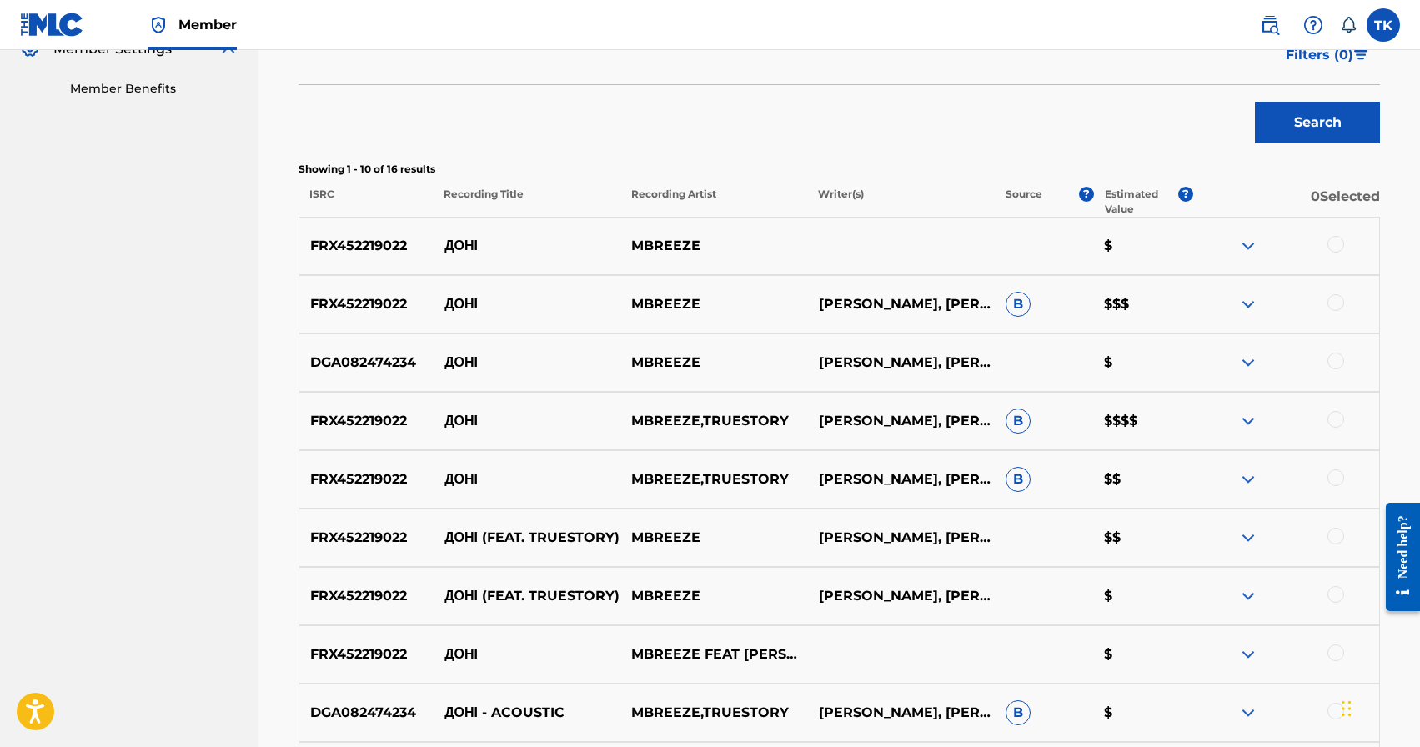
scroll to position [523, 0]
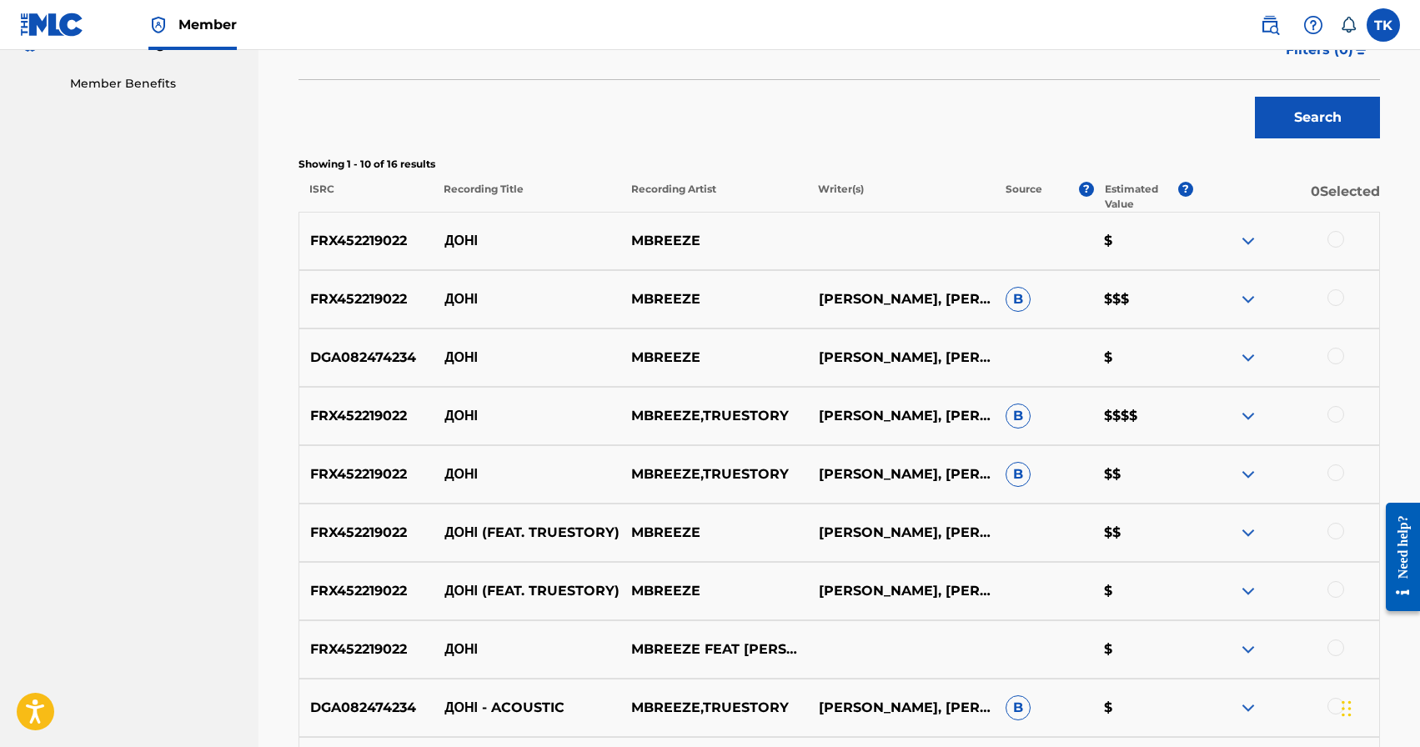
click at [1334, 241] on div at bounding box center [1335, 239] width 17 height 17
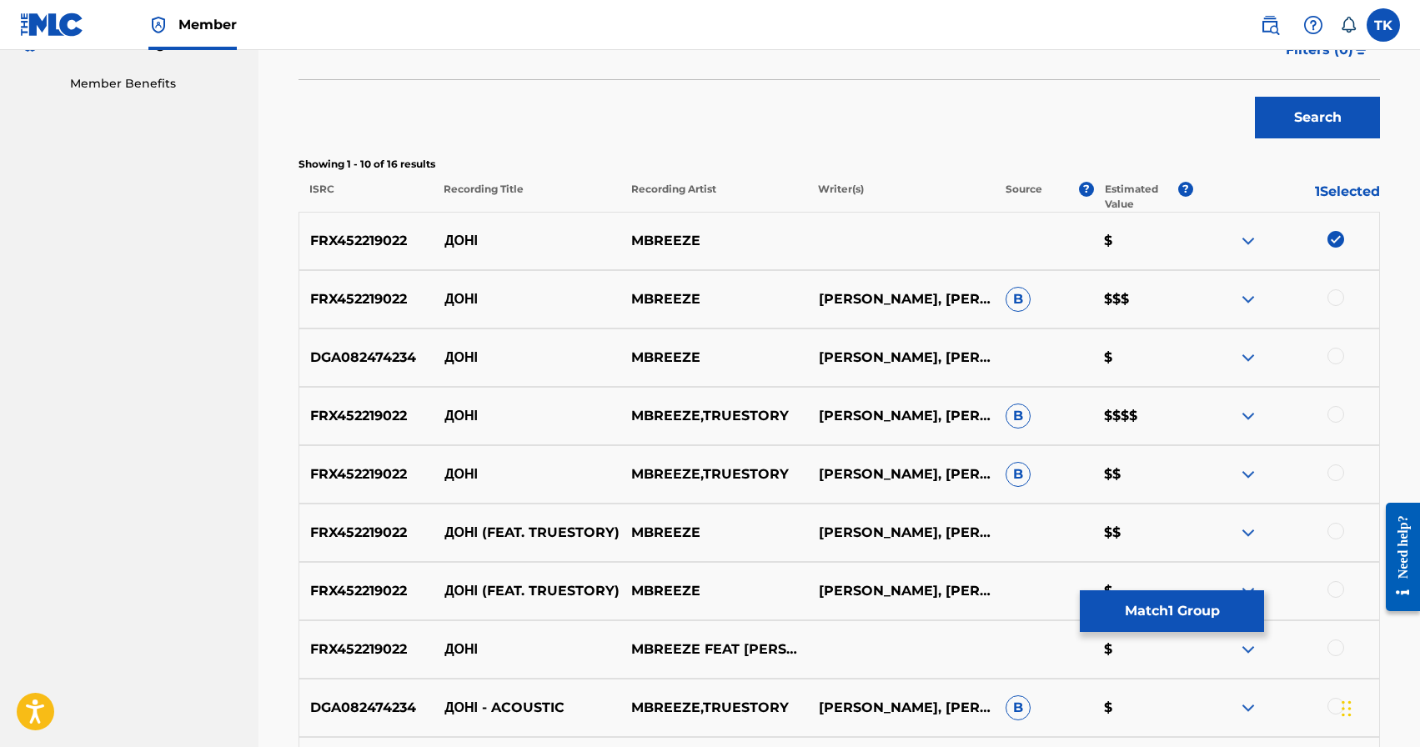
click at [1332, 295] on div at bounding box center [1335, 297] width 17 height 17
click at [1331, 354] on div at bounding box center [1335, 356] width 17 height 17
click at [1337, 412] on div at bounding box center [1335, 414] width 17 height 17
click at [1336, 470] on div at bounding box center [1335, 472] width 17 height 17
click at [1334, 530] on div at bounding box center [1335, 531] width 17 height 17
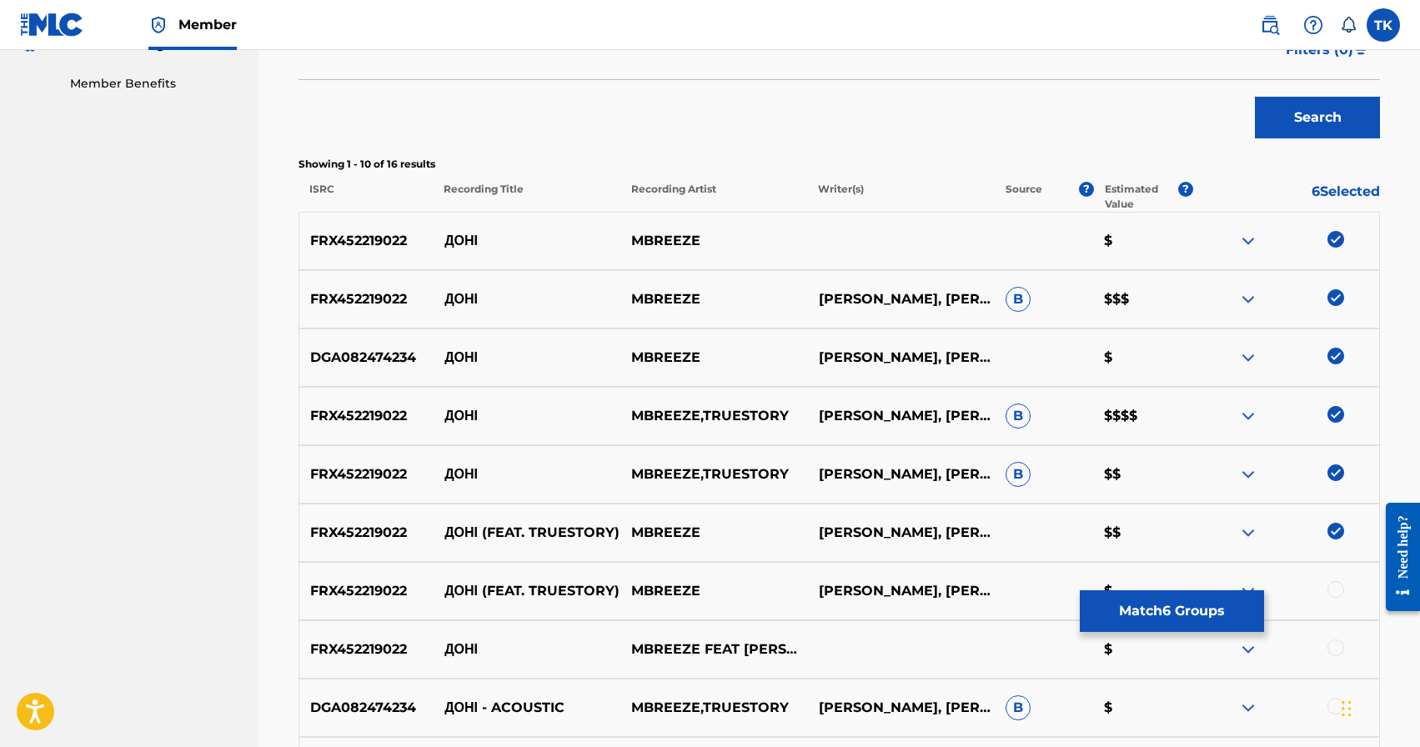
click at [1333, 591] on div at bounding box center [1335, 589] width 17 height 17
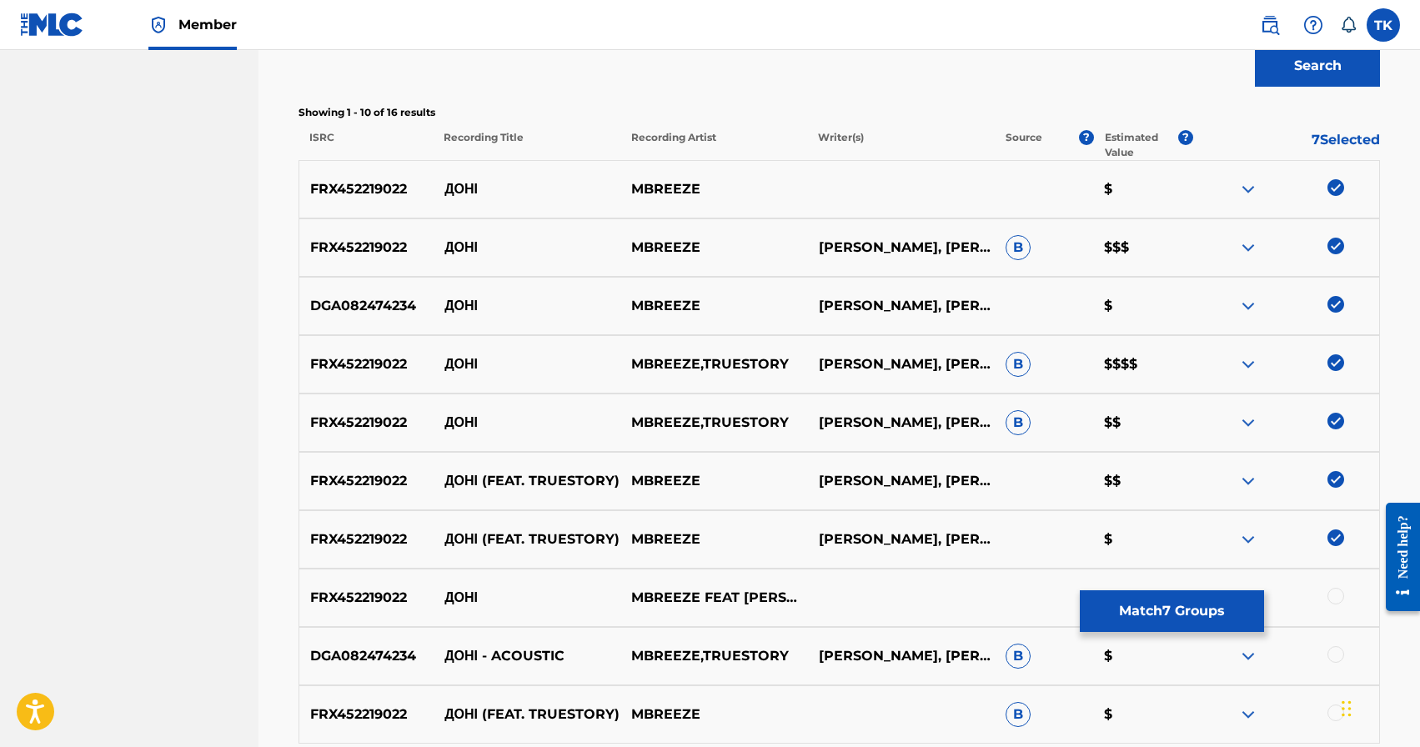
scroll to position [579, 0]
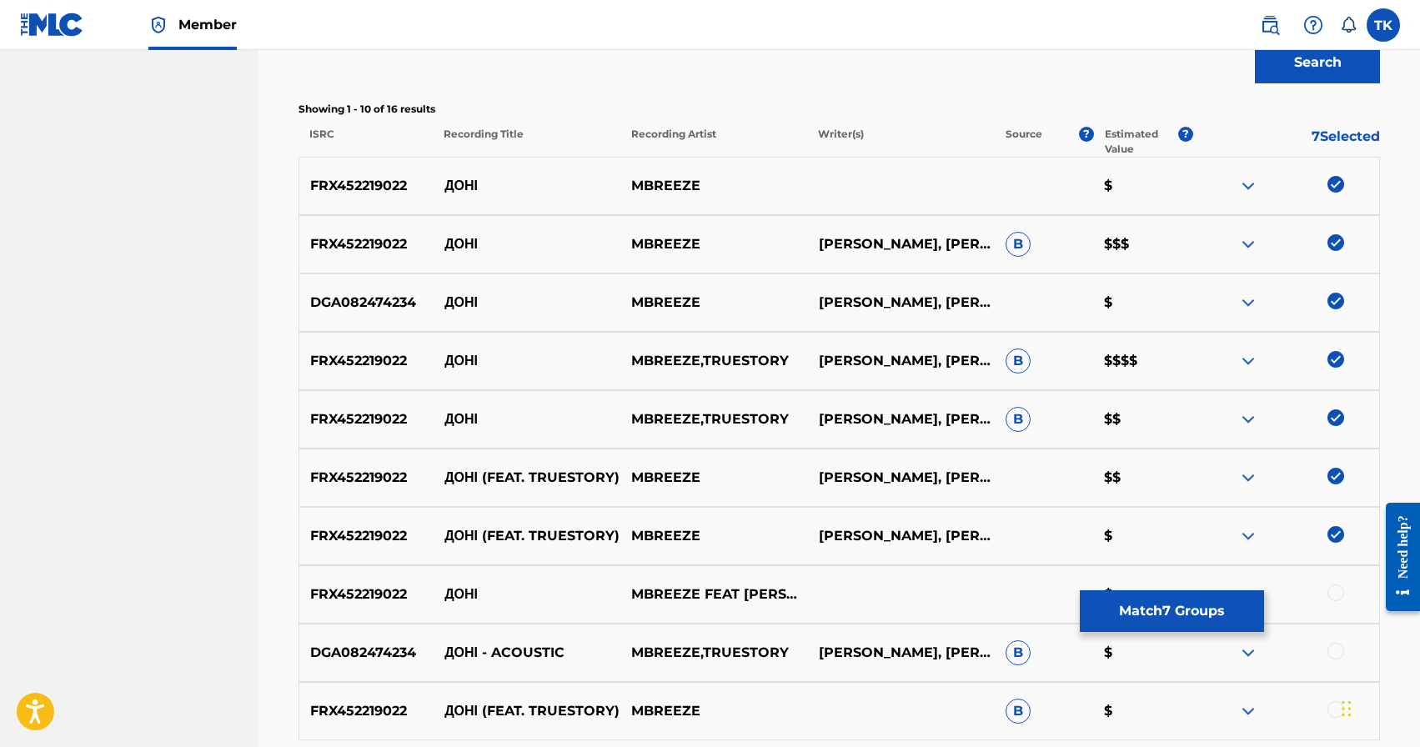
click at [1333, 592] on div at bounding box center [1335, 592] width 17 height 17
click at [1205, 604] on button "Match 8 Groups" at bounding box center [1172, 611] width 184 height 42
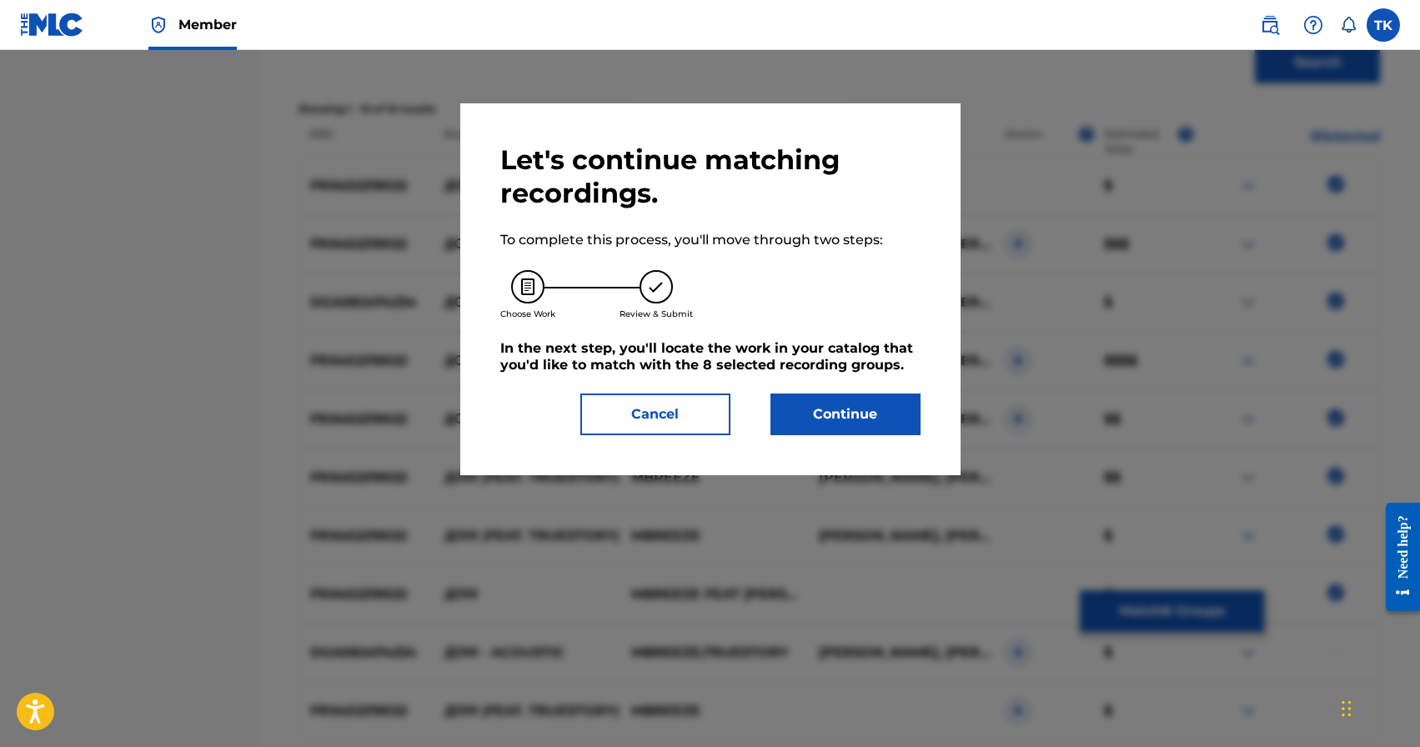
click at [883, 430] on button "Continue" at bounding box center [845, 414] width 150 height 42
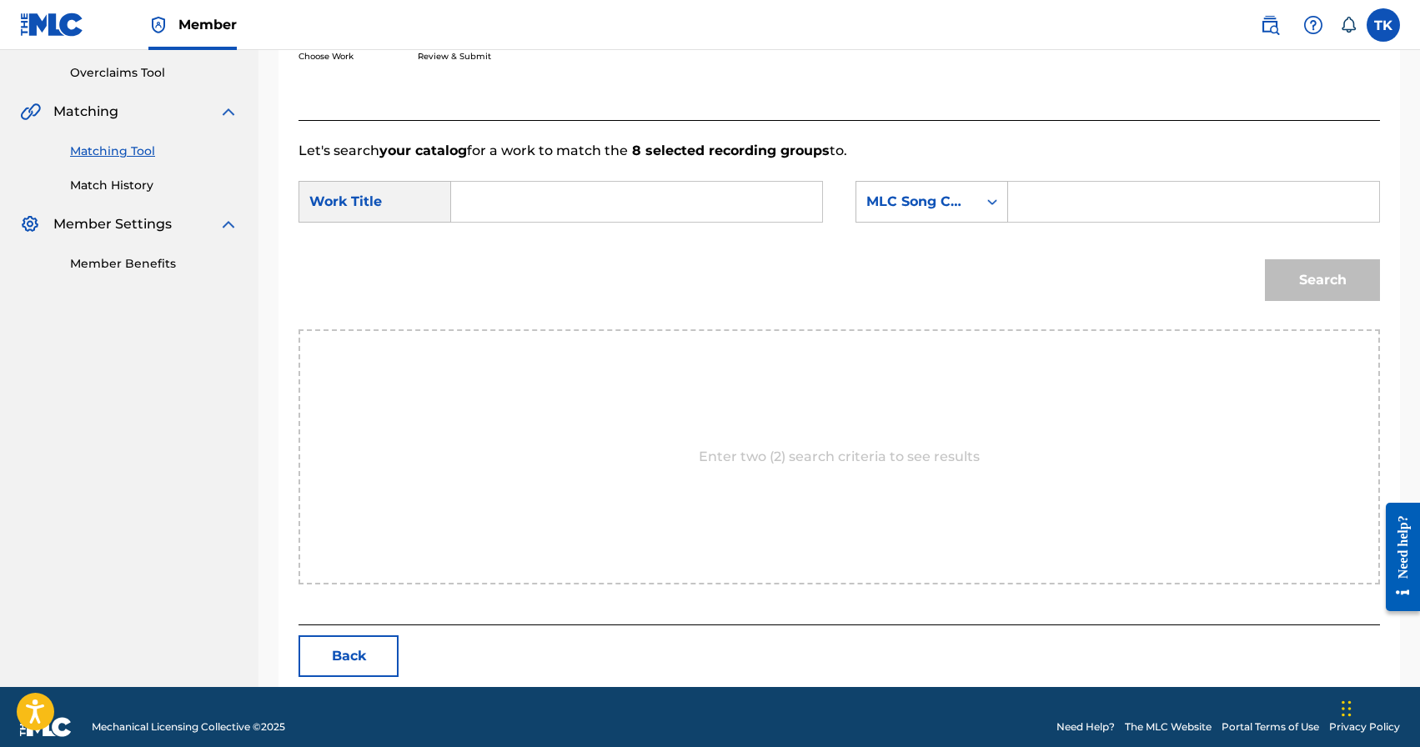
scroll to position [363, 0]
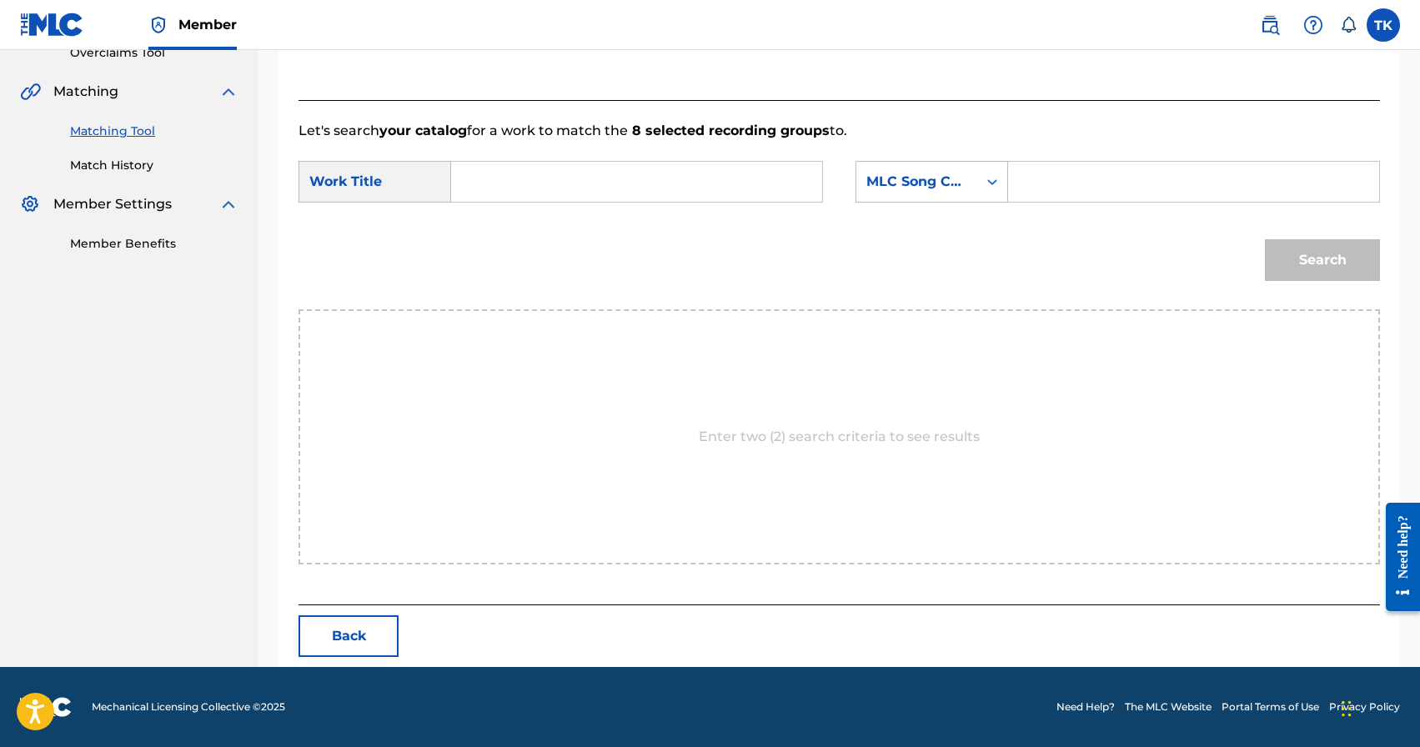
click at [680, 192] on input "Search Form" at bounding box center [636, 182] width 343 height 40
paste input "Доні"
type input "Доні"
click at [915, 173] on div "MLC Song Code" at bounding box center [916, 182] width 101 height 20
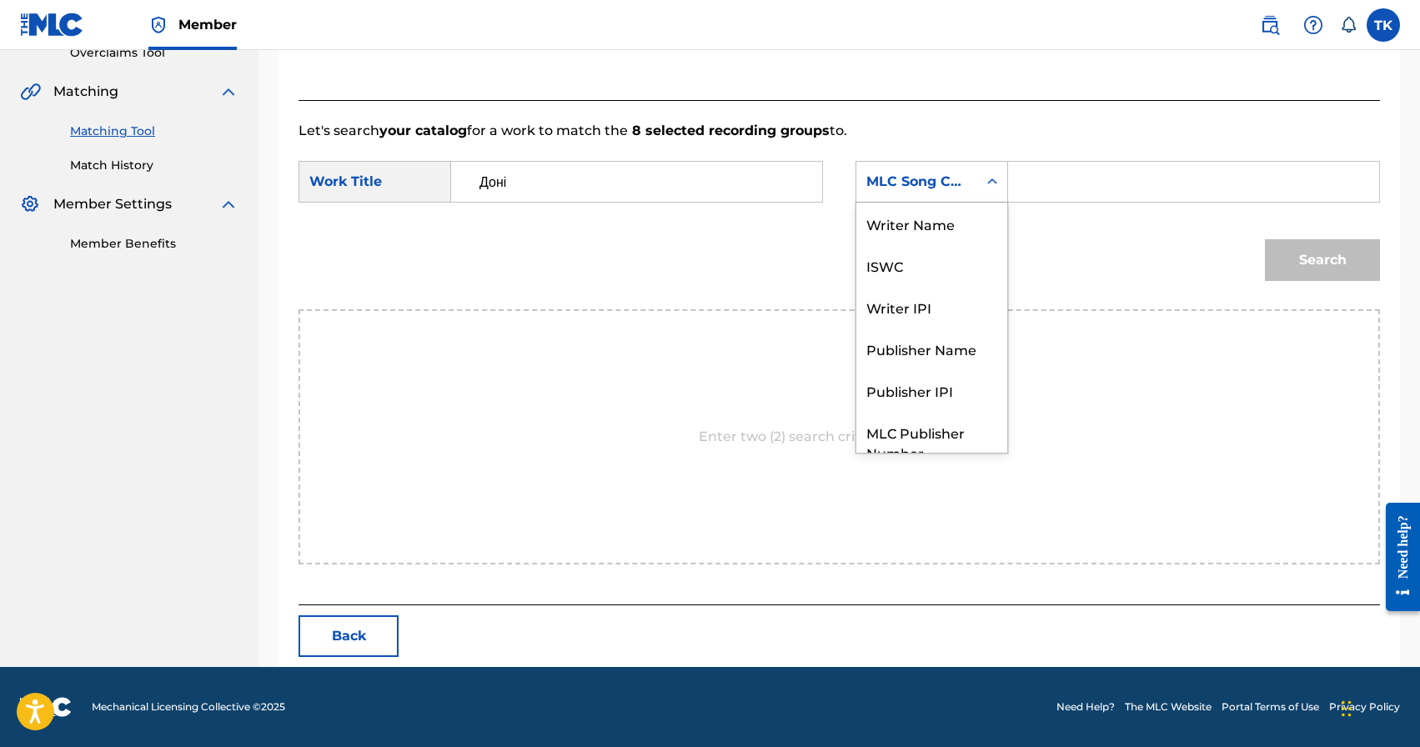
scroll to position [62, 0]
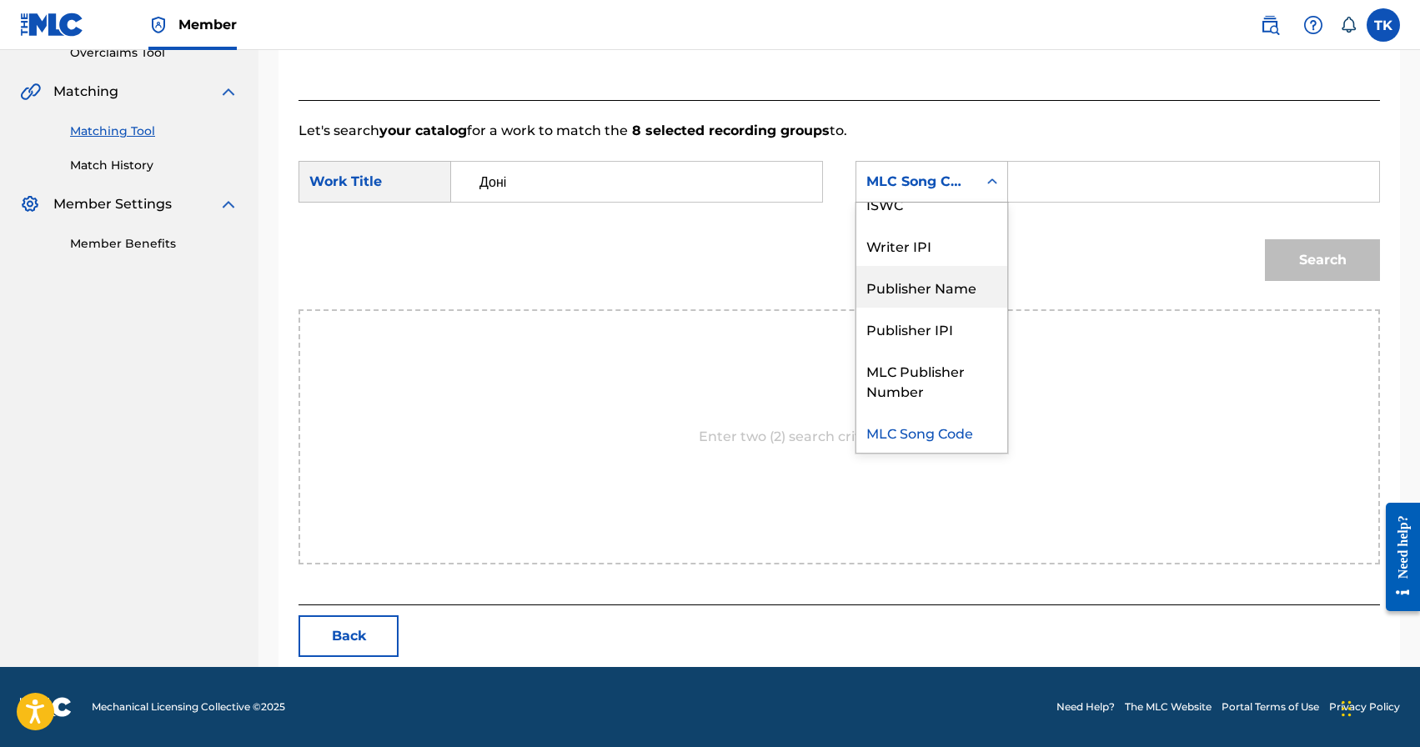
click at [940, 280] on div "Publisher Name" at bounding box center [931, 287] width 151 height 42
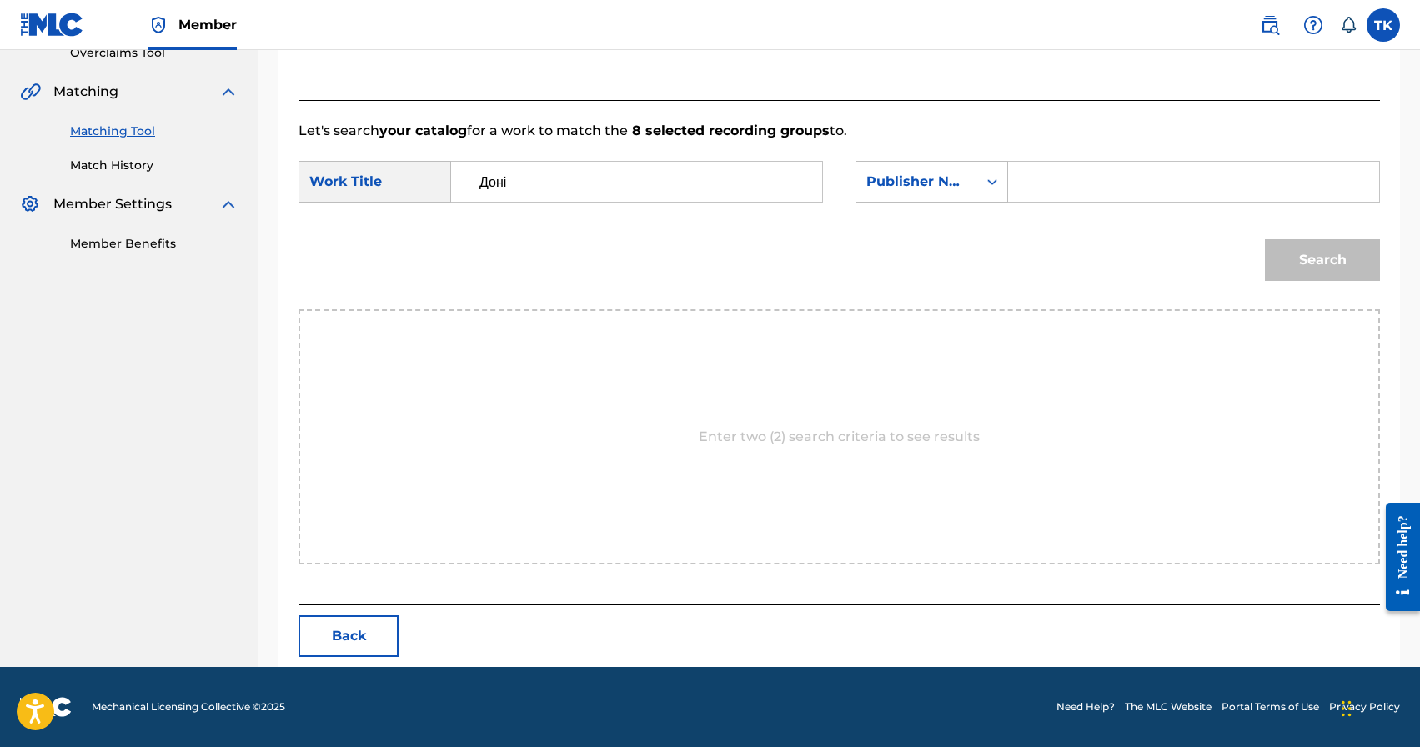
click at [1066, 185] on input "Search Form" at bounding box center [1193, 182] width 343 height 40
type input "INFINITY MUSIC"
click at [1297, 258] on button "Search" at bounding box center [1322, 260] width 115 height 42
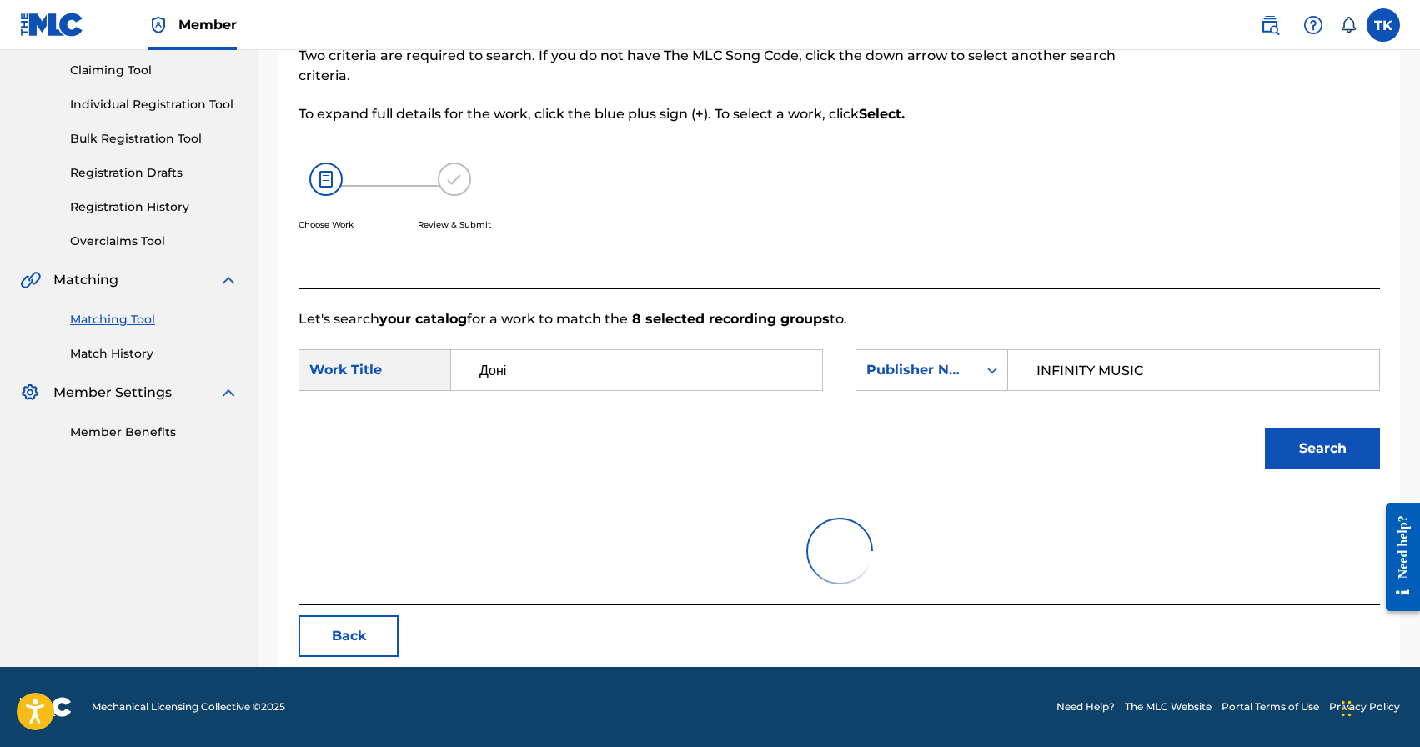
scroll to position [363, 0]
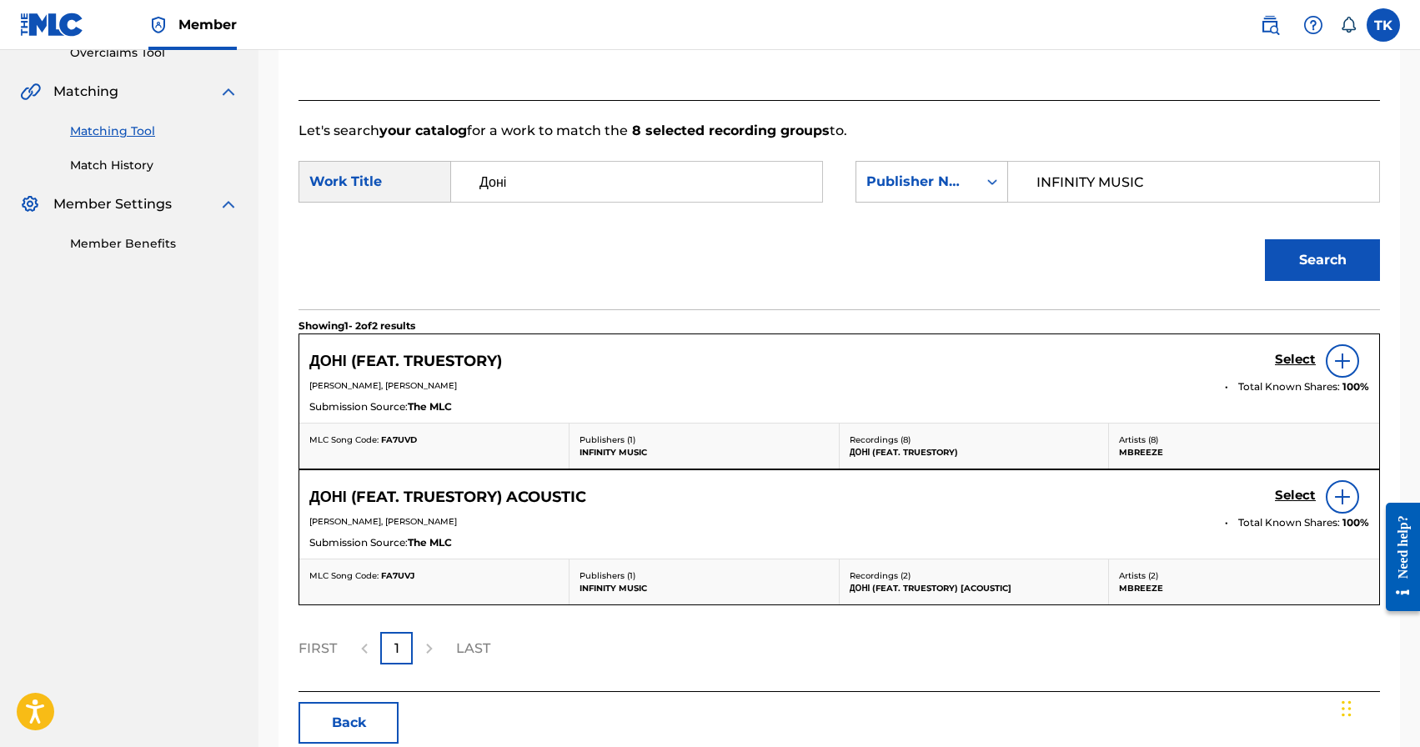
click at [1294, 355] on h5 "Select" at bounding box center [1295, 360] width 41 height 16
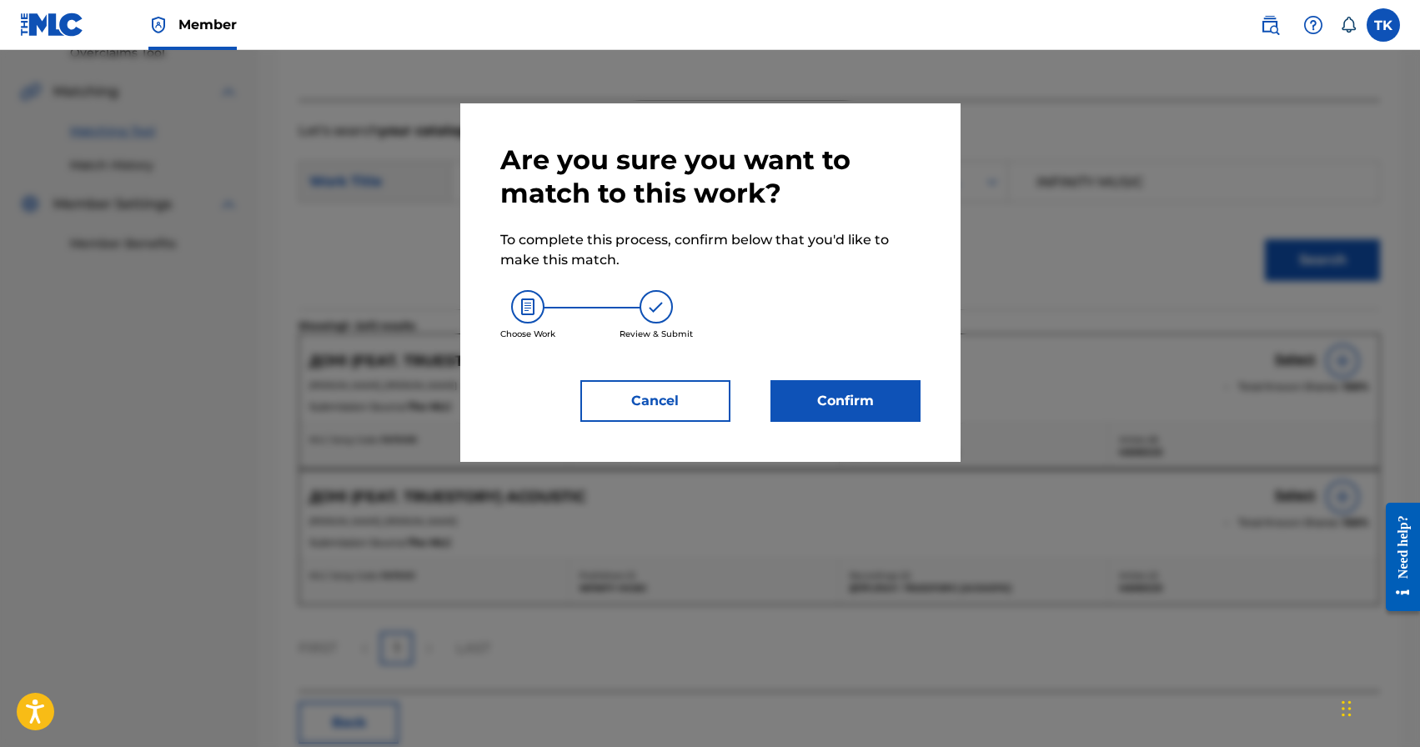
click at [837, 382] on button "Confirm" at bounding box center [845, 401] width 150 height 42
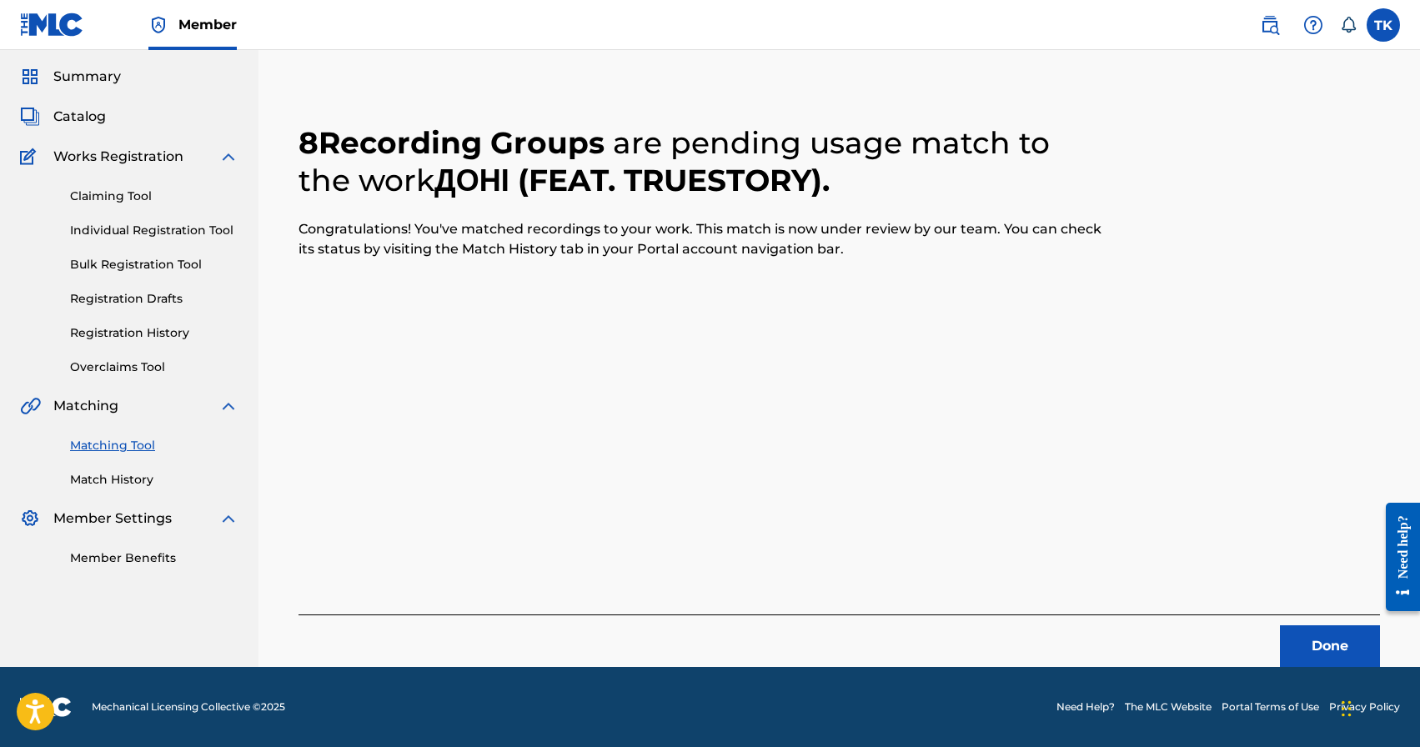
scroll to position [49, 0]
click at [1320, 636] on button "Done" at bounding box center [1330, 646] width 100 height 42
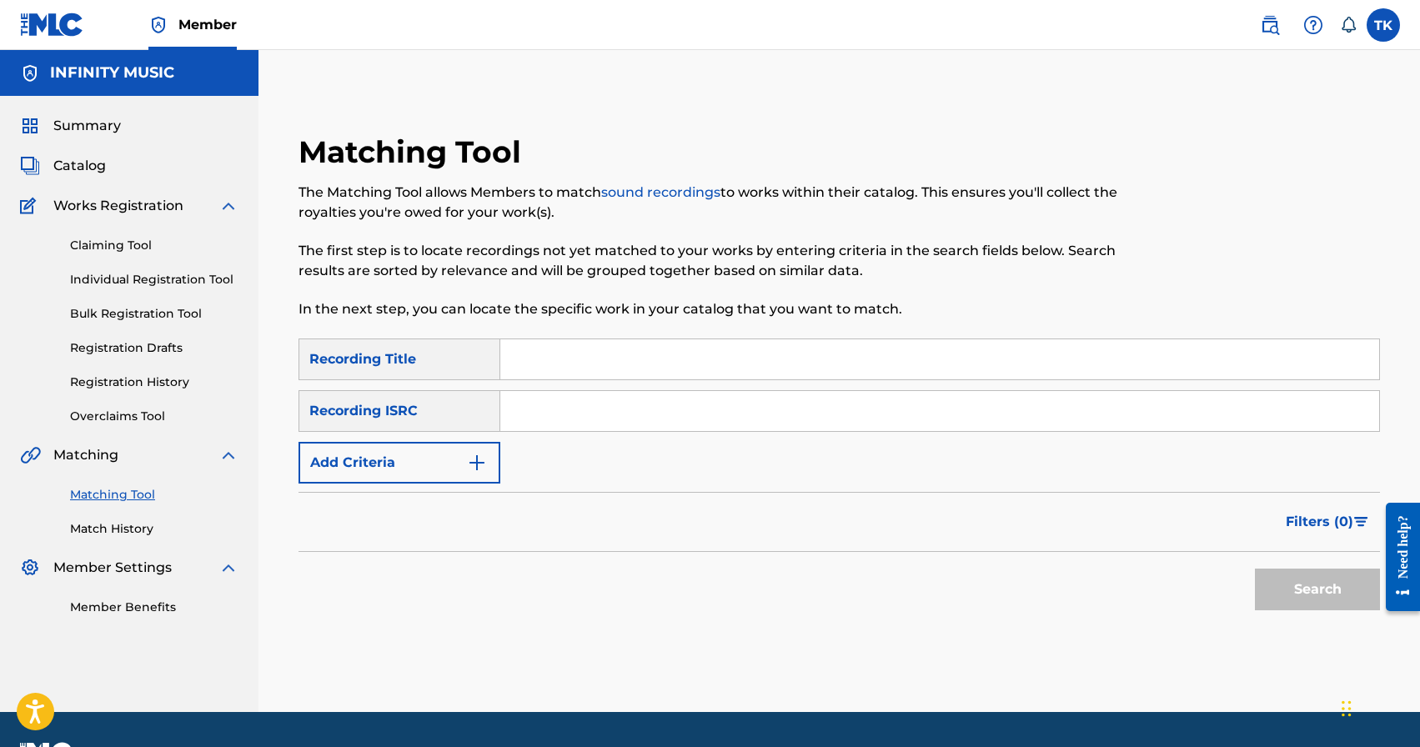
click at [586, 366] on input "Search Form" at bounding box center [939, 359] width 879 height 40
paste input "Доні"
type input "Доні"
click at [468, 467] on img "Search Form" at bounding box center [477, 463] width 20 height 20
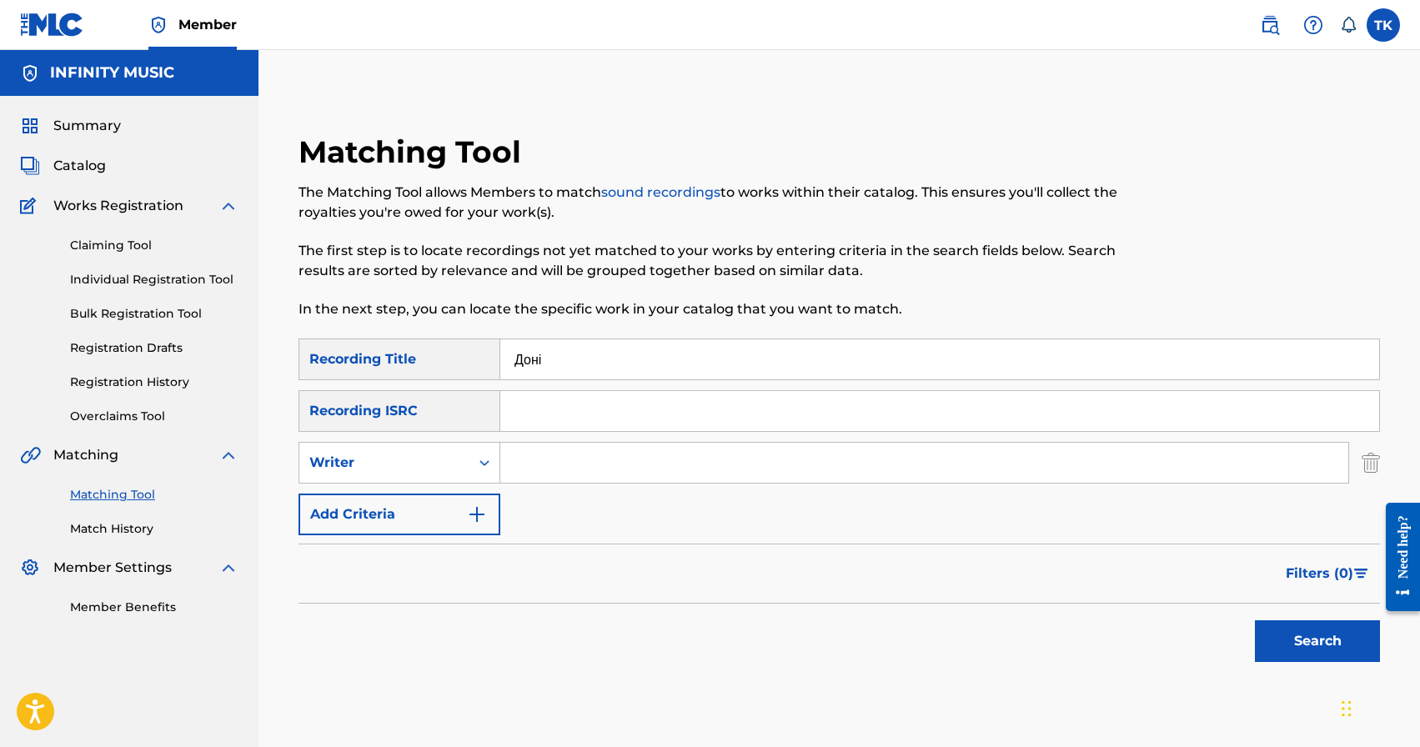
click at [468, 467] on div "Writer" at bounding box center [384, 463] width 170 height 32
click at [464, 493] on div "Recording Artist" at bounding box center [399, 504] width 200 height 42
click at [563, 473] on input "Search Form" at bounding box center [924, 463] width 848 height 40
type input "mbreeze"
click at [1288, 646] on button "Search" at bounding box center [1317, 641] width 125 height 42
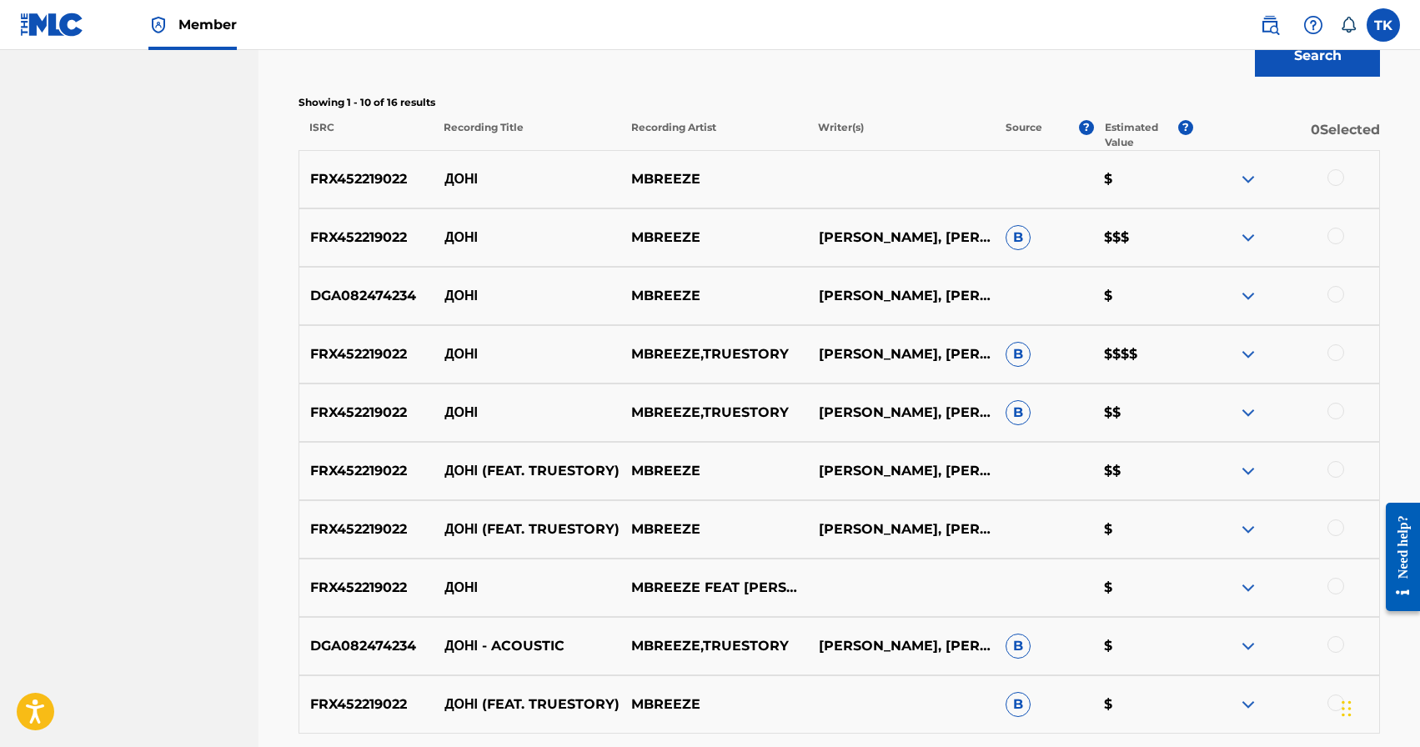
scroll to position [594, 0]
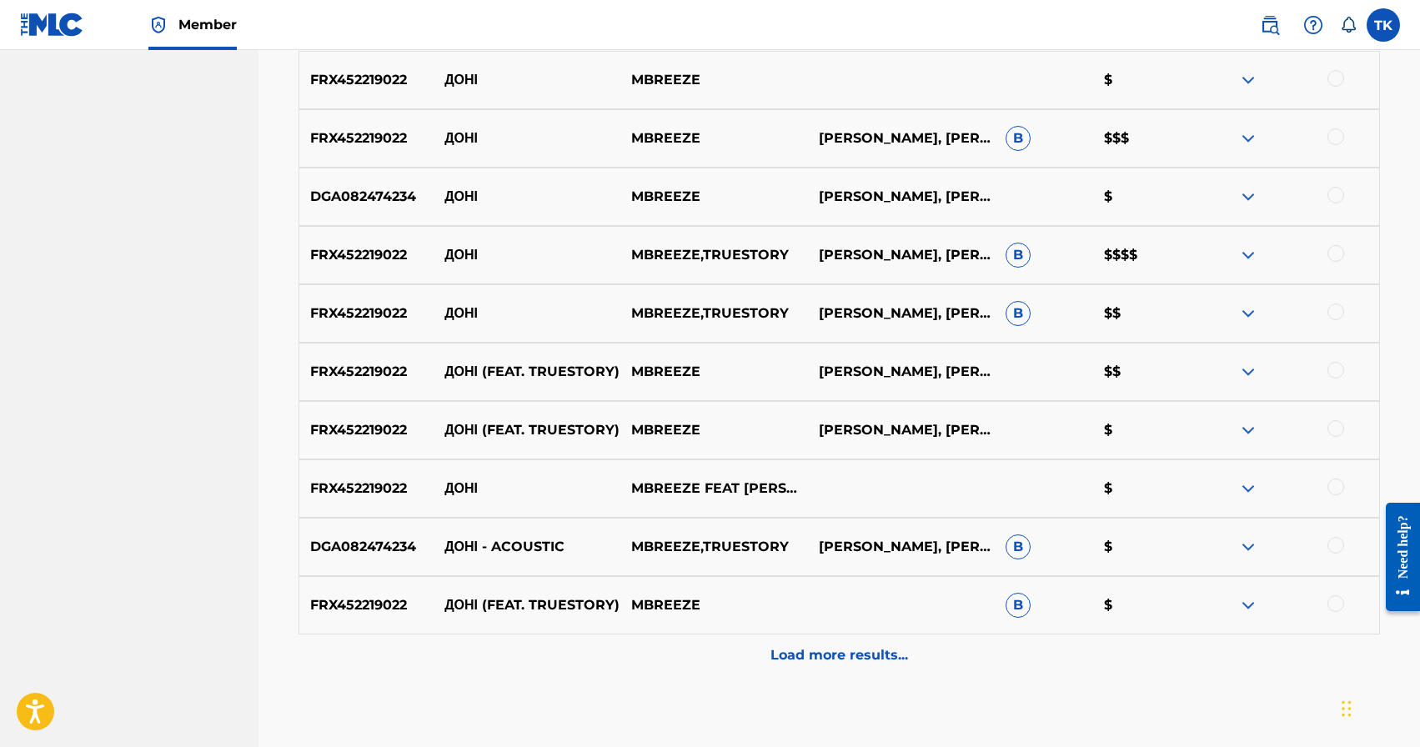
click at [844, 649] on p "Load more results..." at bounding box center [839, 655] width 138 height 20
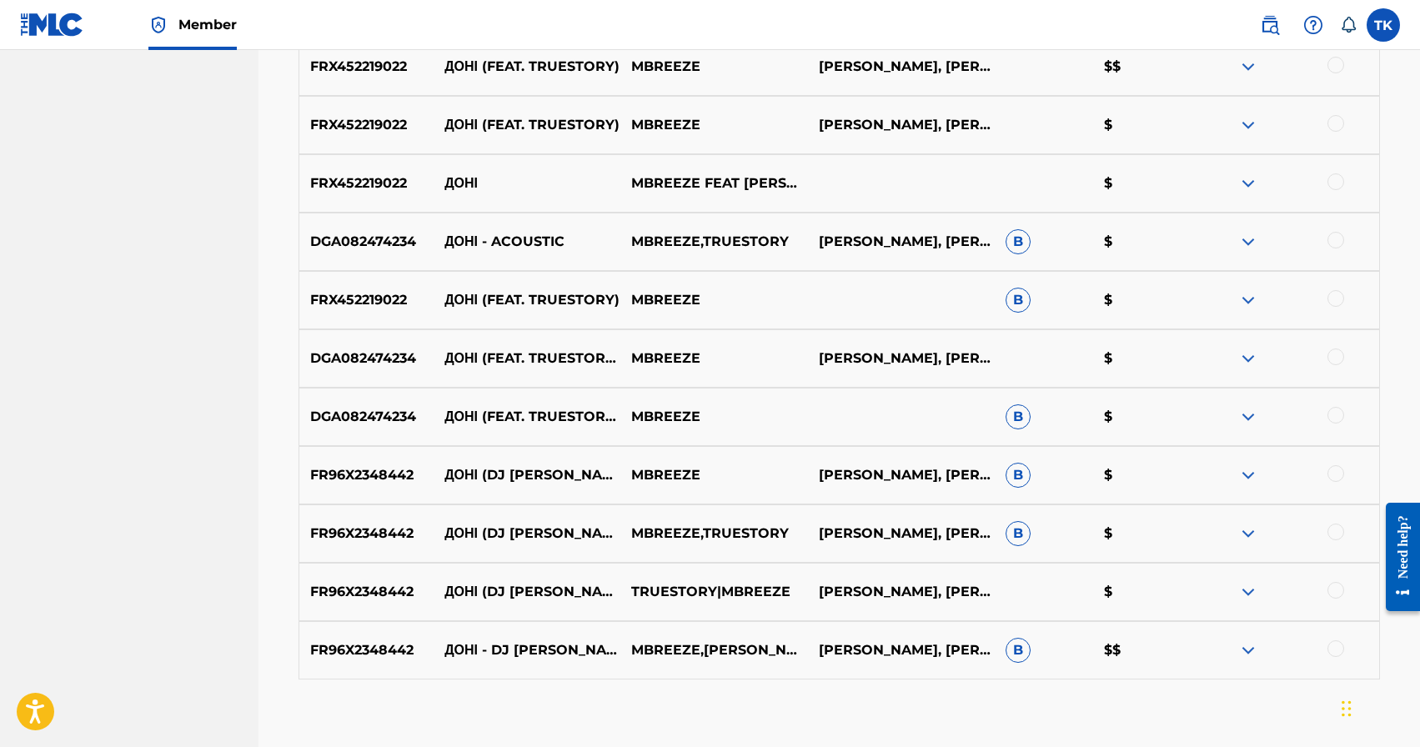
scroll to position [985, 0]
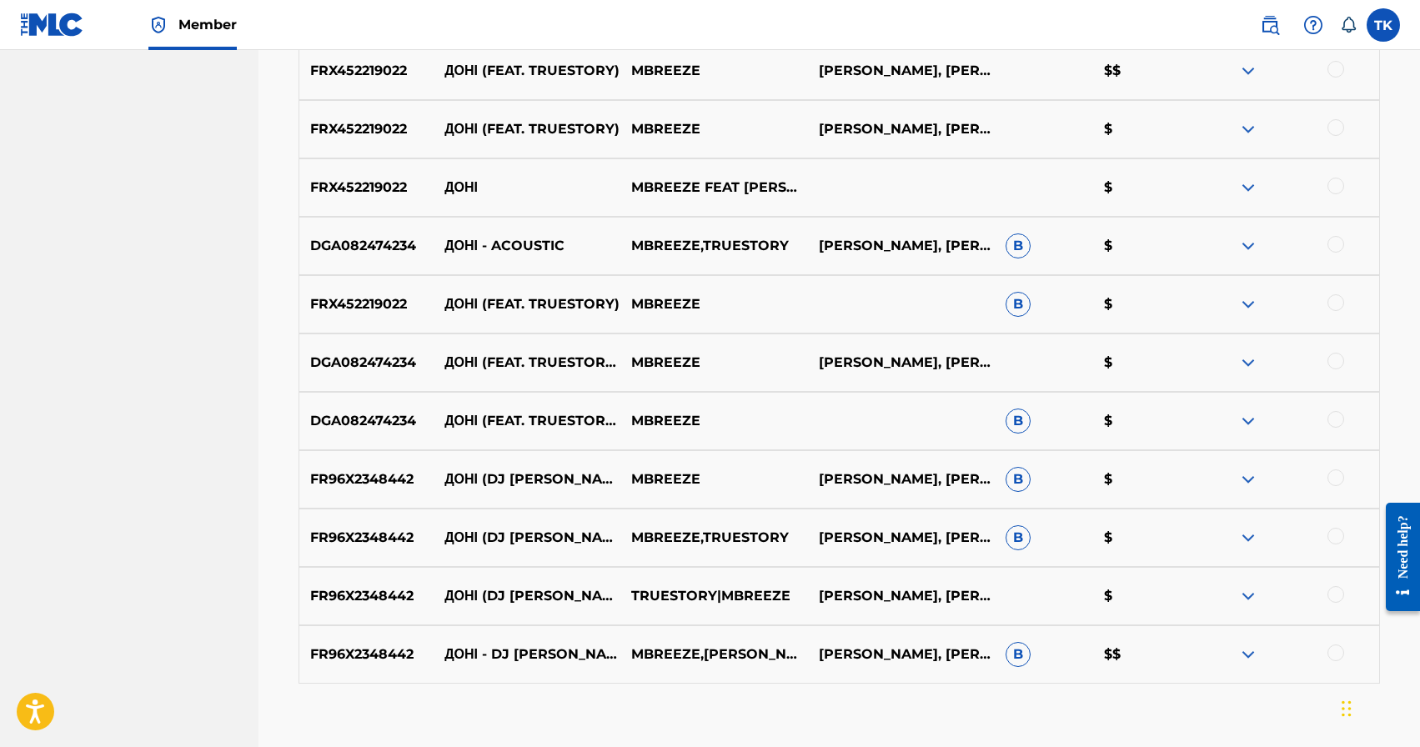
click at [1334, 418] on div at bounding box center [1335, 419] width 17 height 17
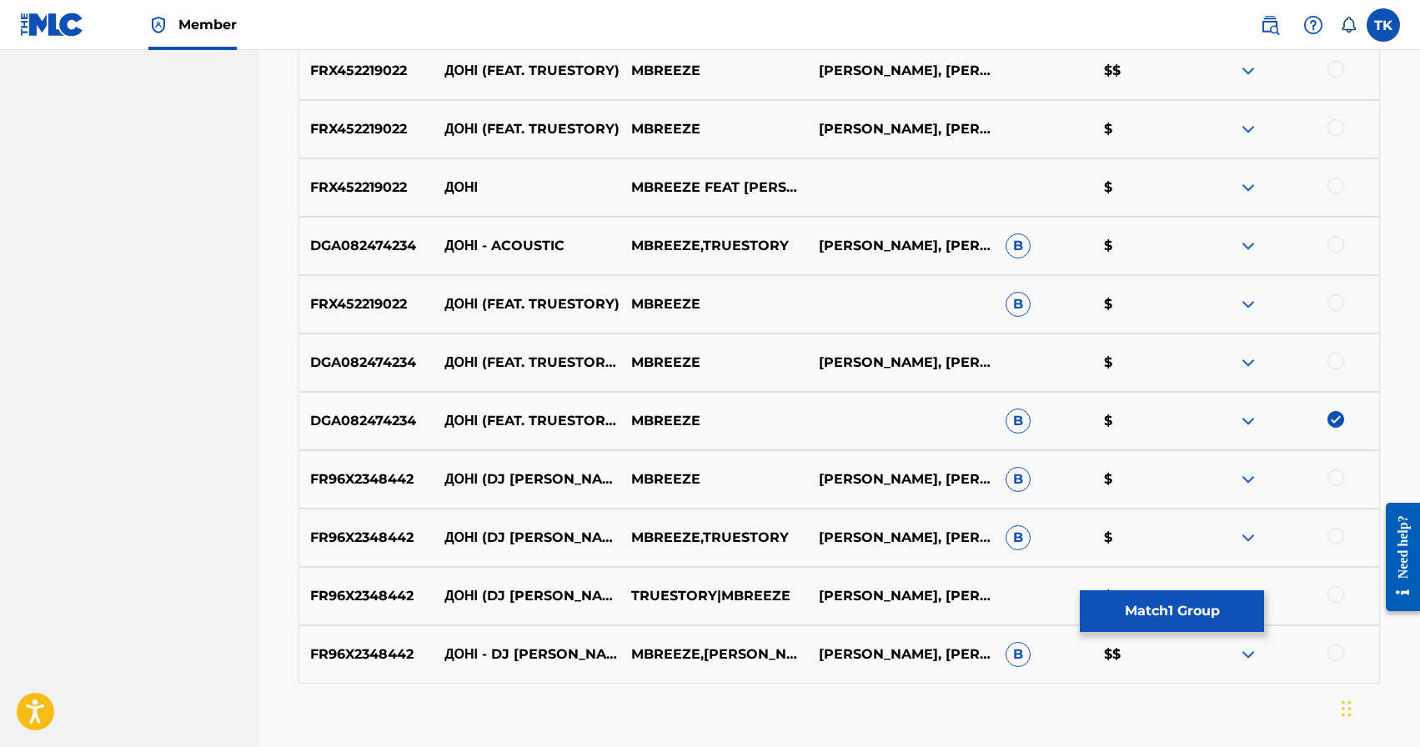
click at [1332, 358] on div at bounding box center [1335, 361] width 17 height 17
click at [1335, 241] on div at bounding box center [1335, 244] width 17 height 17
click at [1162, 605] on button "Match 3 Groups" at bounding box center [1172, 611] width 184 height 42
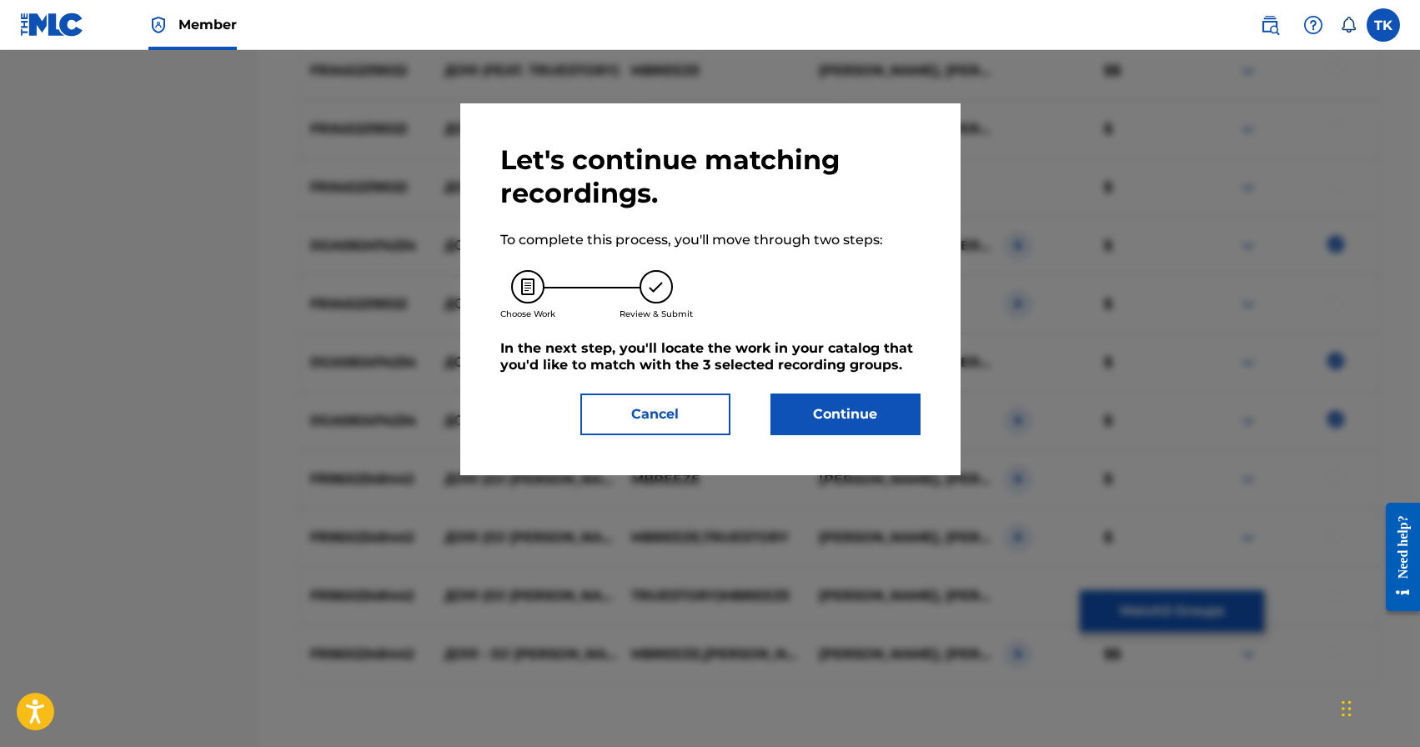
click at [854, 409] on button "Continue" at bounding box center [845, 414] width 150 height 42
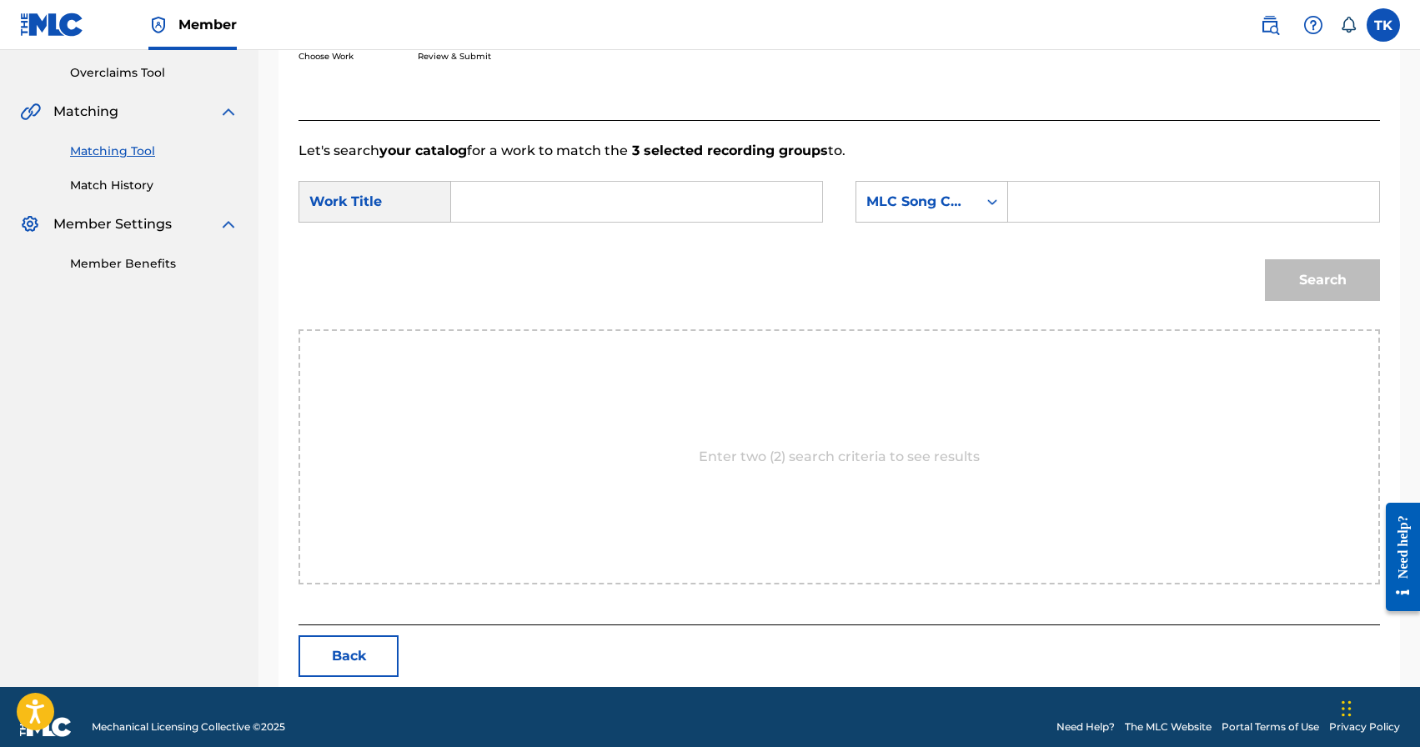
scroll to position [363, 0]
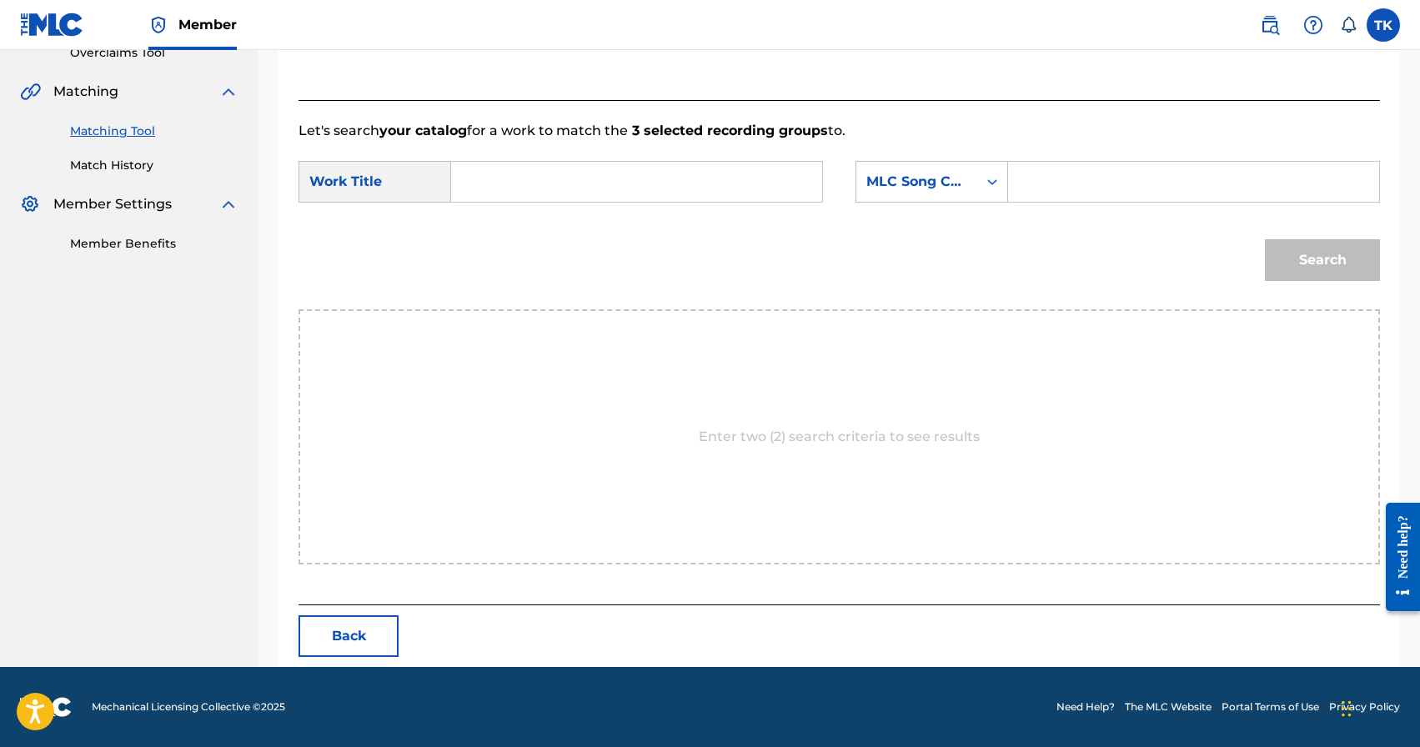
click at [671, 165] on input "Search Form" at bounding box center [636, 182] width 343 height 40
paste input "Доні"
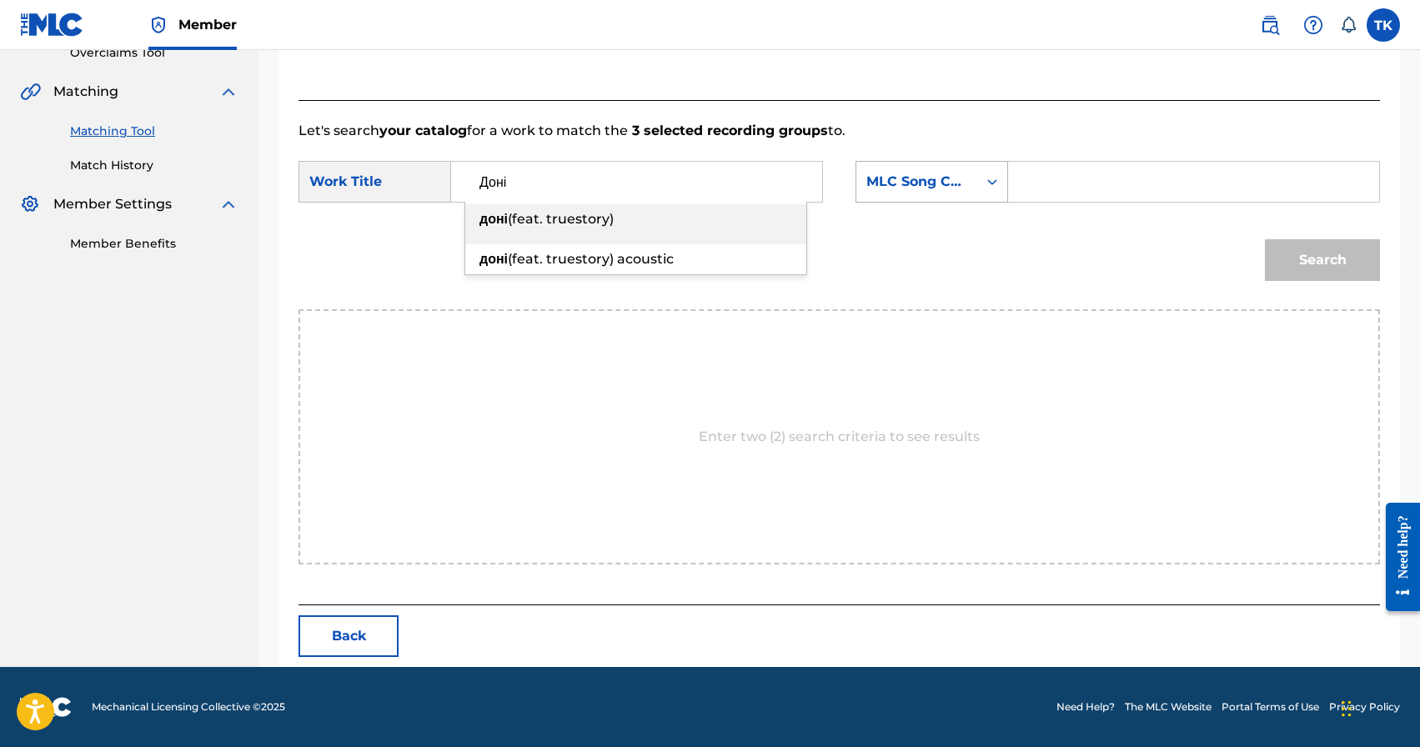
type input "Доні"
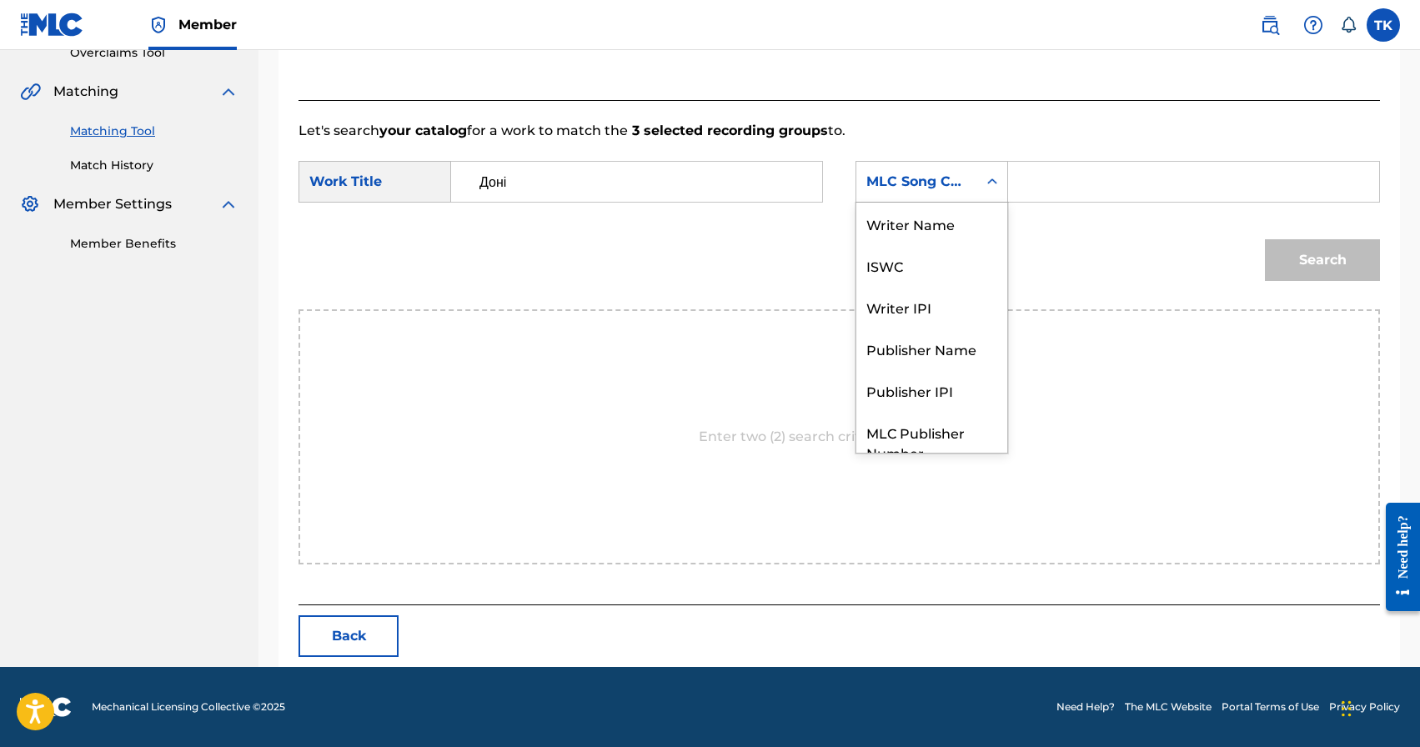
click at [980, 194] on div "Search Form" at bounding box center [992, 182] width 30 height 30
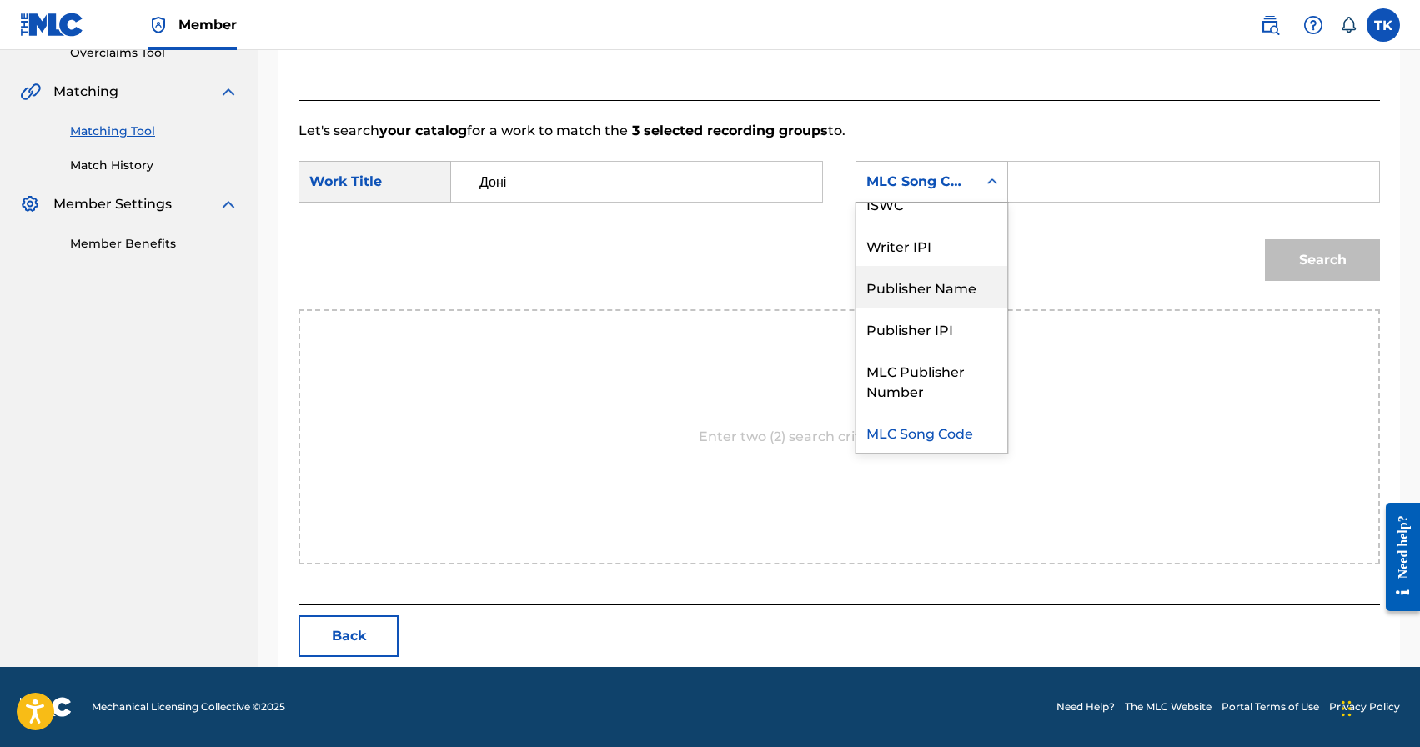
click at [959, 284] on div "Publisher Name" at bounding box center [931, 287] width 151 height 42
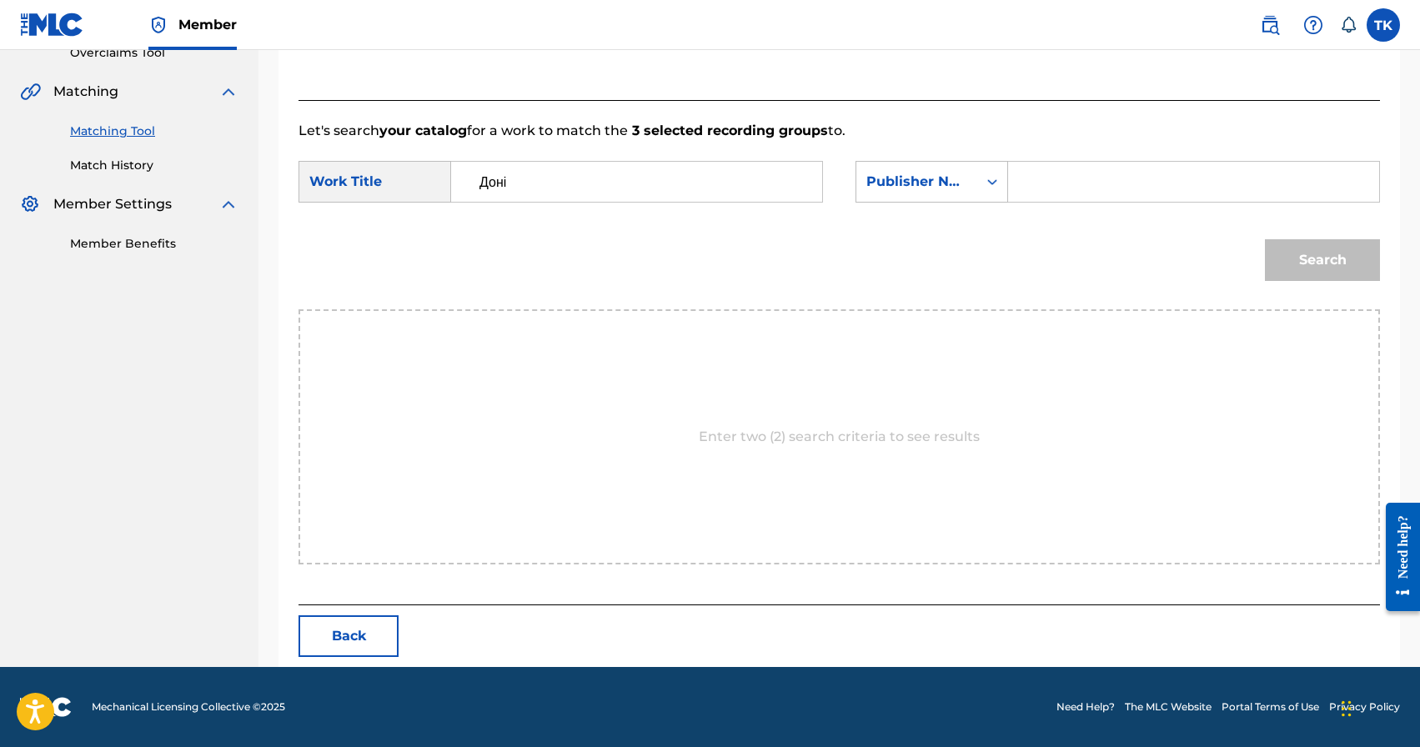
click at [1029, 188] on input "Search Form" at bounding box center [1193, 182] width 343 height 40
type input "INFINITY MUSIC"
click at [1329, 260] on button "Search" at bounding box center [1322, 260] width 115 height 42
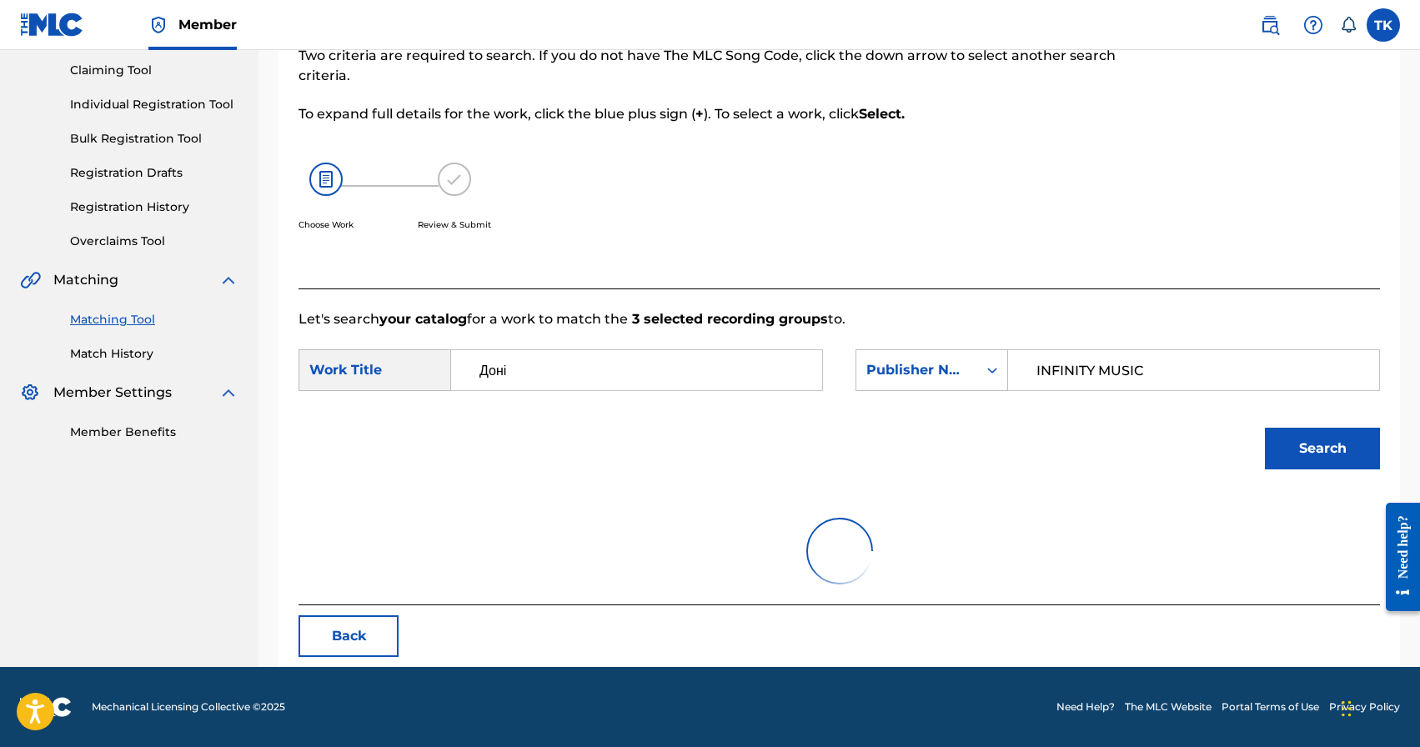
scroll to position [363, 0]
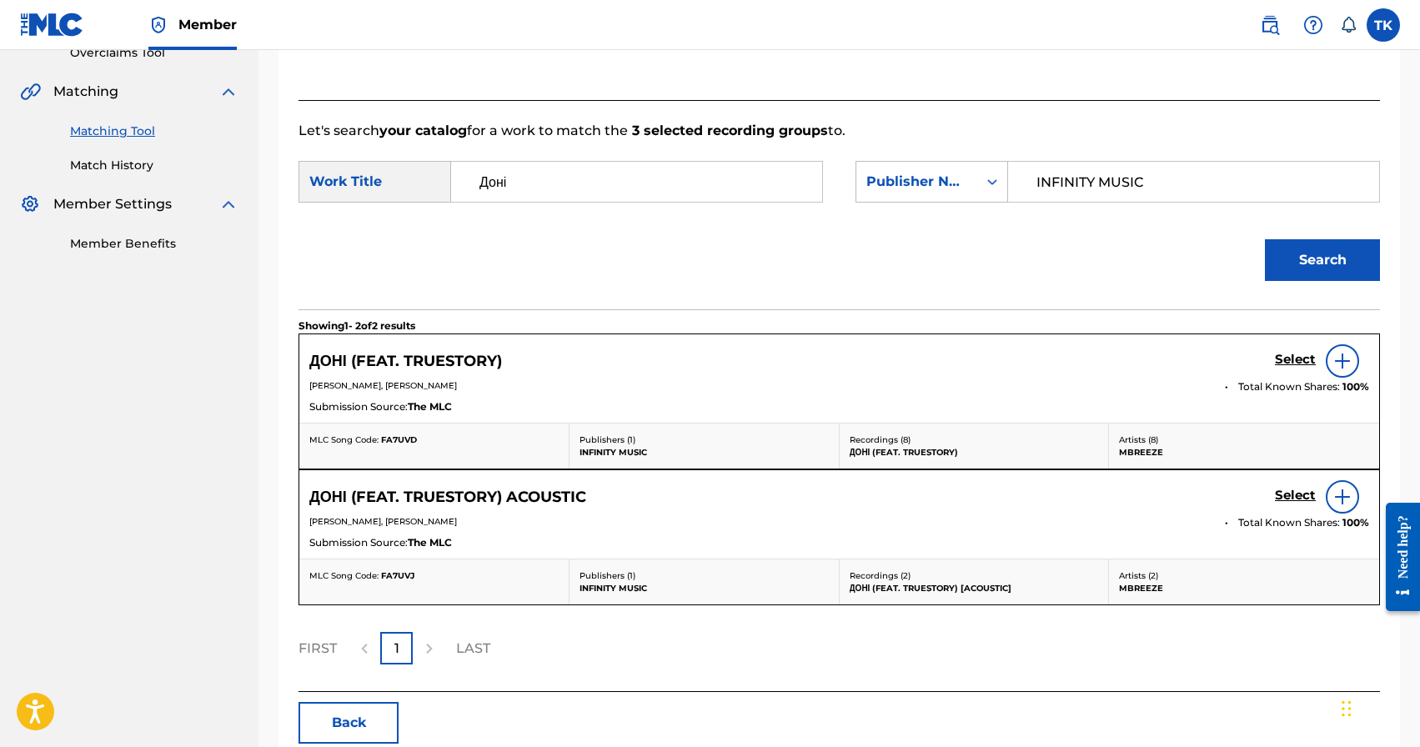
click at [1295, 368] on h5 "Select" at bounding box center [1295, 360] width 41 height 16
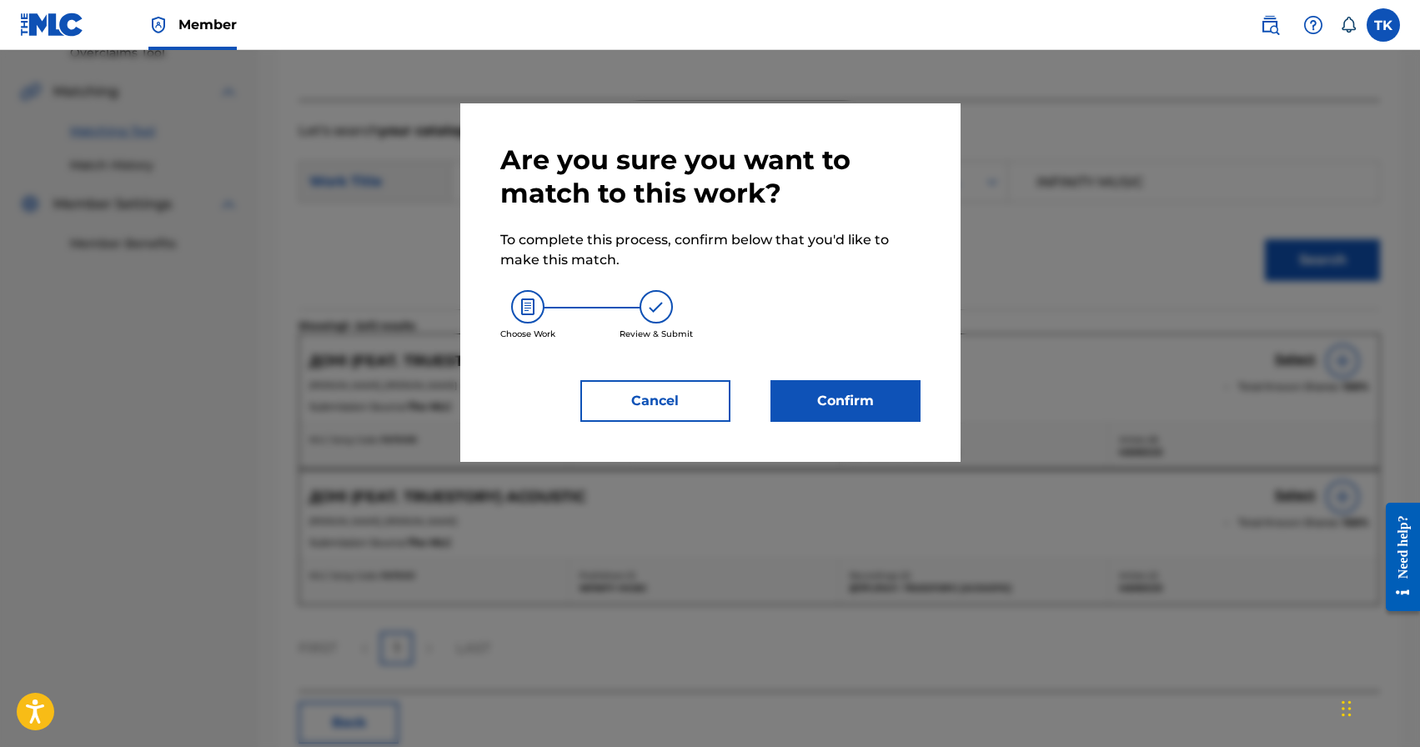
click at [886, 408] on button "Confirm" at bounding box center [845, 401] width 150 height 42
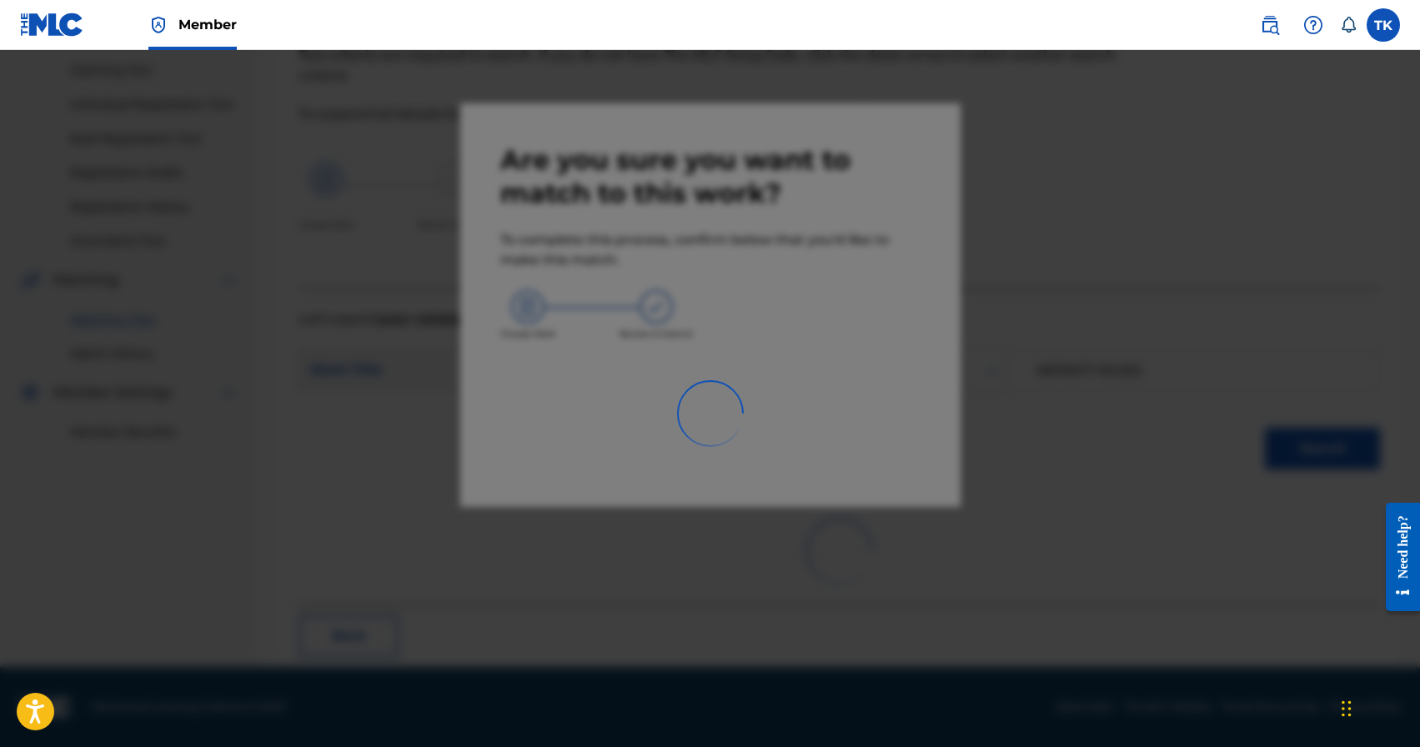
scroll to position [49, 0]
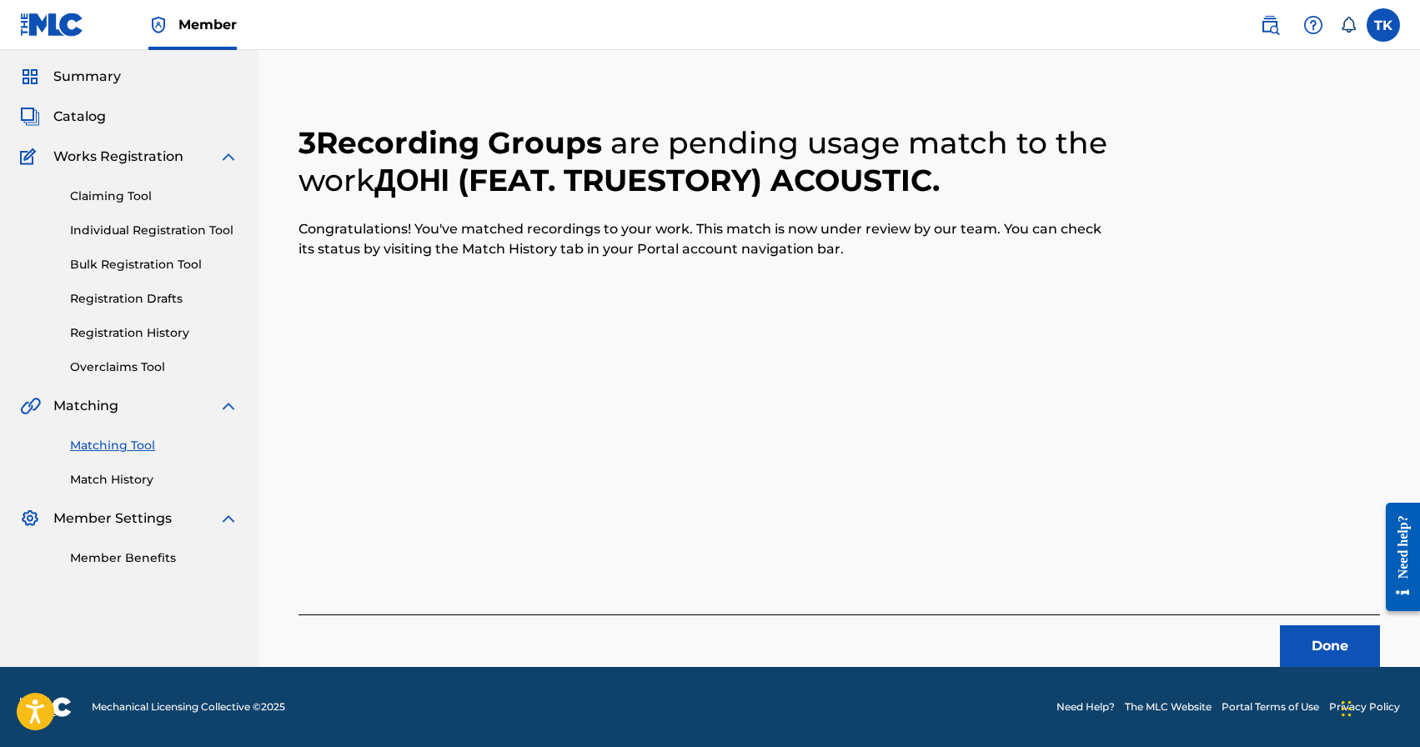
click at [1281, 637] on button "Done" at bounding box center [1330, 646] width 100 height 42
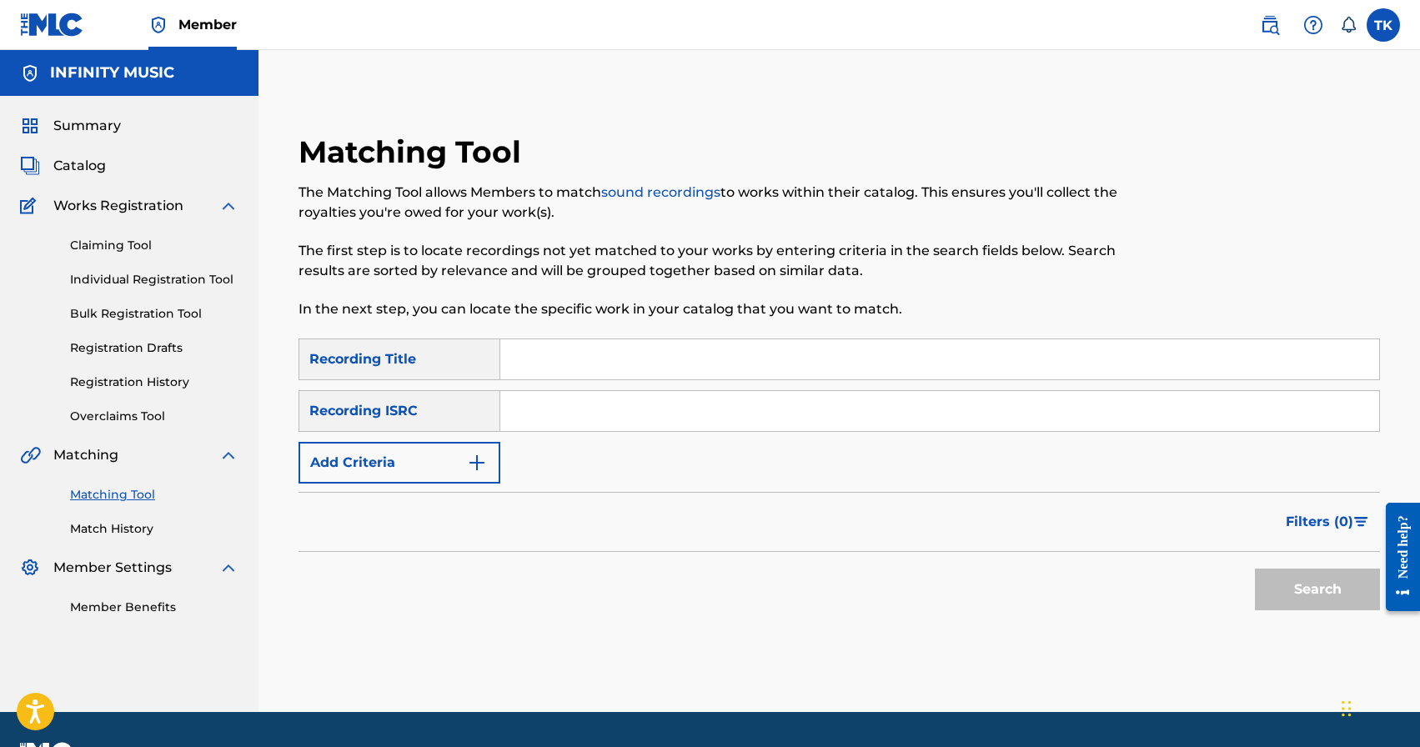
click at [649, 353] on input "Search Form" at bounding box center [939, 359] width 879 height 40
paste input "Не в останнє"
type input "Не в останнє"
click at [484, 457] on img "Search Form" at bounding box center [477, 463] width 20 height 20
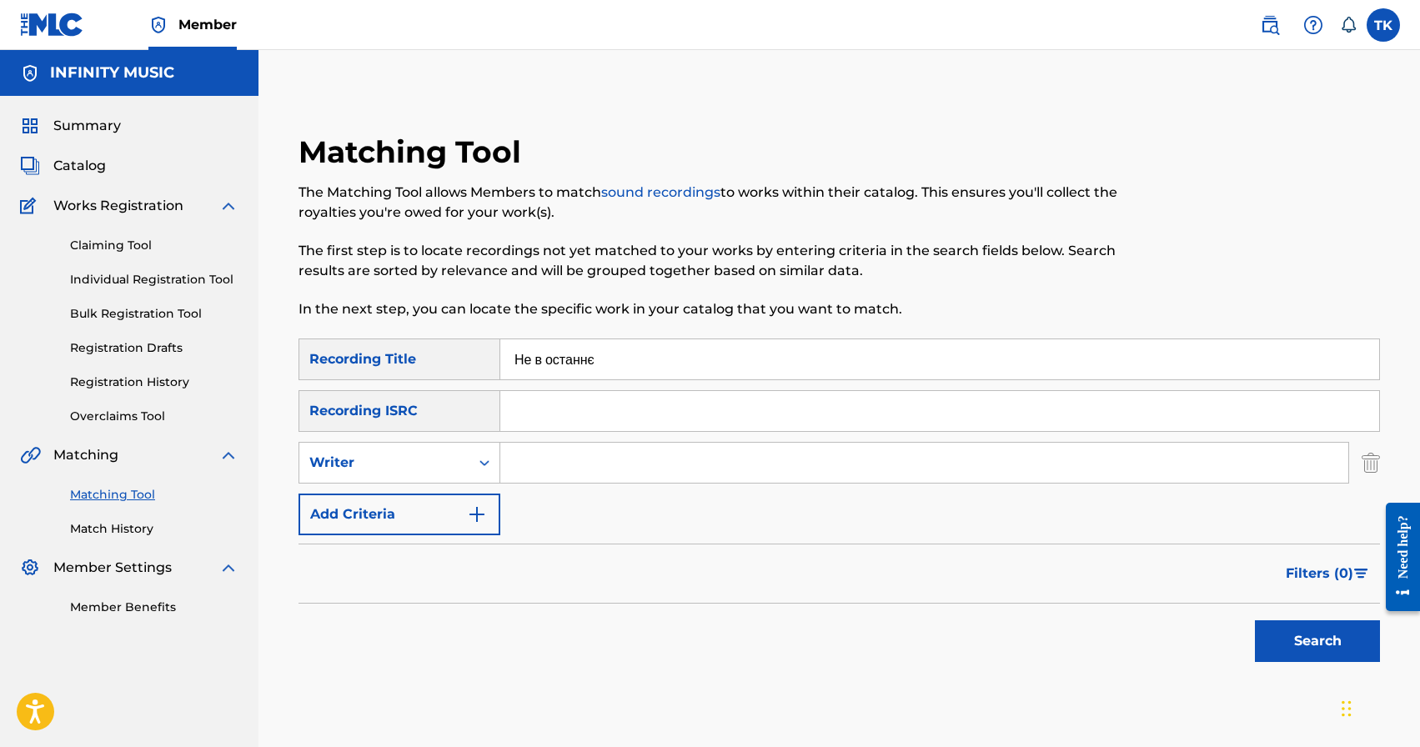
click at [484, 457] on icon "Search Form" at bounding box center [484, 462] width 17 height 17
click at [462, 498] on div "Recording Artist" at bounding box center [399, 504] width 200 height 42
click at [575, 465] on input "Search Form" at bounding box center [924, 463] width 848 height 40
type input "ь"
type input "mbreeze"
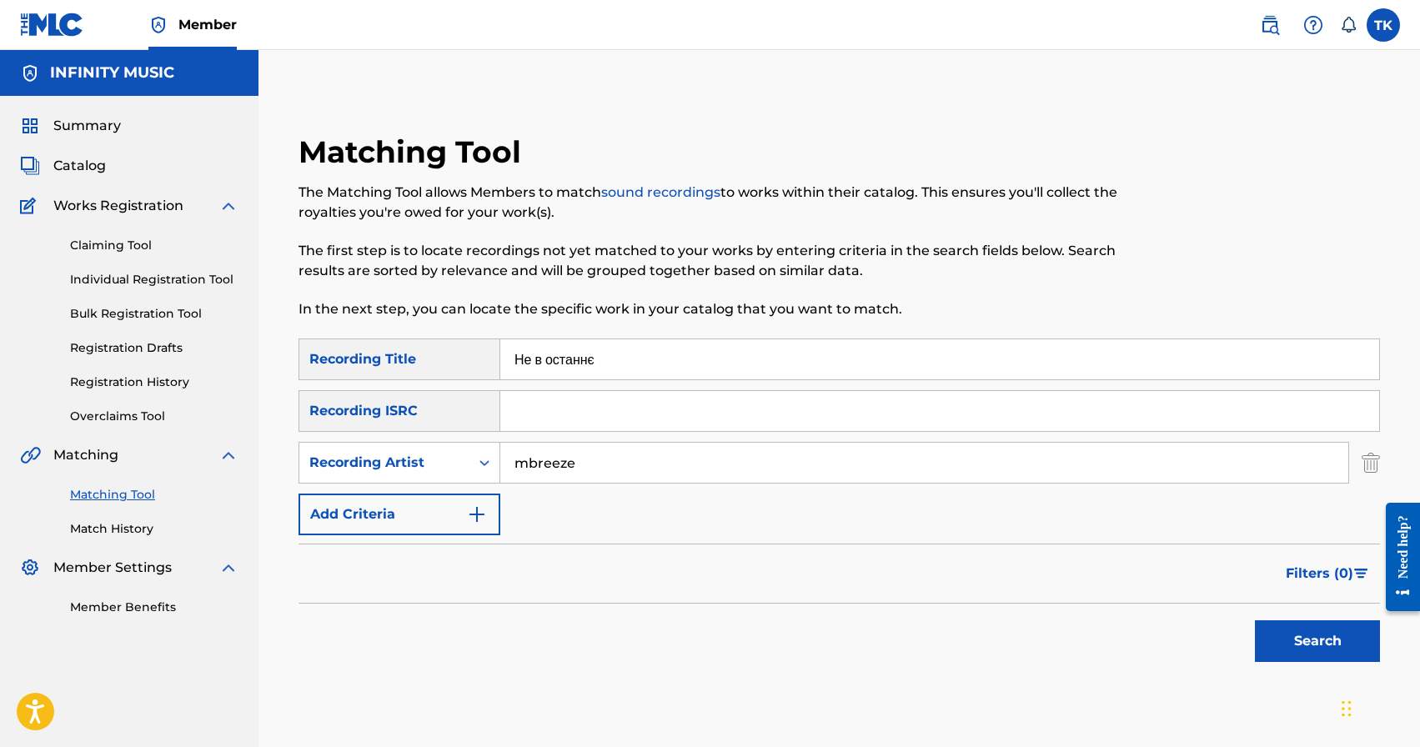
click at [1298, 631] on button "Search" at bounding box center [1317, 641] width 125 height 42
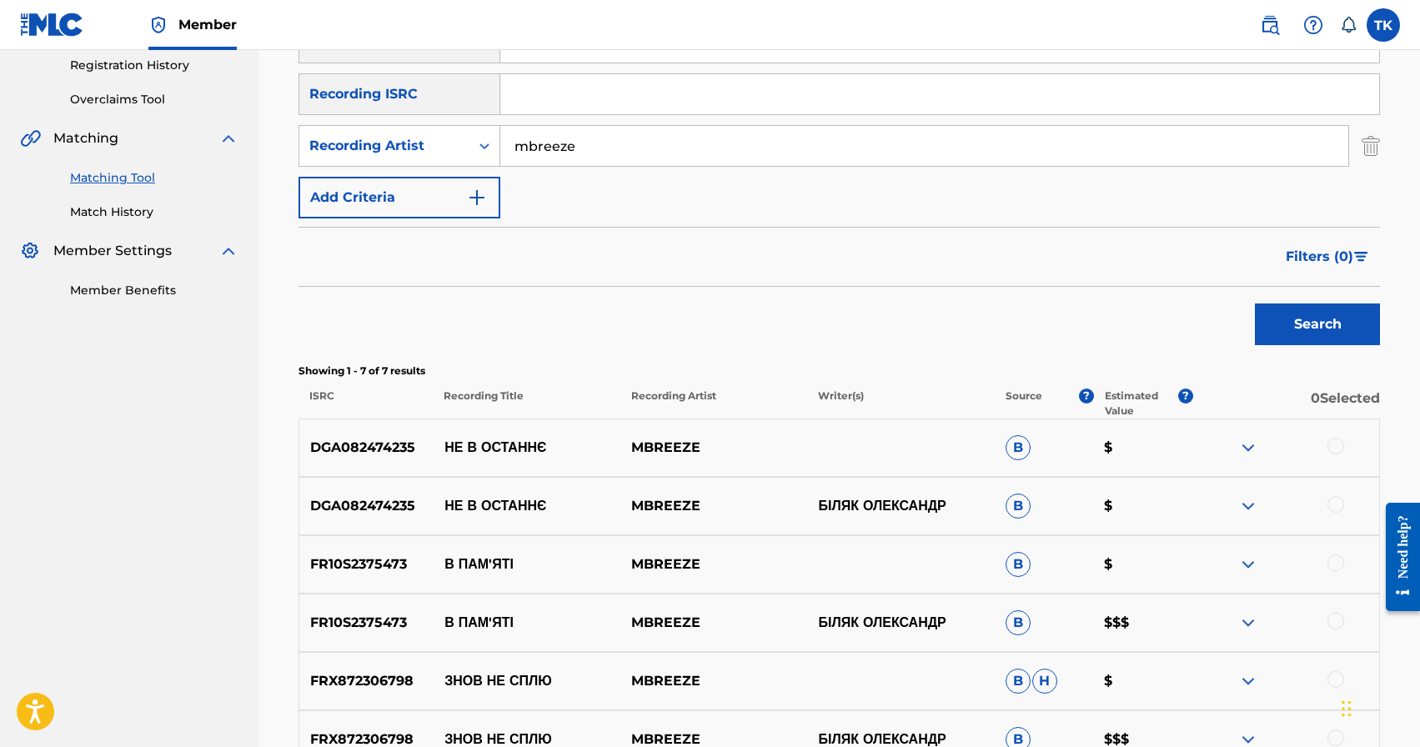
scroll to position [311, 0]
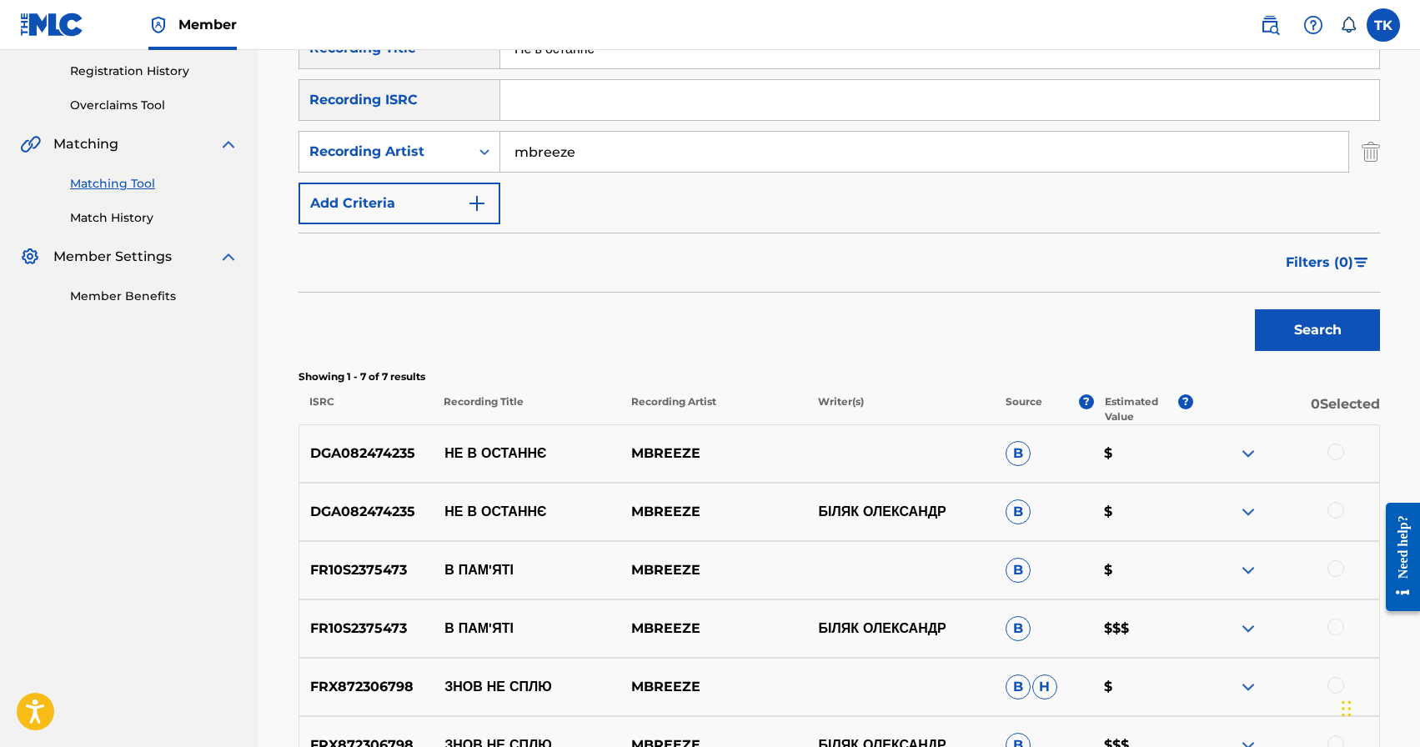
click at [1332, 512] on div at bounding box center [1335, 510] width 17 height 17
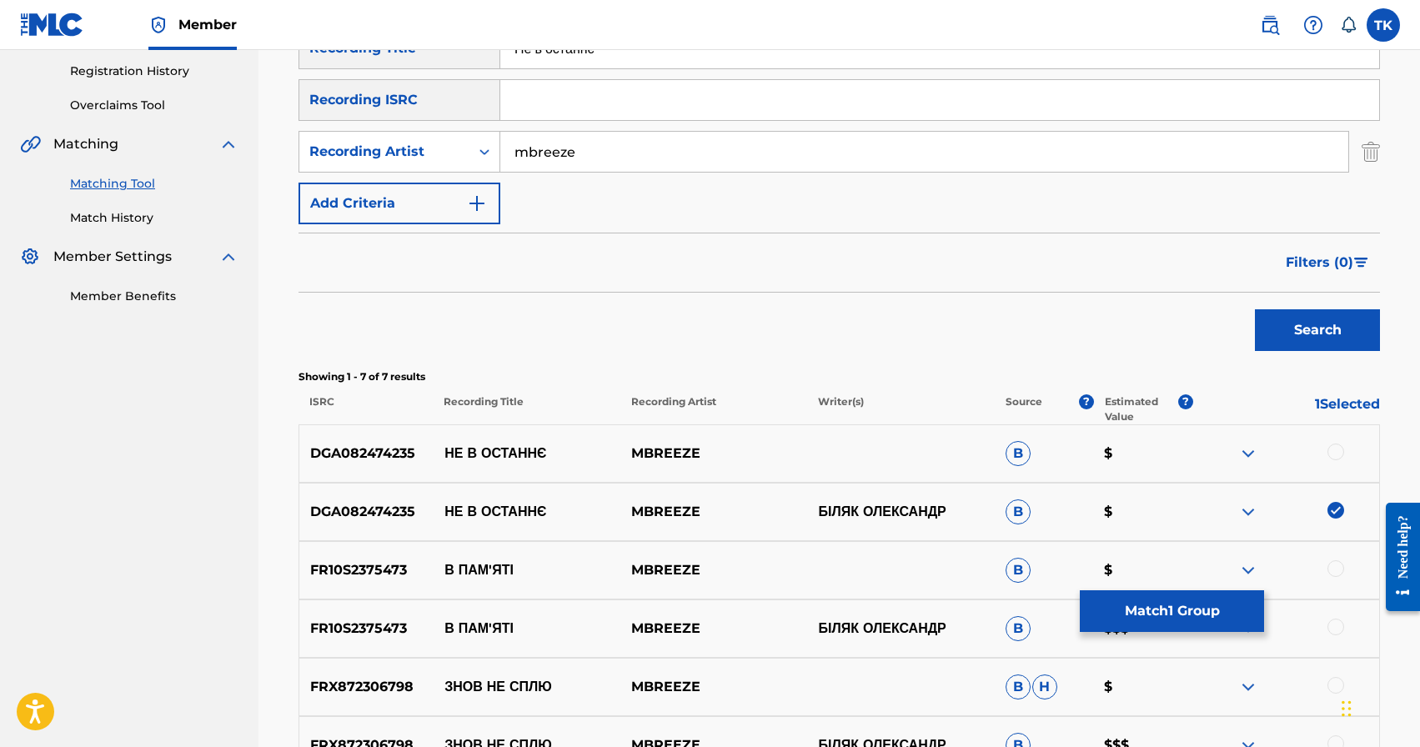
click at [1333, 451] on div at bounding box center [1335, 451] width 17 height 17
click at [1192, 612] on button "Match 2 Groups" at bounding box center [1172, 611] width 184 height 42
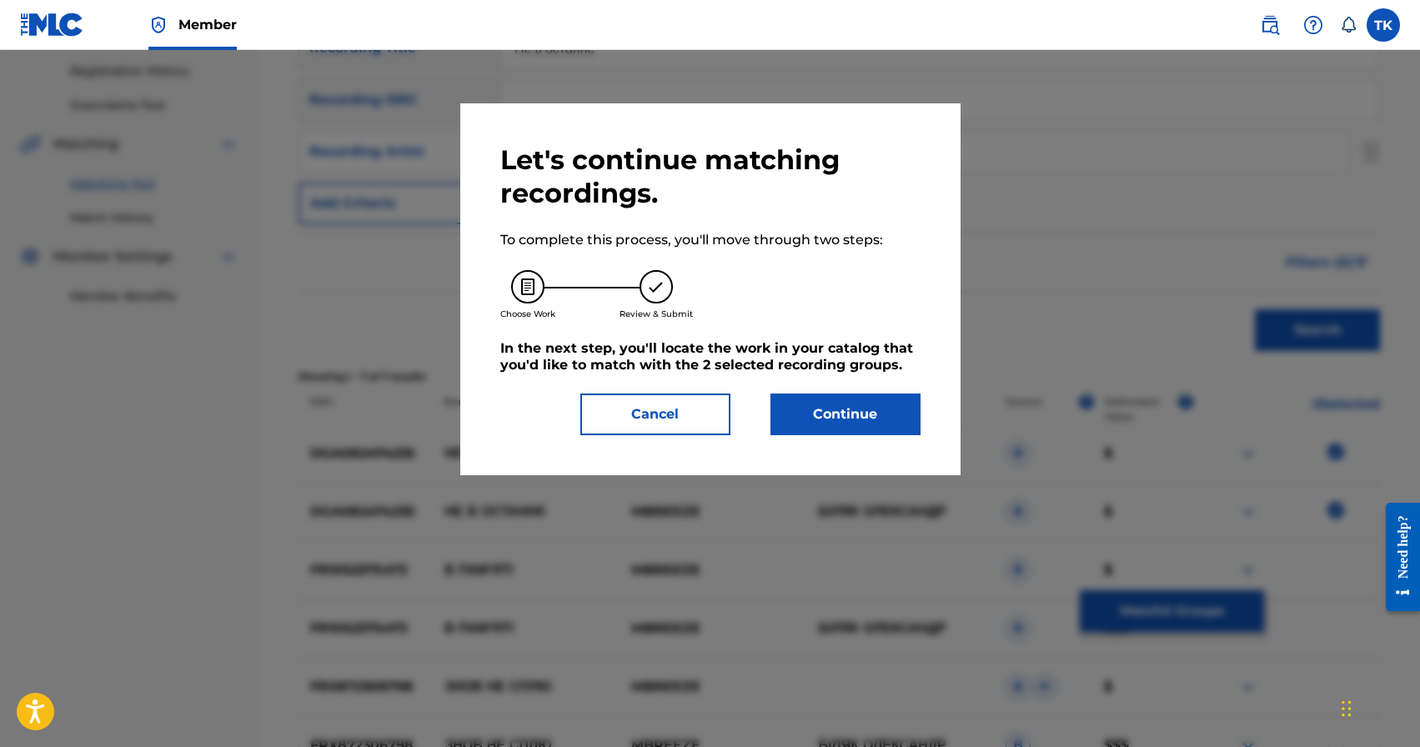
click at [839, 397] on button "Continue" at bounding box center [845, 414] width 150 height 42
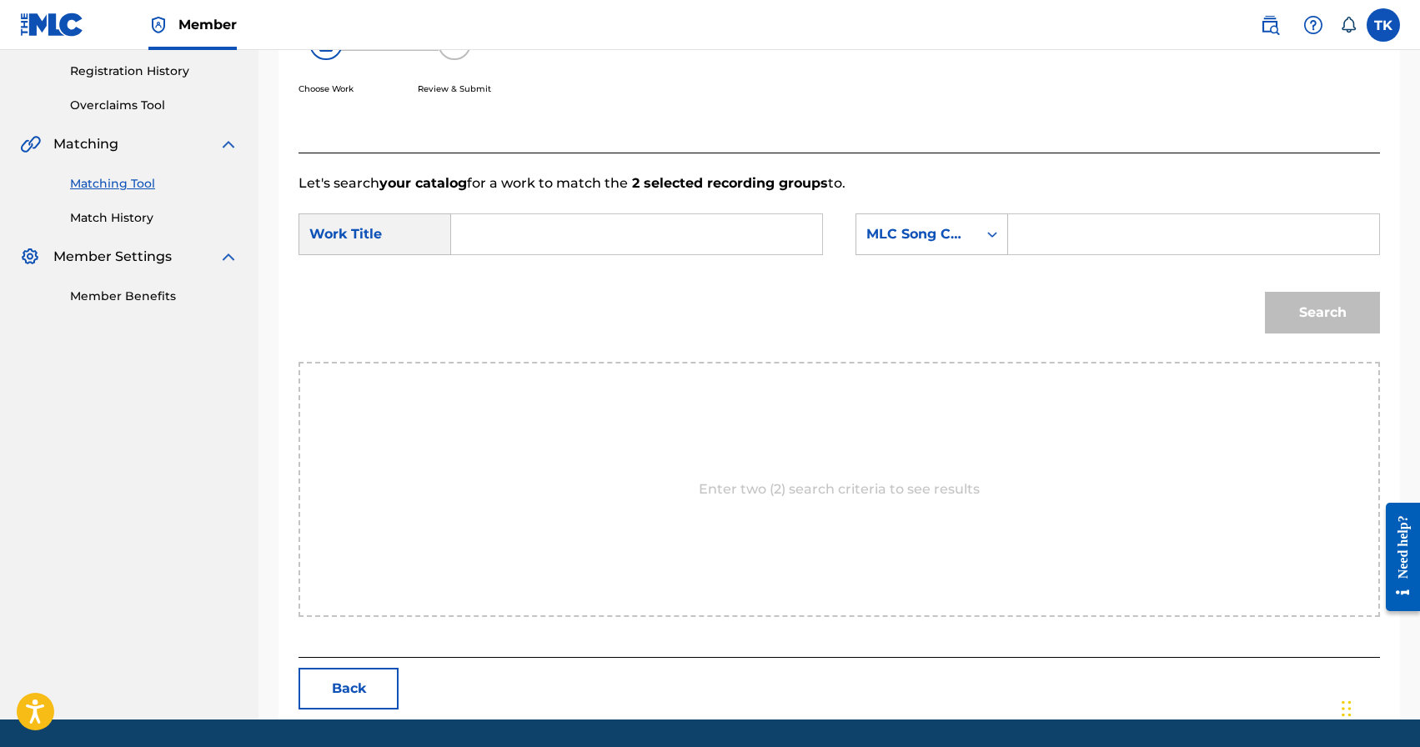
click at [609, 227] on input "Search Form" at bounding box center [636, 234] width 343 height 40
paste input "Не в останнє"
type input "Не в останнє"
click at [904, 218] on div "MLC Song Code" at bounding box center [916, 234] width 121 height 32
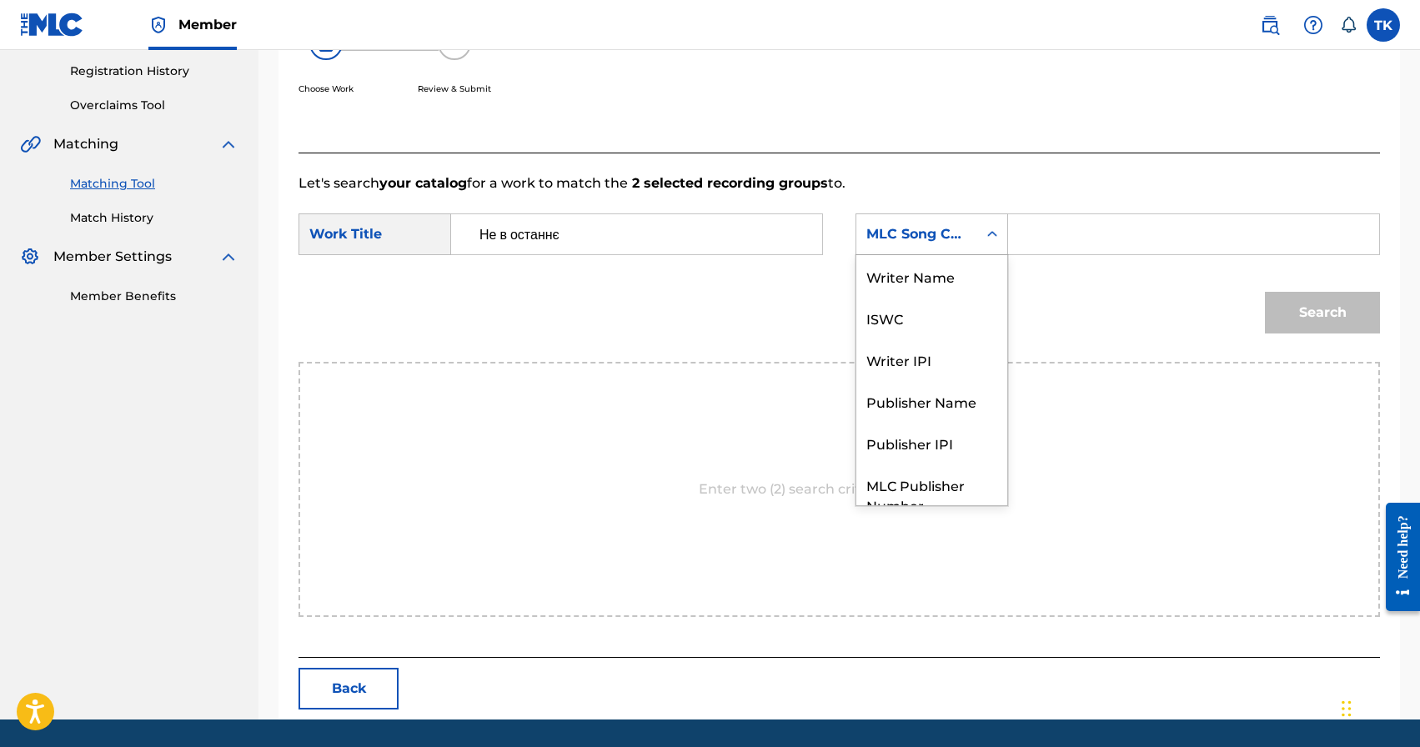
scroll to position [62, 0]
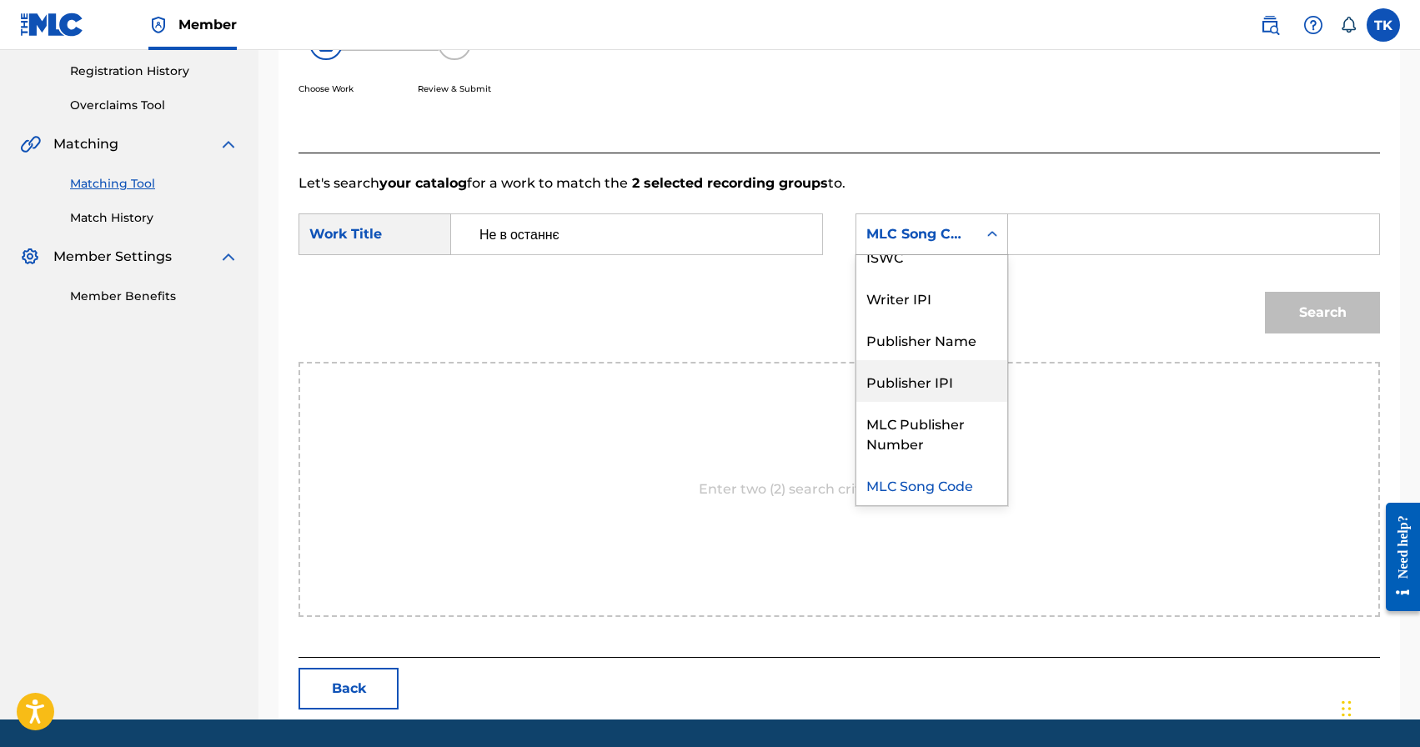
click at [943, 363] on div "Publisher IPI" at bounding box center [931, 381] width 151 height 42
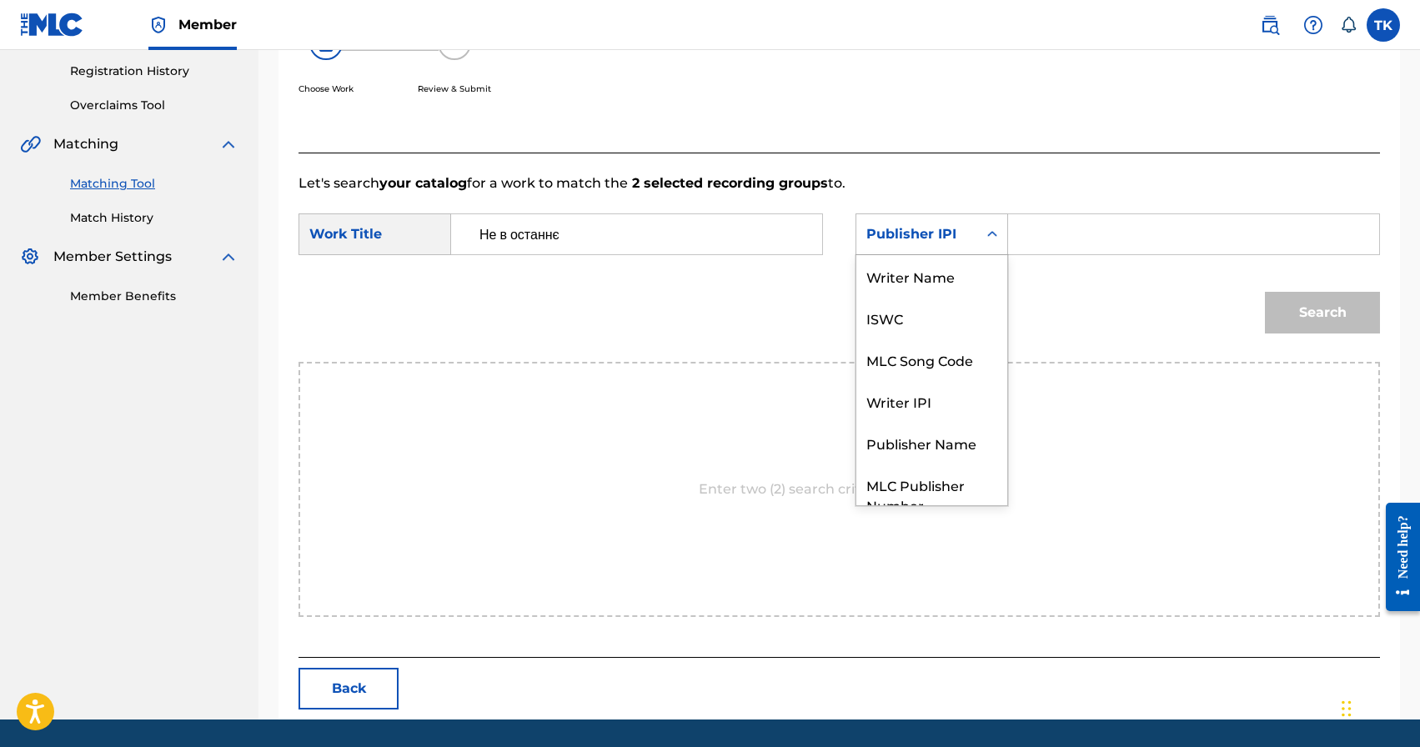
click at [969, 232] on div "Publisher IPI" at bounding box center [916, 234] width 121 height 32
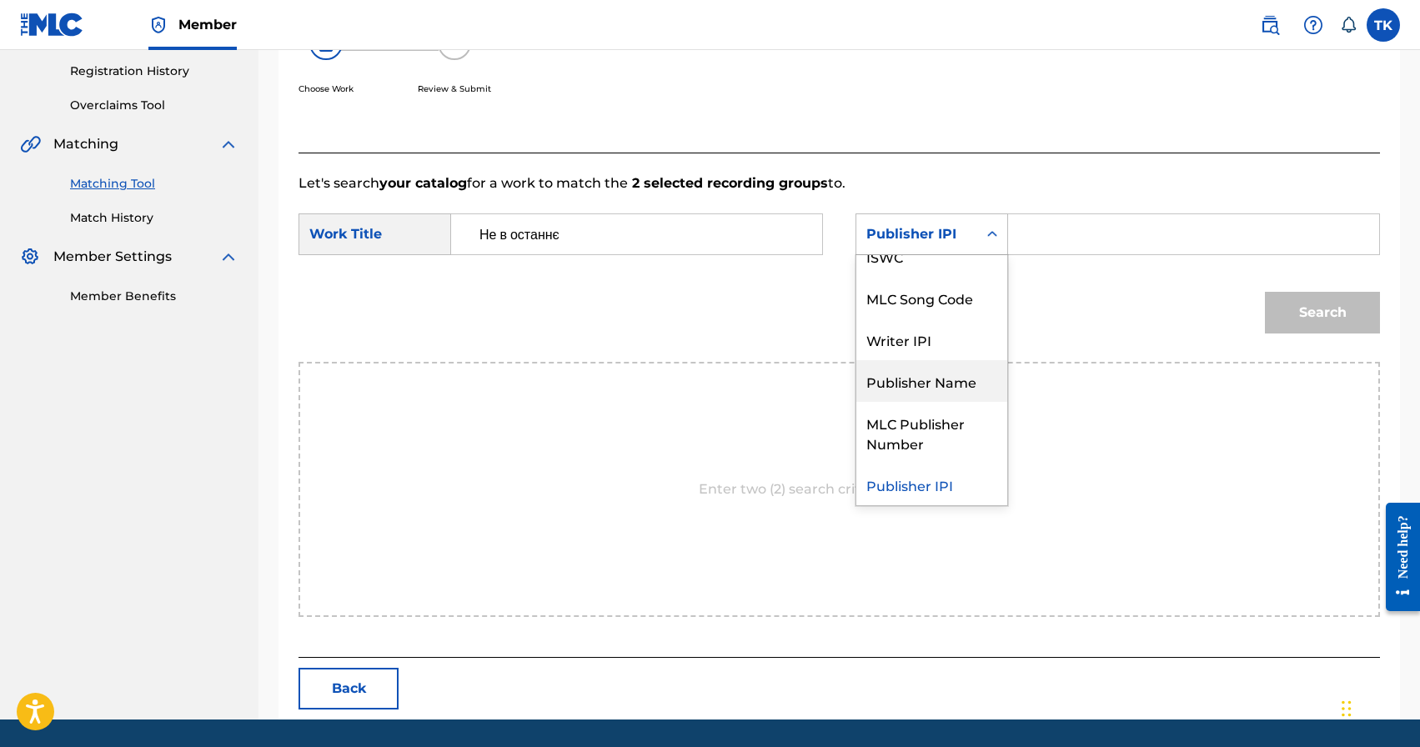
click at [949, 393] on div "Publisher Name" at bounding box center [931, 381] width 151 height 42
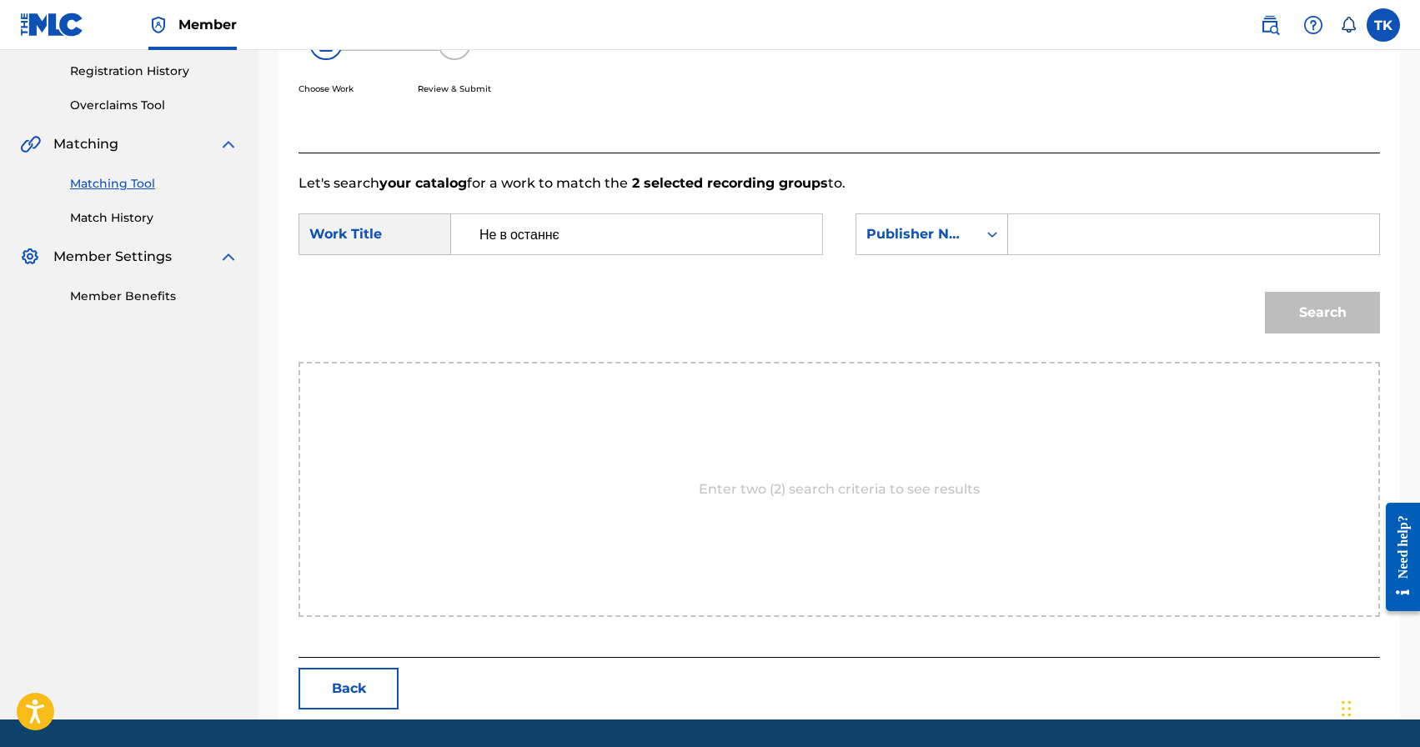
click at [1052, 244] on input "Search Form" at bounding box center [1193, 234] width 343 height 40
type input "INFINITY MUSIC"
click at [1281, 302] on button "Search" at bounding box center [1322, 313] width 115 height 42
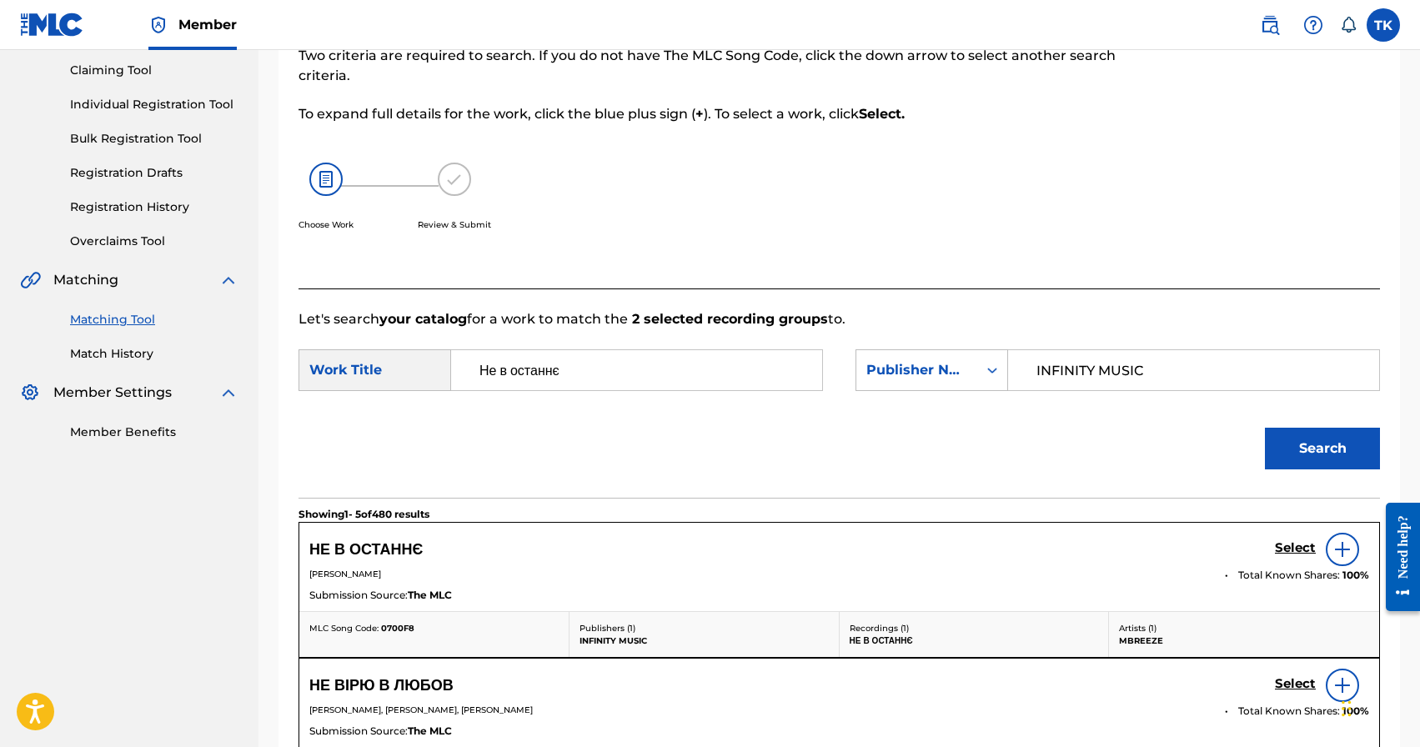
scroll to position [311, 0]
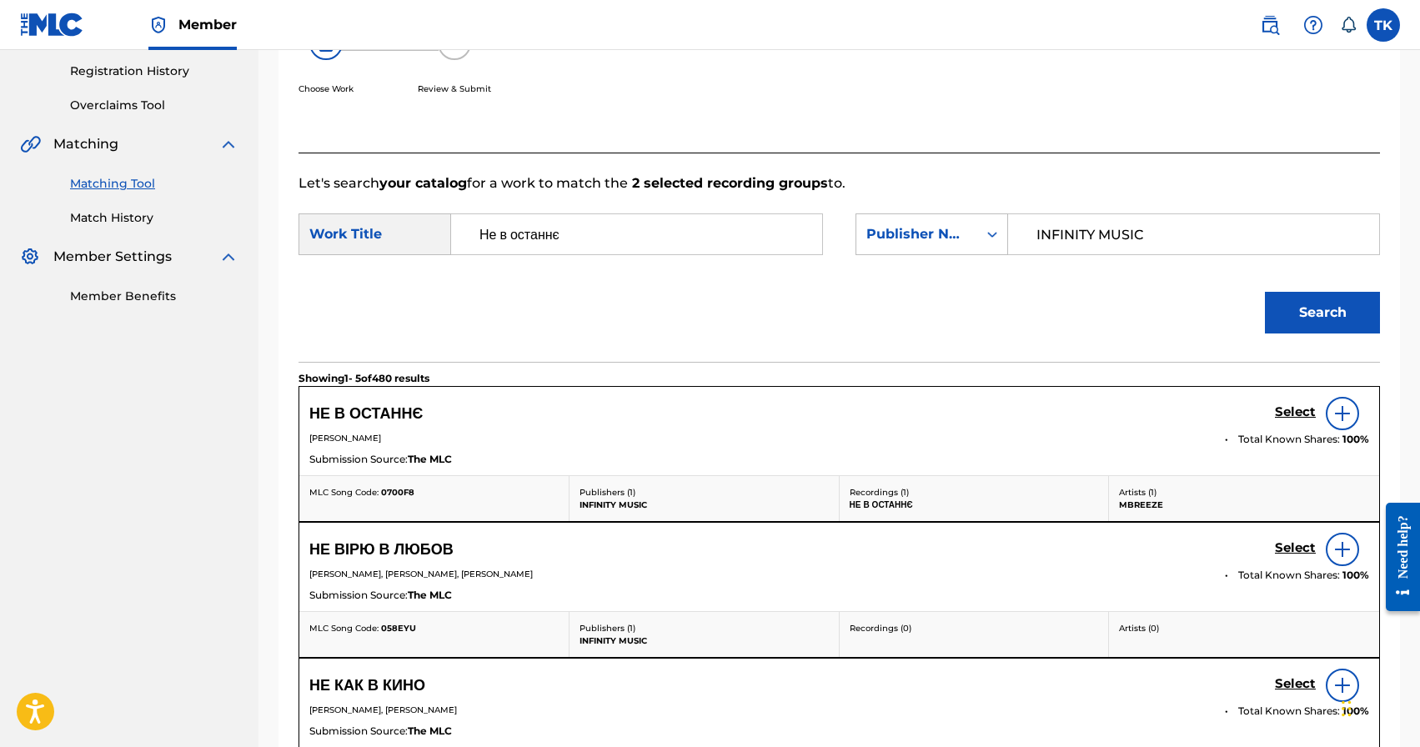
click at [1285, 408] on h5 "Select" at bounding box center [1295, 412] width 41 height 16
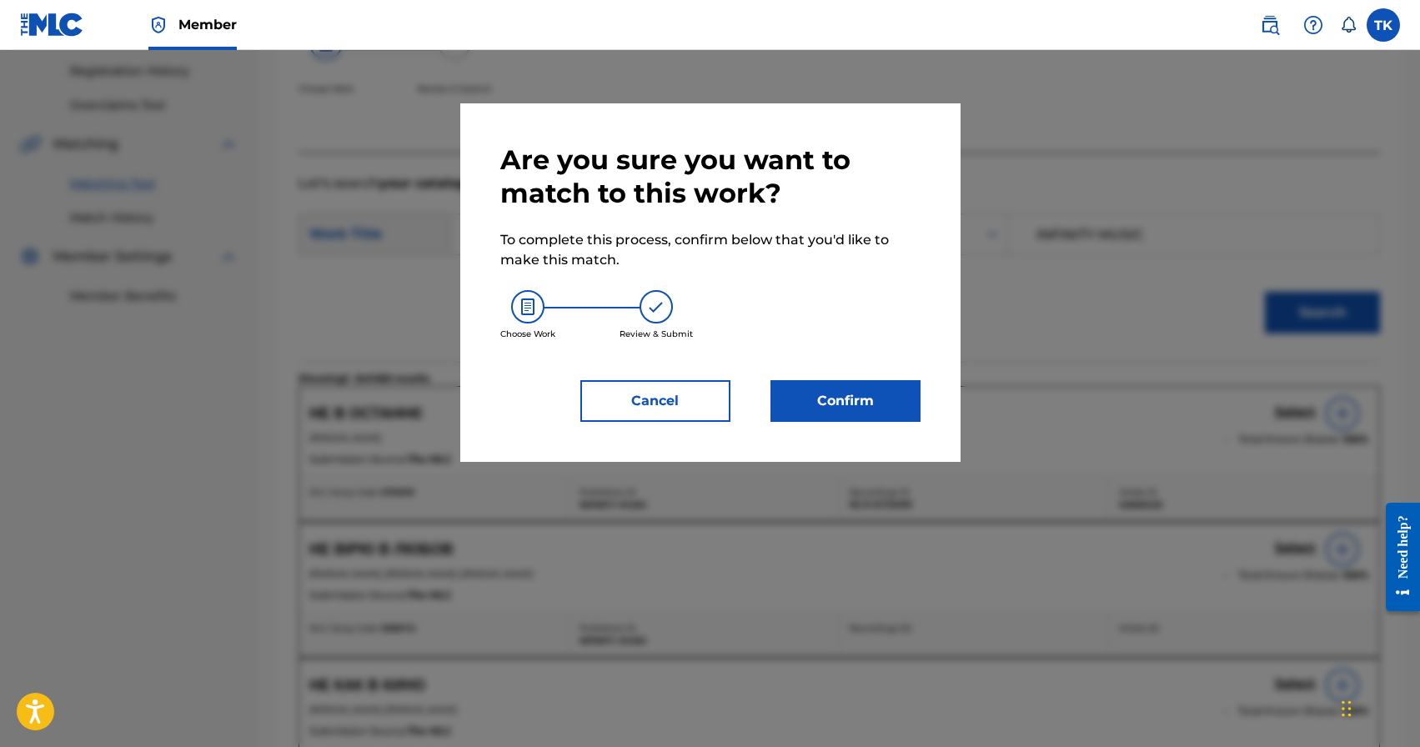
click at [889, 400] on button "Confirm" at bounding box center [845, 401] width 150 height 42
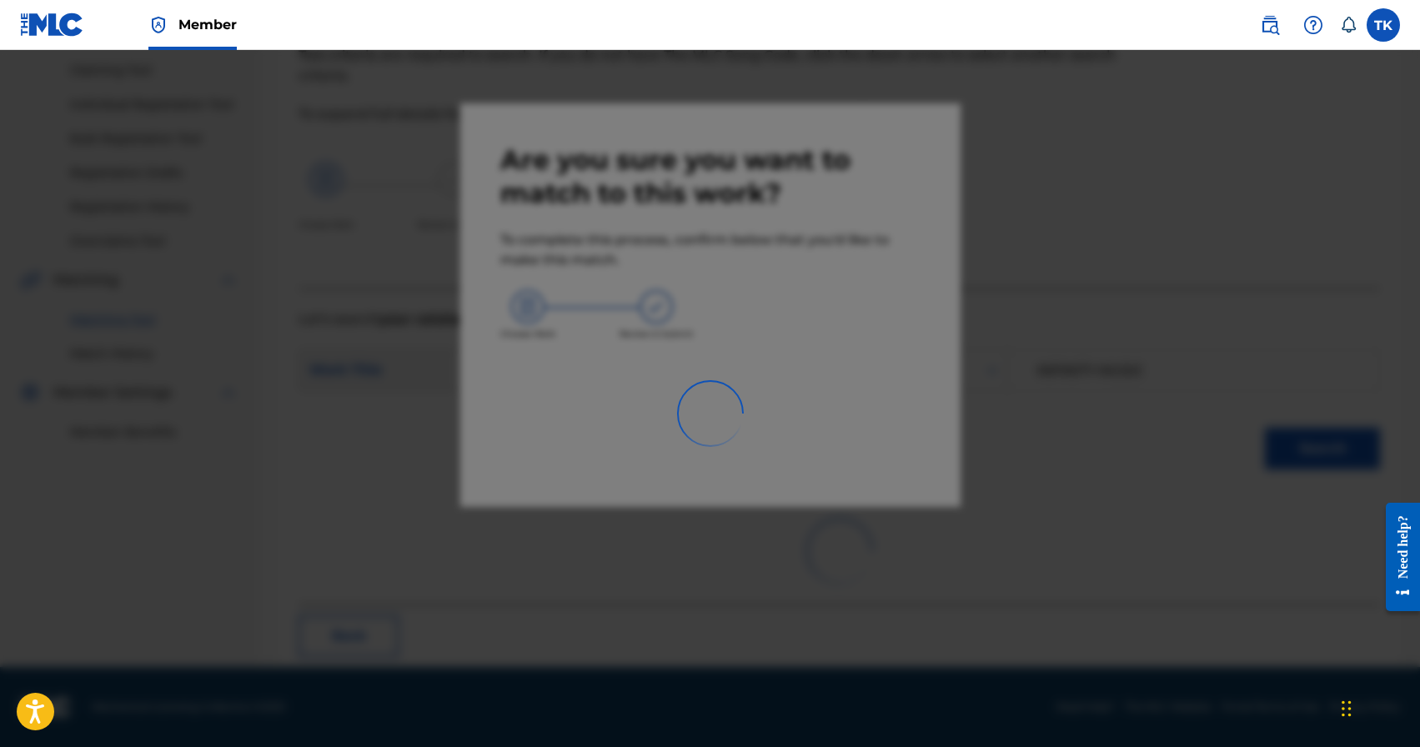
scroll to position [49, 0]
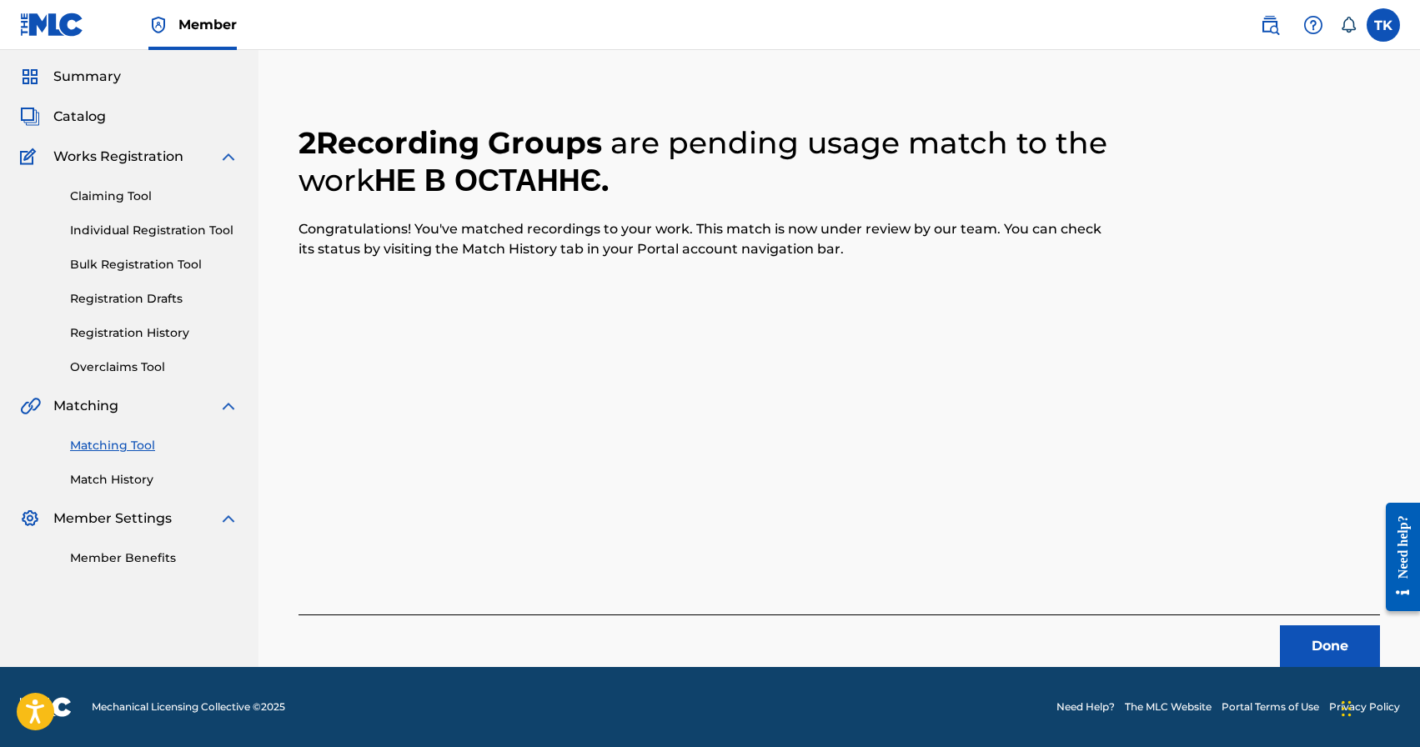
click at [1321, 651] on button "Done" at bounding box center [1330, 646] width 100 height 42
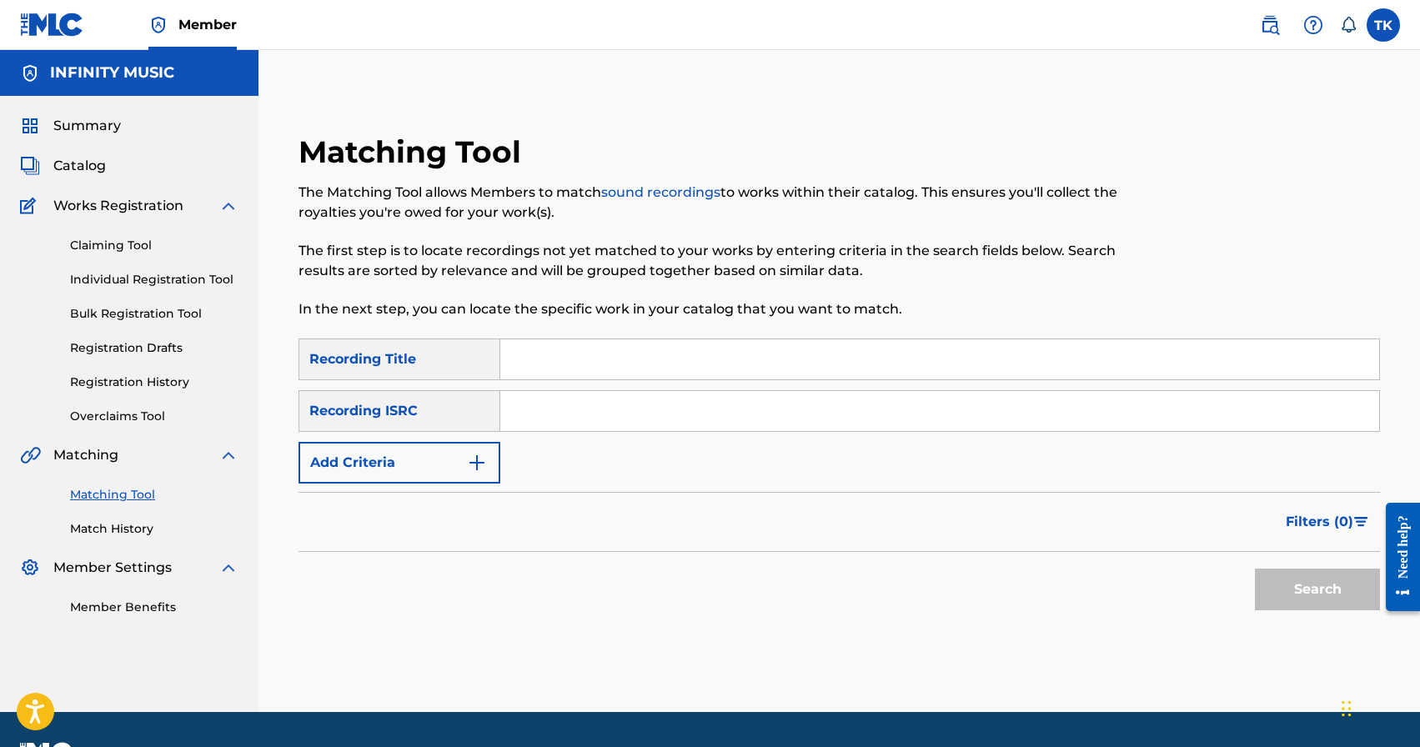
click at [603, 355] on input "Search Form" at bounding box center [939, 359] width 879 height 40
paste input "і"
type input "тобі"
click at [462, 456] on button "Add Criteria" at bounding box center [399, 463] width 202 height 42
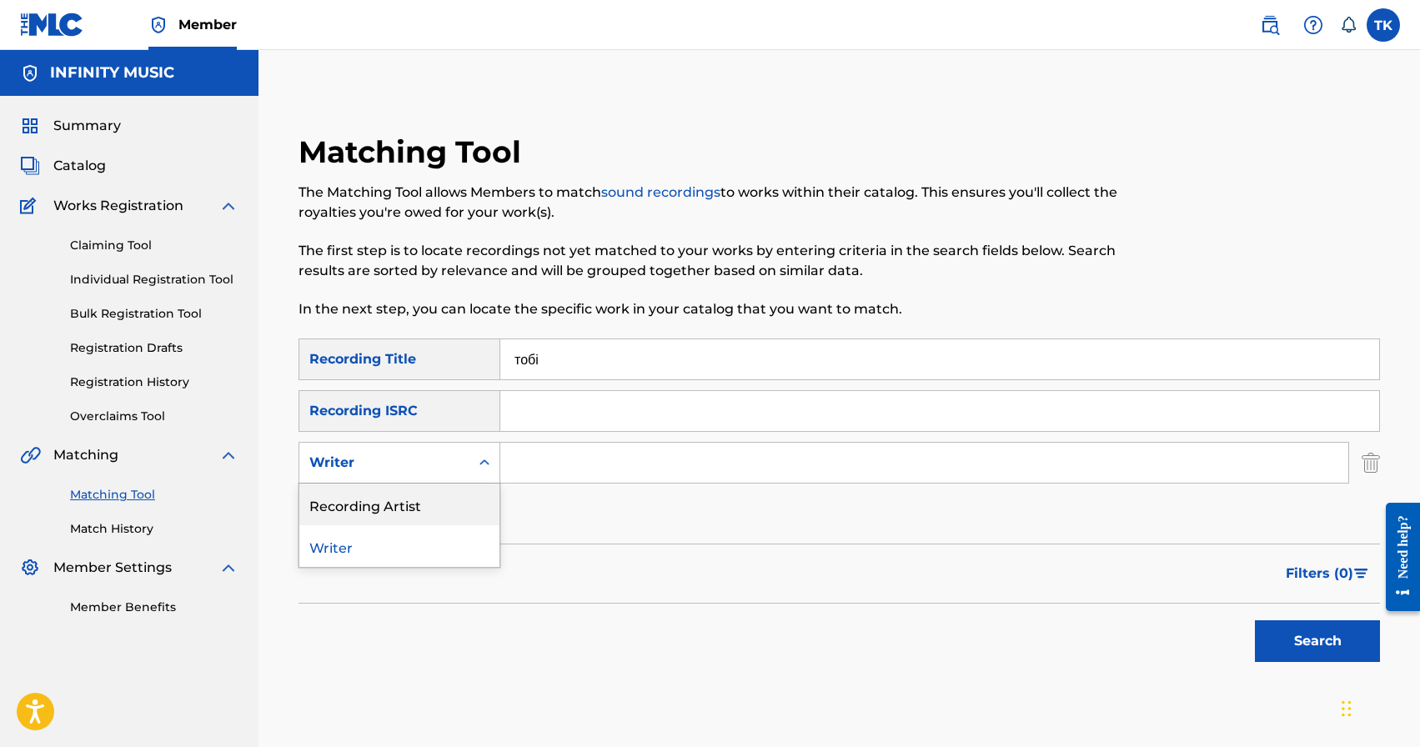
click at [446, 505] on div "Recording Artist" at bounding box center [399, 504] width 200 height 42
click at [539, 474] on input "Search Form" at bounding box center [924, 463] width 848 height 40
type input "mbreeze"
click at [1315, 639] on button "Search" at bounding box center [1317, 641] width 125 height 42
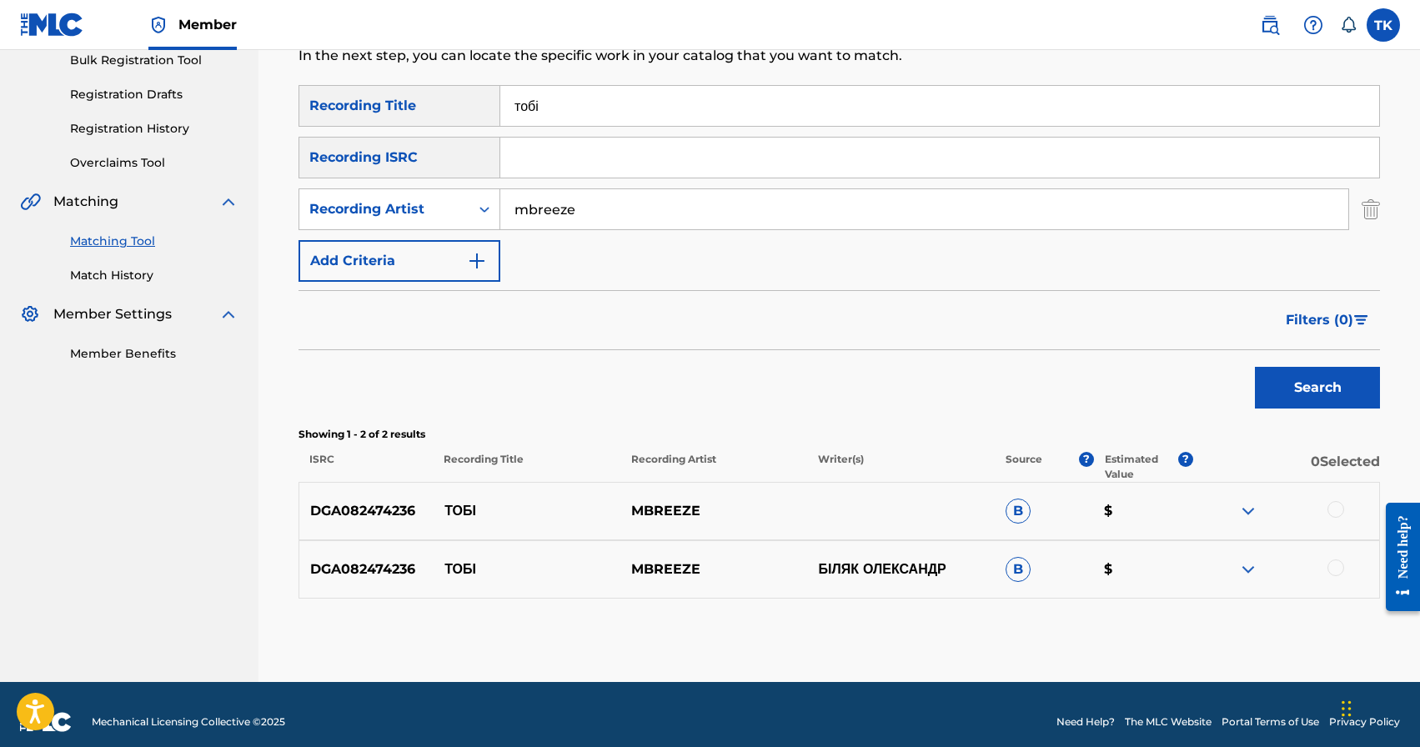
scroll to position [268, 0]
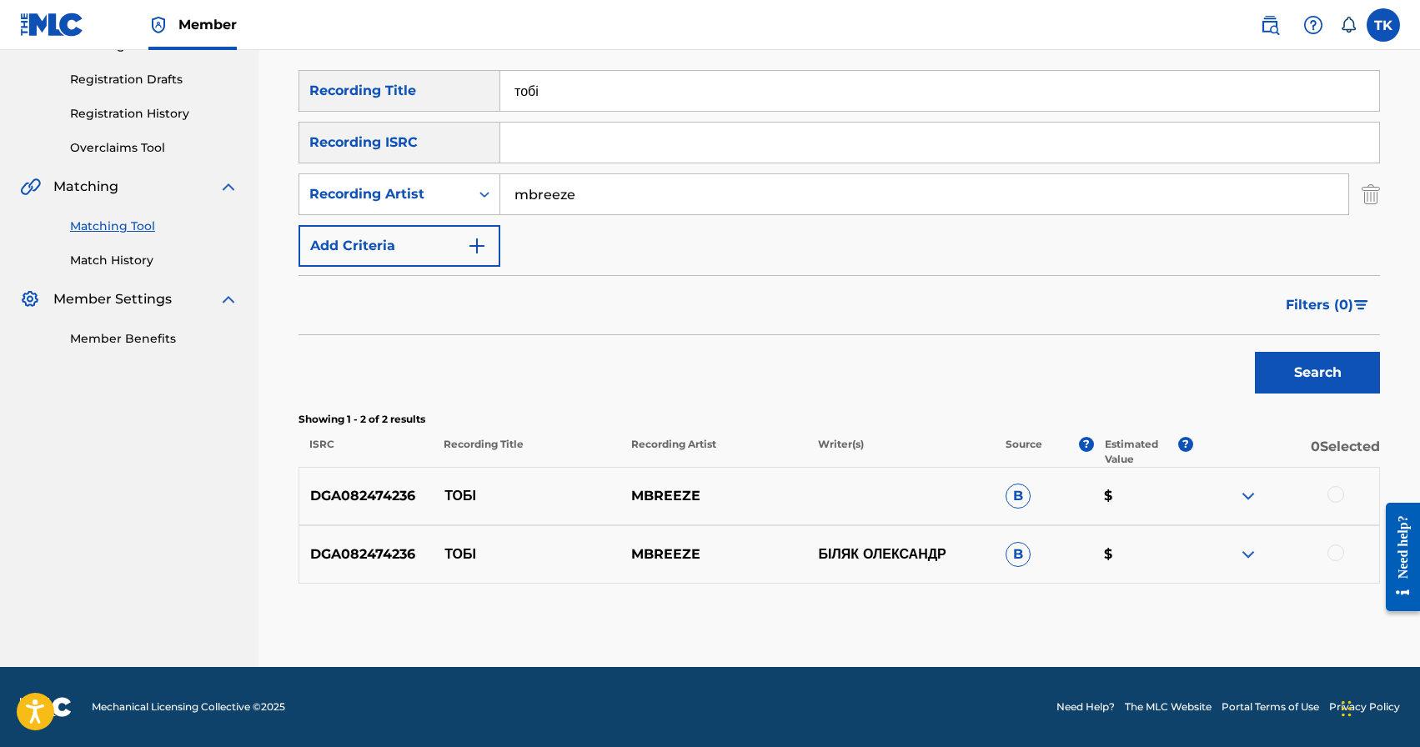
click at [1336, 490] on div at bounding box center [1335, 494] width 17 height 17
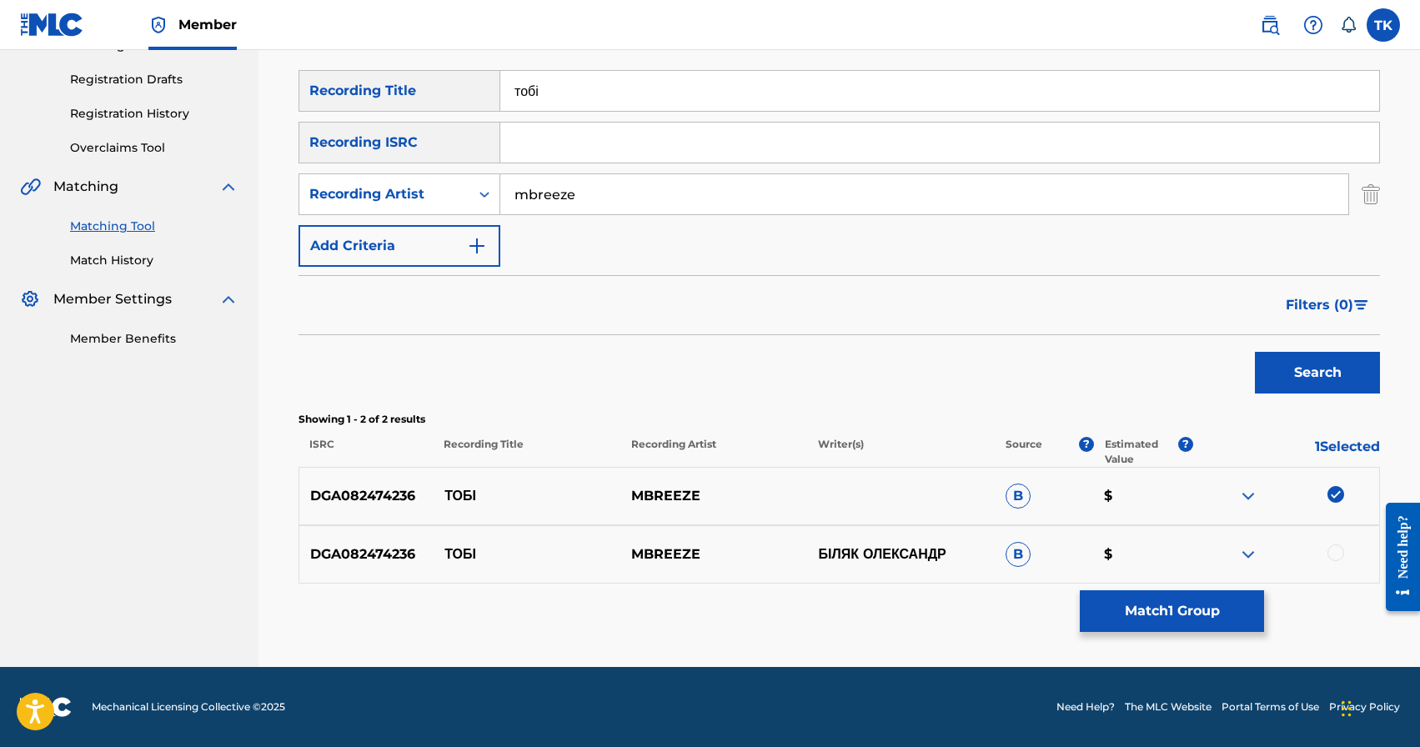
click at [1335, 554] on div at bounding box center [1335, 552] width 17 height 17
click at [1184, 604] on button "Match 2 Groups" at bounding box center [1172, 611] width 184 height 42
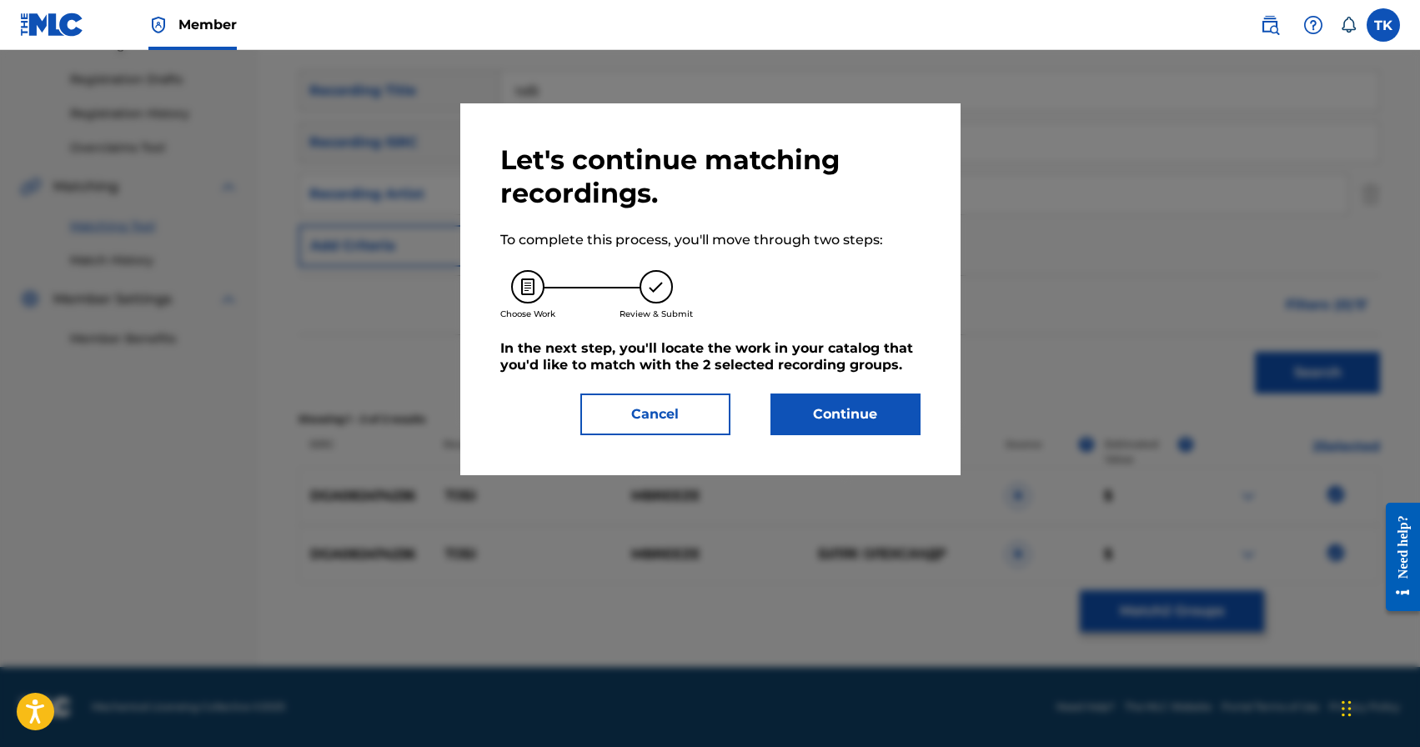
click at [676, 416] on button "Cancel" at bounding box center [655, 414] width 150 height 42
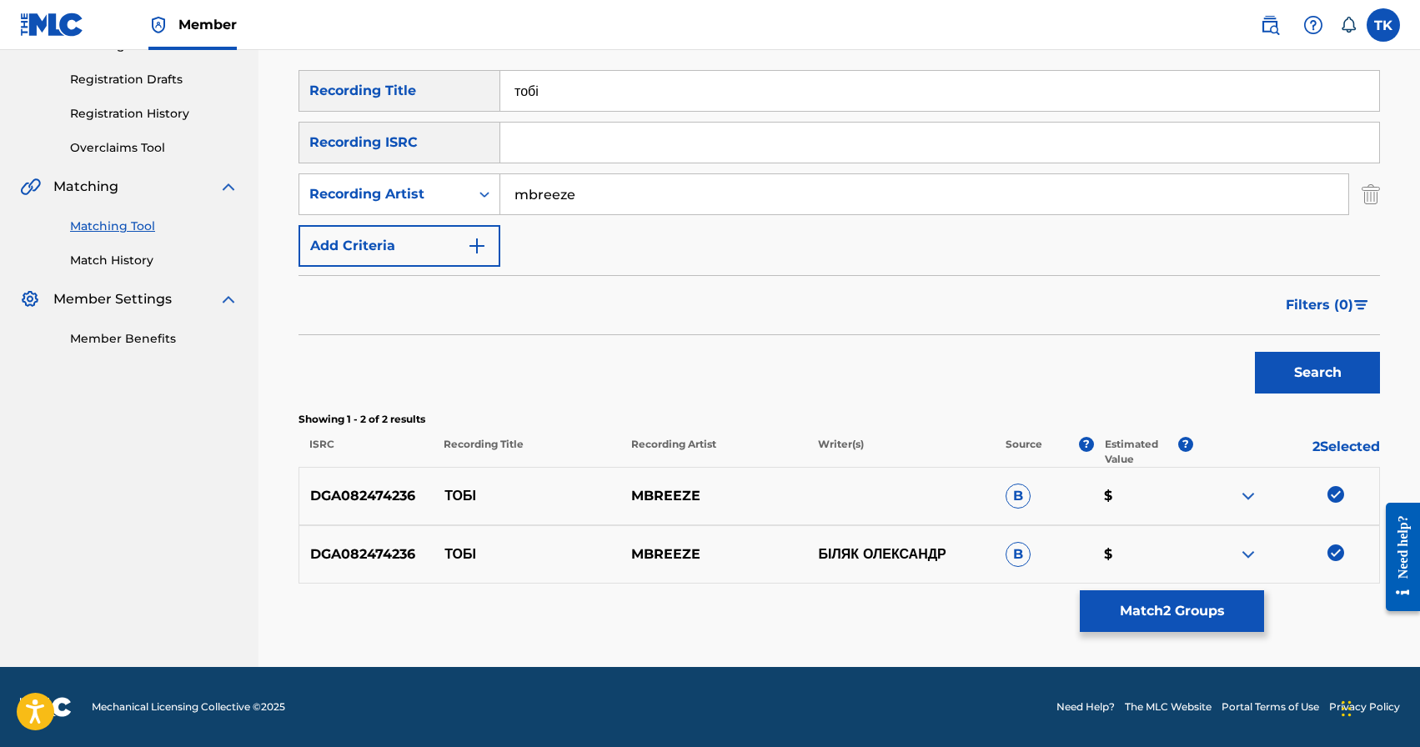
click at [1163, 605] on button "Match 2 Groups" at bounding box center [1172, 611] width 184 height 42
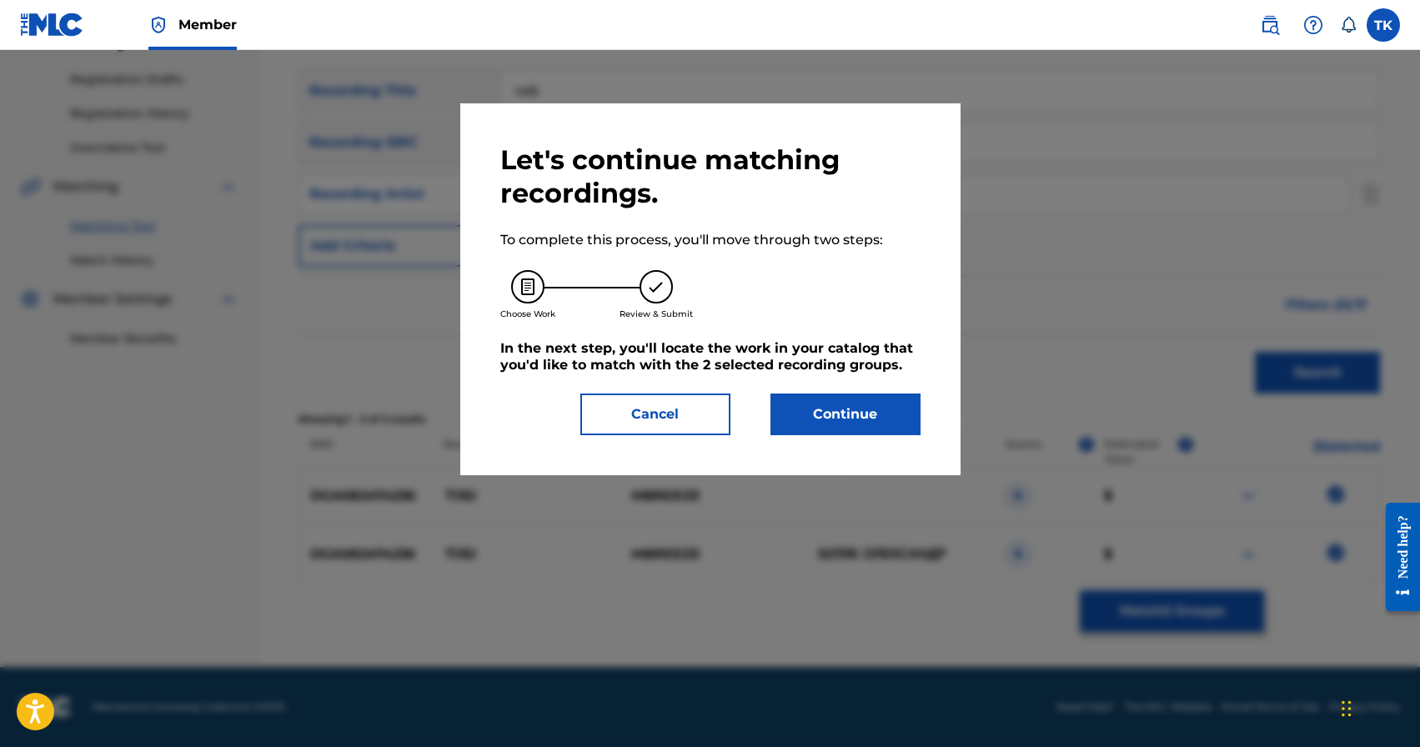
click at [861, 411] on button "Continue" at bounding box center [845, 414] width 150 height 42
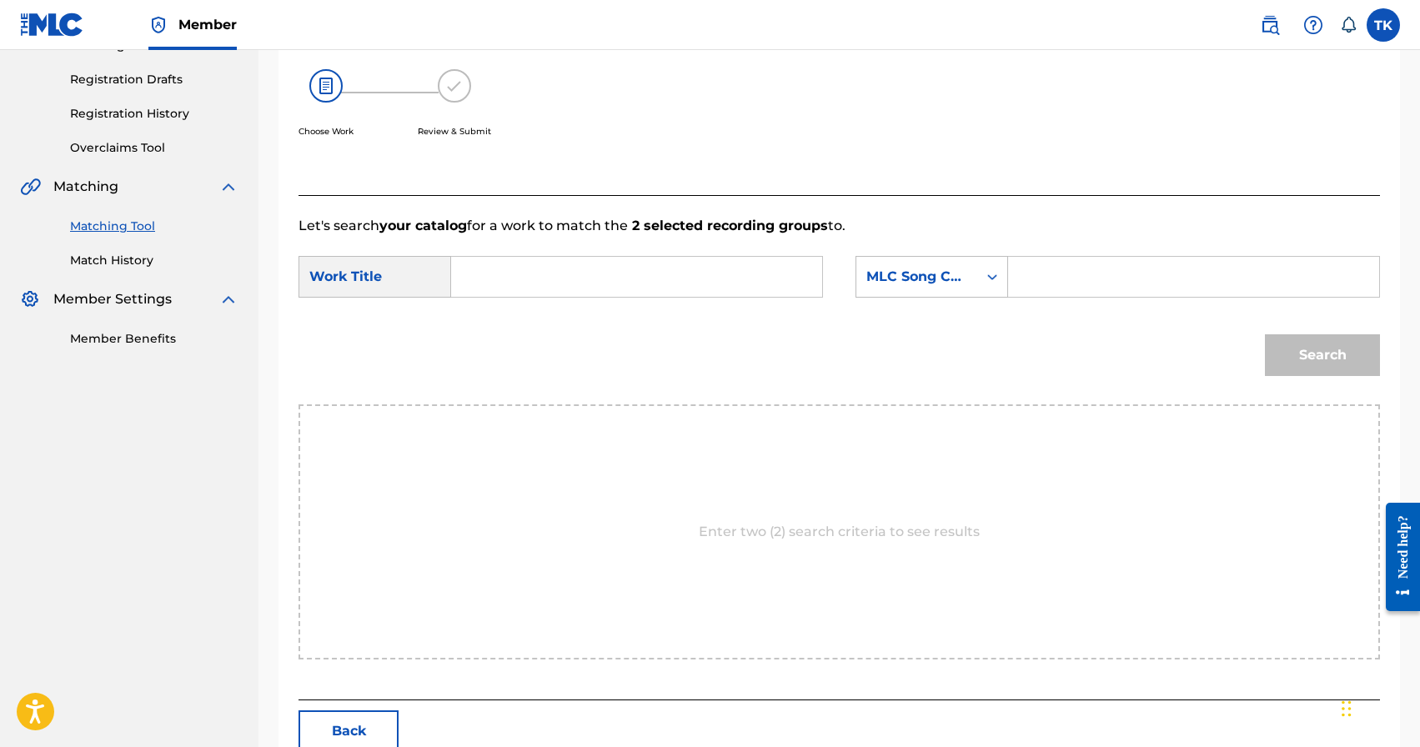
click at [671, 273] on input "Search Form" at bounding box center [636, 277] width 343 height 40
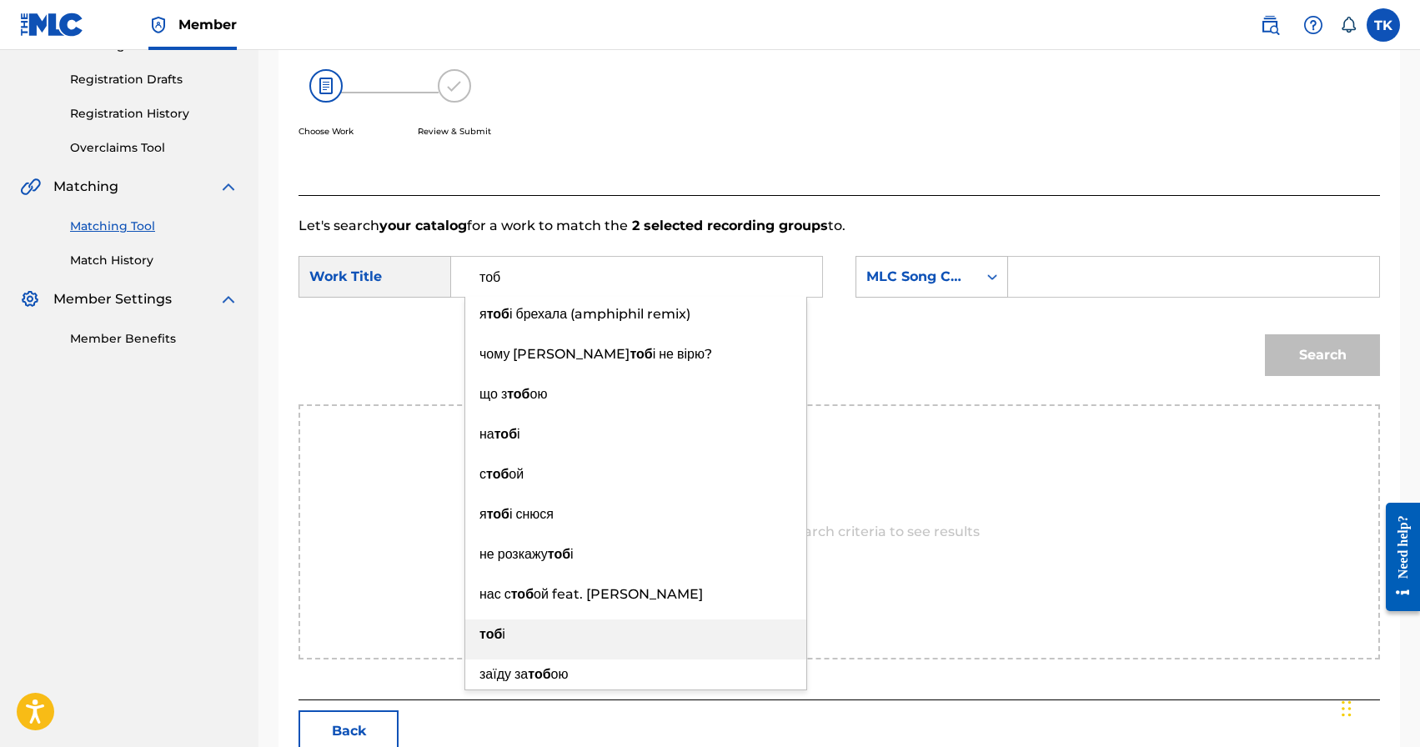
click at [524, 628] on div "тоб і" at bounding box center [635, 634] width 341 height 30
type input "тобі"
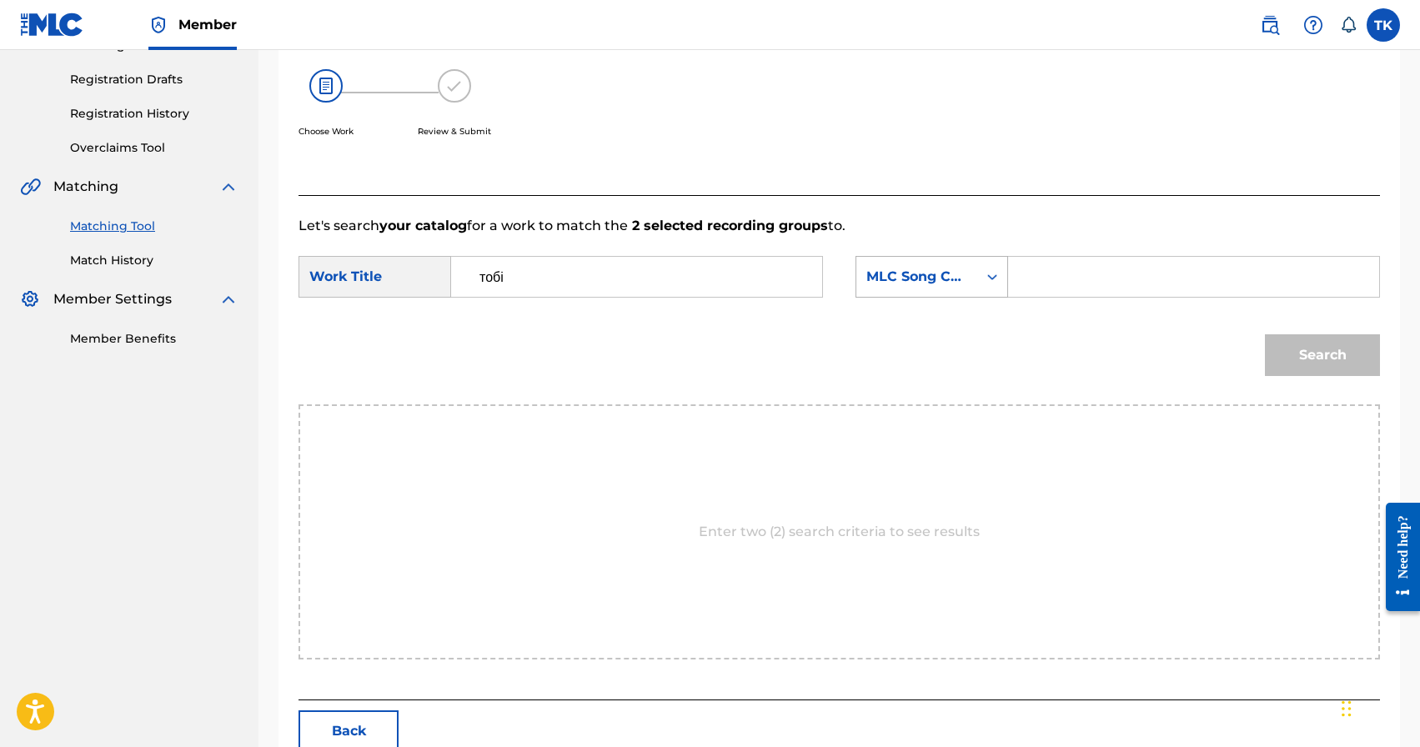
click at [973, 280] on div "MLC Song Code" at bounding box center [916, 277] width 121 height 32
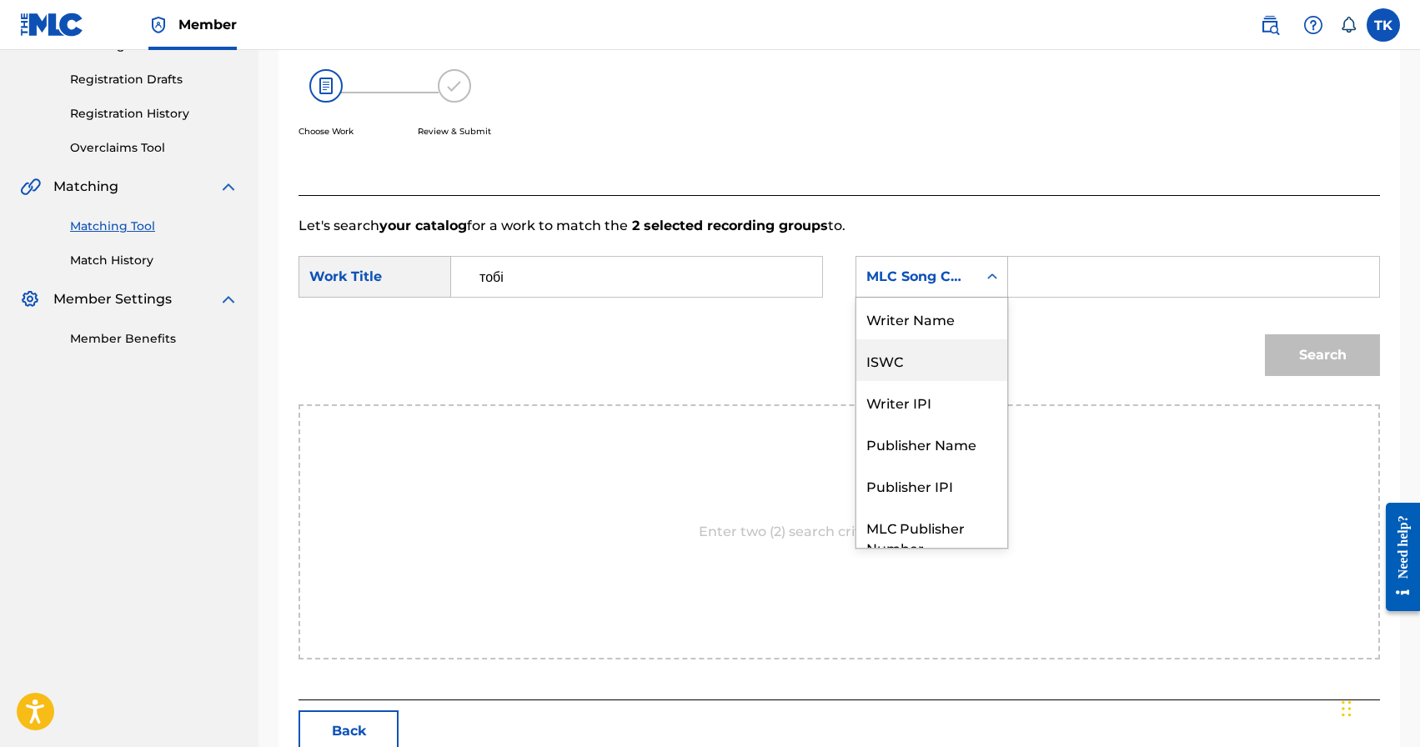
scroll to position [62, 0]
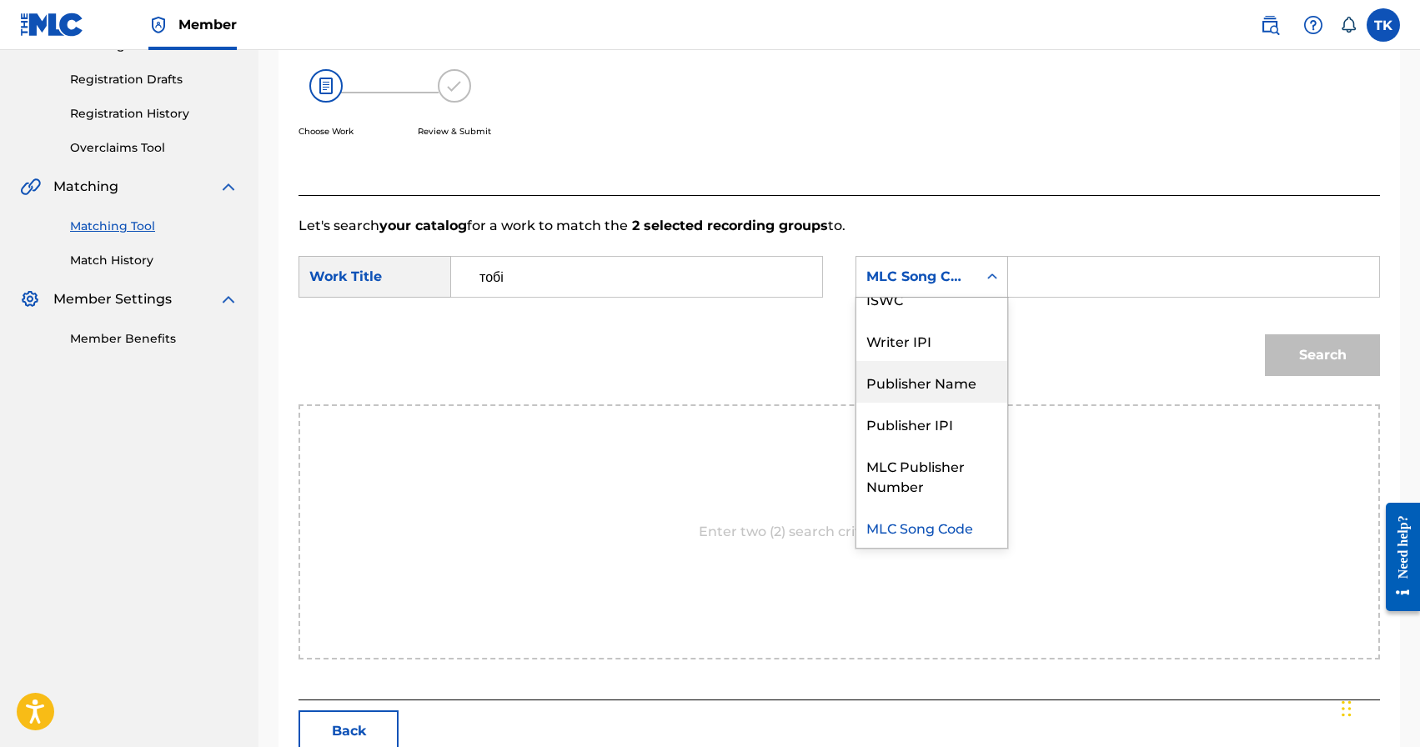
click at [927, 381] on div "Publisher Name" at bounding box center [931, 382] width 151 height 42
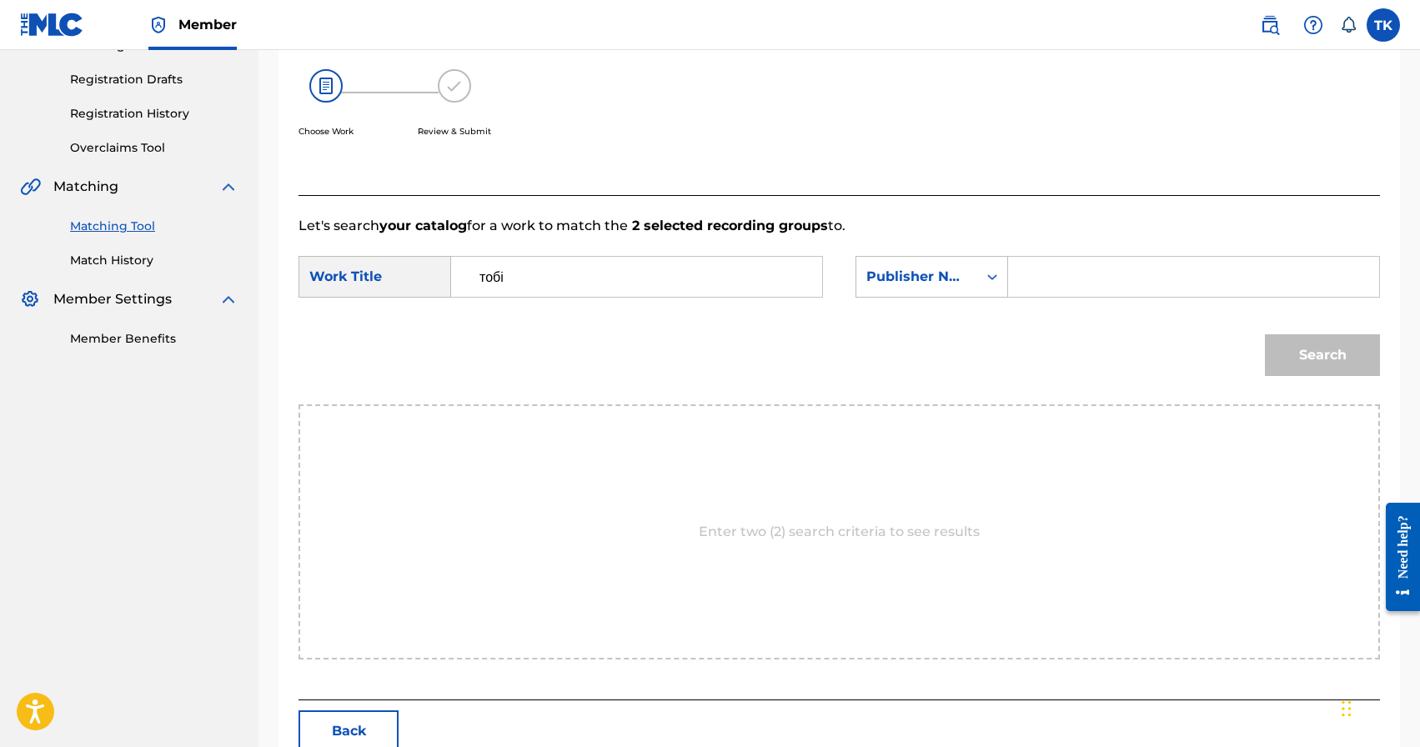
click at [1060, 277] on input "Search Form" at bounding box center [1193, 277] width 343 height 40
type input "INFINITY MUSIC"
click at [1317, 348] on button "Search" at bounding box center [1322, 355] width 115 height 42
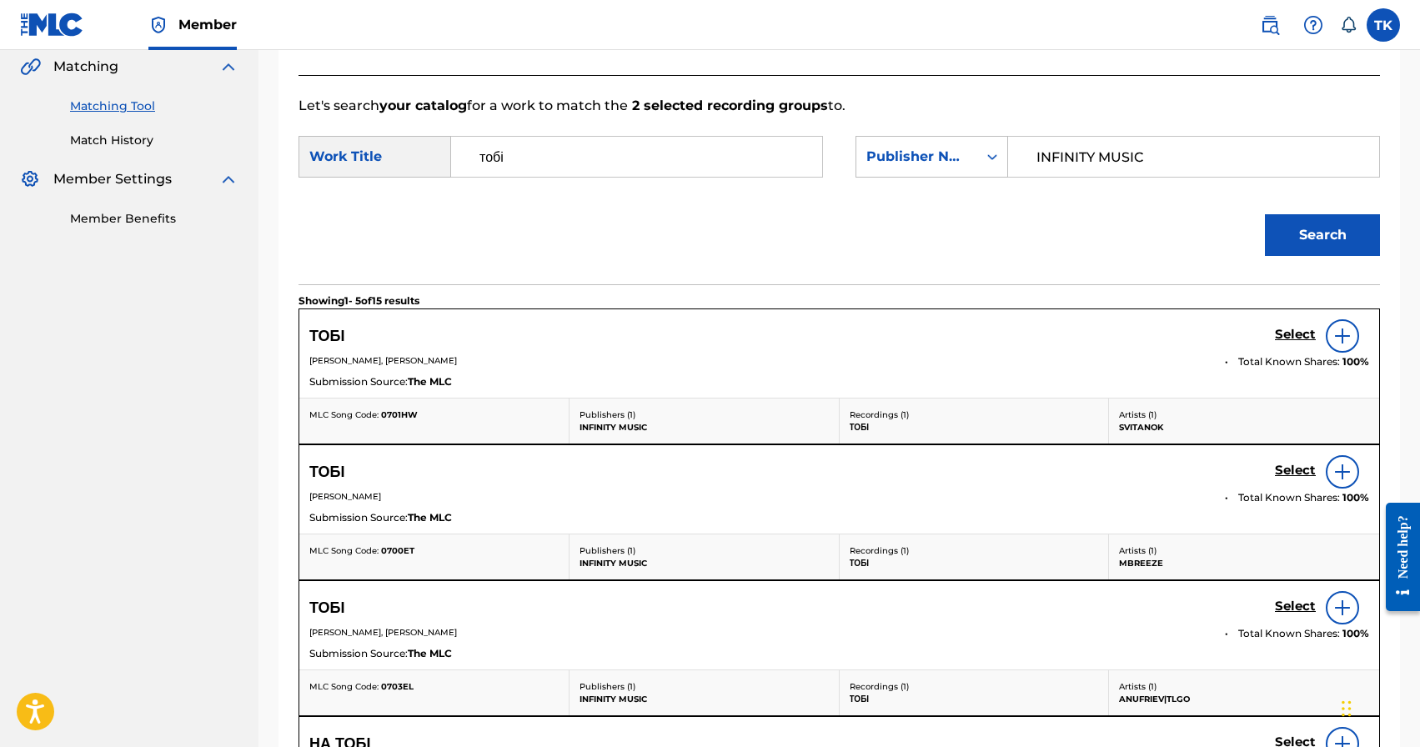
scroll to position [392, 0]
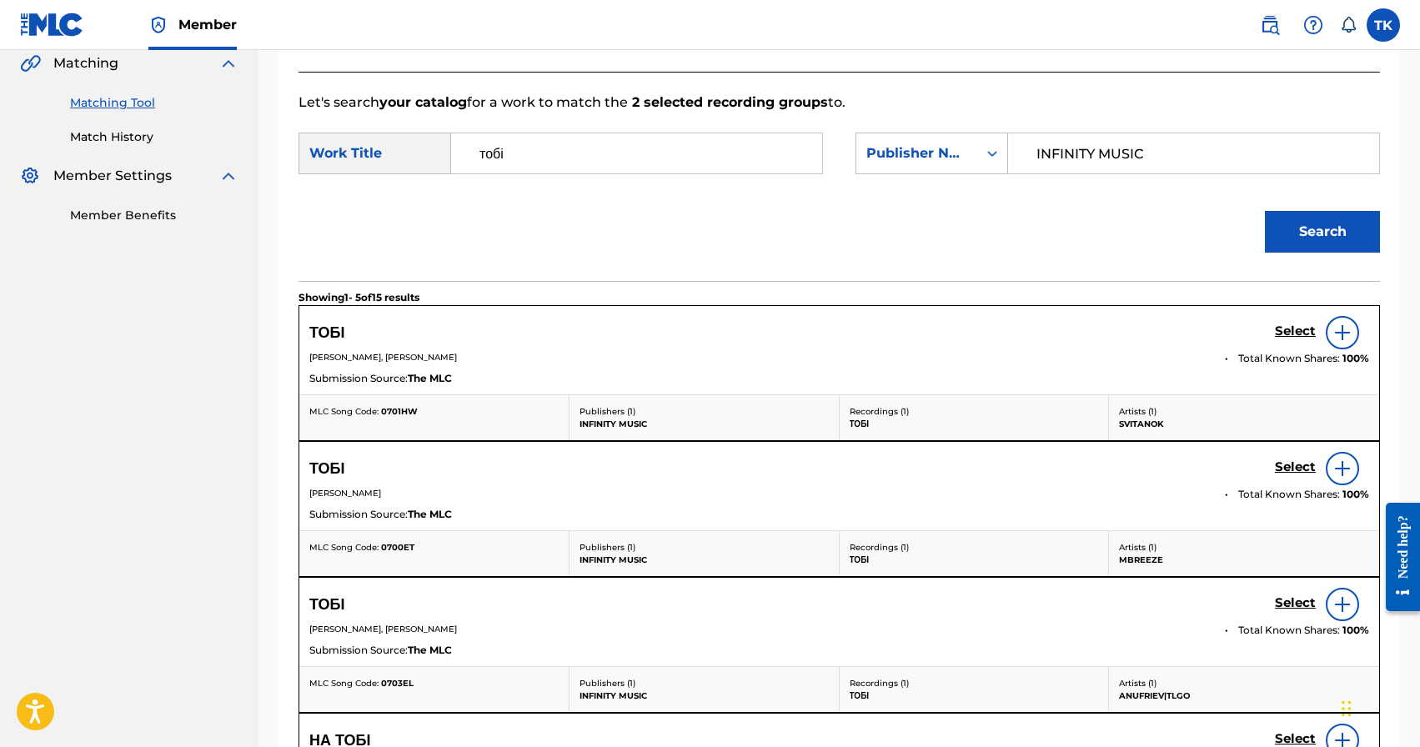
click at [1287, 339] on h5 "Select" at bounding box center [1295, 331] width 41 height 16
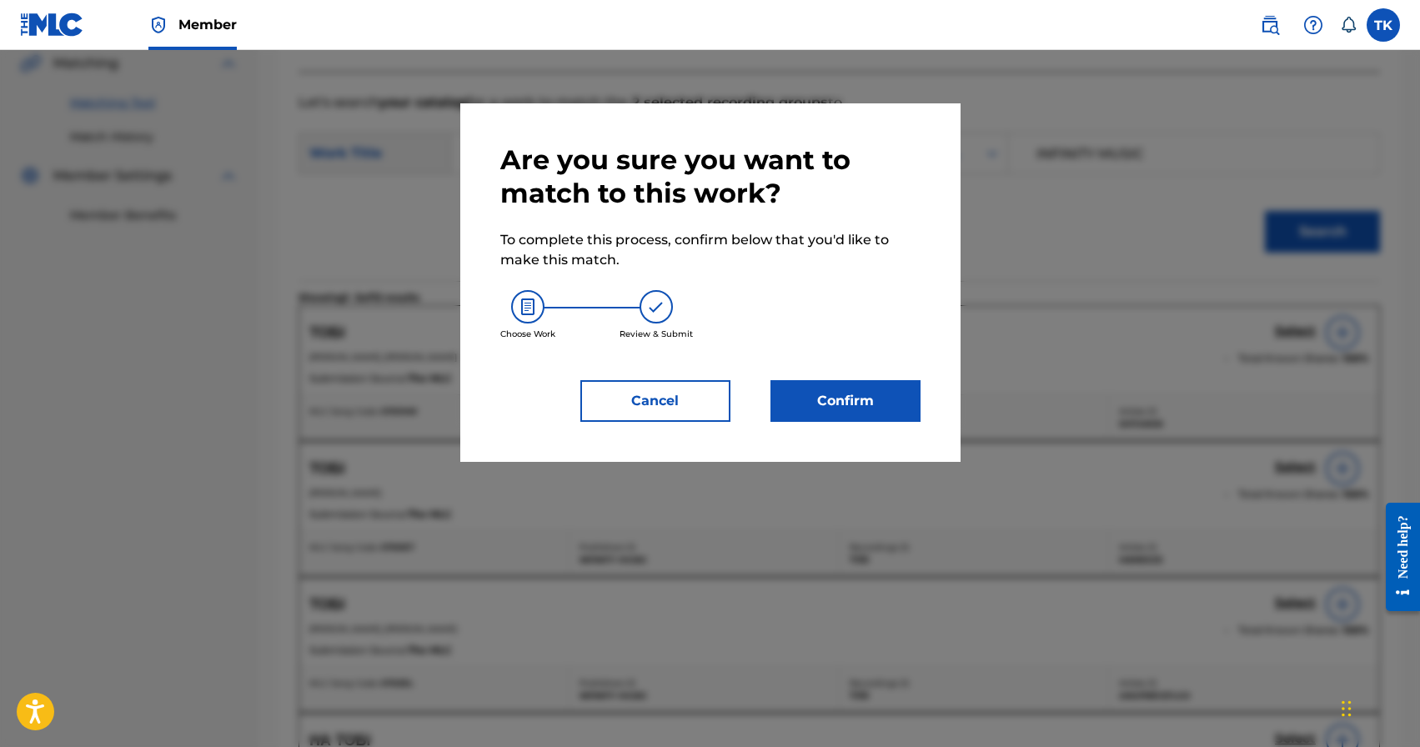
click at [888, 406] on button "Confirm" at bounding box center [845, 401] width 150 height 42
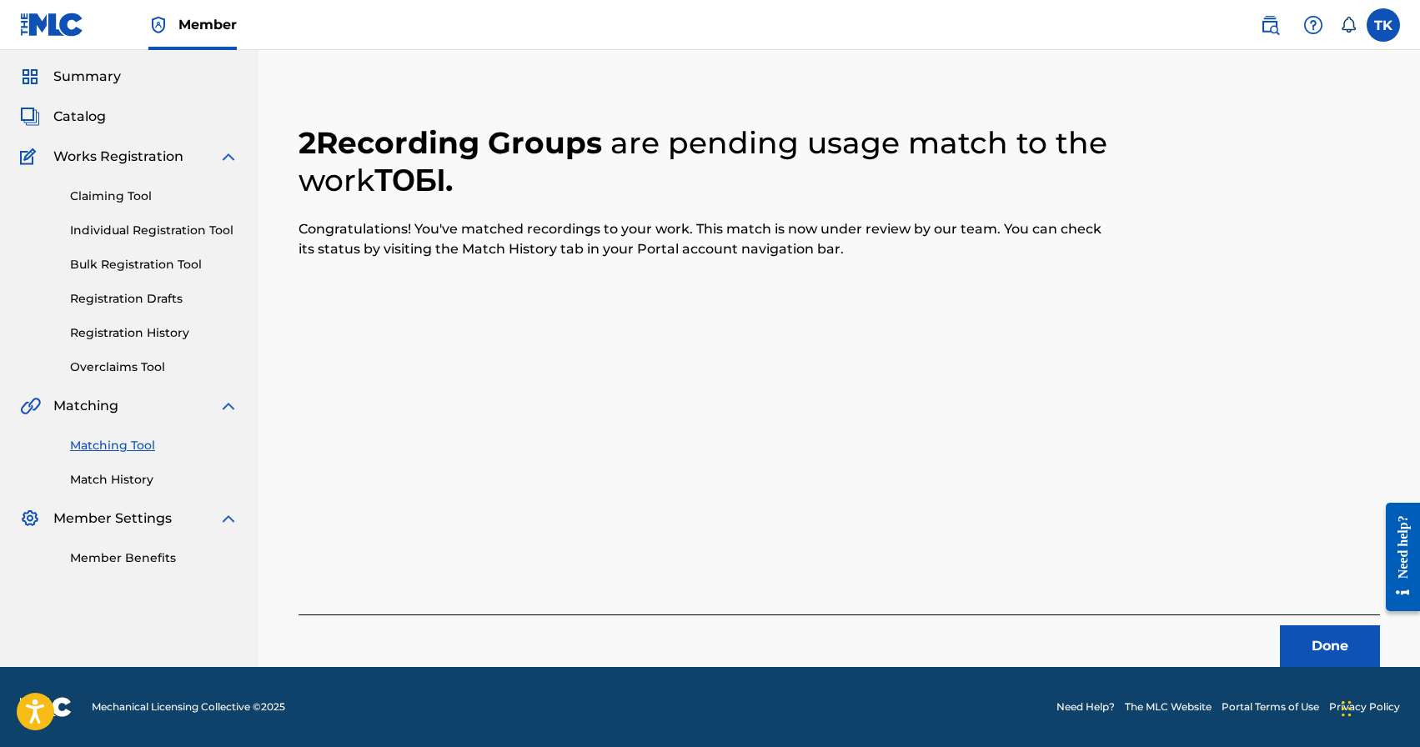
scroll to position [49, 0]
click at [1315, 651] on button "Done" at bounding box center [1330, 646] width 100 height 42
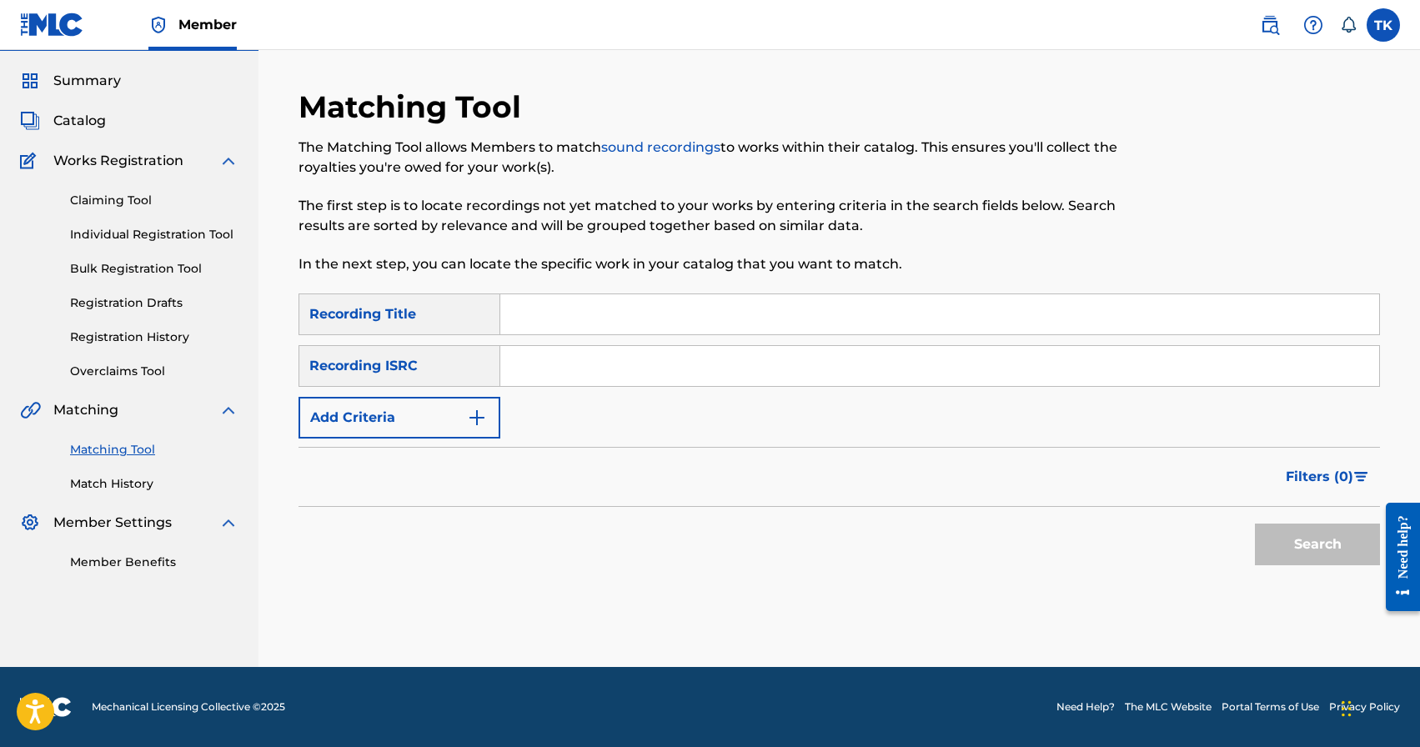
scroll to position [0, 0]
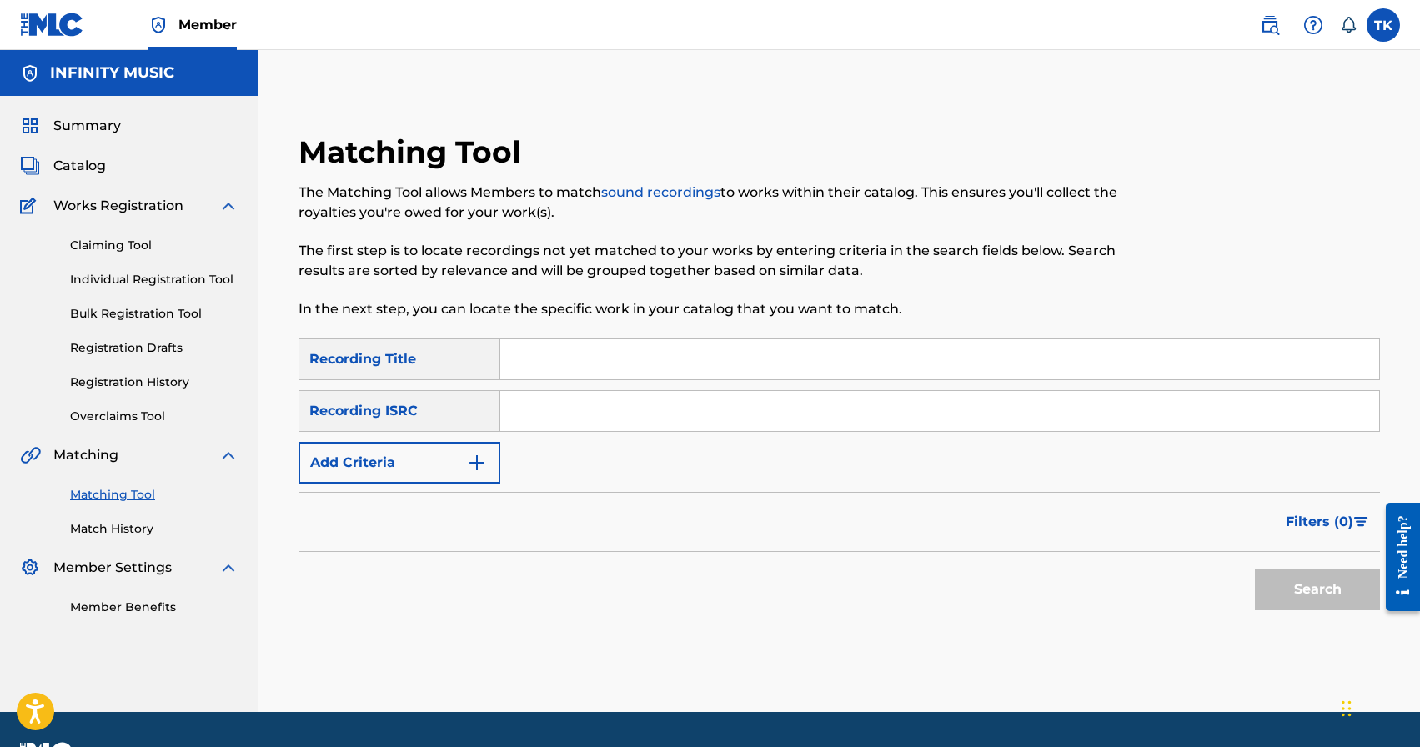
click at [630, 358] on input "Search Form" at bounding box center [939, 359] width 879 height 40
type input "втомленим"
click at [471, 462] on img "Search Form" at bounding box center [477, 463] width 20 height 20
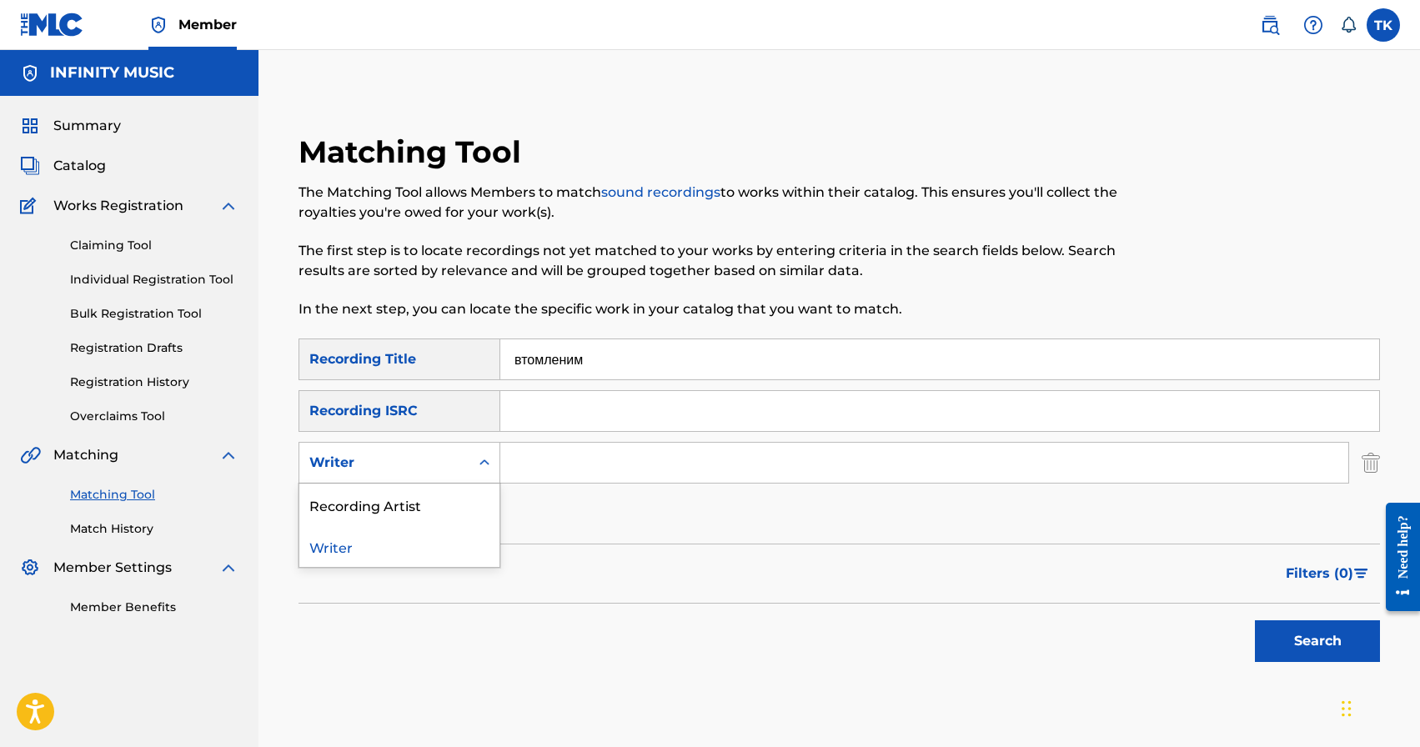
click at [471, 462] on div "Search Form" at bounding box center [484, 463] width 30 height 30
click at [462, 498] on div "Recording Artist" at bounding box center [399, 504] width 200 height 42
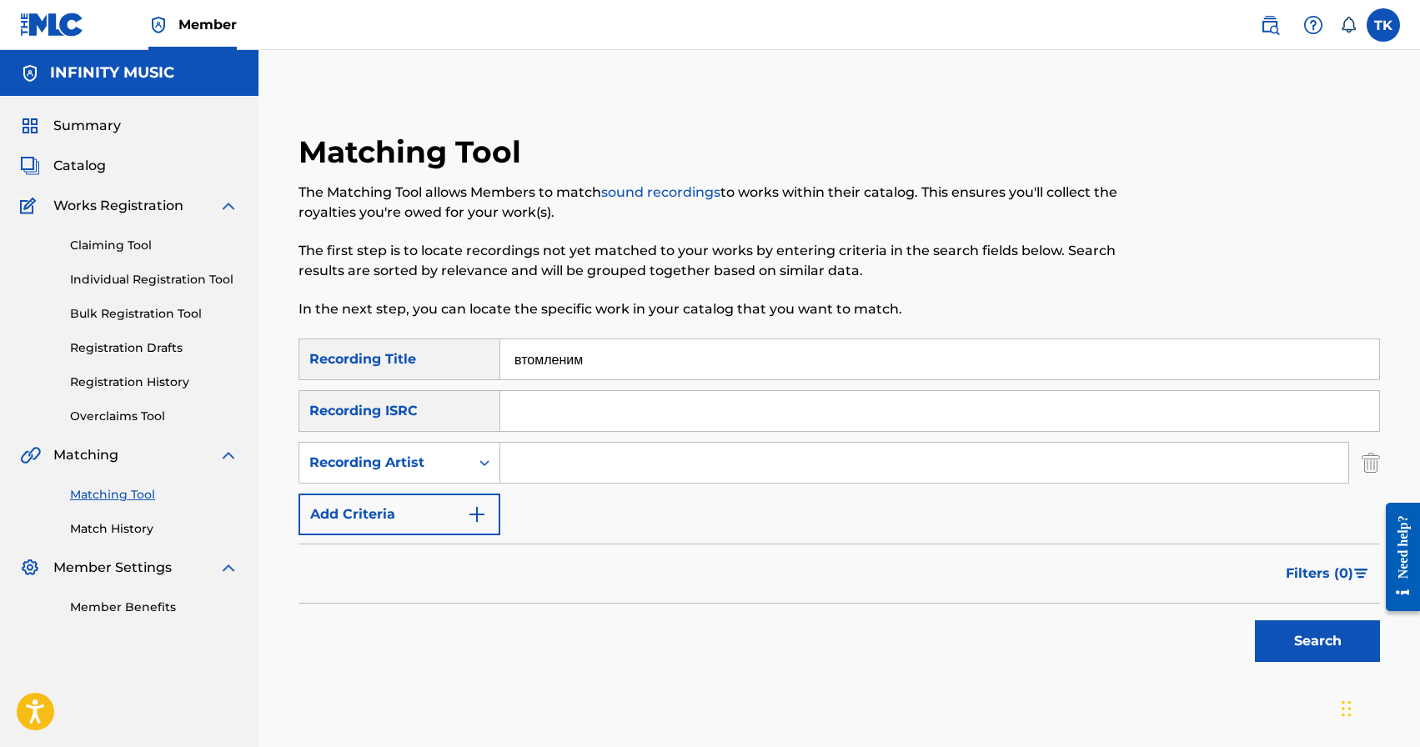
click at [569, 461] on input "Search Form" at bounding box center [924, 463] width 848 height 40
type input "mbreeze"
click at [1300, 614] on div "Search" at bounding box center [1312, 637] width 133 height 67
click at [1300, 627] on button "Search" at bounding box center [1317, 641] width 125 height 42
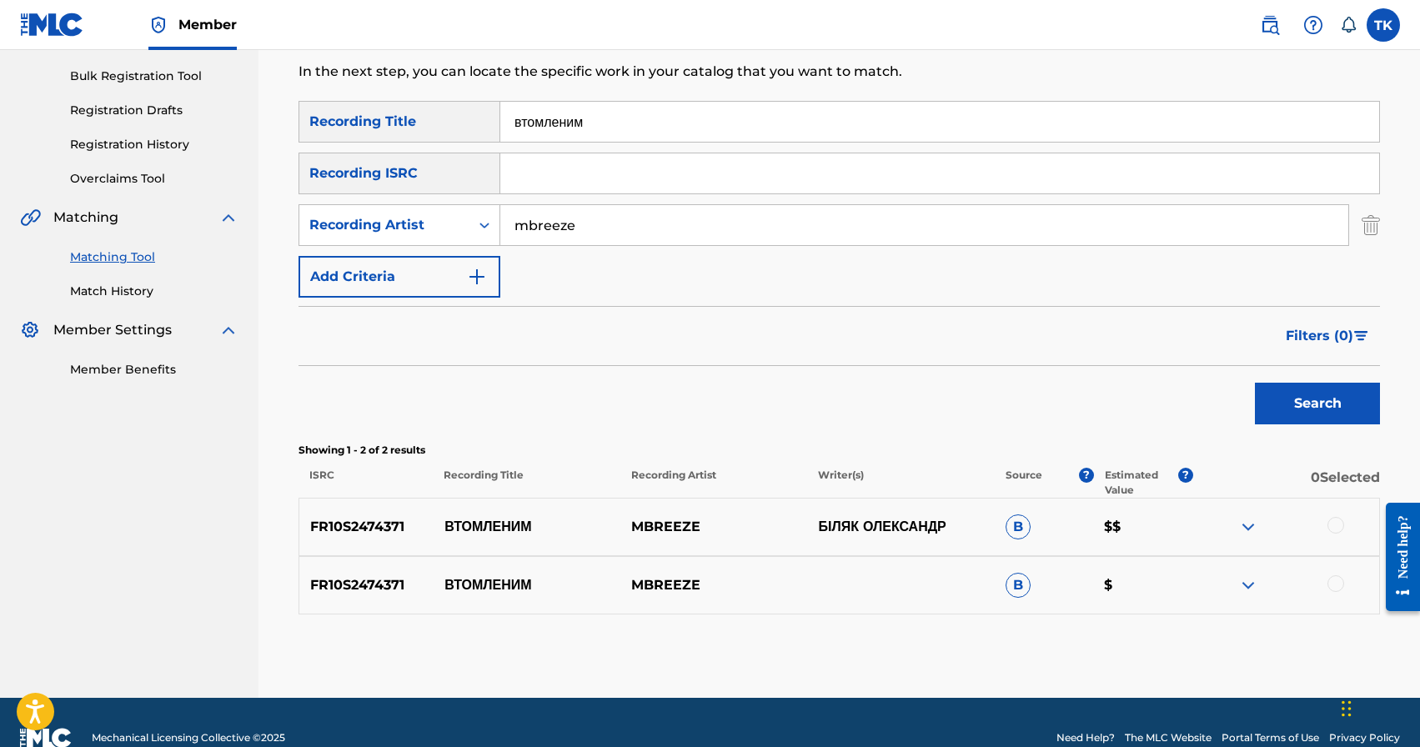
scroll to position [268, 0]
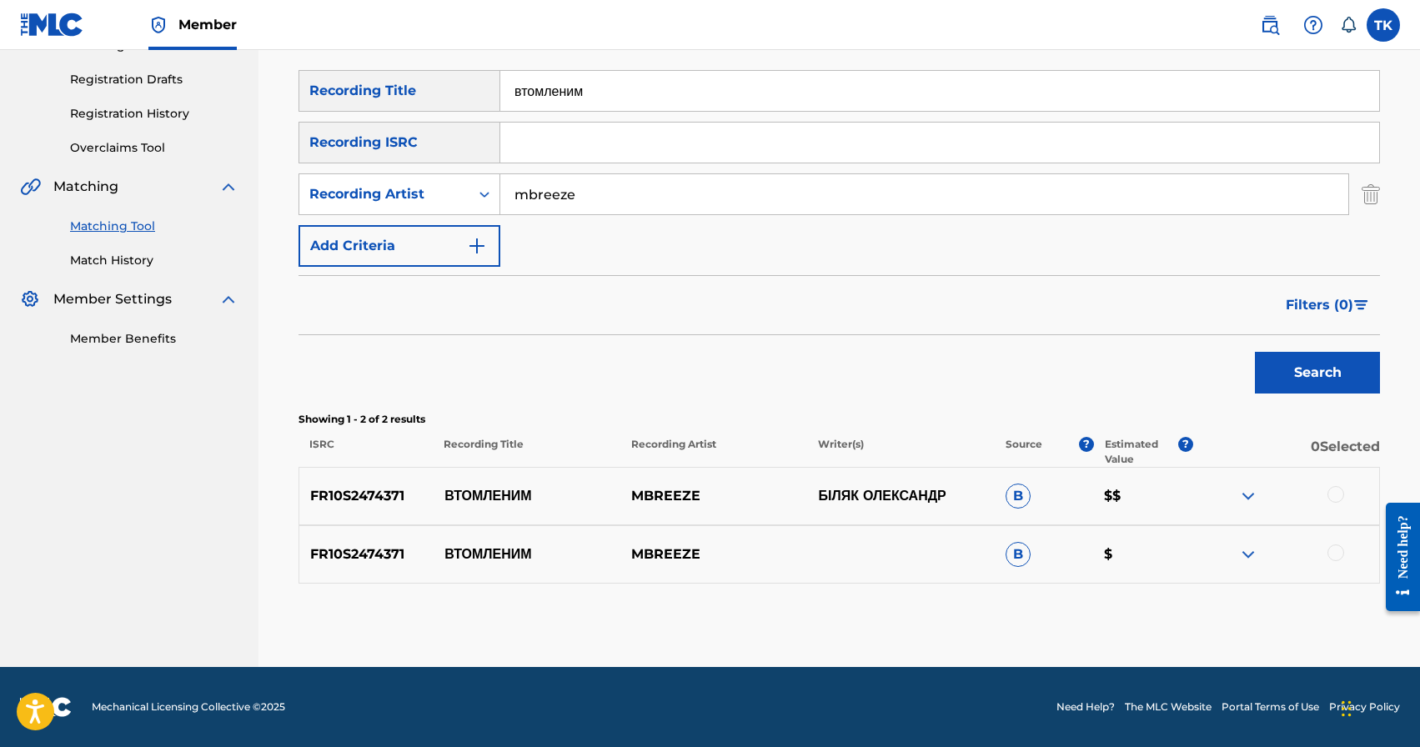
click at [1335, 492] on div at bounding box center [1335, 494] width 17 height 17
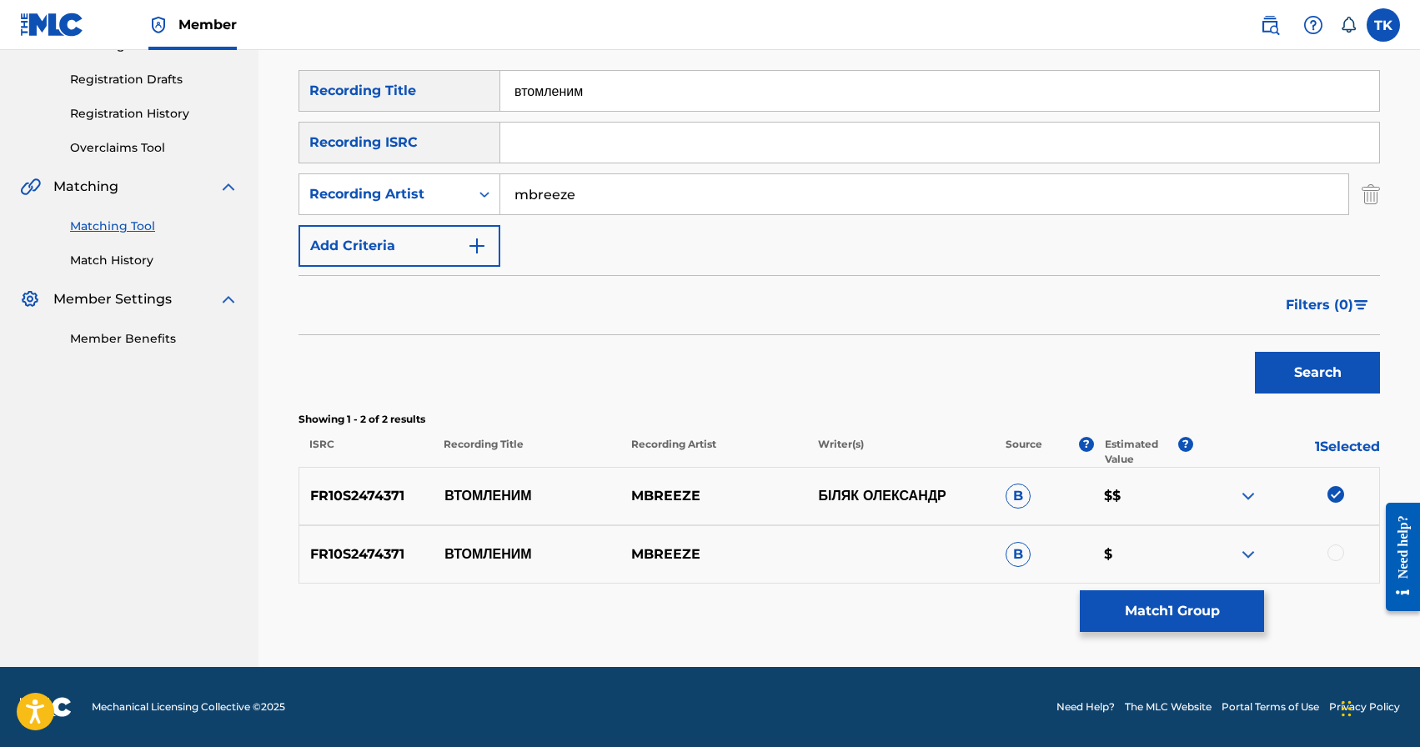
click at [1335, 548] on div at bounding box center [1335, 552] width 17 height 17
click at [1218, 606] on button "Match 2 Groups" at bounding box center [1172, 611] width 184 height 42
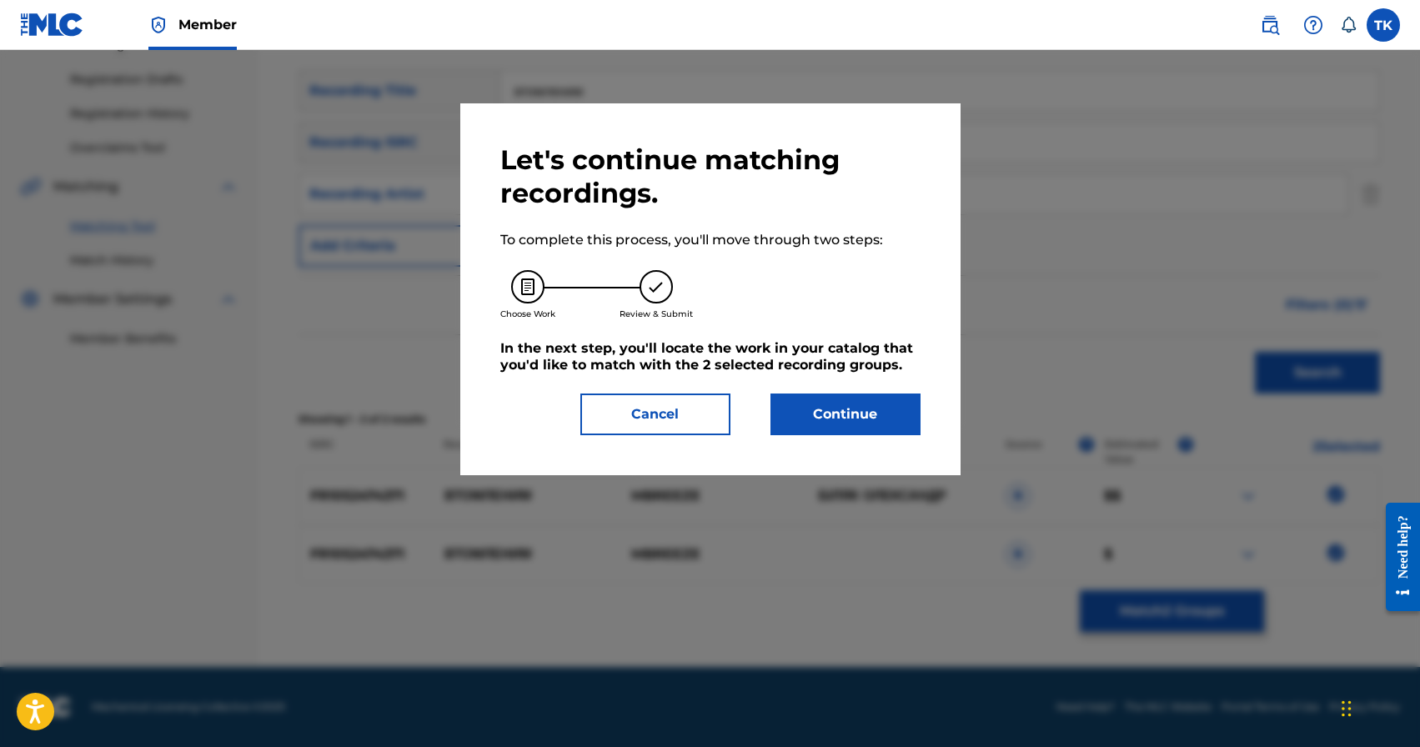
click at [870, 415] on button "Continue" at bounding box center [845, 414] width 150 height 42
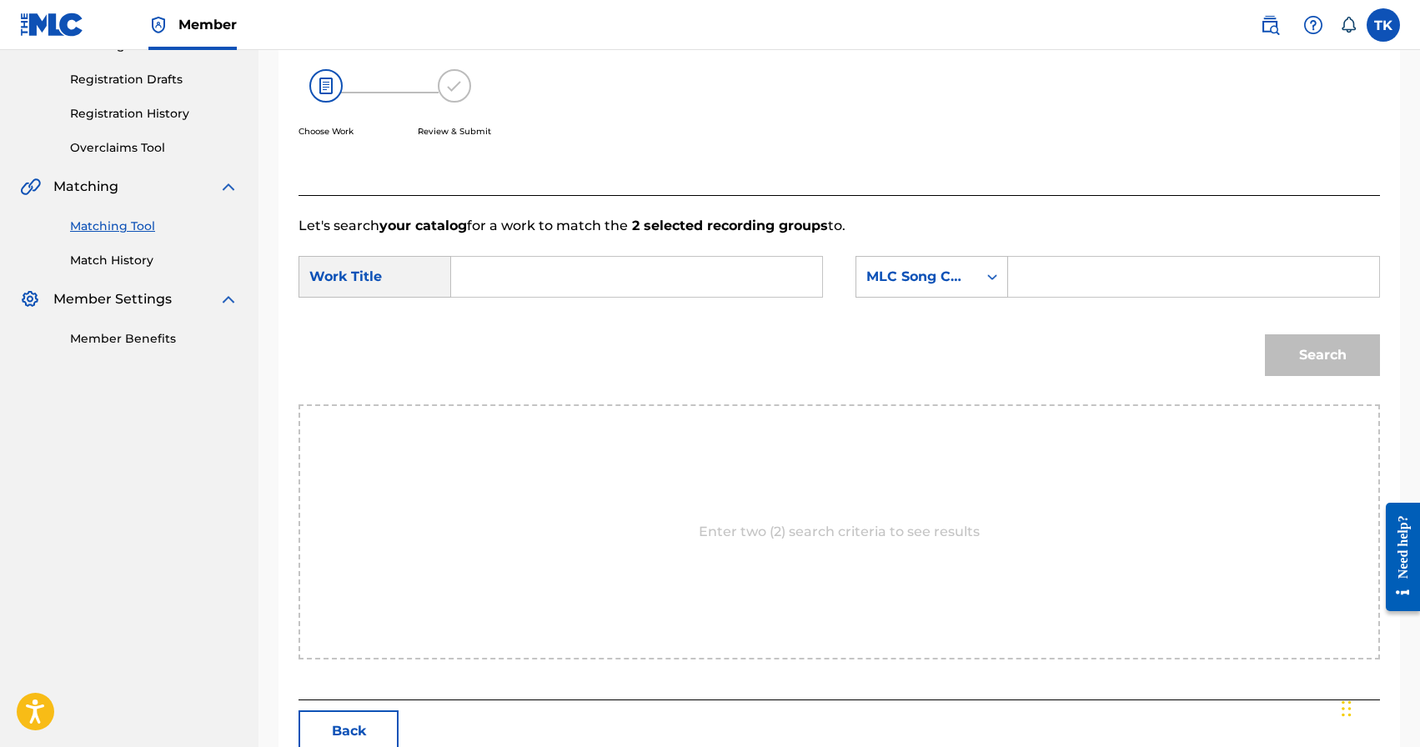
click at [668, 279] on input "Search Form" at bounding box center [636, 277] width 343 height 40
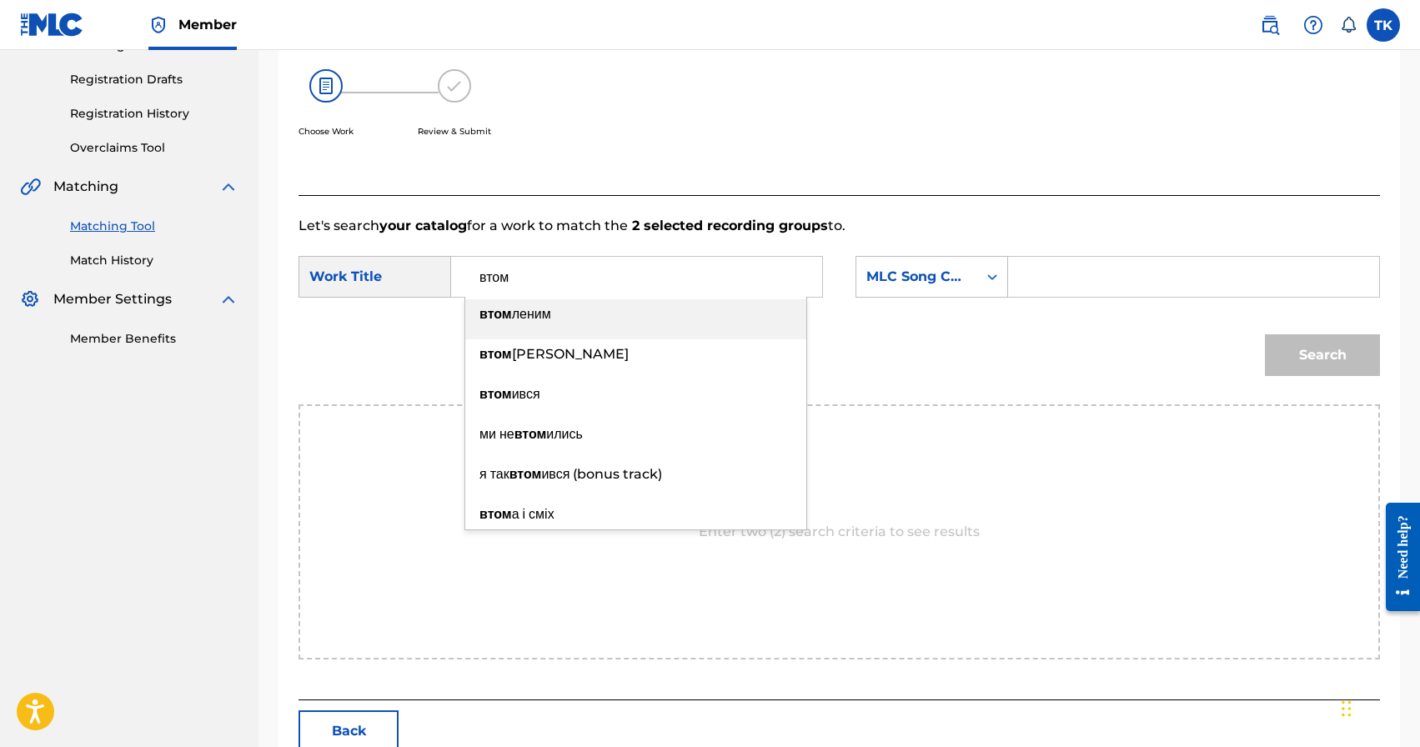
click at [639, 325] on div "втом леним" at bounding box center [635, 314] width 341 height 30
type input "втомленим"
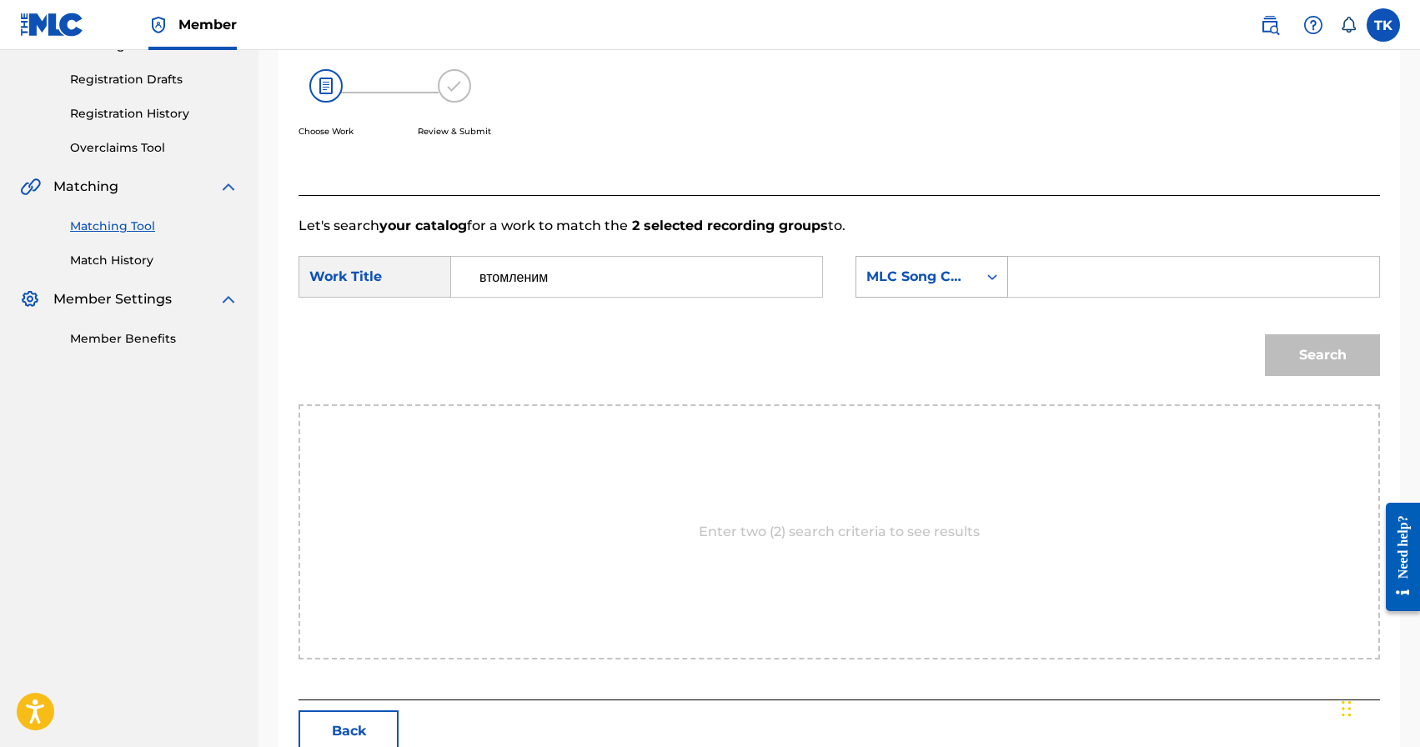
click at [954, 278] on div "MLC Song Code" at bounding box center [916, 277] width 101 height 20
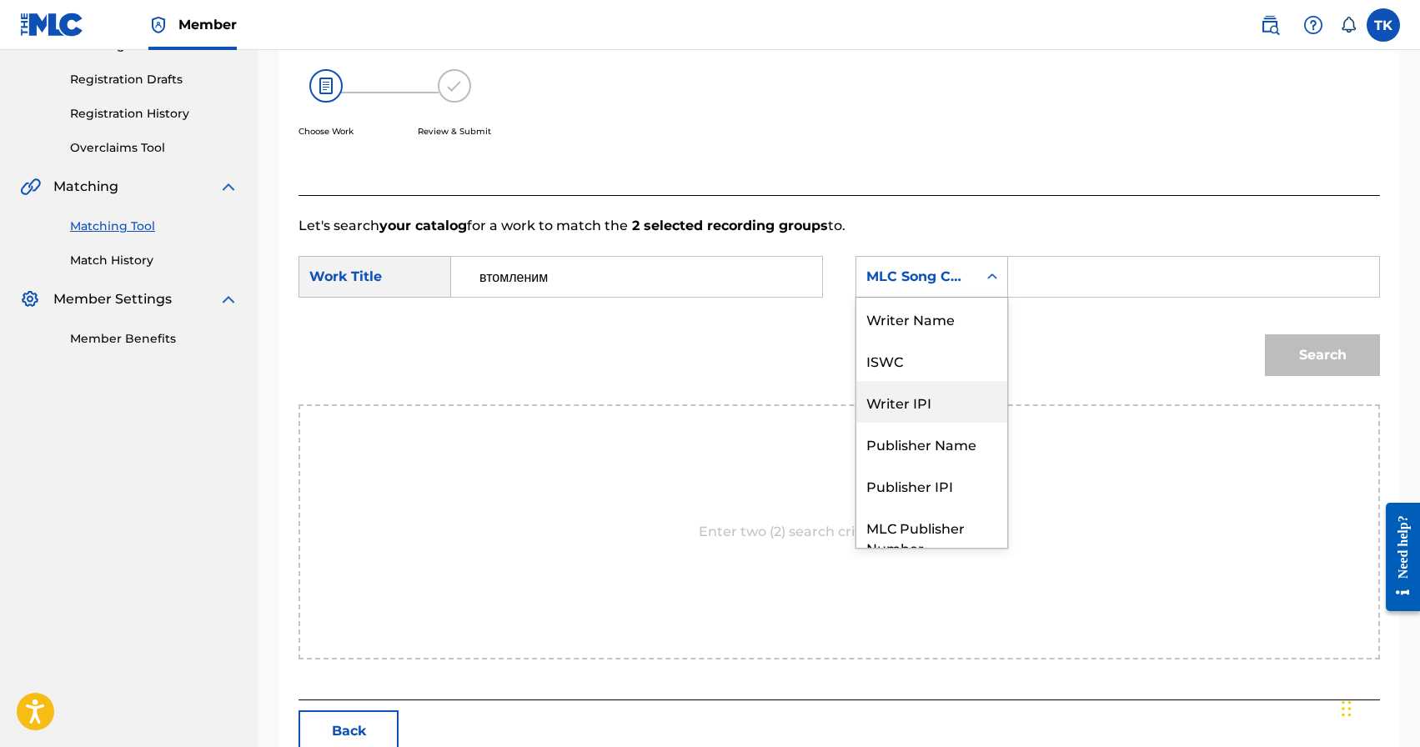
scroll to position [62, 0]
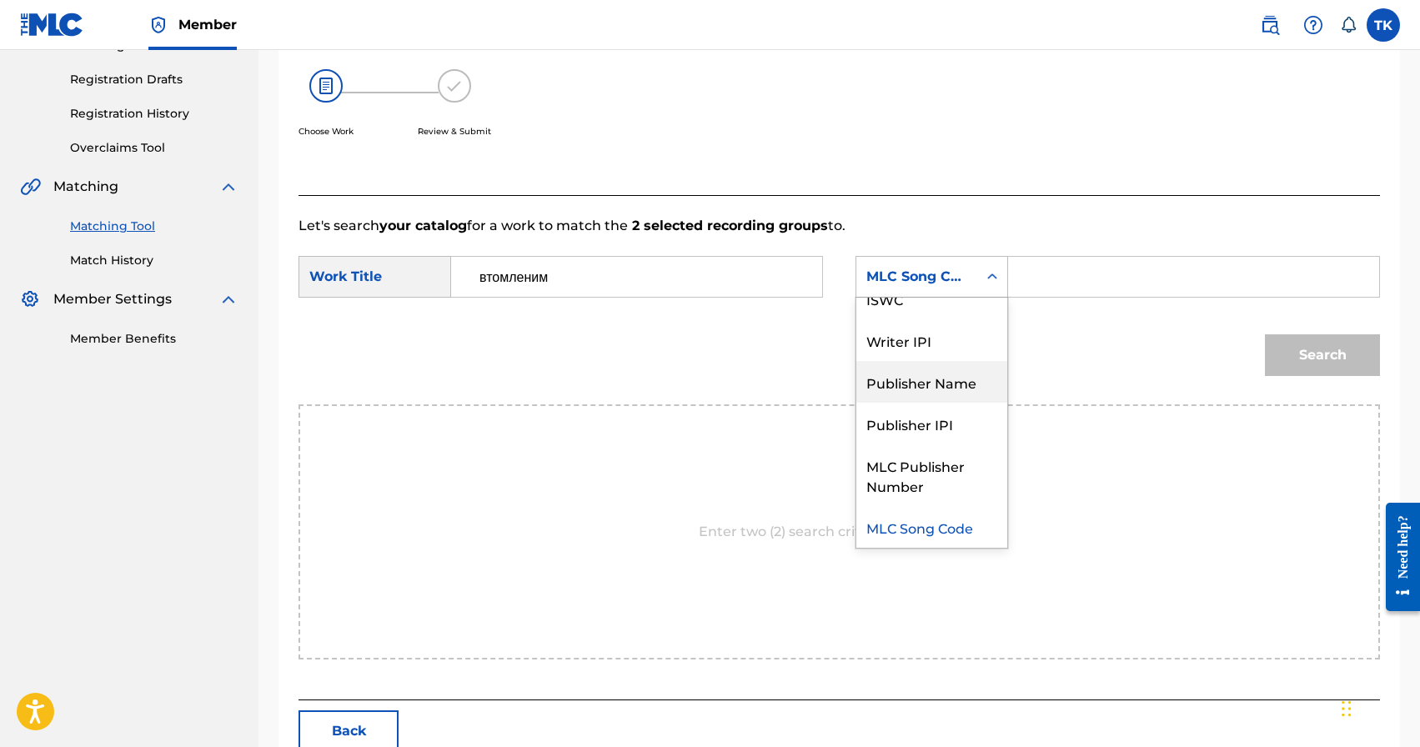
click at [937, 388] on div "Publisher Name" at bounding box center [931, 382] width 151 height 42
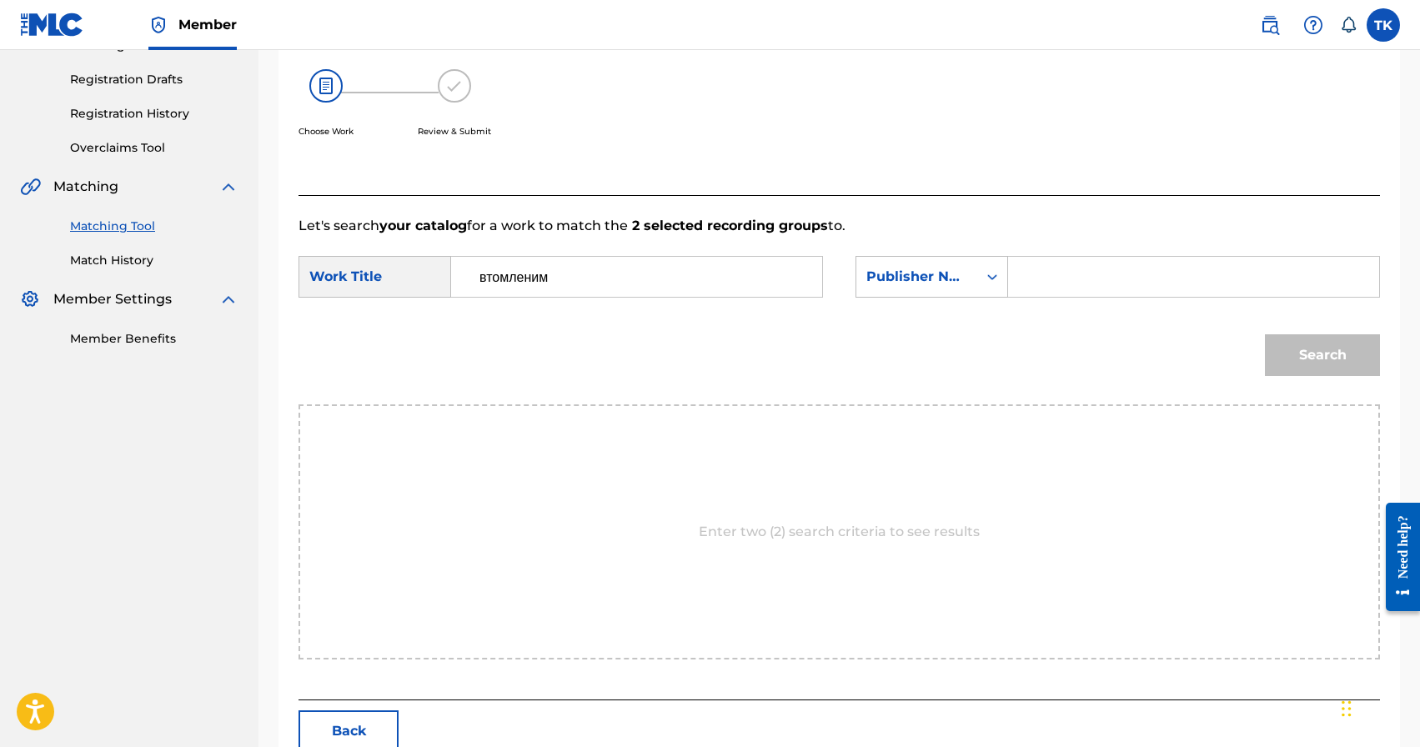
click at [1037, 287] on input "Search Form" at bounding box center [1193, 277] width 343 height 40
type input "INFINITY MUSIC"
click at [1294, 362] on button "Search" at bounding box center [1322, 355] width 115 height 42
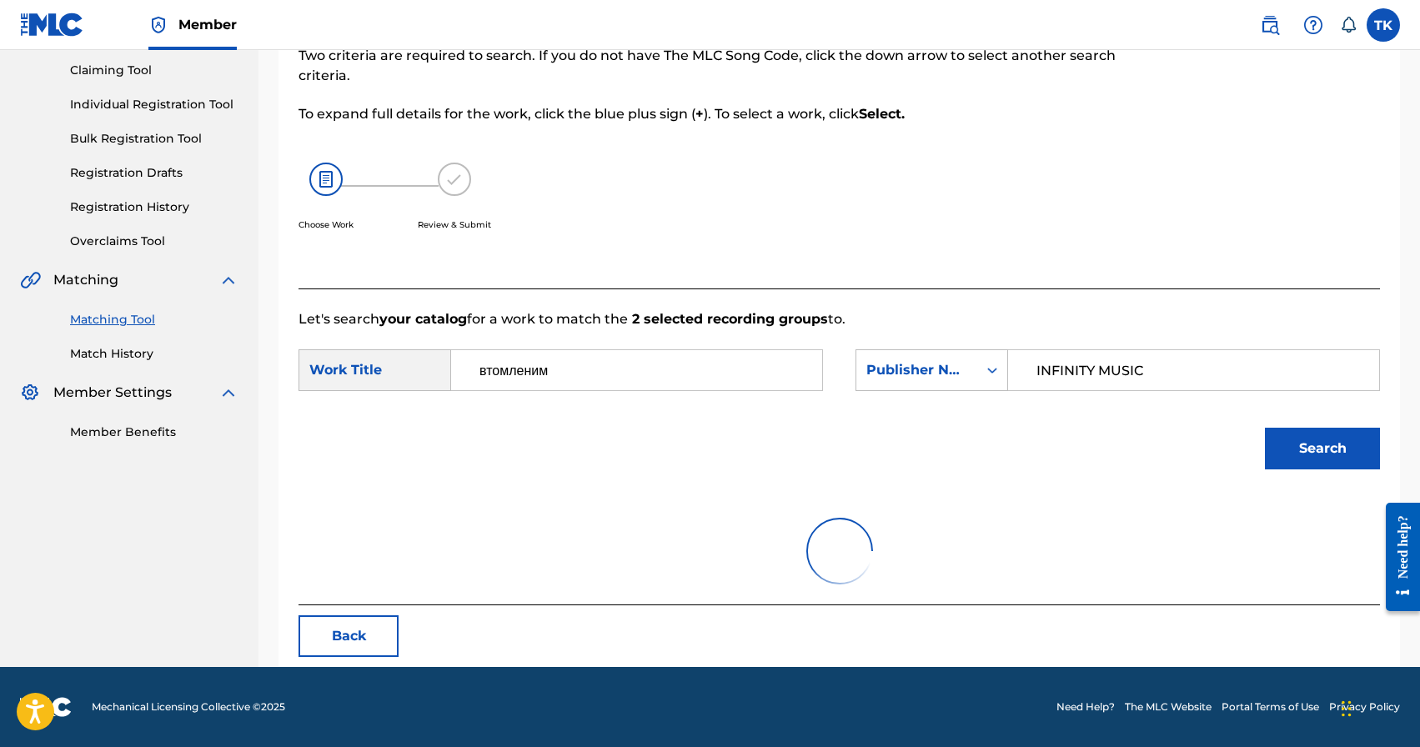
scroll to position [268, 0]
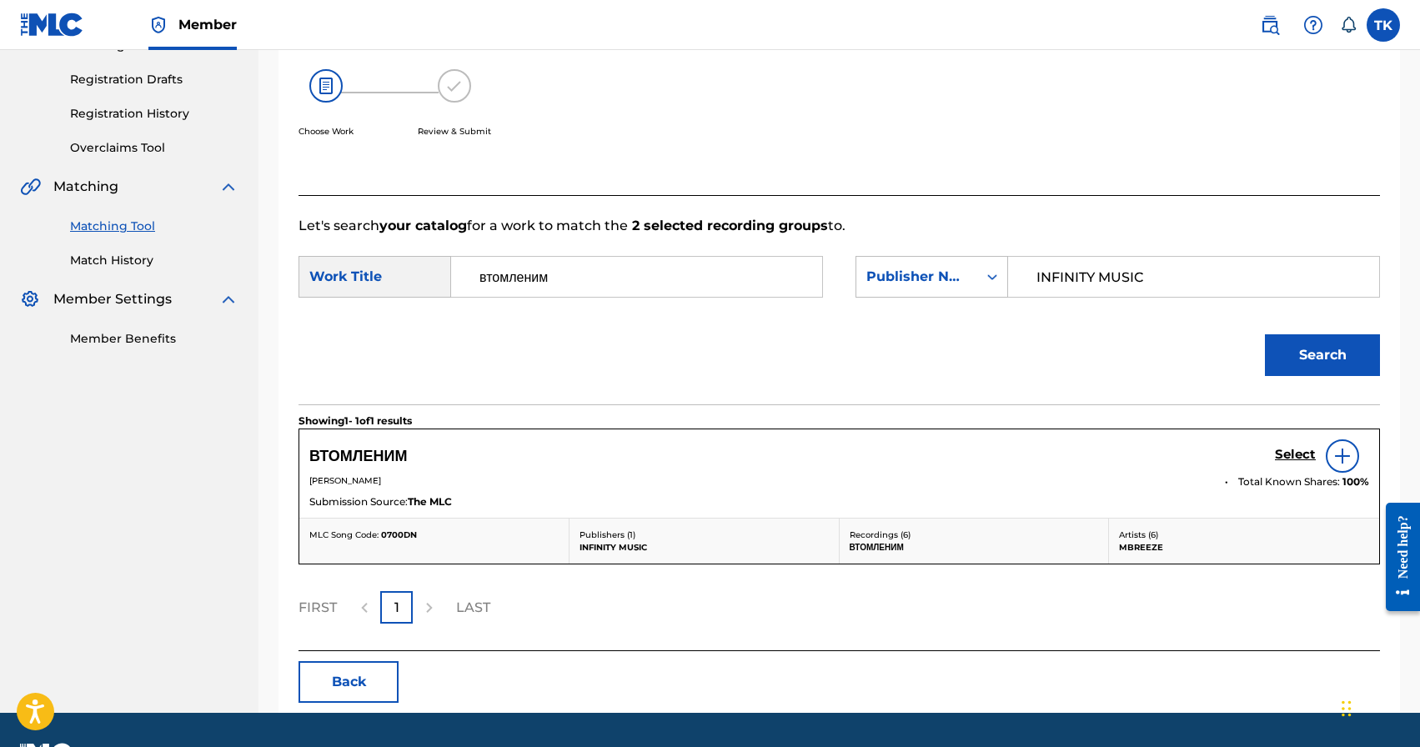
click at [1295, 456] on h5 "Select" at bounding box center [1295, 455] width 41 height 16
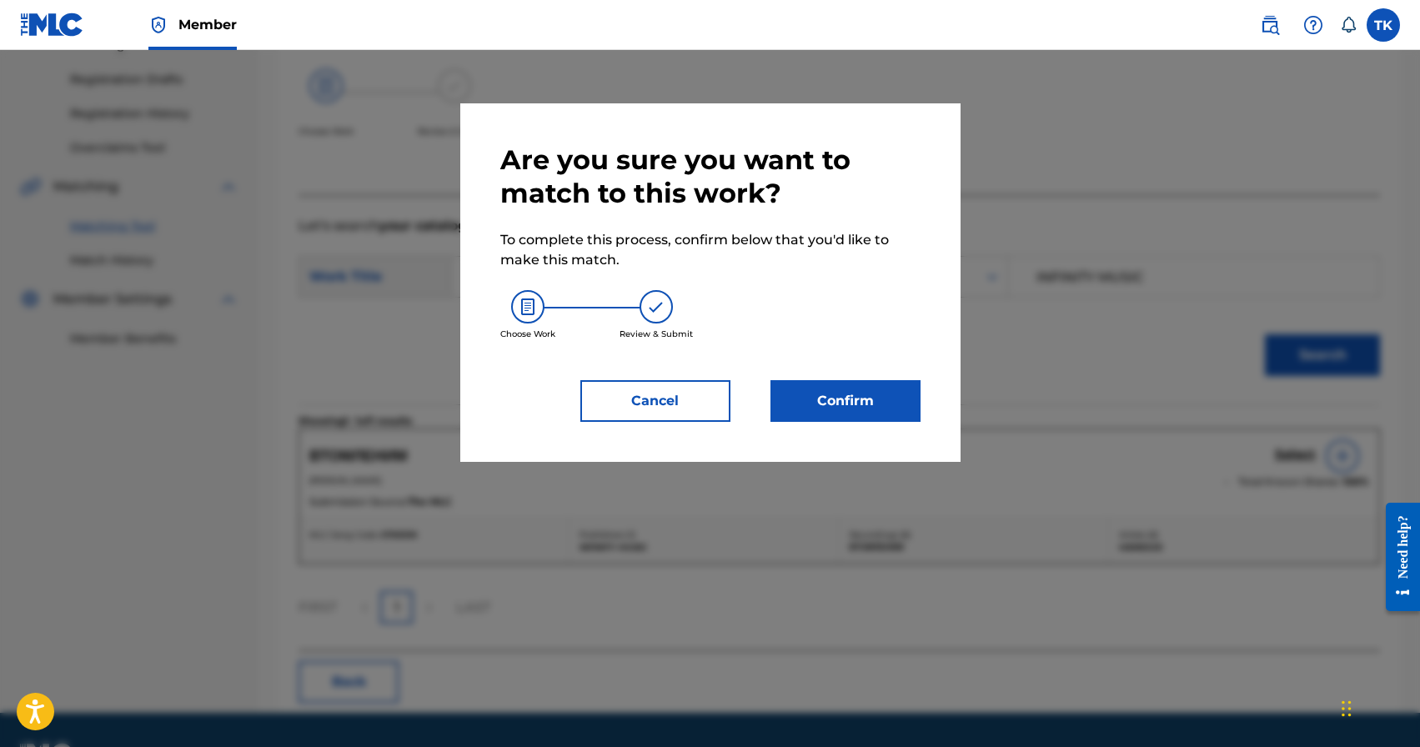
click at [868, 395] on button "Confirm" at bounding box center [845, 401] width 150 height 42
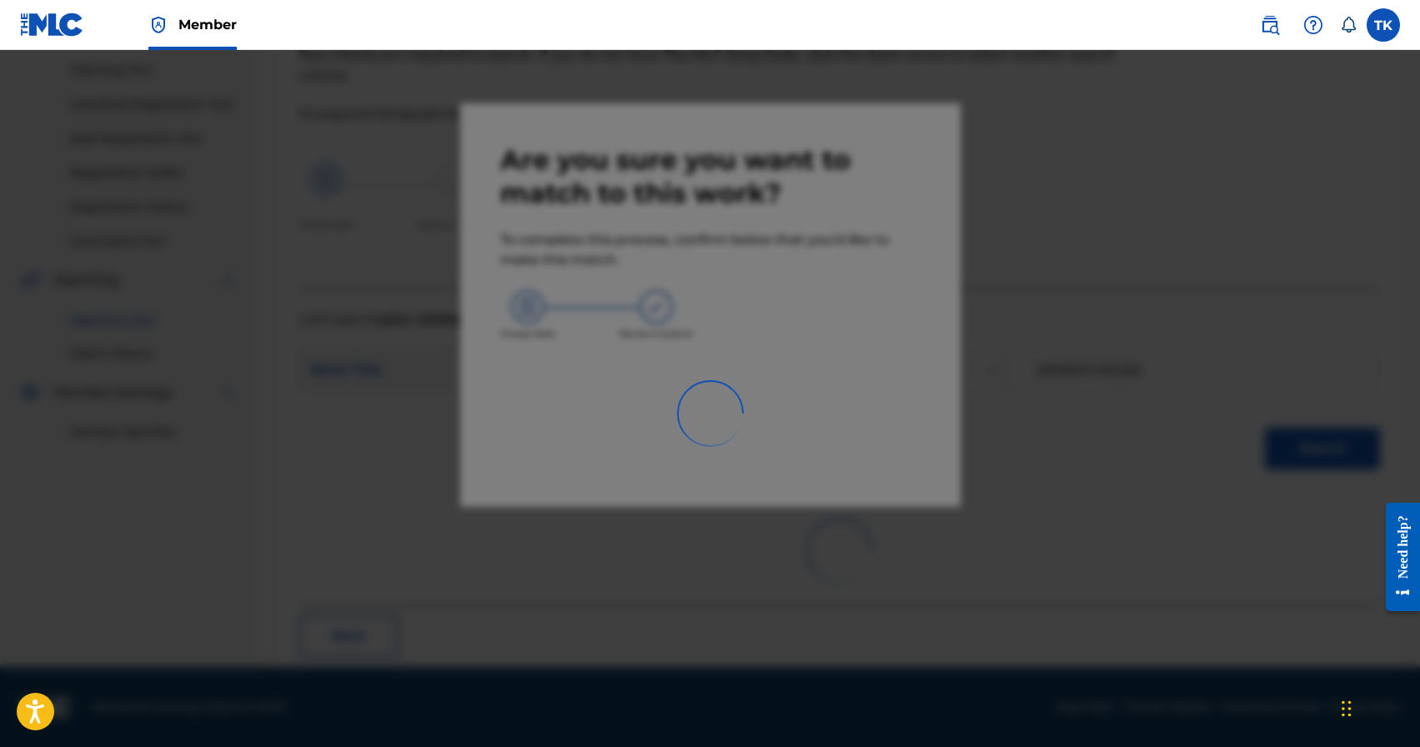
scroll to position [49, 0]
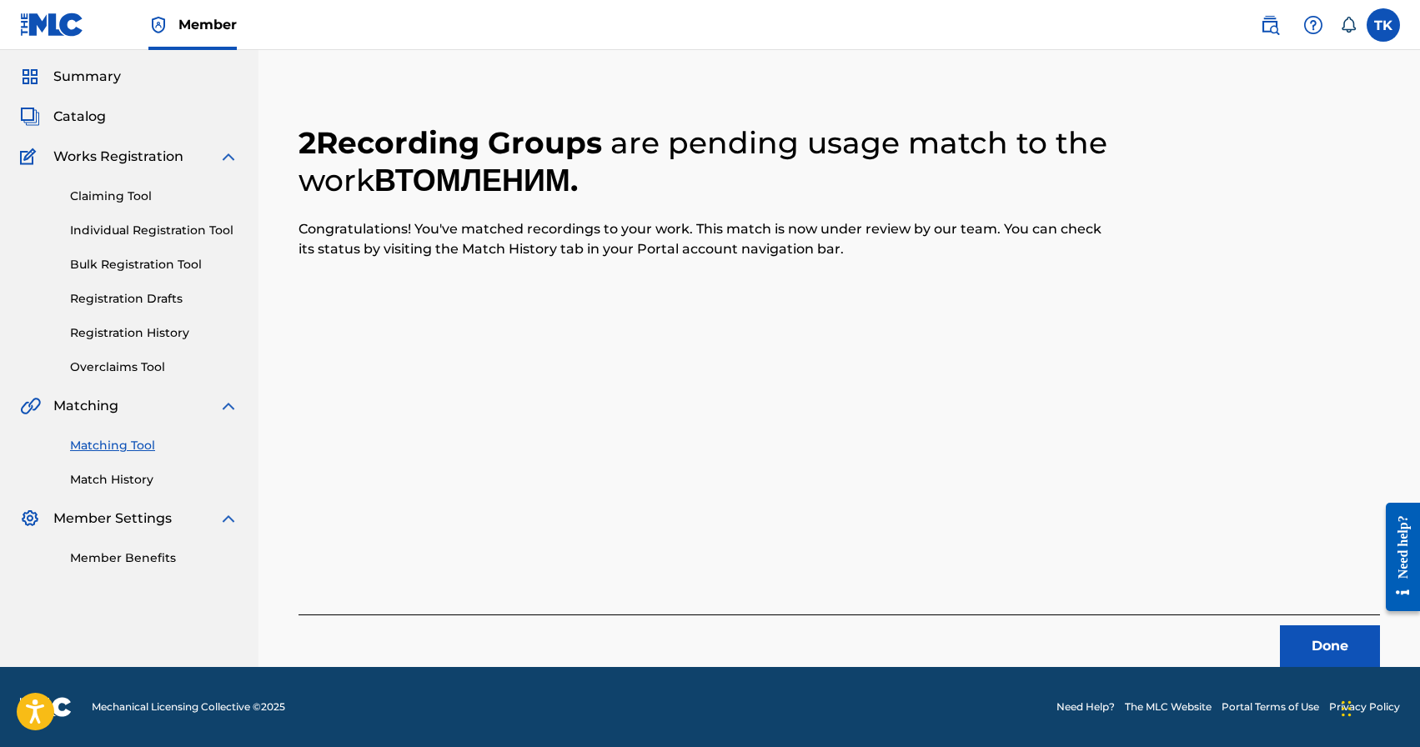
click at [1308, 639] on button "Done" at bounding box center [1330, 646] width 100 height 42
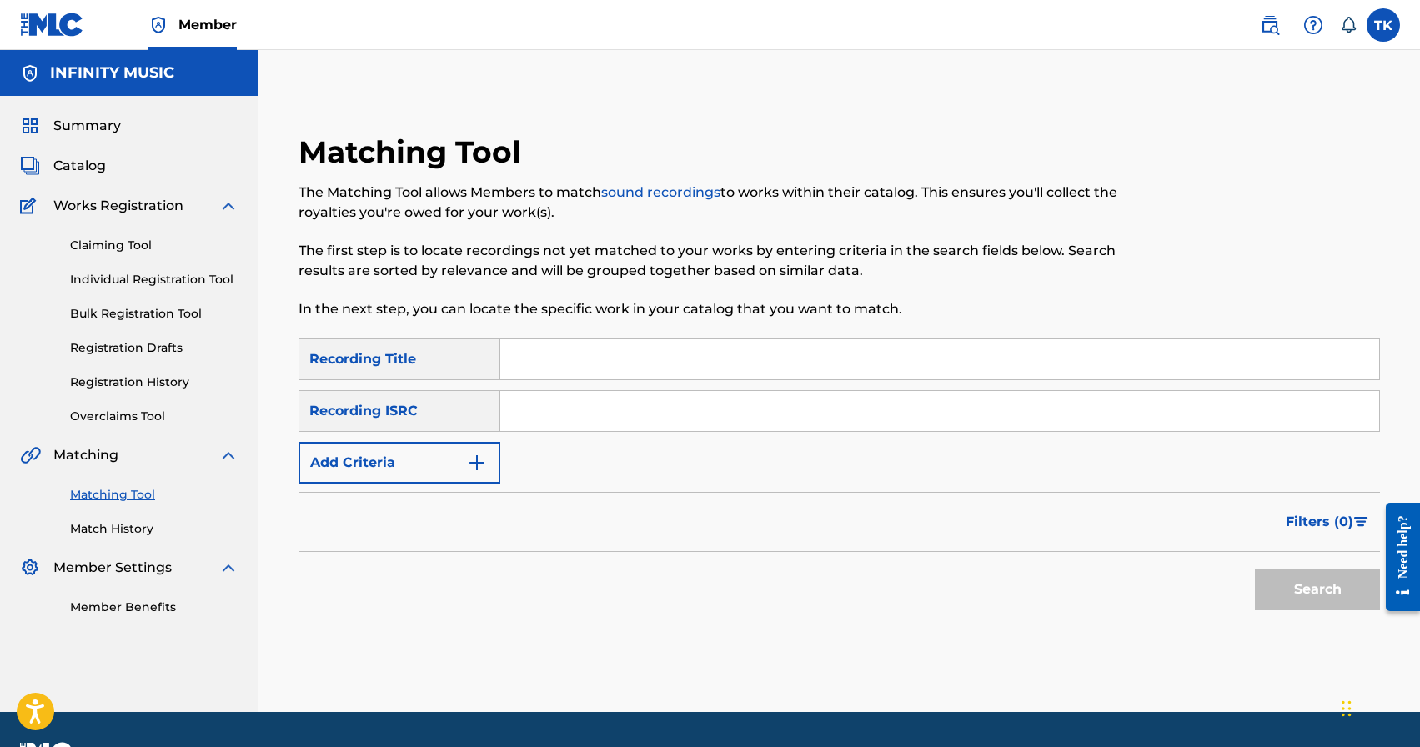
click at [671, 366] on input "Search Form" at bounding box center [939, 359] width 879 height 40
type input "[DEMOGRAPHIC_DATA]"
click at [454, 473] on button "Add Criteria" at bounding box center [399, 463] width 202 height 42
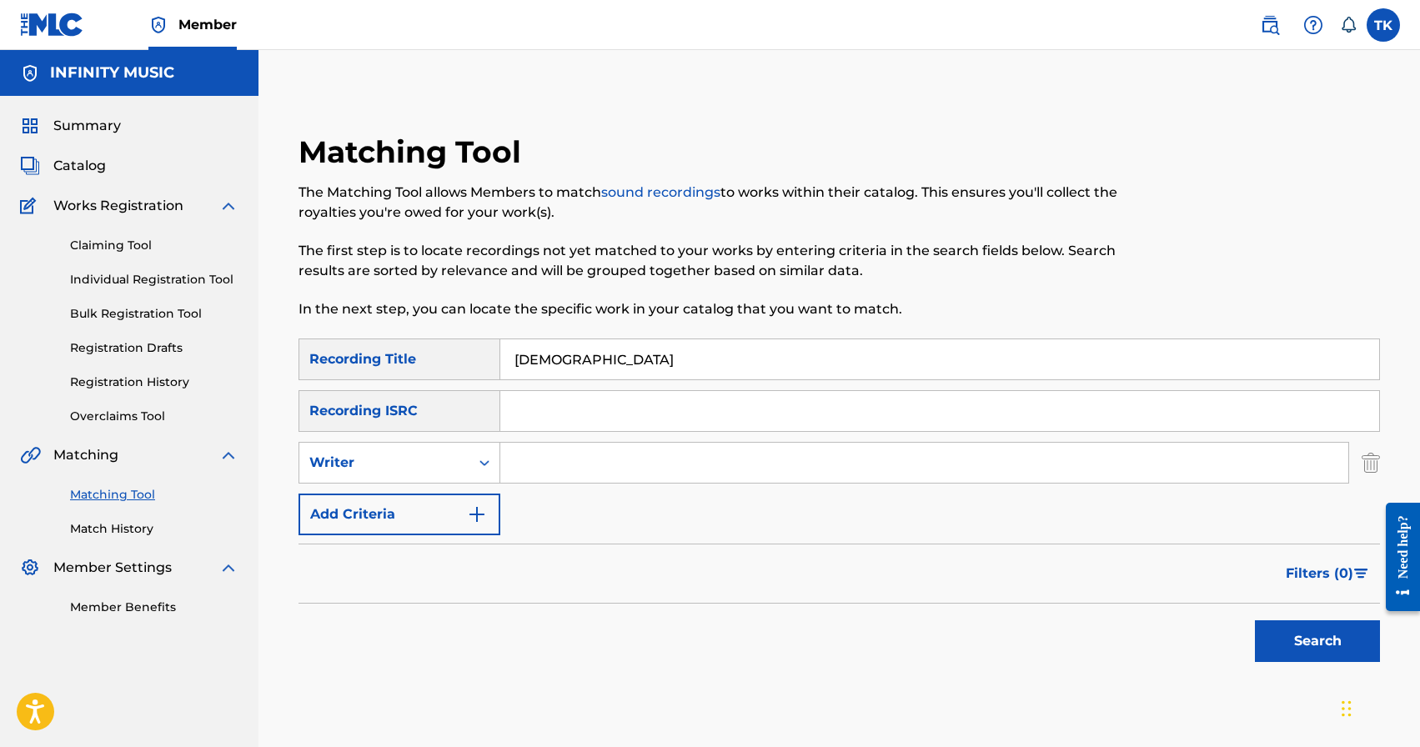
click at [454, 473] on div "Writer" at bounding box center [384, 463] width 170 height 32
click at [454, 498] on div "Recording Artist" at bounding box center [399, 504] width 200 height 42
click at [629, 451] on input "Search Form" at bounding box center [924, 463] width 848 height 40
type input "mbreeze"
click at [1265, 642] on button "Search" at bounding box center [1317, 641] width 125 height 42
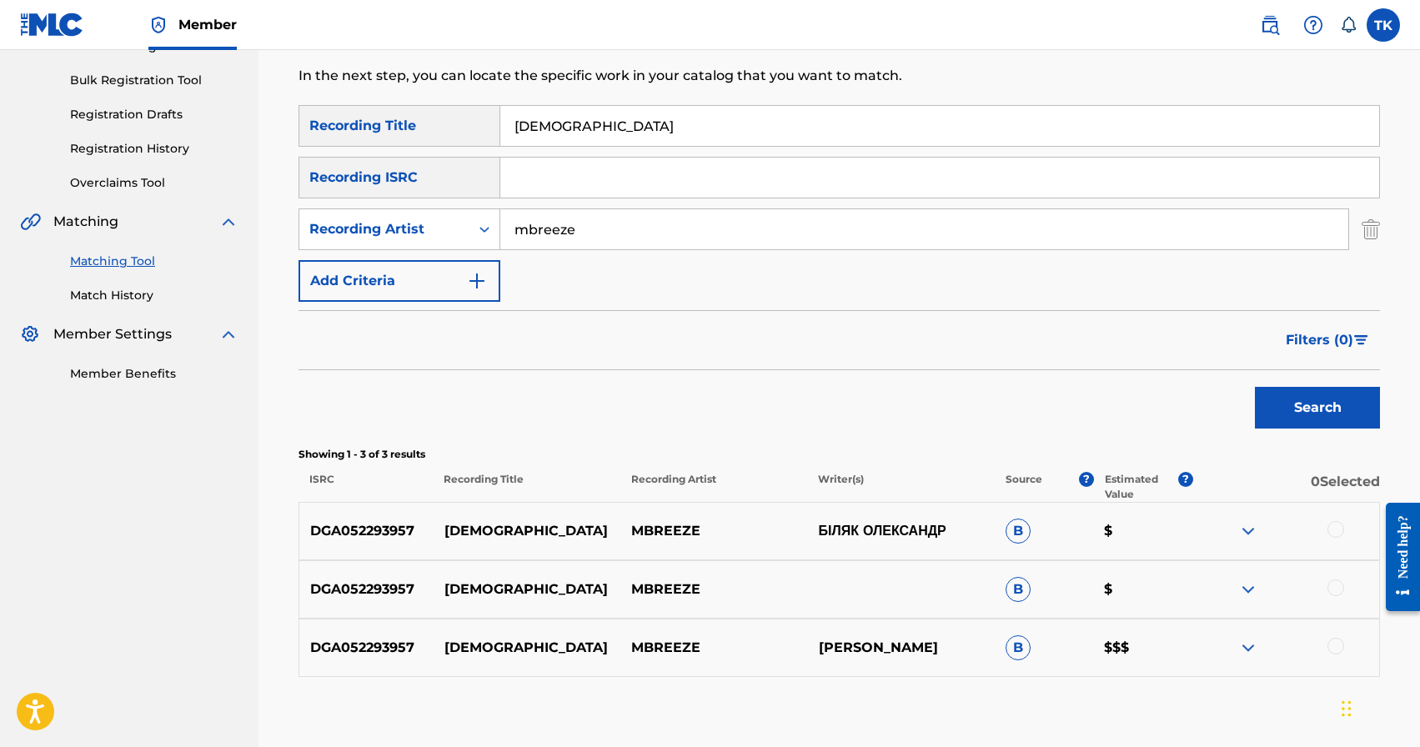
scroll to position [327, 0]
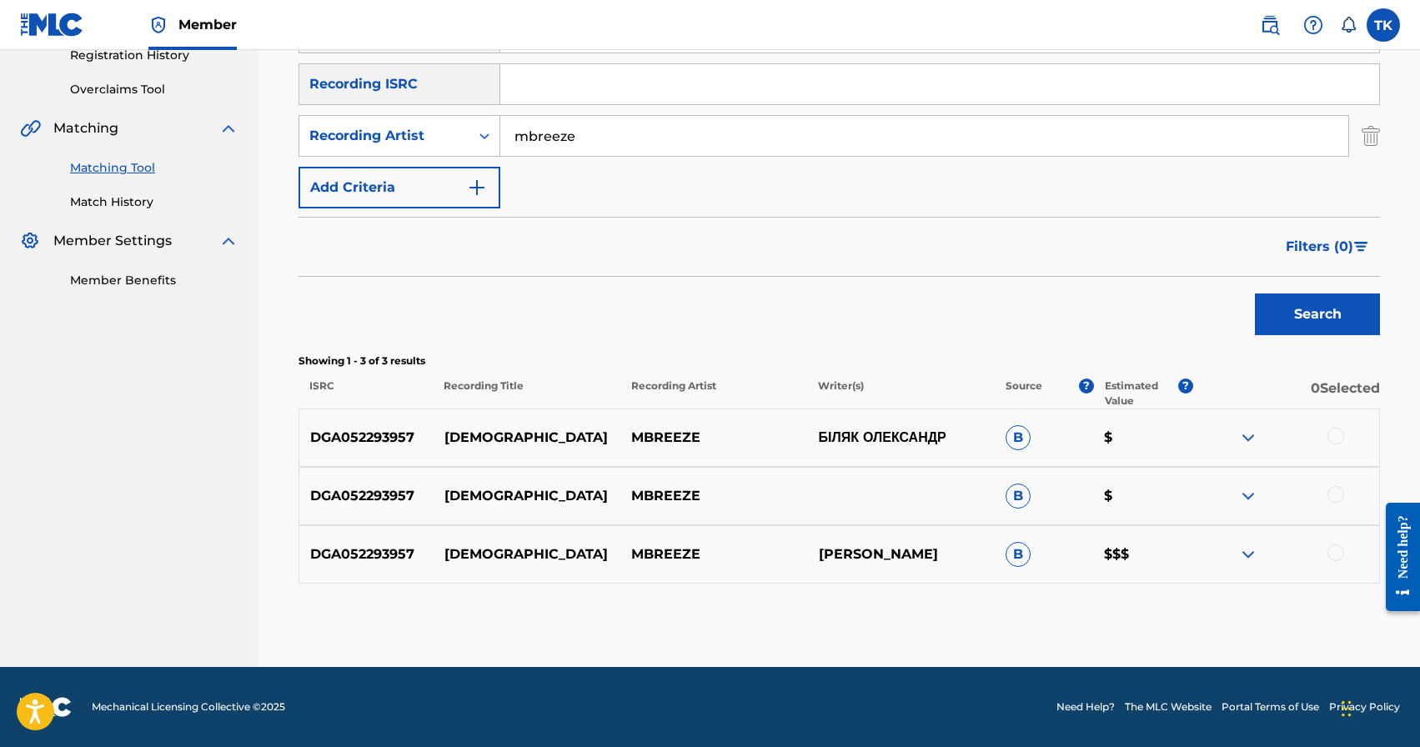
click at [1335, 435] on div at bounding box center [1335, 436] width 17 height 17
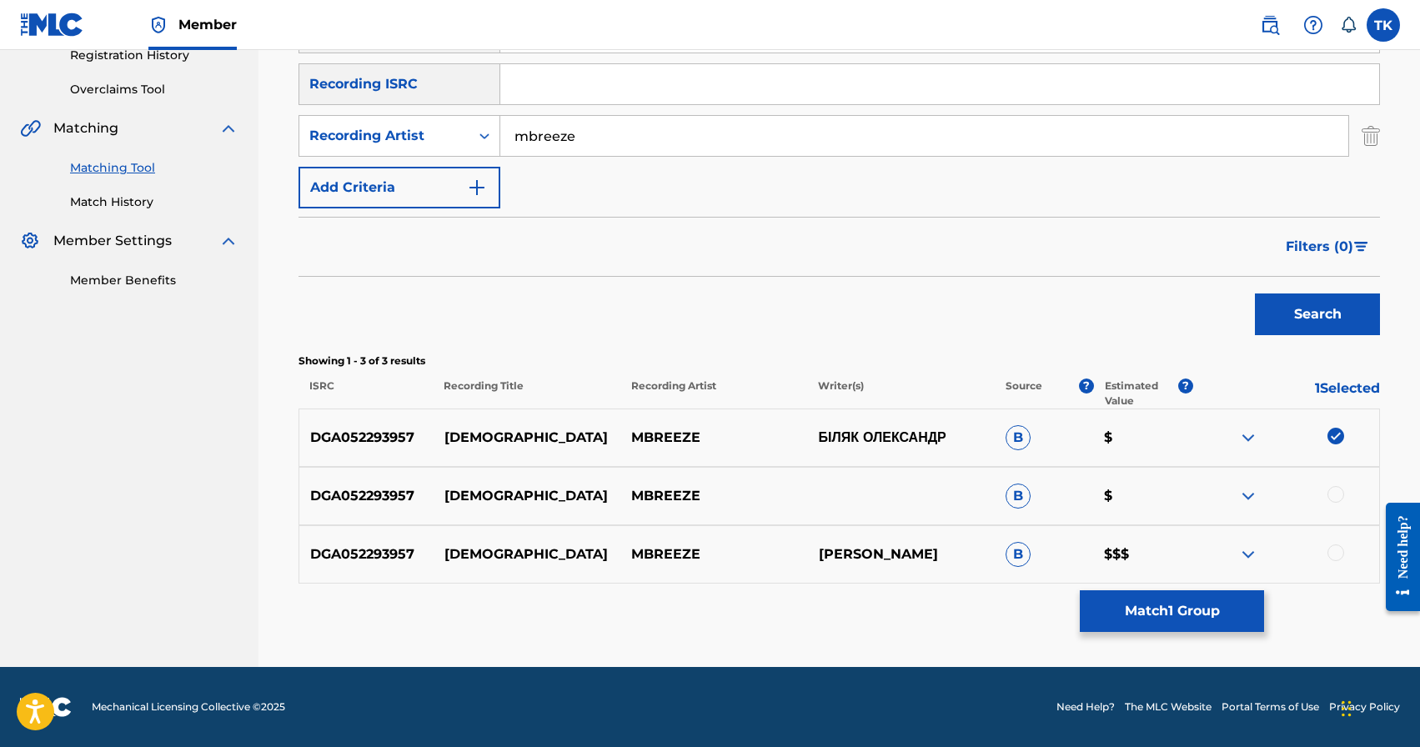
click at [1341, 500] on div at bounding box center [1285, 496] width 187 height 20
click at [1340, 492] on div at bounding box center [1335, 494] width 17 height 17
click at [1340, 544] on div at bounding box center [1285, 554] width 187 height 20
click at [1337, 553] on div at bounding box center [1335, 552] width 17 height 17
click at [1218, 602] on button "Match 3 Groups" at bounding box center [1172, 611] width 184 height 42
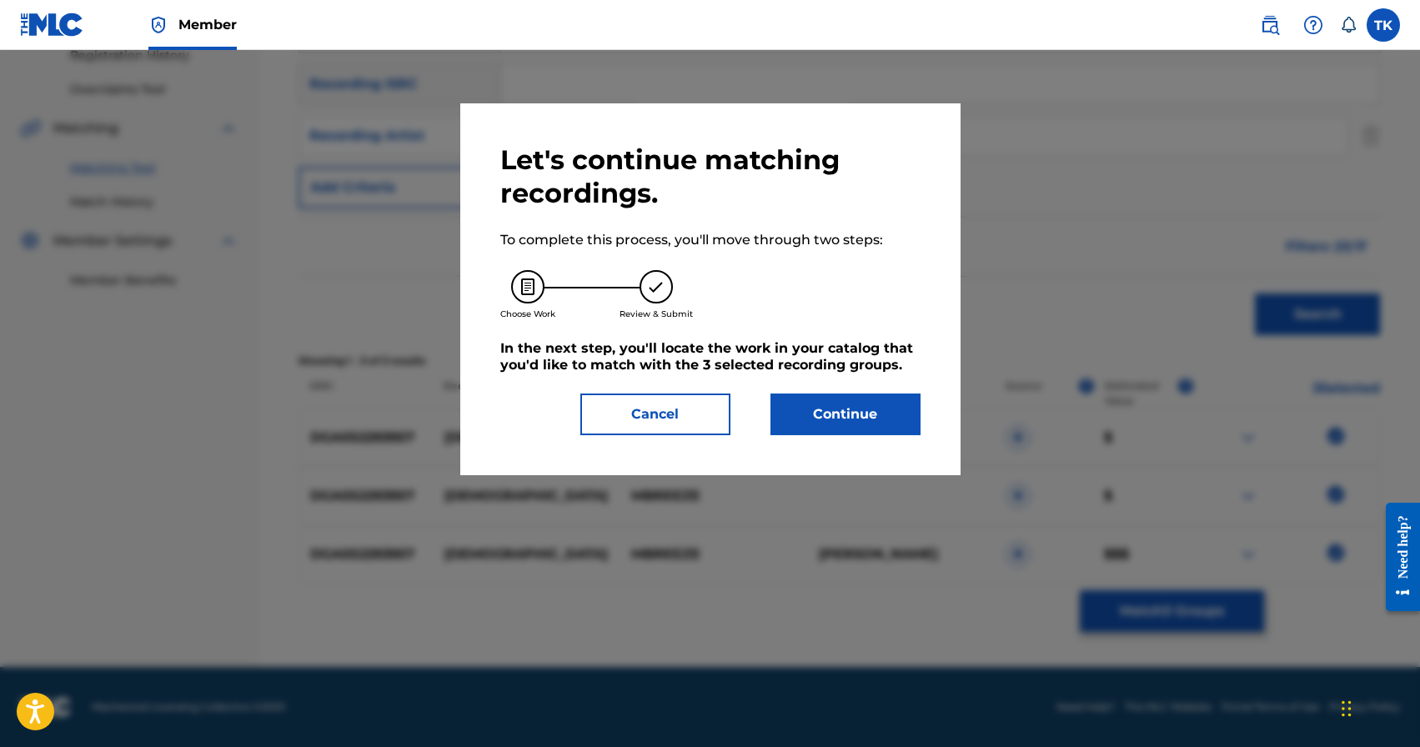
click at [886, 423] on button "Continue" at bounding box center [845, 414] width 150 height 42
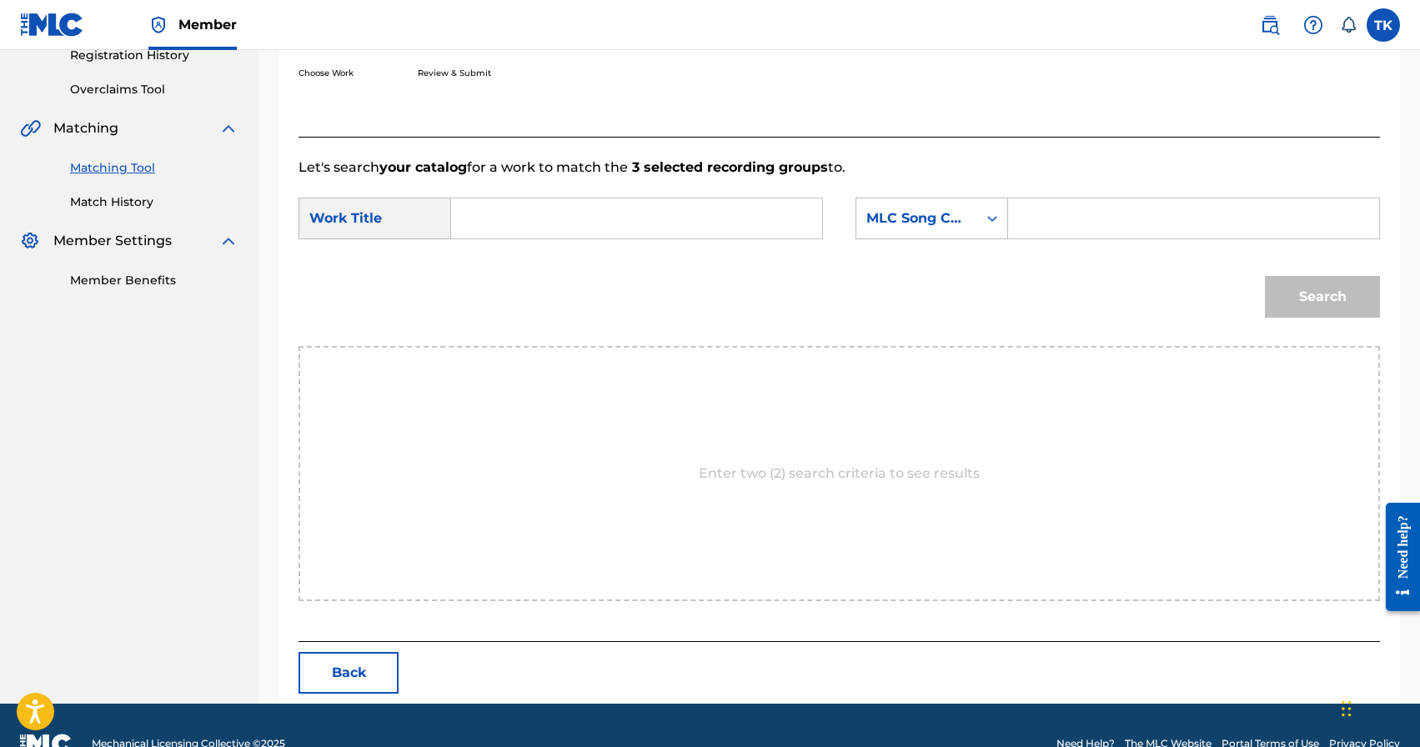
click at [685, 219] on input "Search Form" at bounding box center [636, 218] width 343 height 40
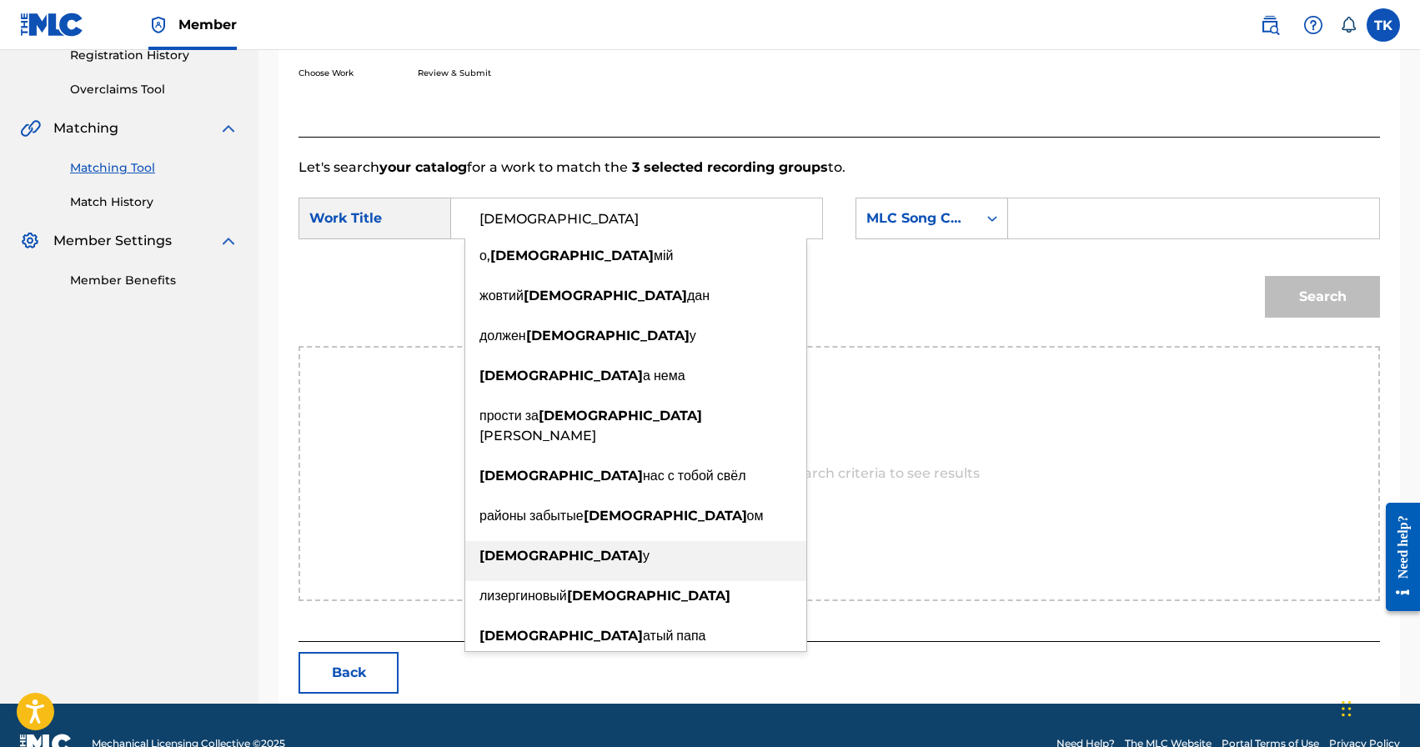
click at [612, 541] on div "[DEMOGRAPHIC_DATA] у" at bounding box center [635, 556] width 341 height 30
type input "[DEMOGRAPHIC_DATA]"
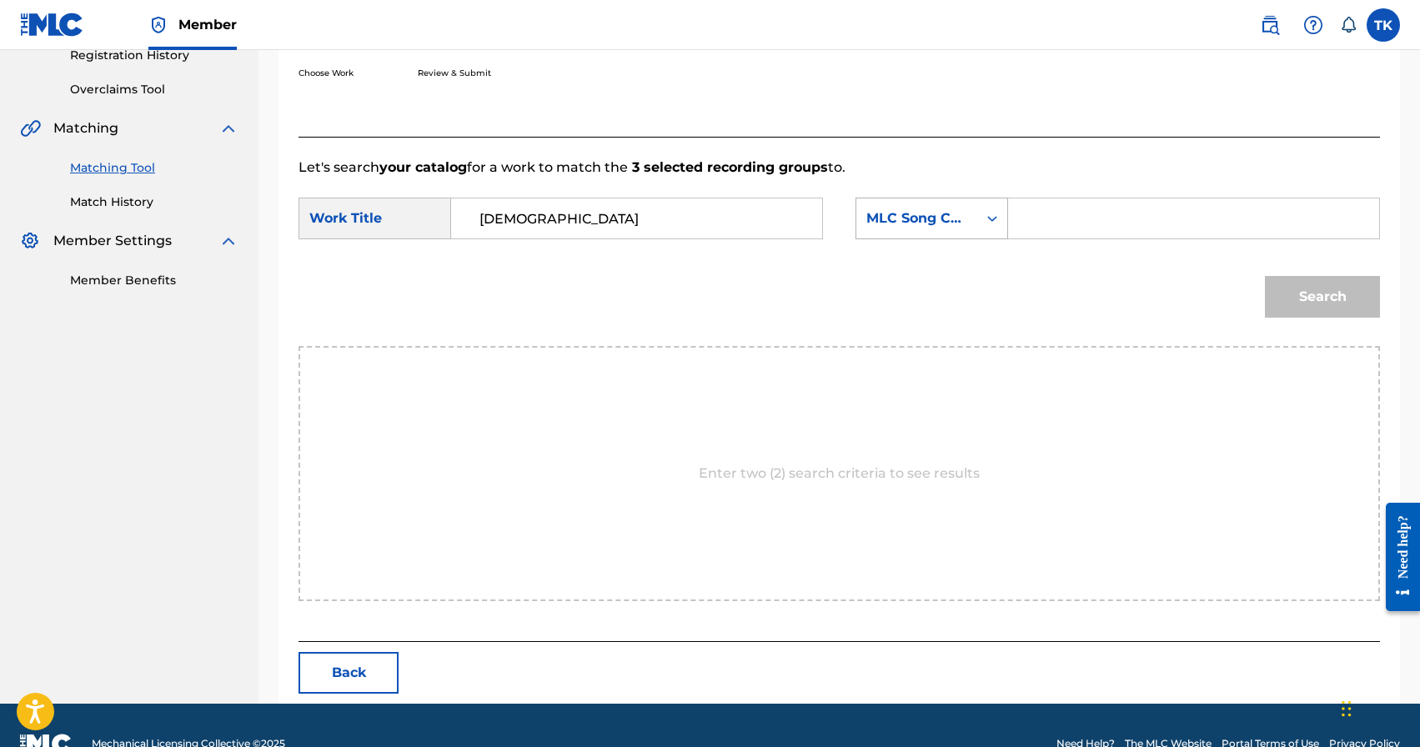
click at [979, 214] on div "Search Form" at bounding box center [992, 218] width 30 height 30
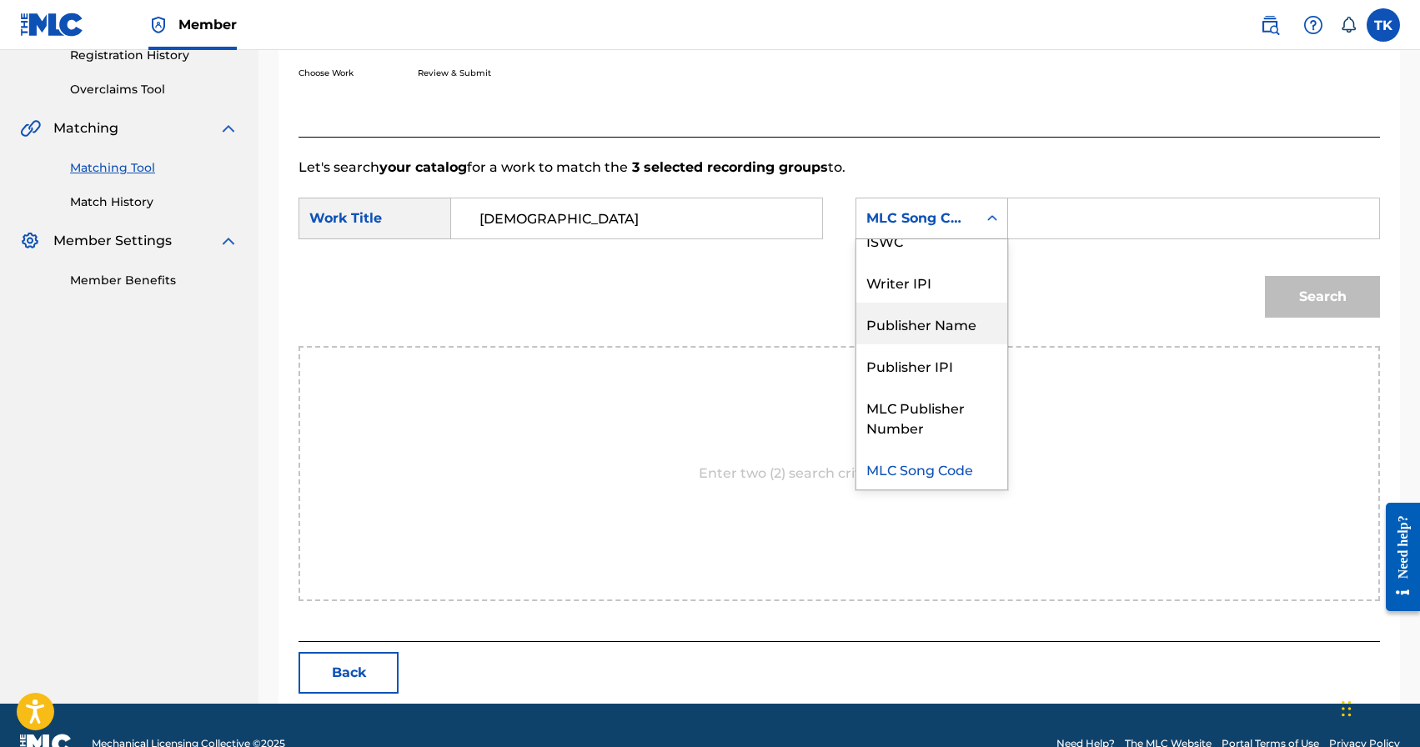
click at [961, 309] on div "Publisher Name" at bounding box center [931, 324] width 151 height 42
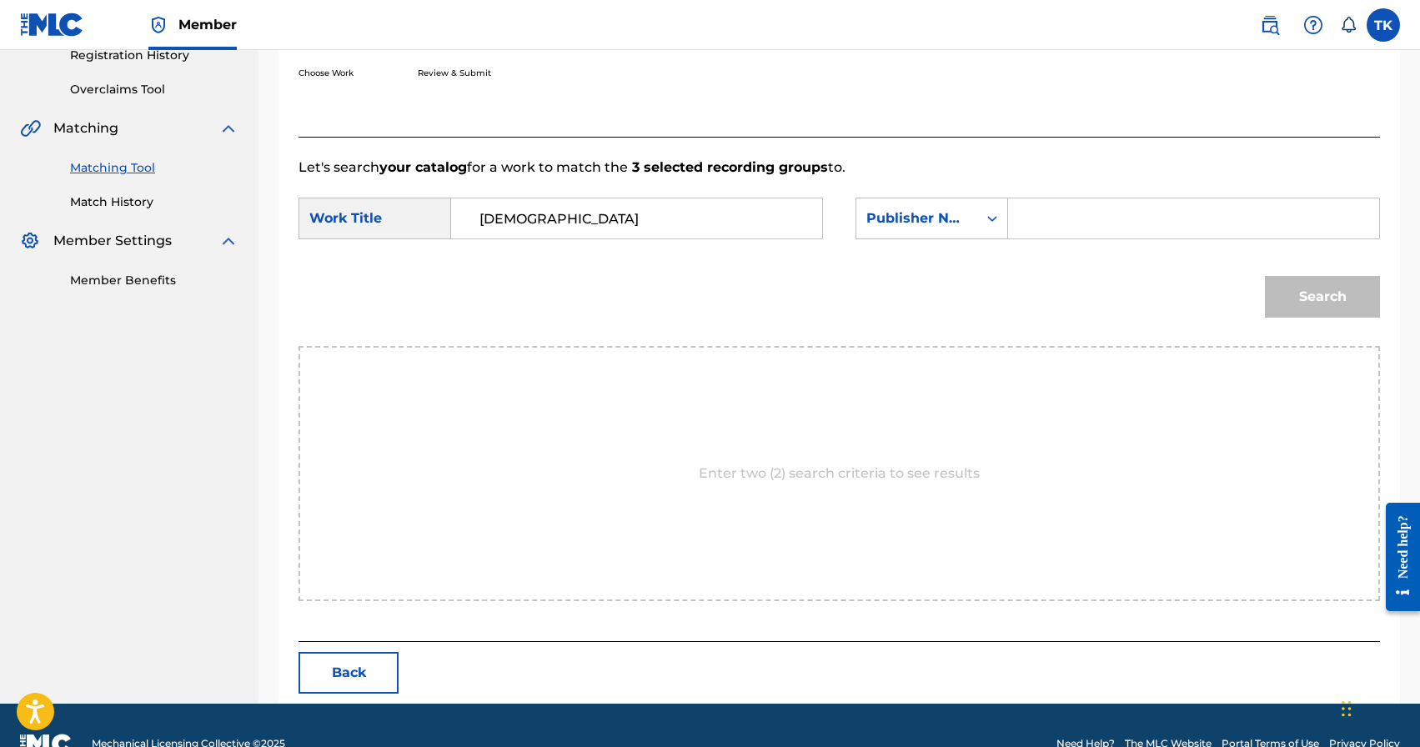
click at [1049, 219] on input "Search Form" at bounding box center [1193, 218] width 343 height 40
type input "INFINITY MUSIC"
click at [1315, 287] on button "Search" at bounding box center [1322, 297] width 115 height 42
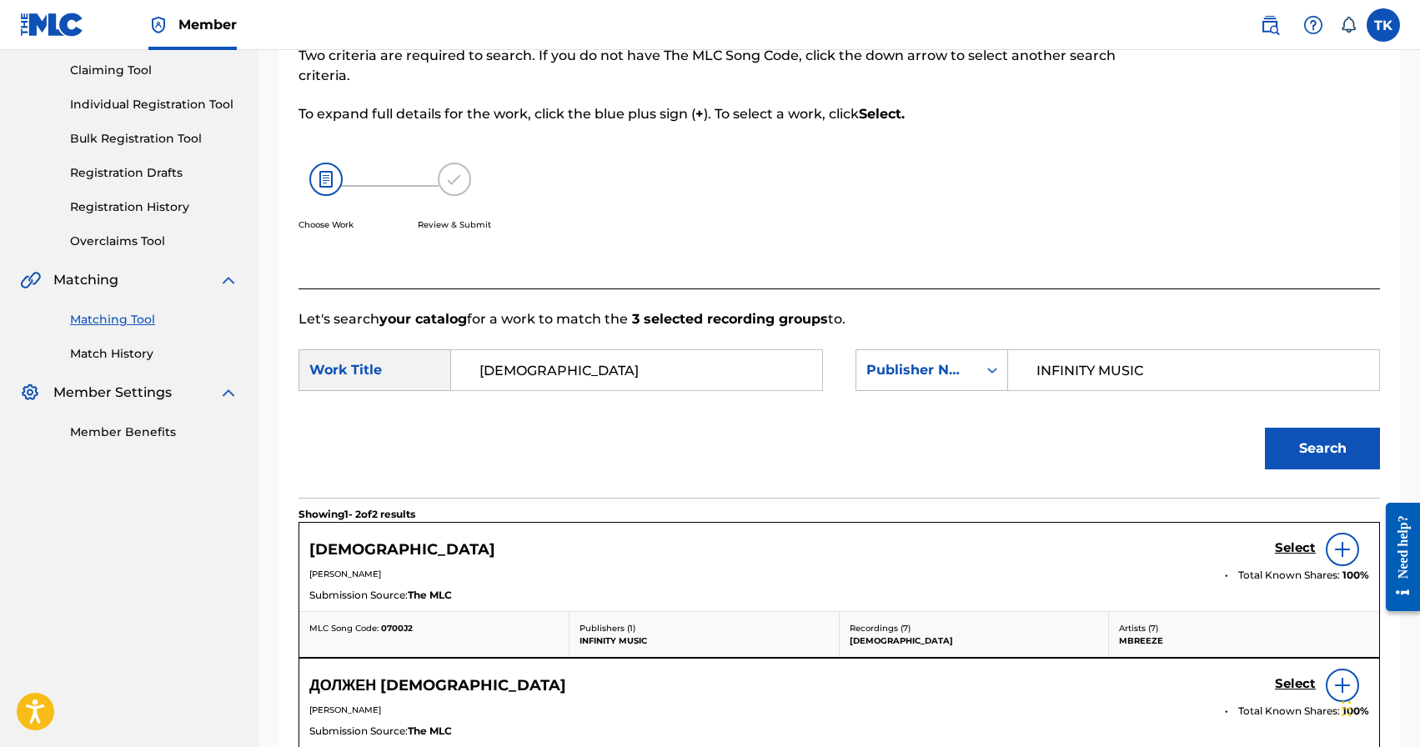
scroll to position [327, 0]
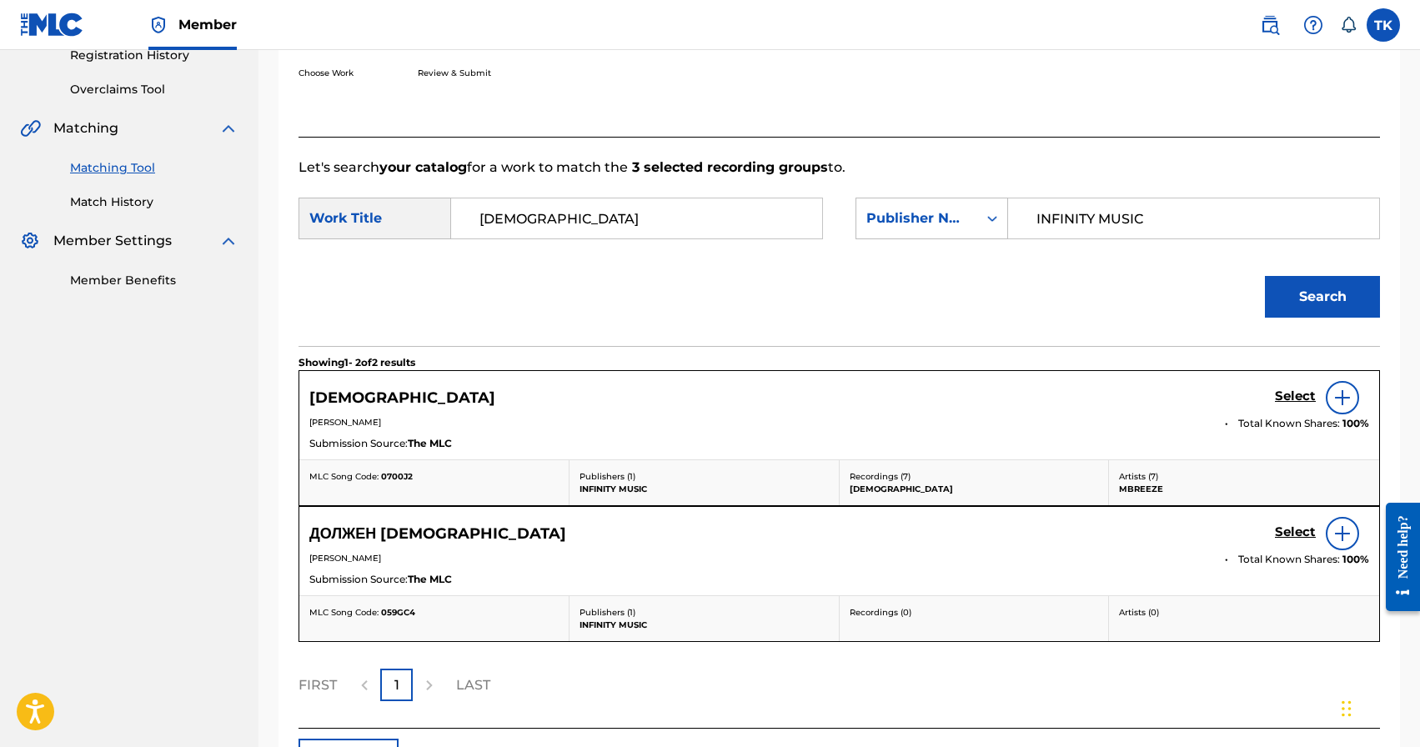
click at [1287, 400] on h5 "Select" at bounding box center [1295, 396] width 41 height 16
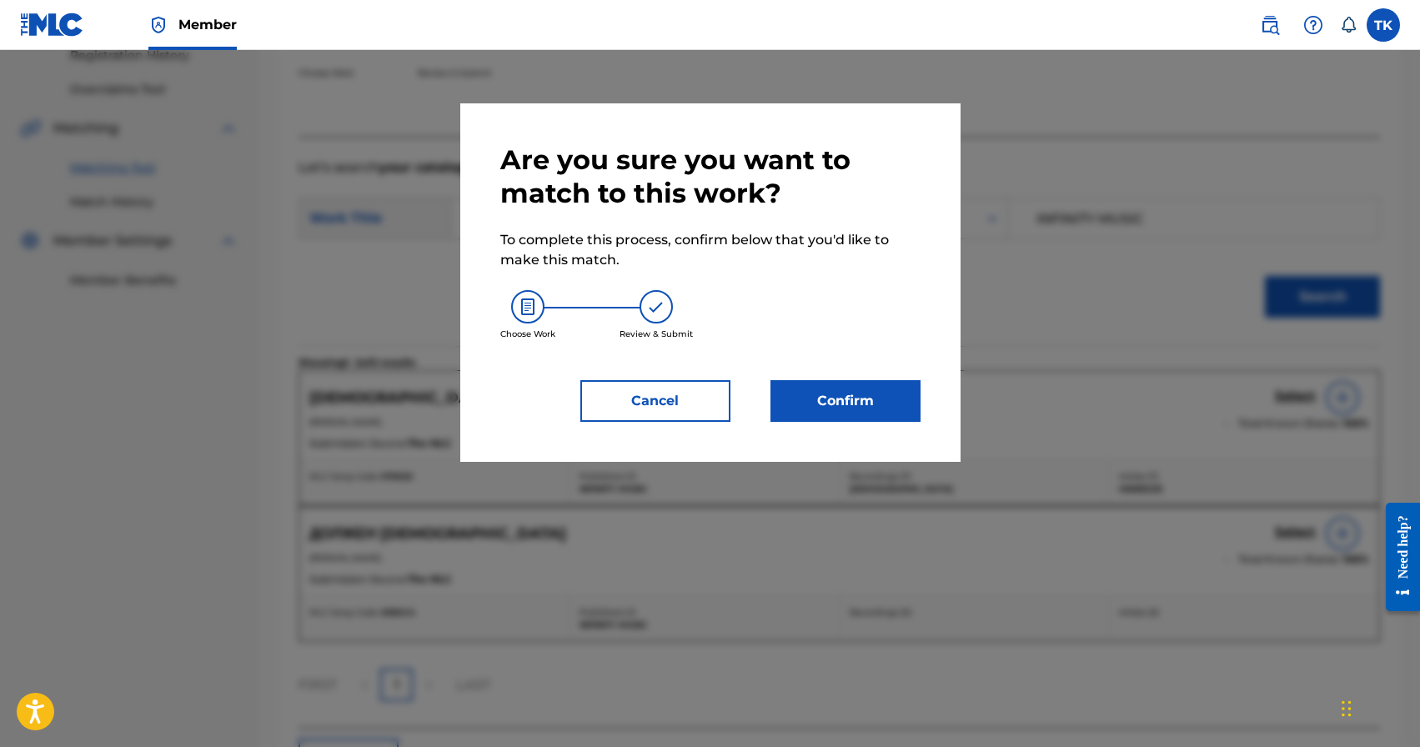
click at [838, 406] on button "Confirm" at bounding box center [845, 401] width 150 height 42
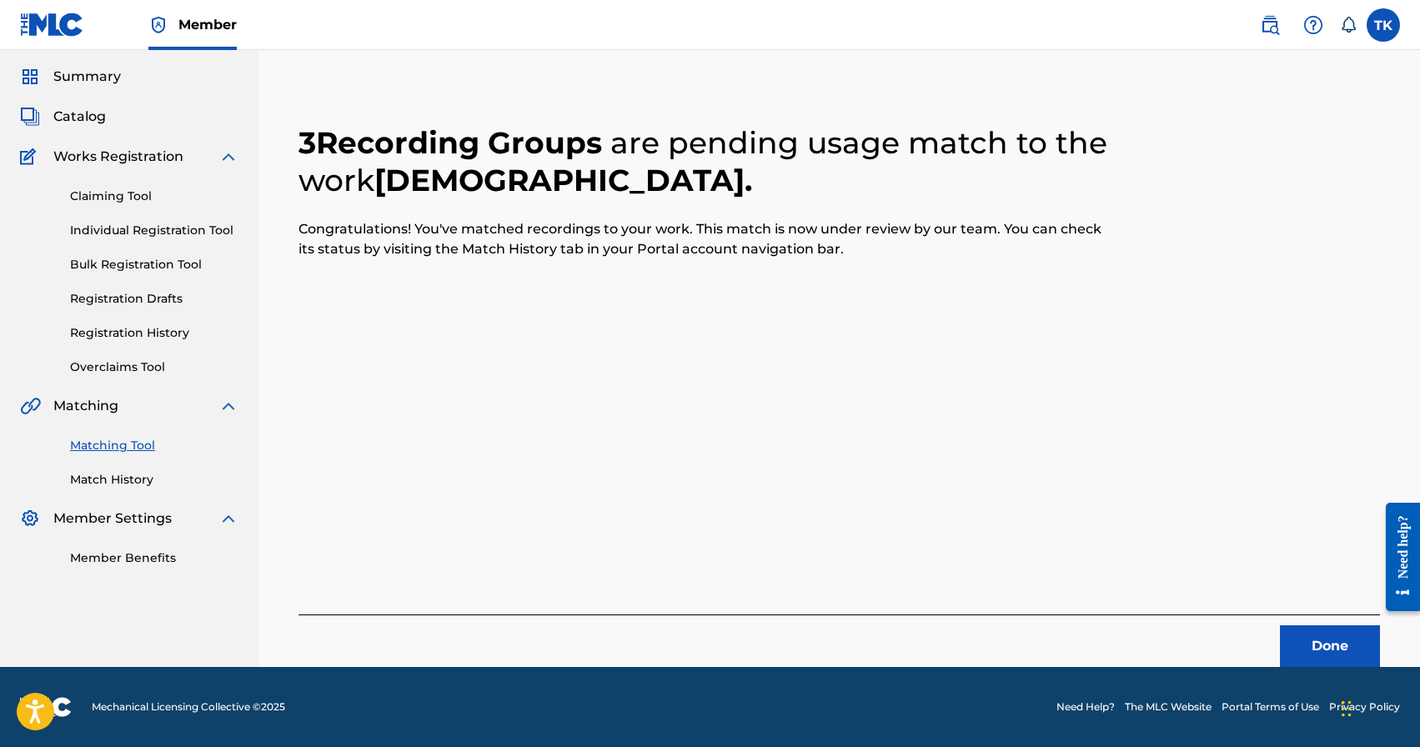
scroll to position [49, 0]
click at [1340, 639] on button "Done" at bounding box center [1330, 646] width 100 height 42
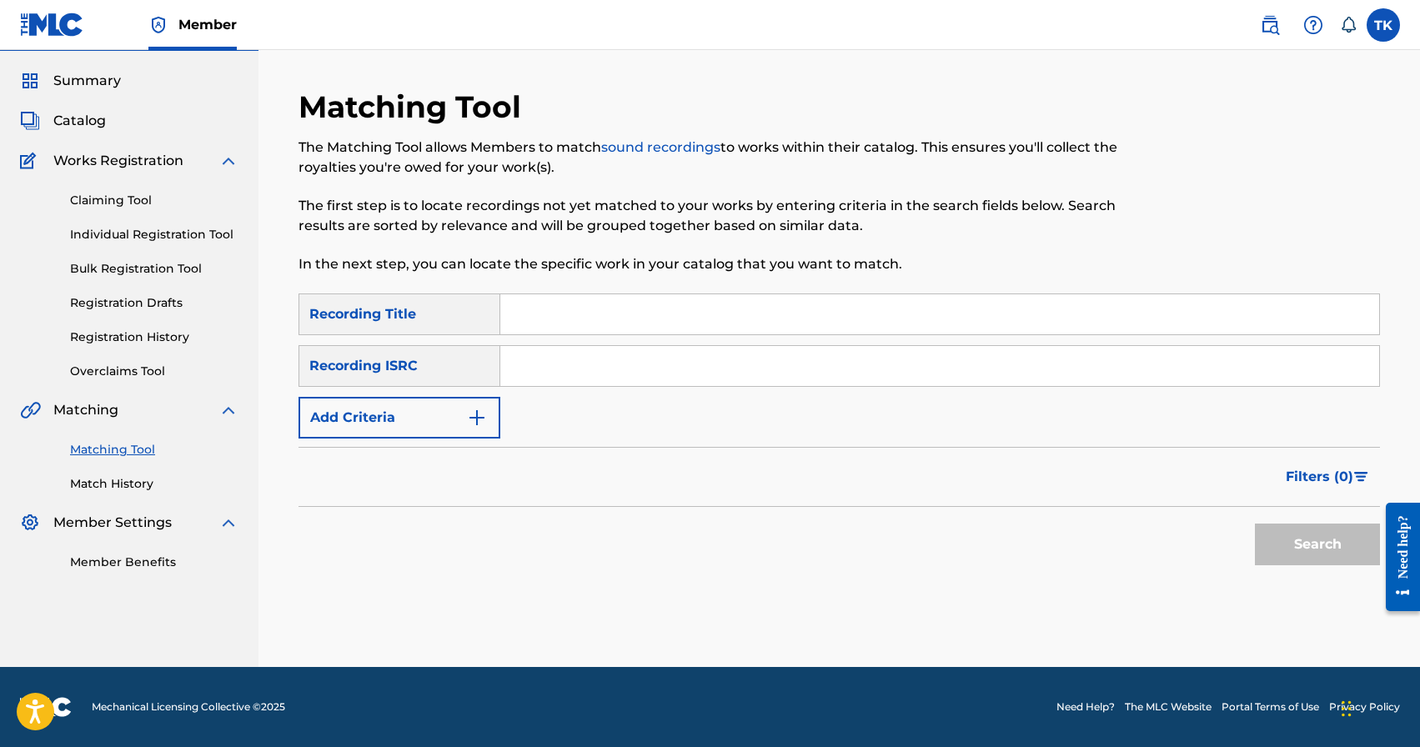
scroll to position [0, 0]
